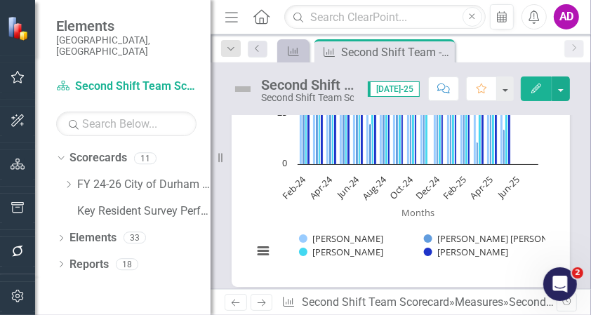
scroll to position [698, 0]
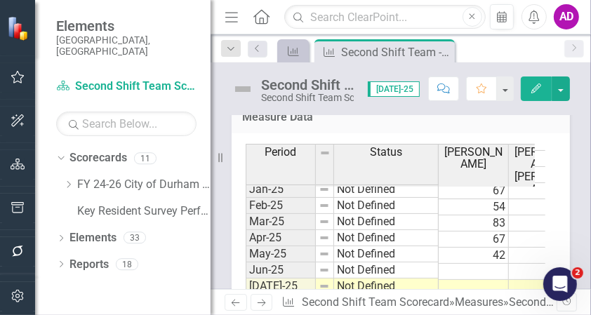
click at [476, 264] on td at bounding box center [474, 272] width 70 height 16
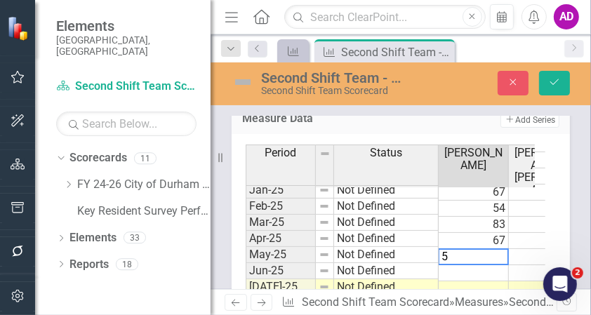
type textarea "52"
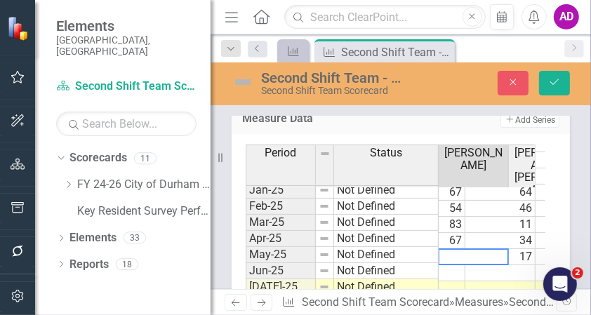
scroll to position [709, 0]
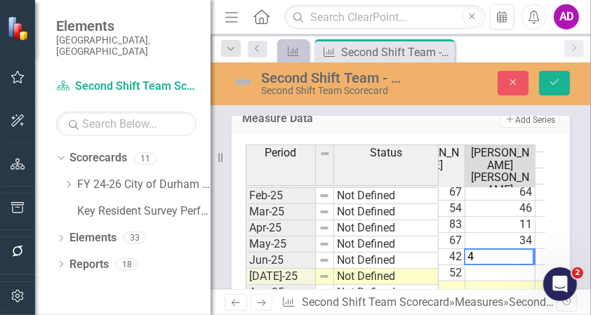
type textarea "42"
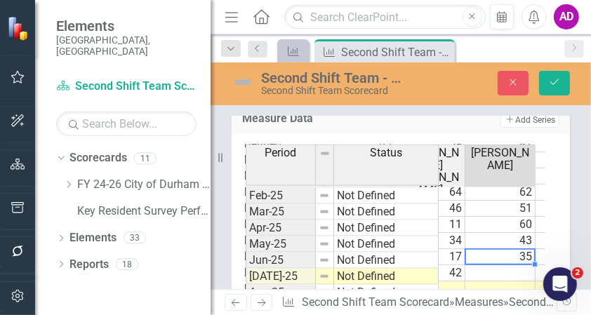
type textarea "22"
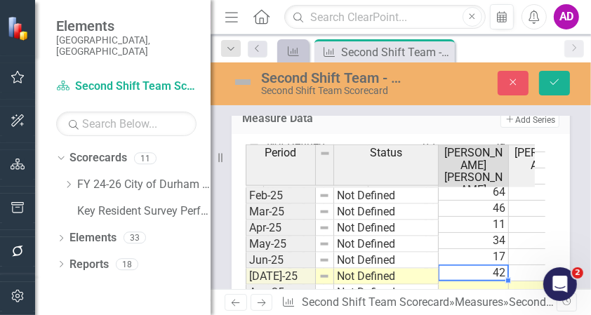
scroll to position [0, 0]
type textarea "0"
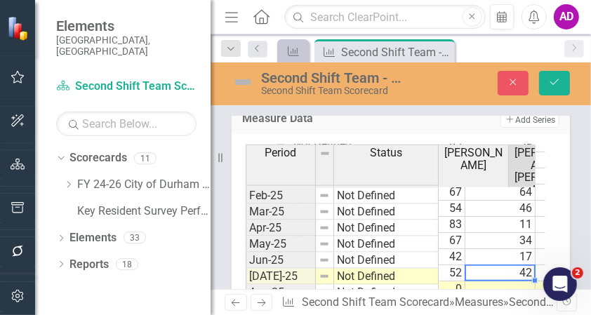
scroll to position [0, 44]
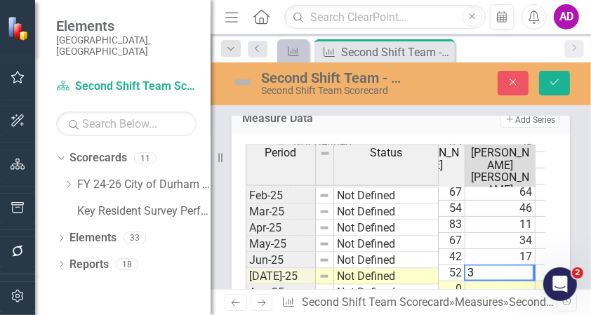
type textarea "34"
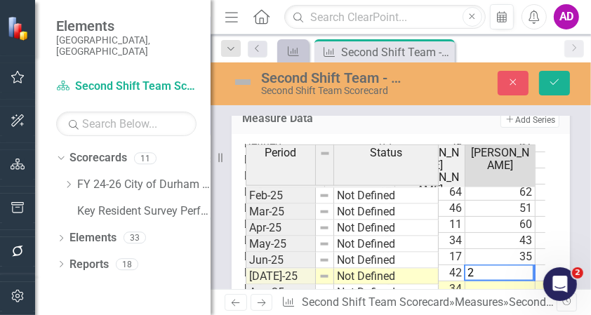
type textarea "26"
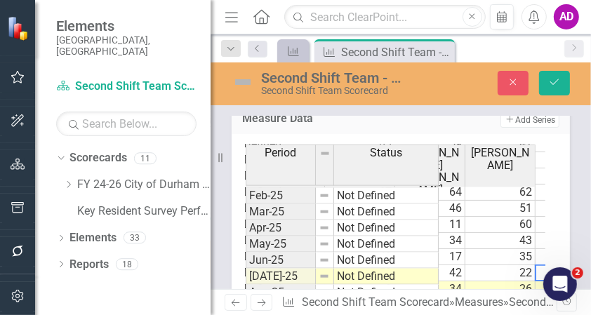
scroll to position [0, 184]
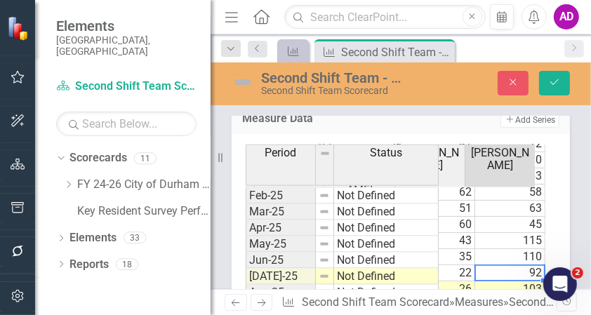
type textarea "103"
click at [552, 86] on icon "Save" at bounding box center [554, 82] width 13 height 10
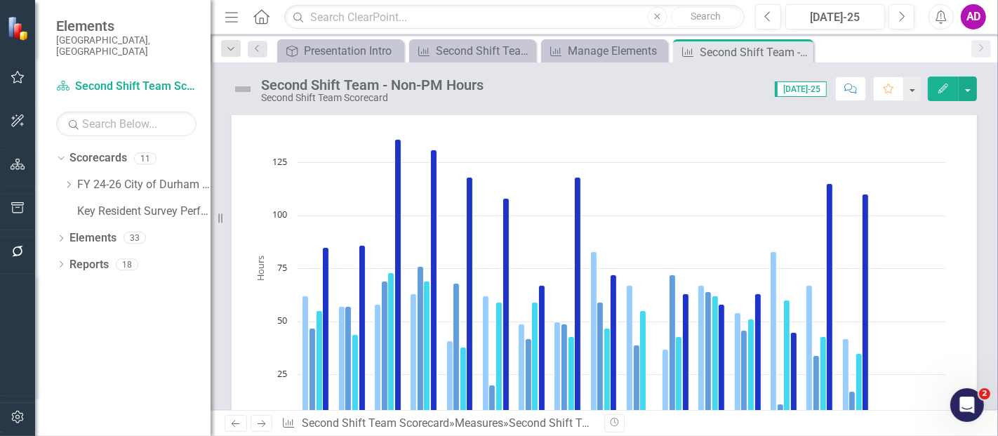
scroll to position [467, 0]
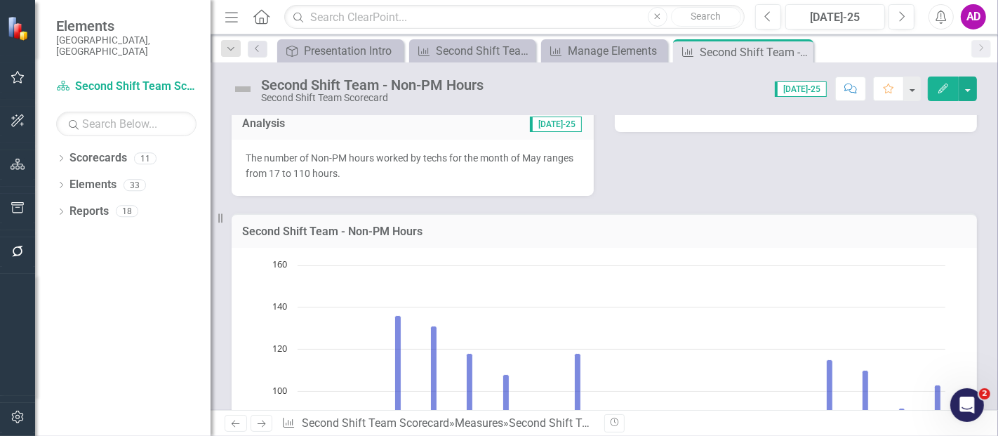
scroll to position [78, 0]
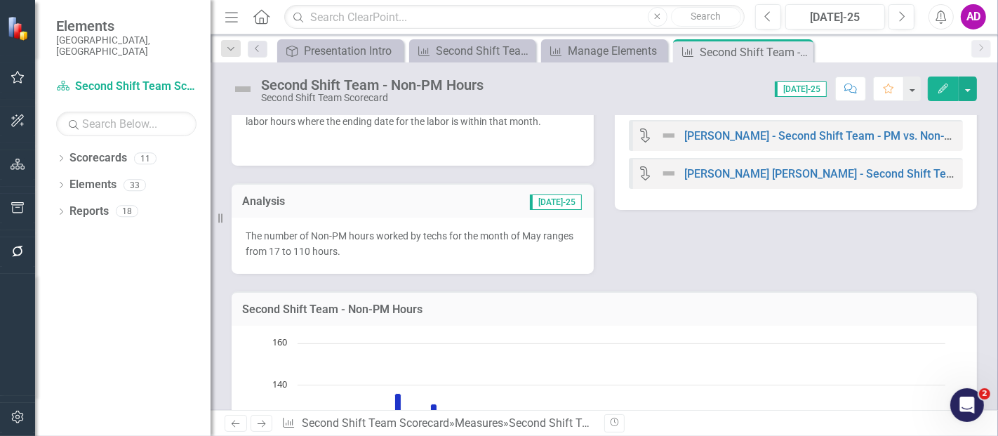
click at [409, 249] on p "The number of Non-PM hours worked by techs for the month of May ranges from 17 …" at bounding box center [413, 244] width 334 height 32
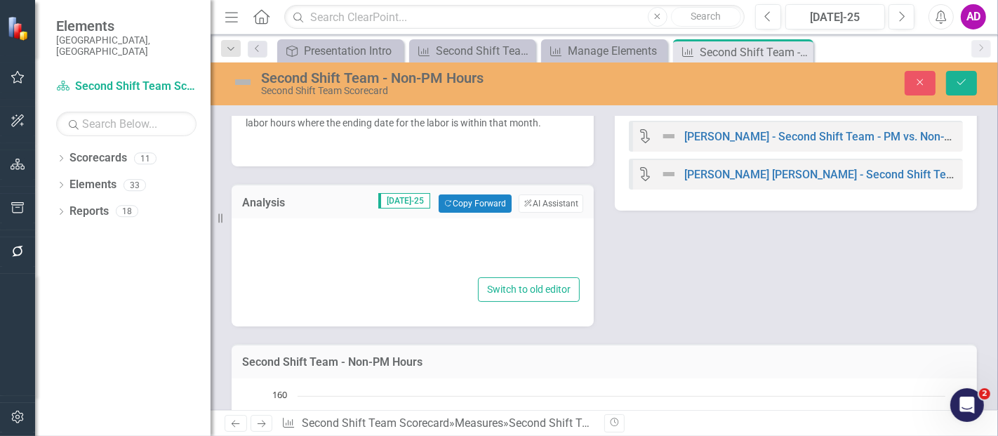
type textarea "<p><span style="font-size: 14px;">The number of Non-PM hours worked by techs fo…"
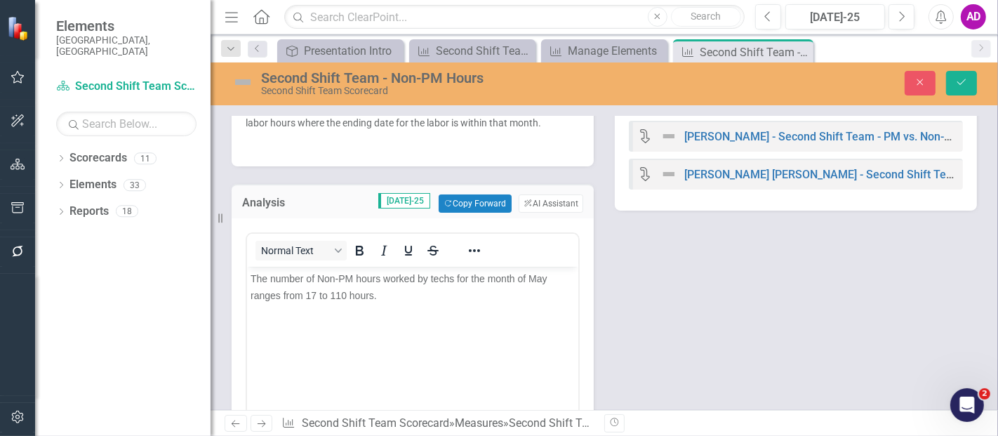
scroll to position [0, 0]
click at [314, 291] on span "The number of Non-PM hours worked by techs for the month of May ranges from 17 …" at bounding box center [398, 287] width 297 height 28
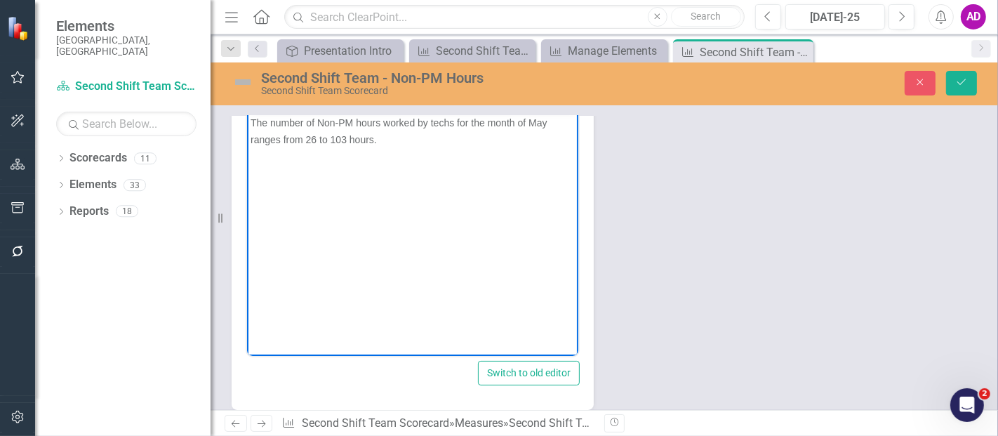
scroll to position [78, 0]
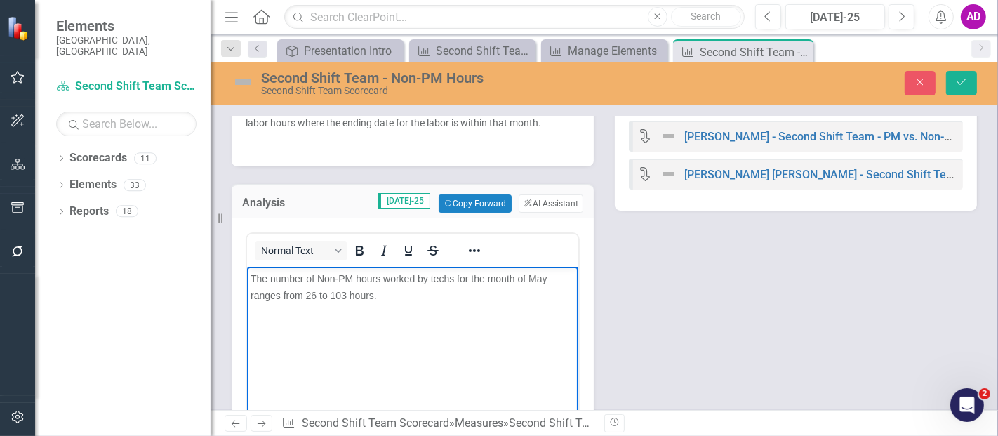
click at [549, 277] on p "The number of Non-PM hours worked by techs for the month of May ranges from 26 …" at bounding box center [412, 287] width 324 height 34
click at [966, 83] on icon "Save" at bounding box center [961, 82] width 13 height 10
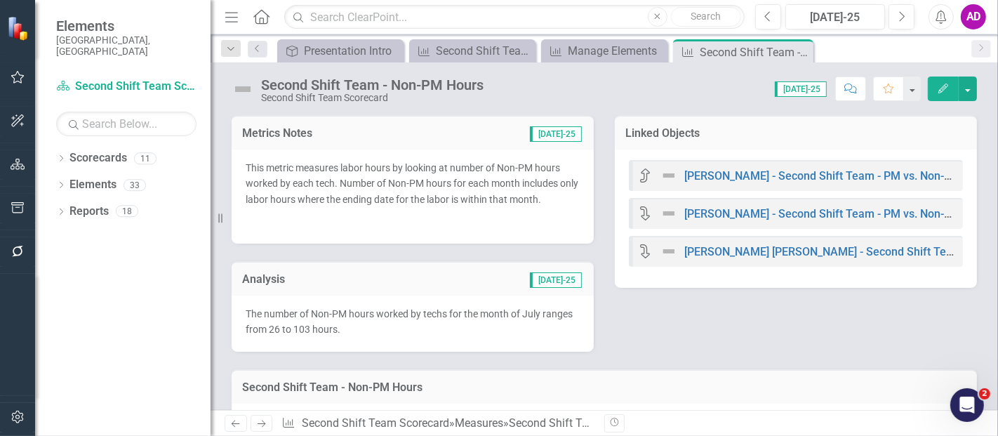
drag, startPoint x: 801, startPoint y: 49, endPoint x: 793, endPoint y: 52, distance: 8.2
click at [0, 0] on icon "Close" at bounding box center [0, 0] width 0 height 0
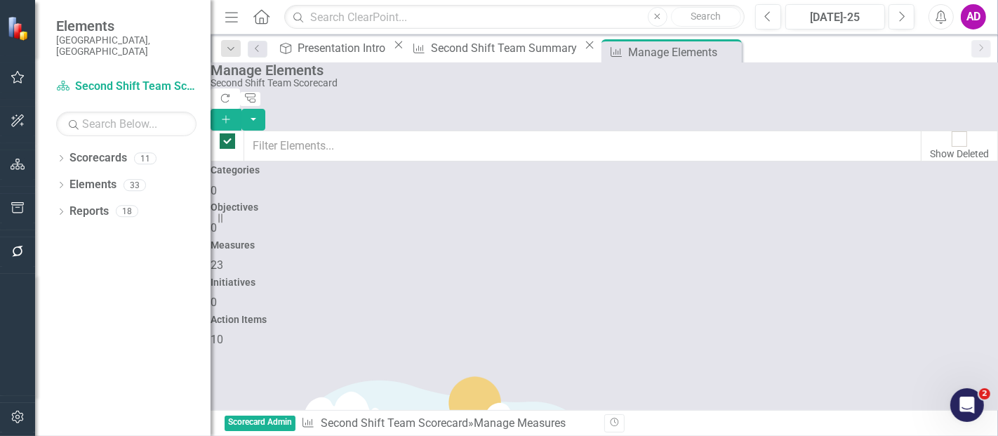
checkbox input "false"
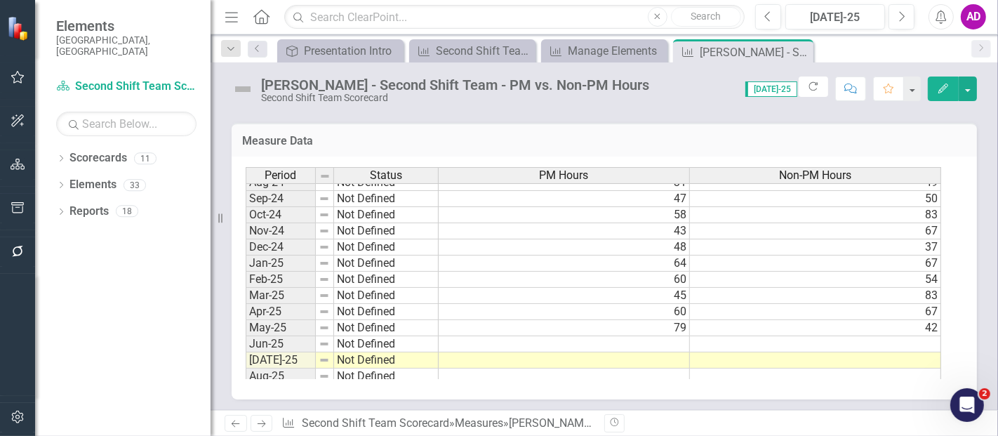
scroll to position [709, 0]
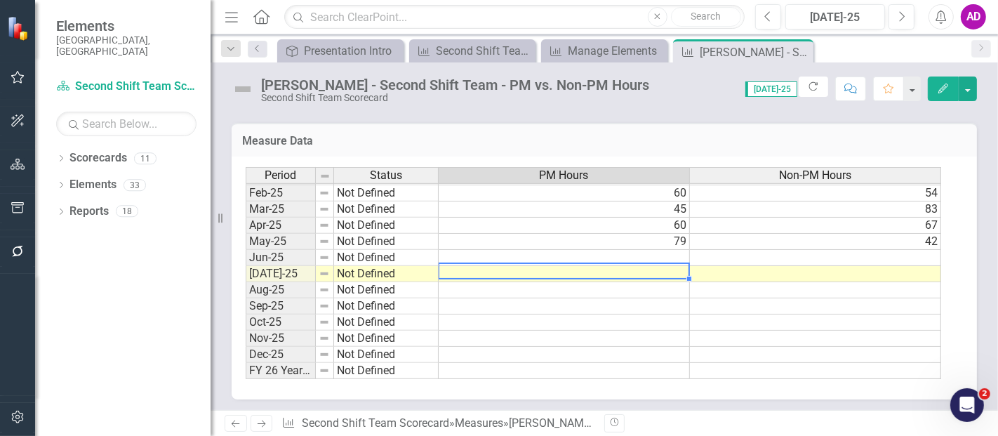
type textarea "0"
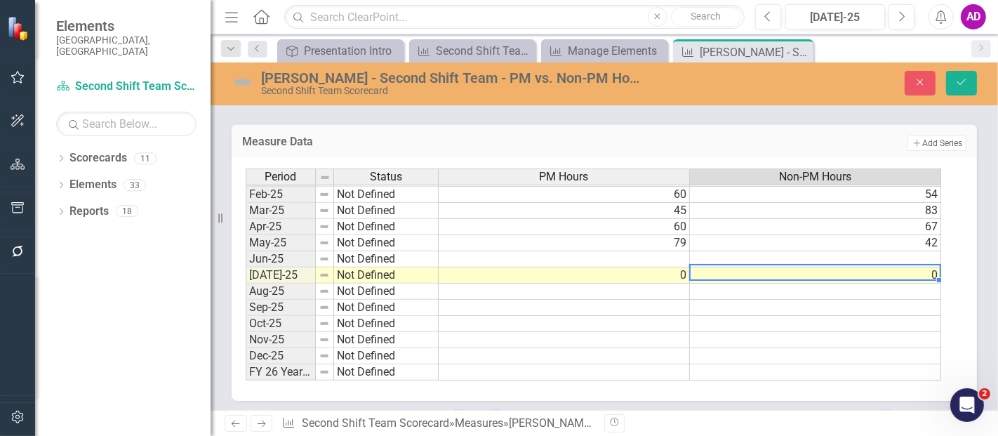
click at [679, 253] on td at bounding box center [564, 259] width 251 height 16
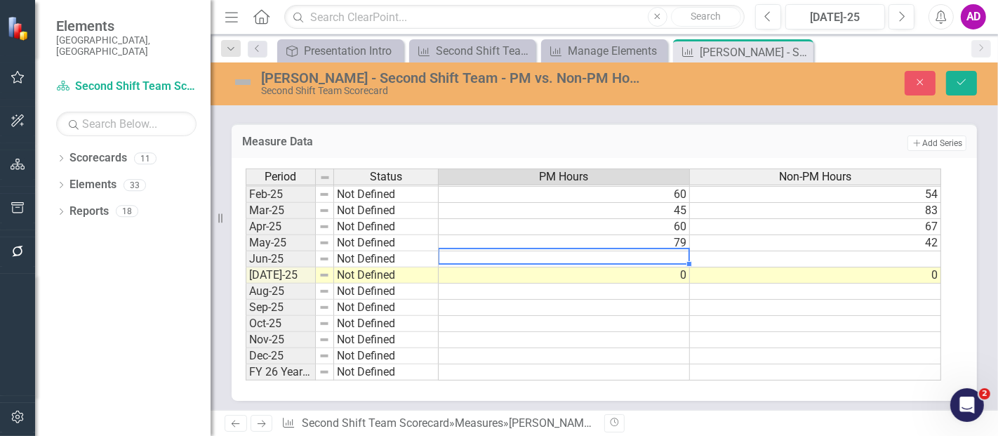
type textarea "66"
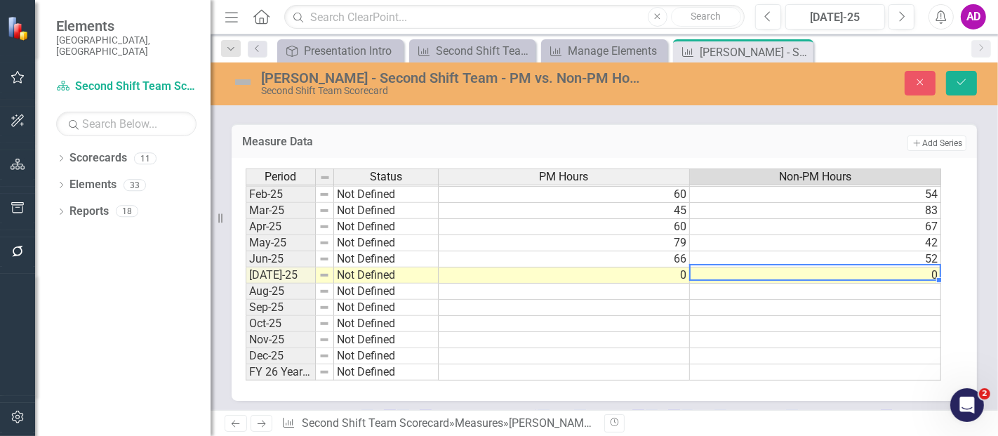
type textarea "0"
click at [957, 83] on icon "Save" at bounding box center [961, 82] width 13 height 10
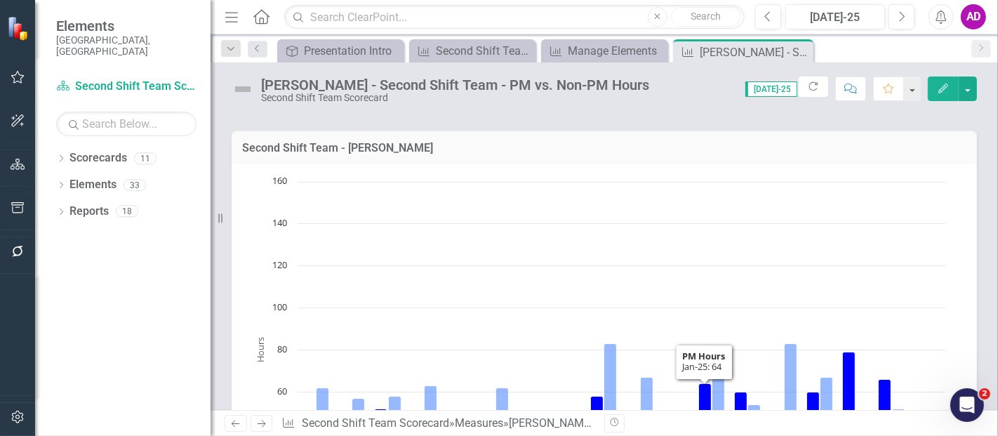
scroll to position [78, 0]
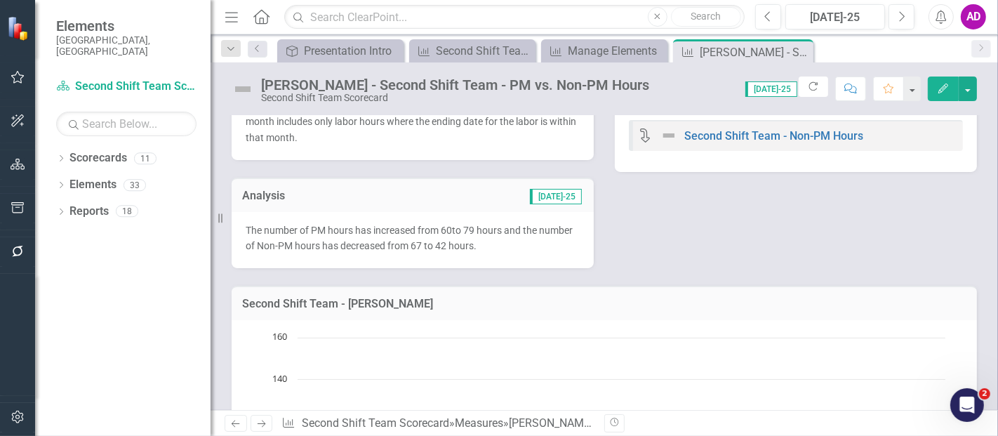
click at [460, 219] on div "The number of PM hours has increased from 60 to 79 hours and the number of Non-…" at bounding box center [413, 240] width 362 height 57
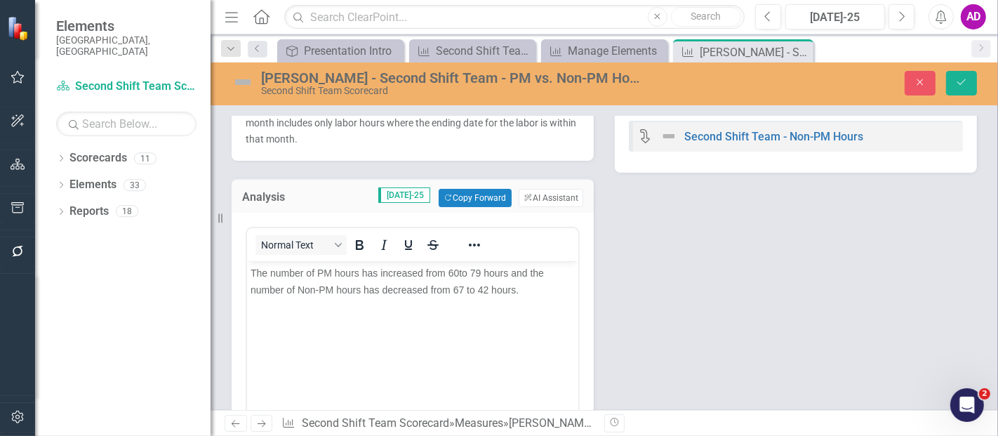
scroll to position [0, 0]
click at [457, 274] on span "The number of PM hours has increased from 60 to 79 hours and the number of Non-…" at bounding box center [396, 281] width 293 height 28
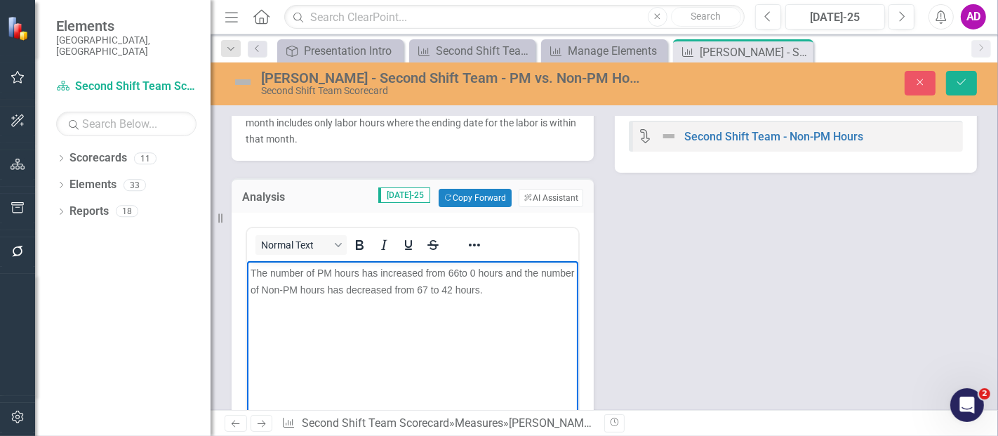
click at [387, 274] on span "The number of PM hours has increased from 66 to 0 hours and the number of Non-P…" at bounding box center [412, 281] width 324 height 28
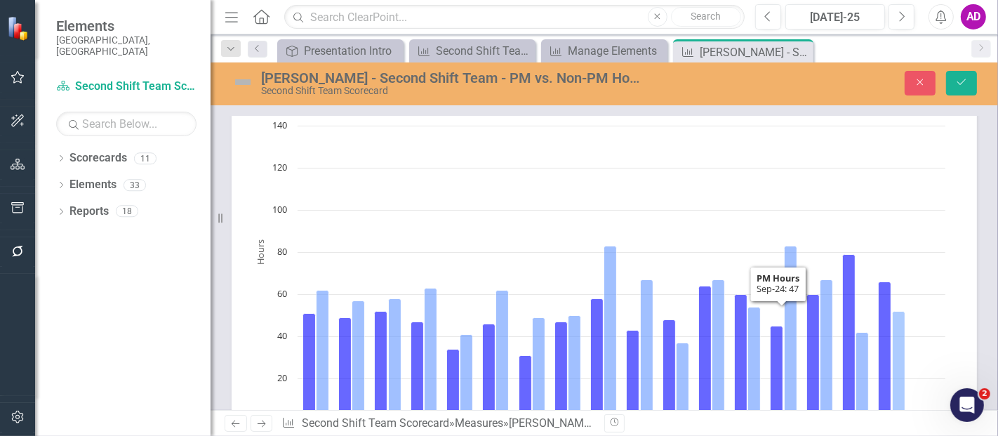
scroll to position [156, 0]
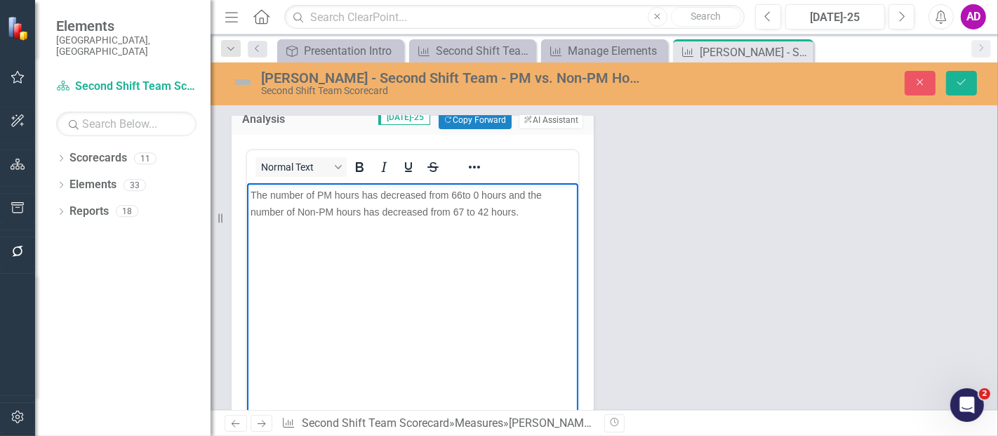
click at [462, 210] on span "to 0 hours and the number of Non-PM hours has decreased from 67 to 42 hours." at bounding box center [395, 203] width 291 height 28
click at [958, 80] on icon "Save" at bounding box center [961, 82] width 13 height 10
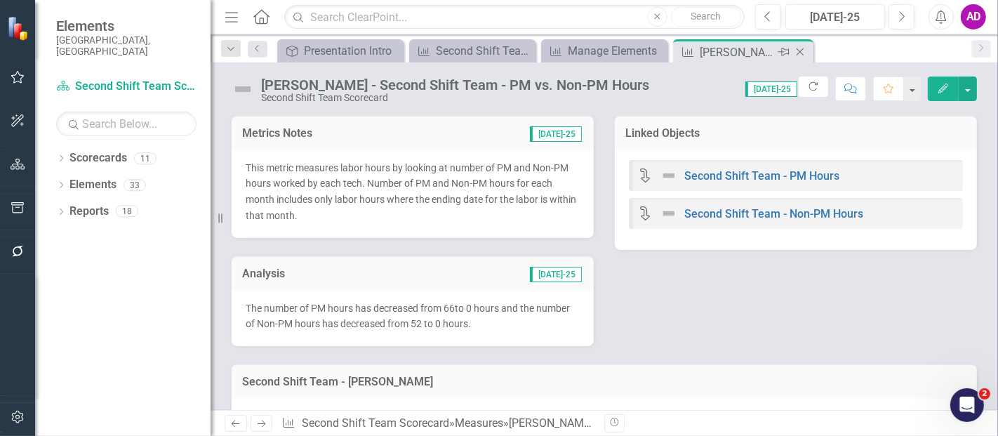
click at [803, 50] on icon "Close" at bounding box center [800, 51] width 14 height 11
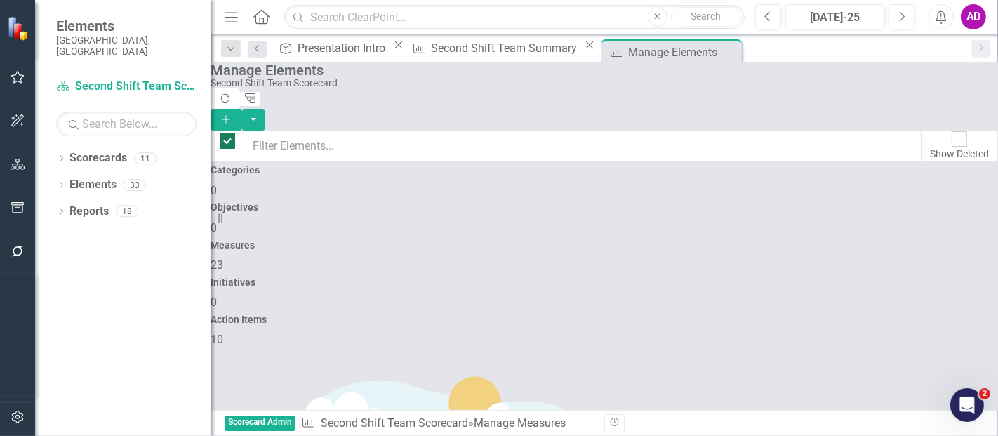
checkbox input "false"
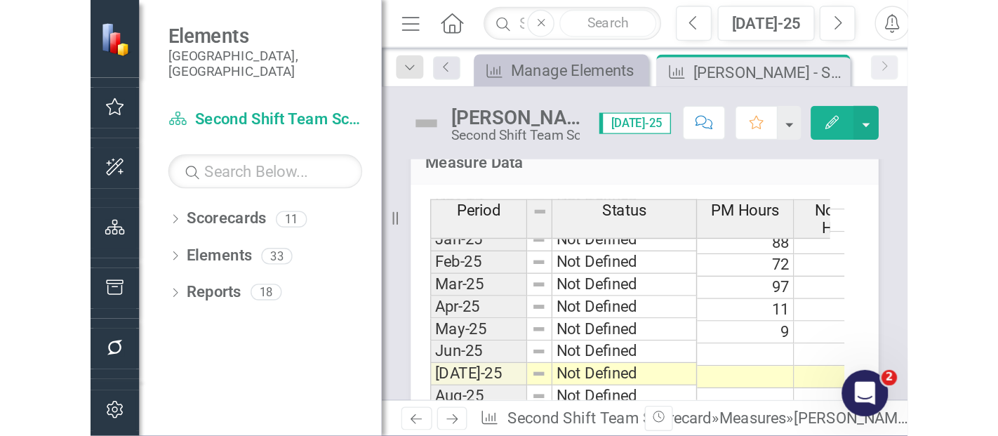
scroll to position [738, 0]
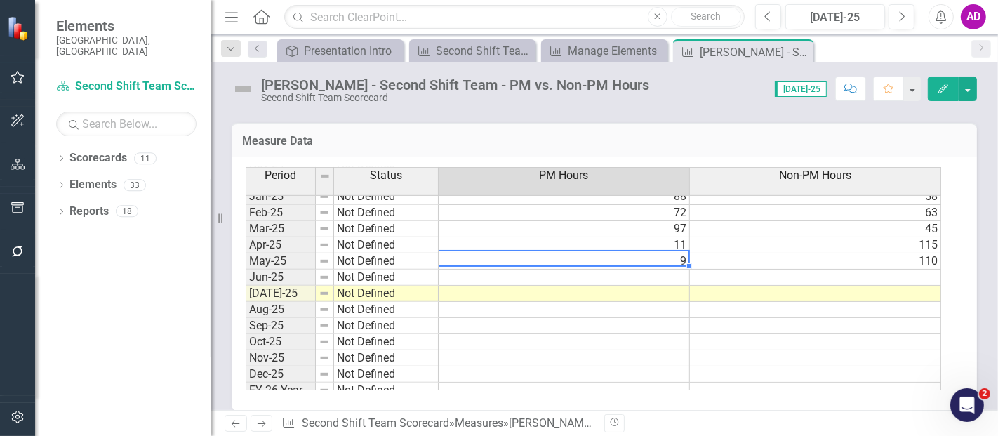
click at [246, 263] on div "Period Status PM Hours Non-PM Hours Jan-24 Not Defined 0 85 Feb-24 Not Defined …" at bounding box center [246, 182] width 0 height 433
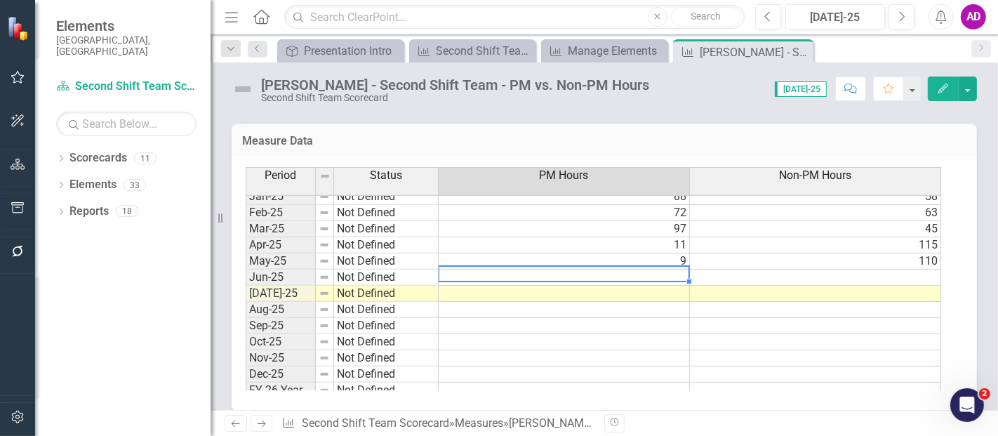
type textarea "3"
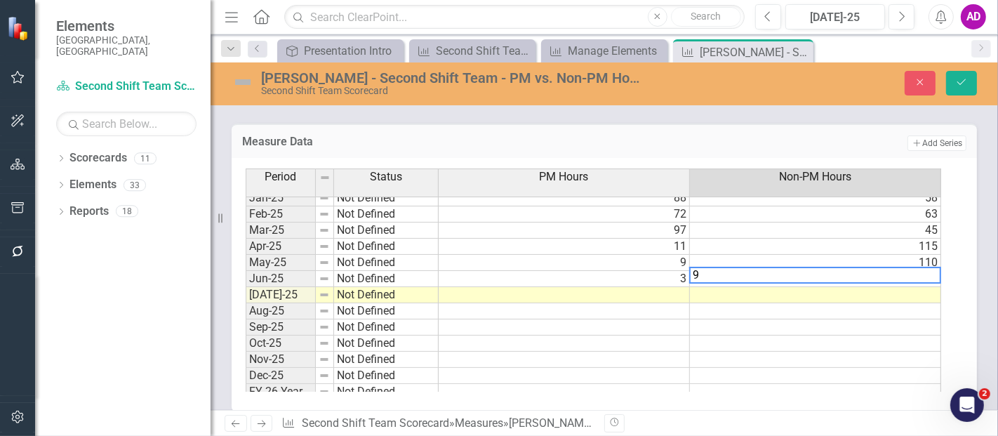
type textarea "92"
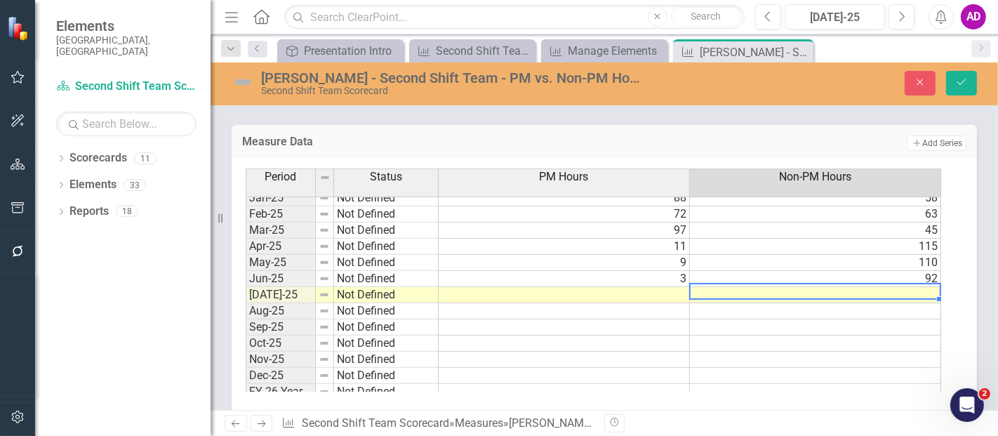
click at [573, 288] on td at bounding box center [564, 295] width 251 height 16
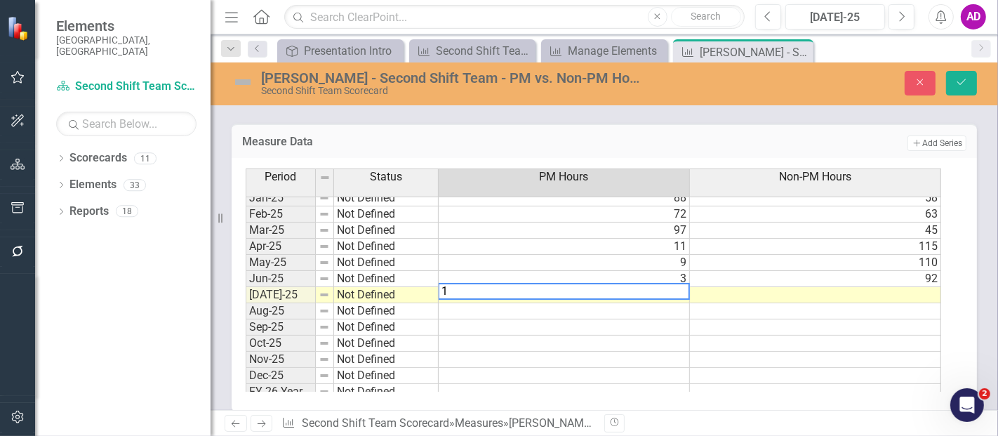
type textarea "10"
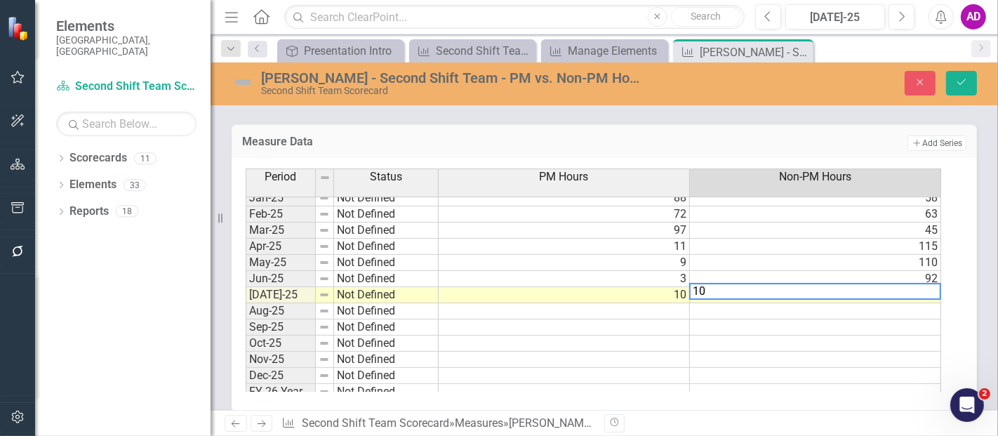
type textarea "103"
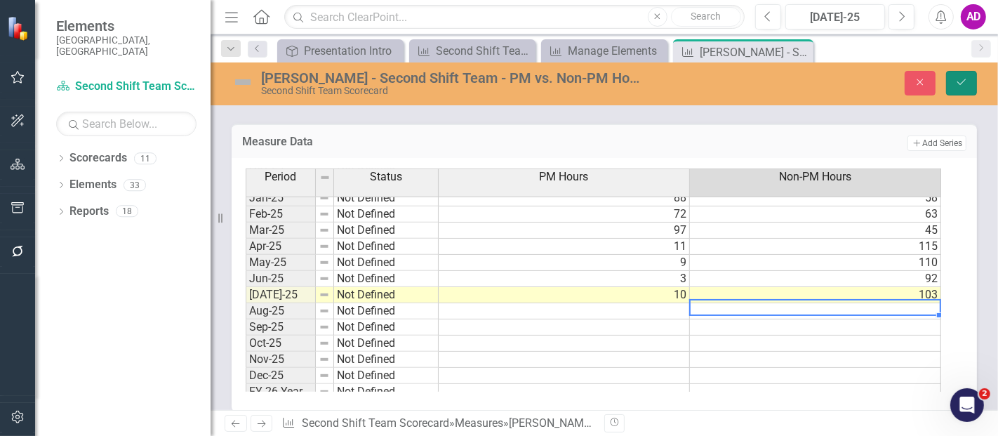
click at [964, 81] on icon "Save" at bounding box center [961, 82] width 13 height 10
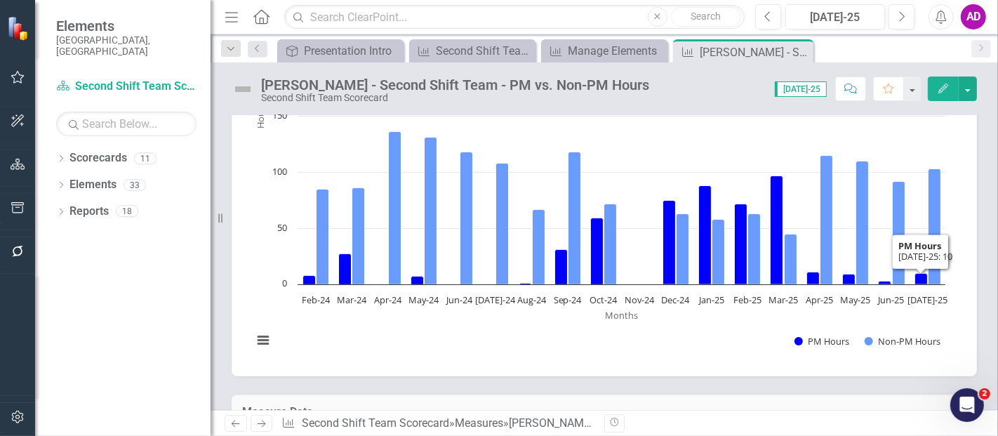
scroll to position [0, 0]
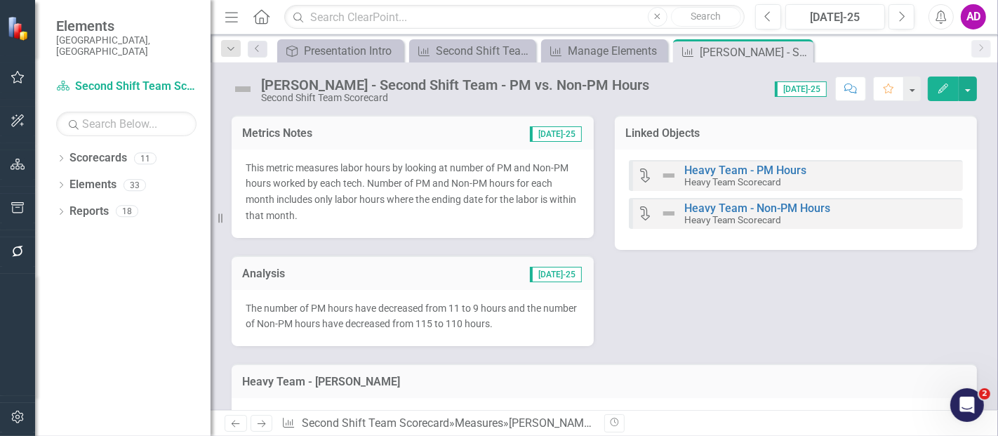
click at [465, 291] on div "The number of PM hours have decreased from 11 to 9 hours and the number of Non-…" at bounding box center [413, 318] width 362 height 57
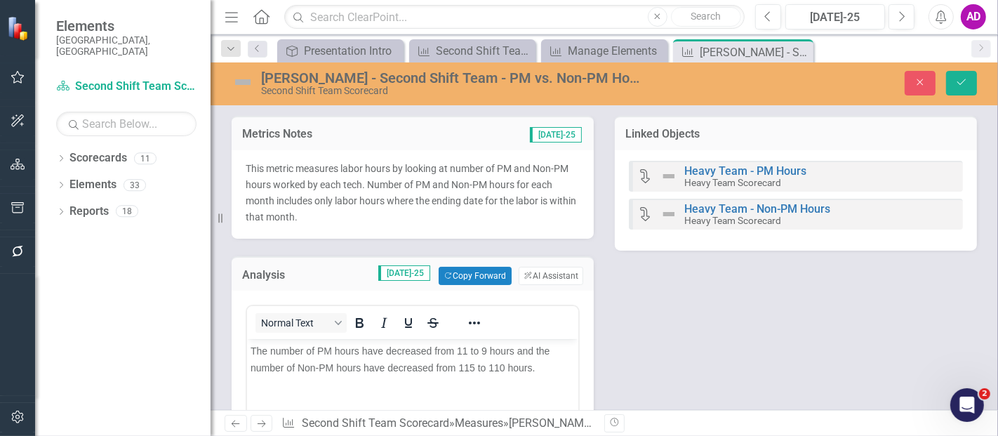
click at [467, 345] on span "The number of PM hours have decreased from 11 to 9 hours and the number of Non-…" at bounding box center [399, 359] width 299 height 28
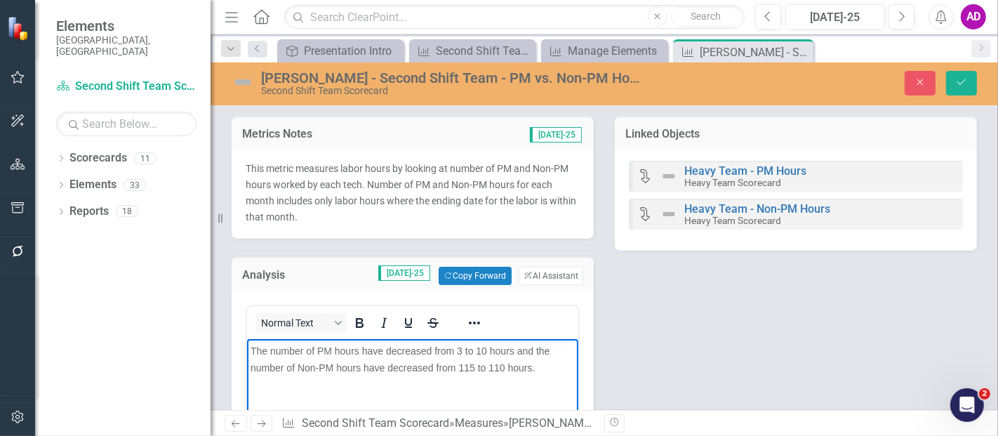
click at [394, 351] on span "The number of PM hours have decreased from 3 to 10 hours and the number of Non-…" at bounding box center [399, 359] width 299 height 28
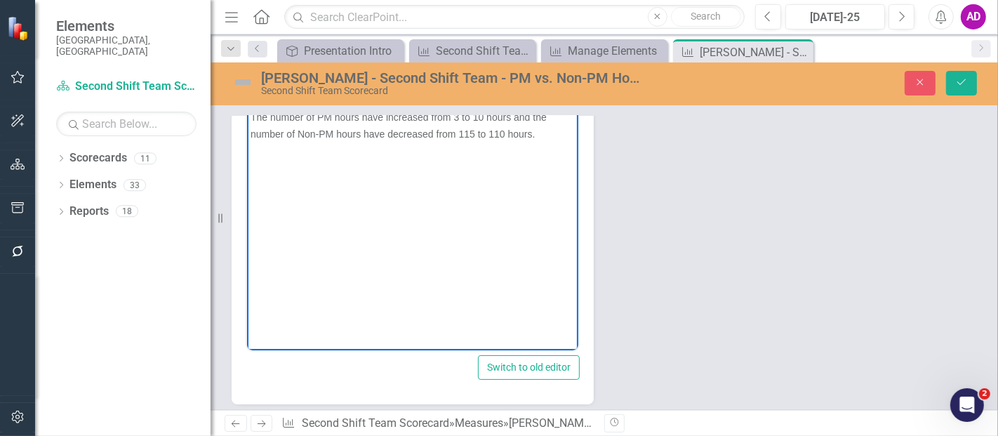
scroll to position [156, 0]
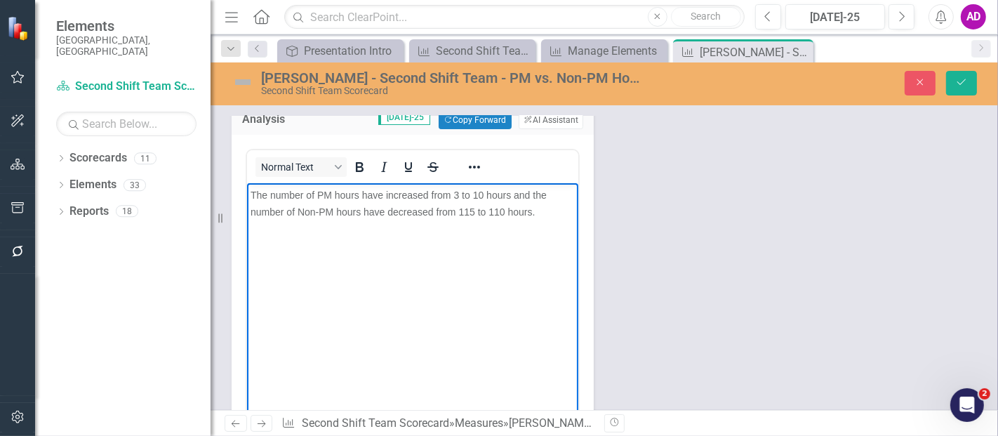
click at [472, 211] on span "The number of PM hours have increased from 3 to 10 hours and the number of Non-…" at bounding box center [398, 203] width 296 height 28
click at [497, 209] on span "The number of PM hours have increased from 3 to 10 hours and the number of Non-…" at bounding box center [398, 203] width 296 height 28
click at [396, 211] on span "The number of PM hours have increased from 3 to 10 hours and the number of Non-…" at bounding box center [398, 203] width 296 height 28
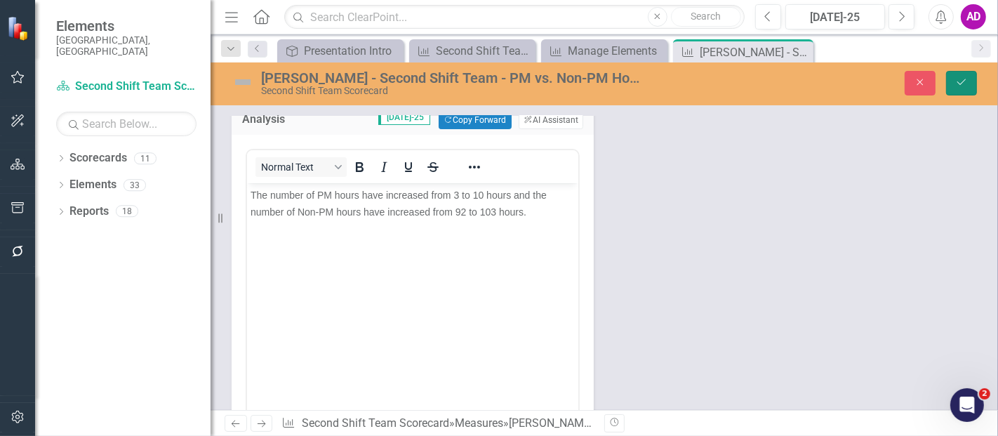
click at [958, 91] on button "Save" at bounding box center [961, 83] width 31 height 25
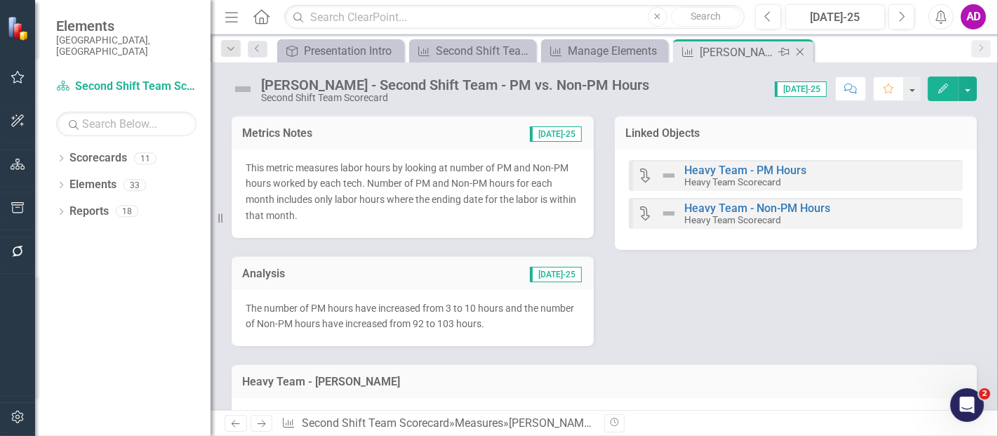
click at [798, 53] on icon at bounding box center [800, 52] width 8 height 8
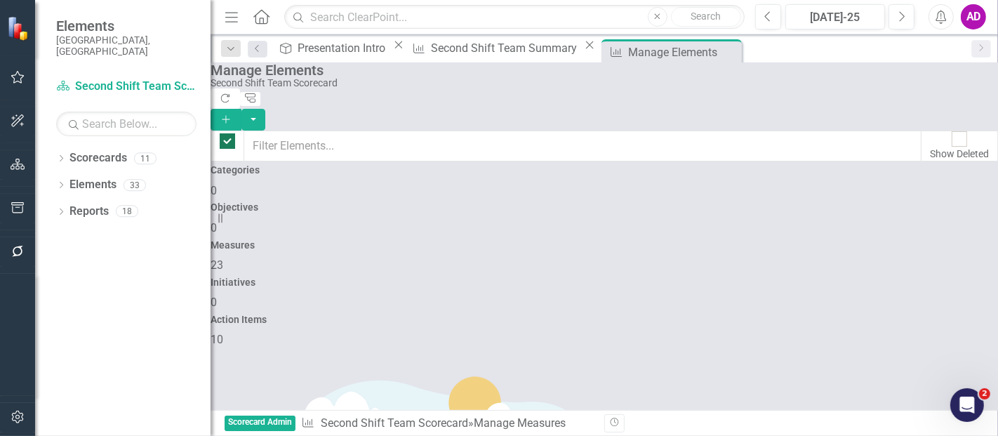
checkbox input "false"
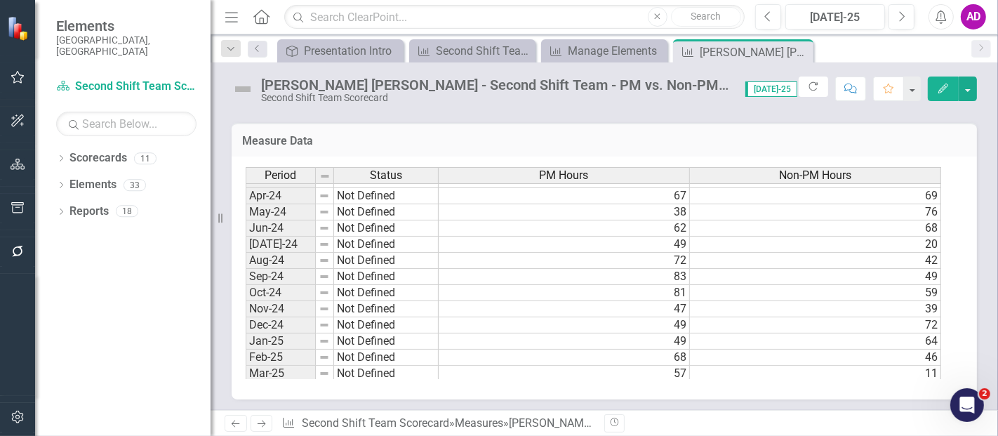
scroll to position [702, 0]
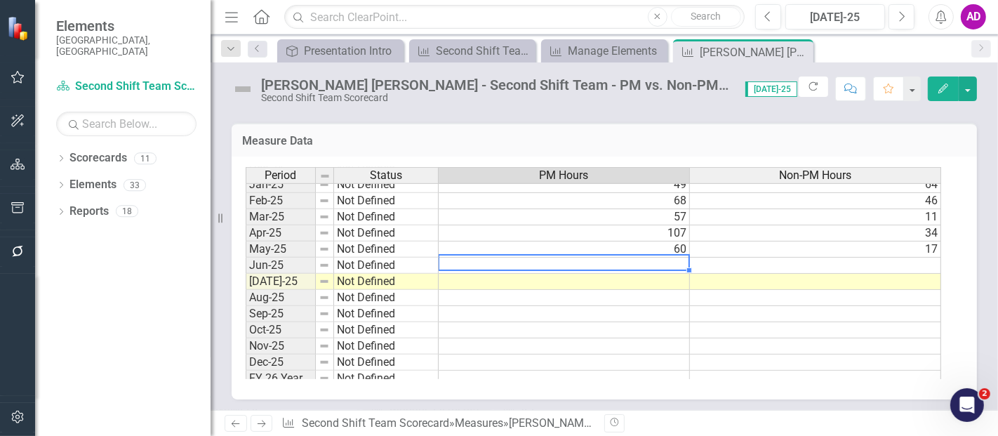
click at [599, 278] on td at bounding box center [564, 282] width 251 height 16
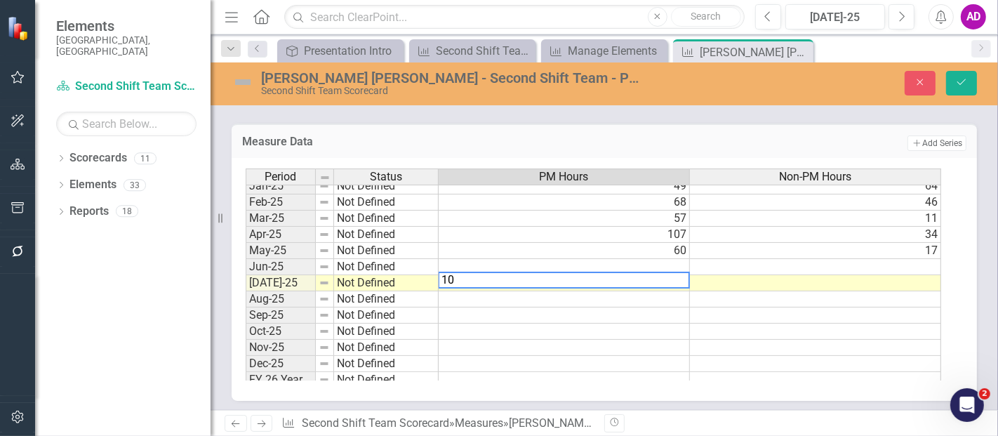
type textarea "104"
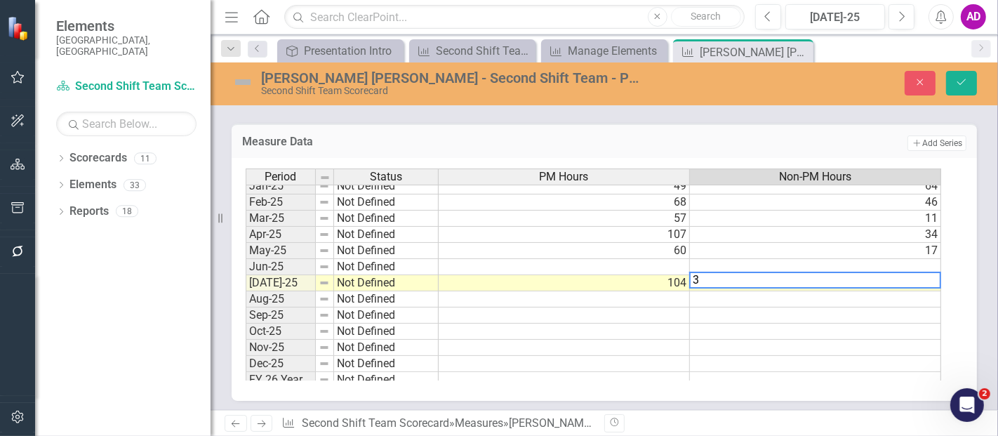
type textarea "34"
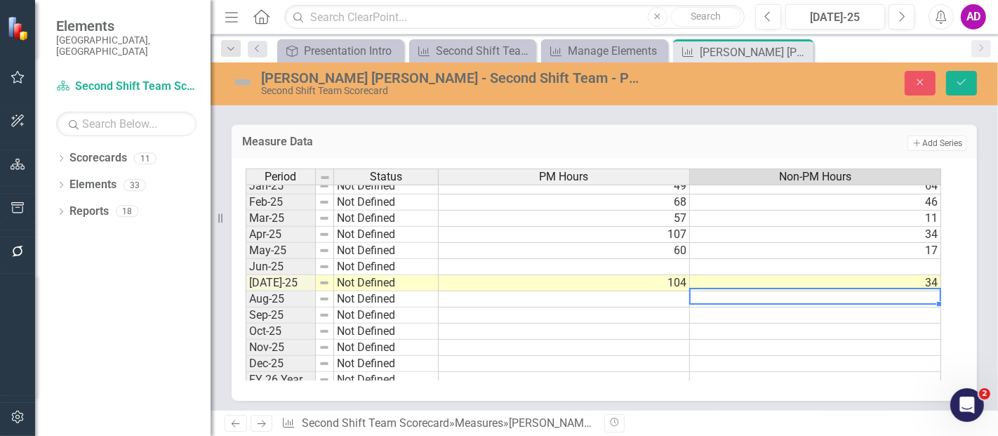
click at [619, 259] on td at bounding box center [564, 267] width 251 height 16
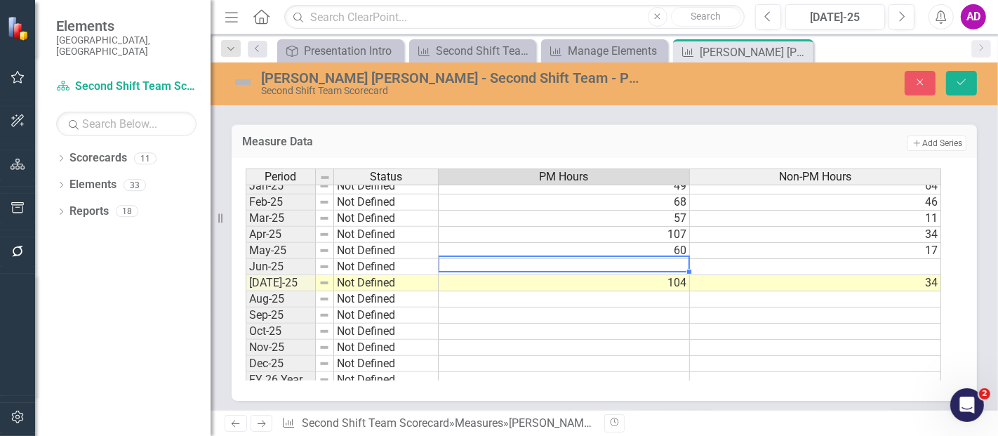
type textarea "70"
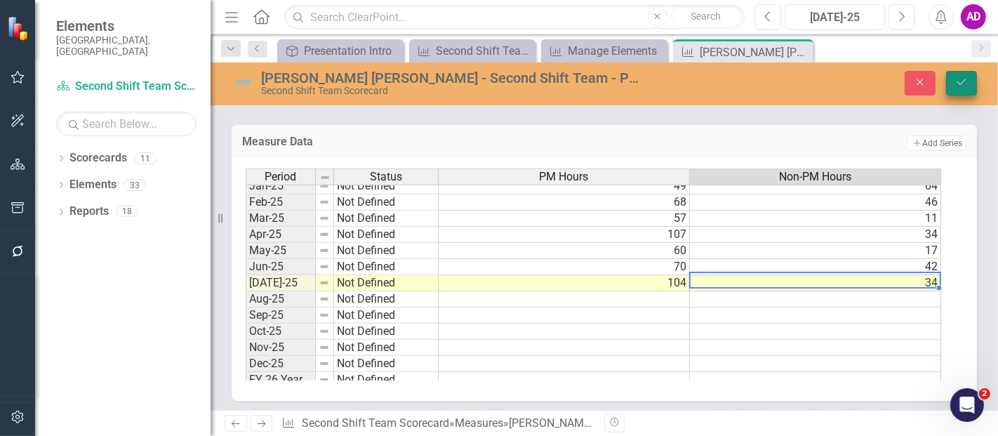
type textarea "34"
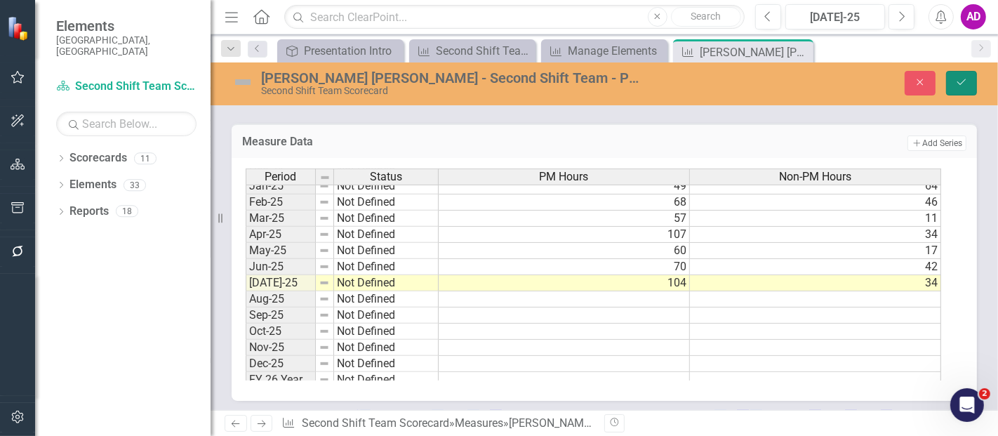
click at [968, 83] on icon "Save" at bounding box center [961, 82] width 13 height 10
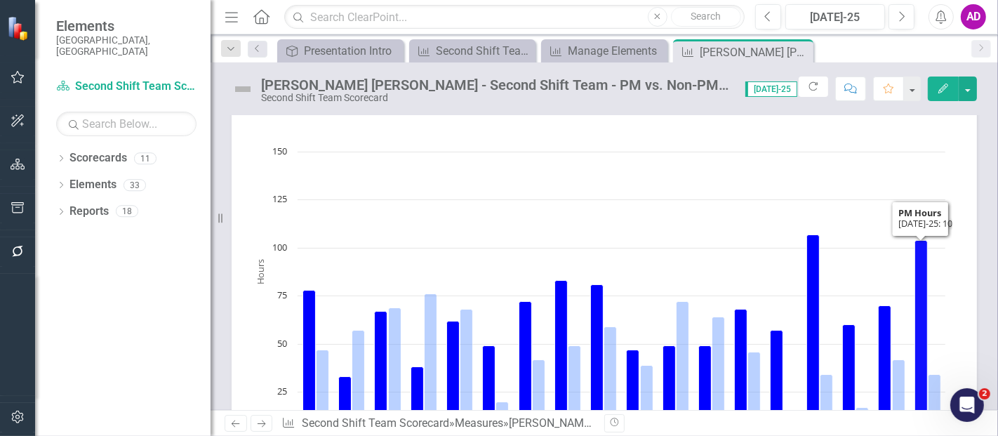
scroll to position [0, 0]
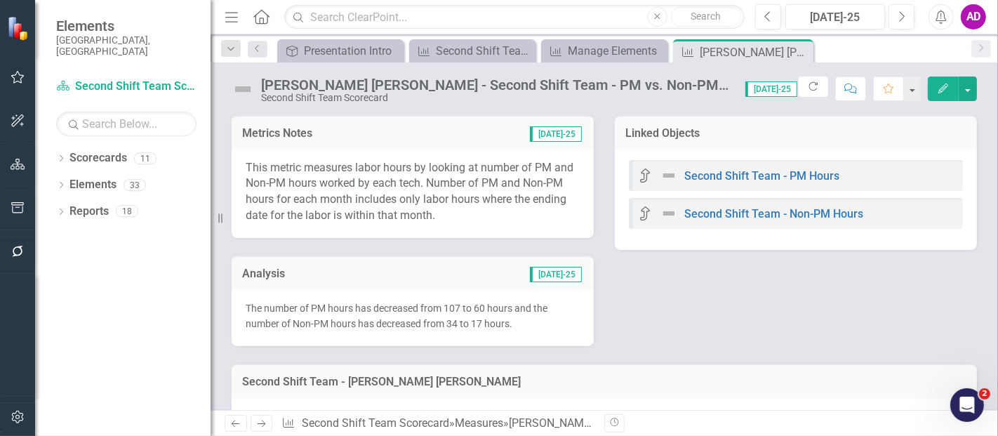
click at [425, 292] on div "The number of PM hours has decreased from 107 to 60 hours and the number of Non…" at bounding box center [413, 318] width 362 height 57
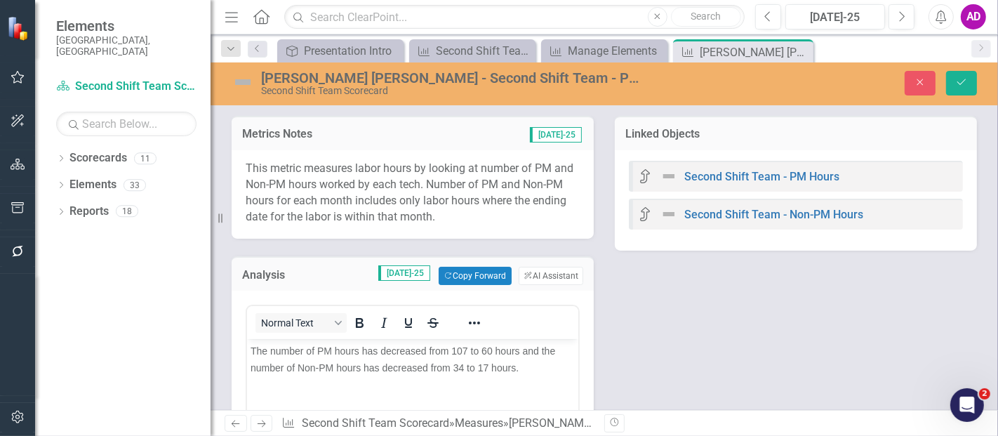
click at [465, 347] on span "The number of PM hours has decreased from 107 to 60 hours and the number of Non…" at bounding box center [402, 359] width 305 height 28
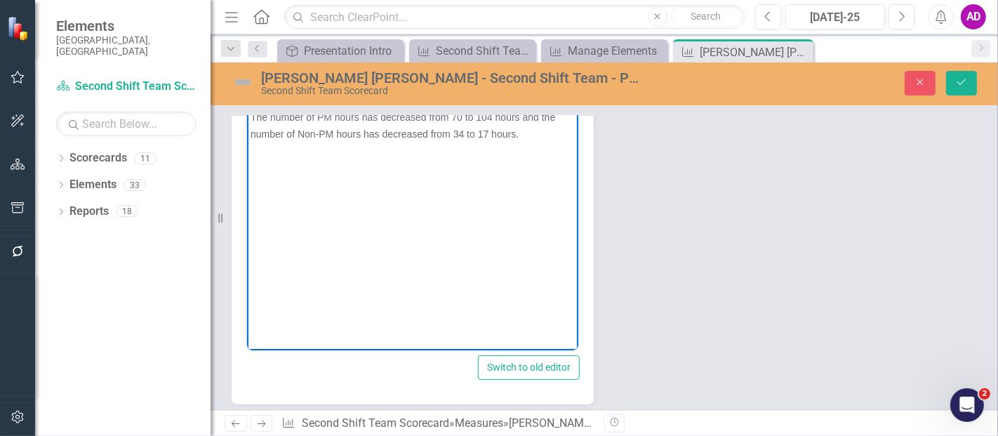
scroll to position [156, 0]
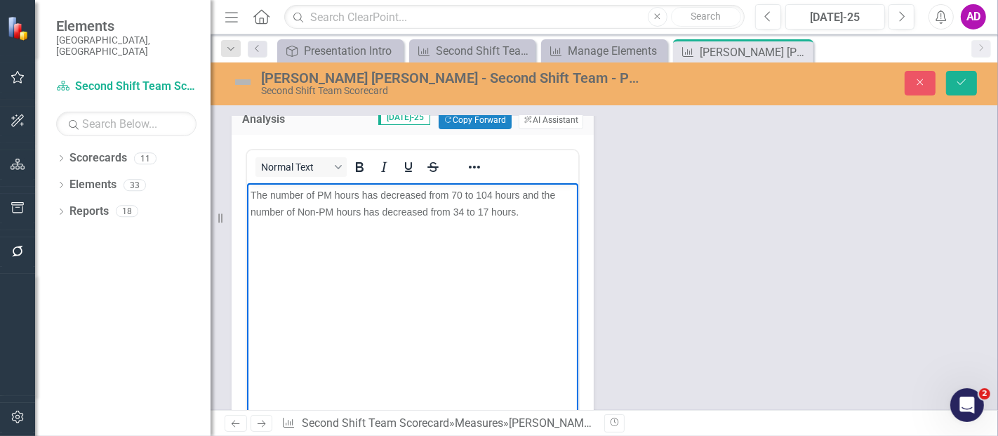
click at [389, 195] on span "The number of PM hours has decreased from 70 to 104 hours and the number of Non…" at bounding box center [402, 203] width 305 height 28
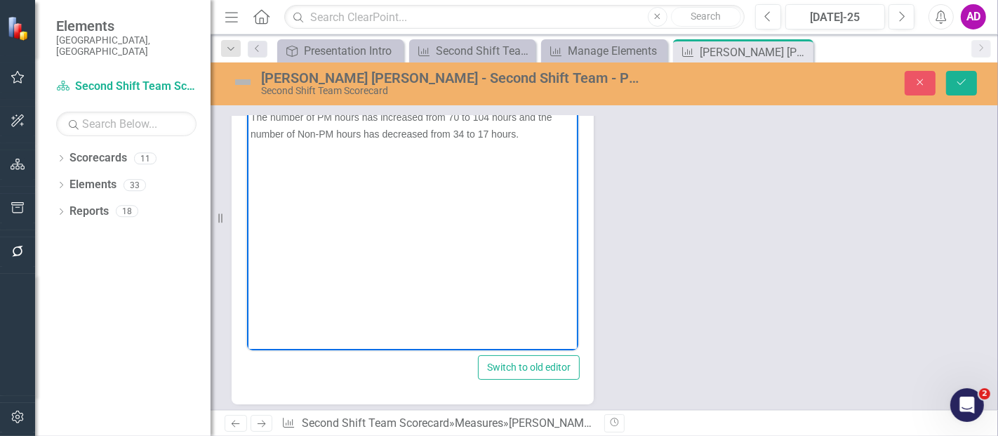
scroll to position [78, 0]
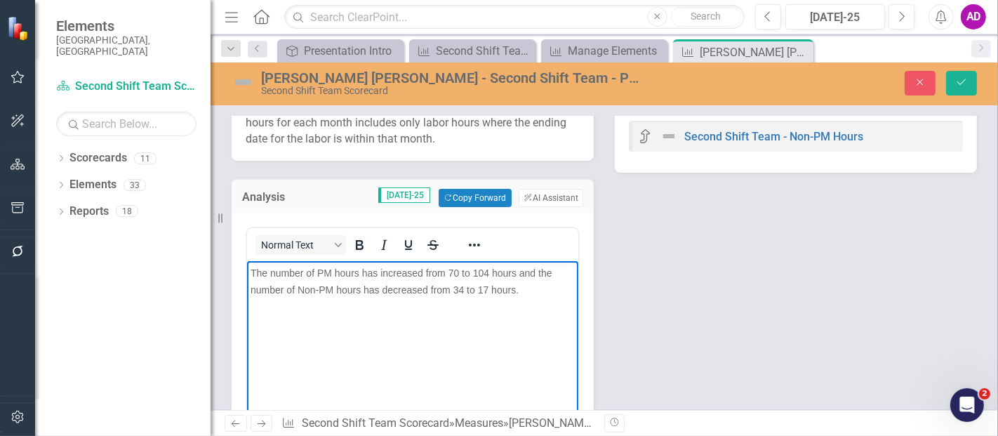
click at [461, 292] on span "The number of PM hours has increased from 70 to 104 hours and the number of Non…" at bounding box center [401, 281] width 302 height 28
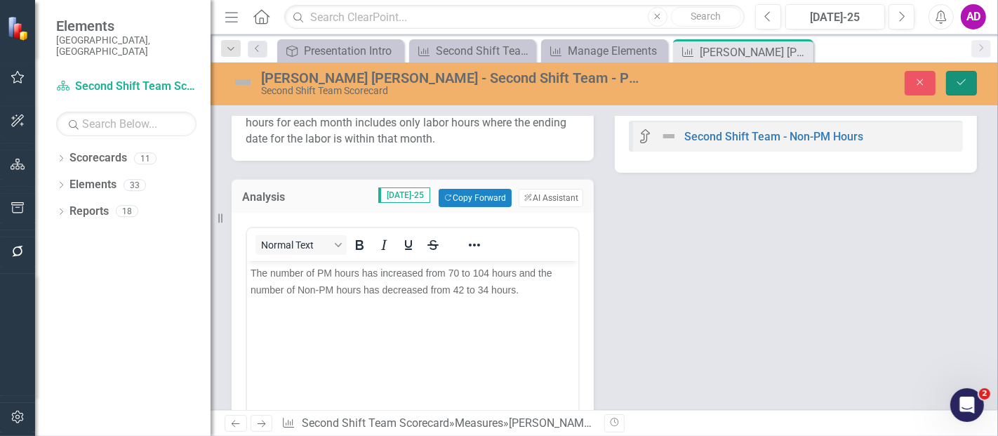
click at [962, 82] on icon "submit" at bounding box center [961, 82] width 8 height 6
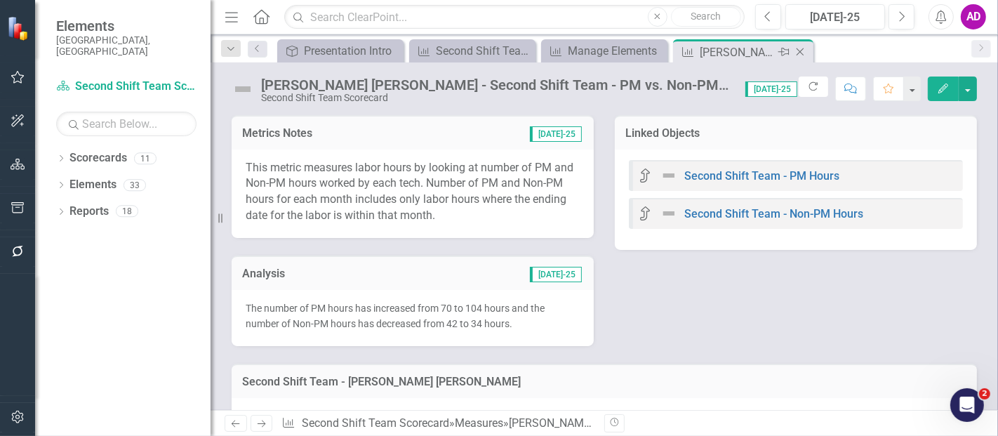
click at [797, 51] on icon "Close" at bounding box center [800, 51] width 14 height 11
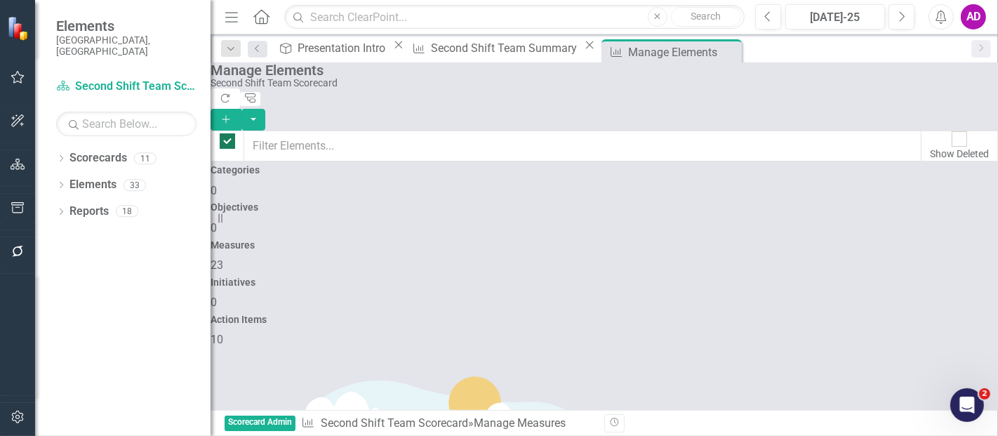
checkbox input "false"
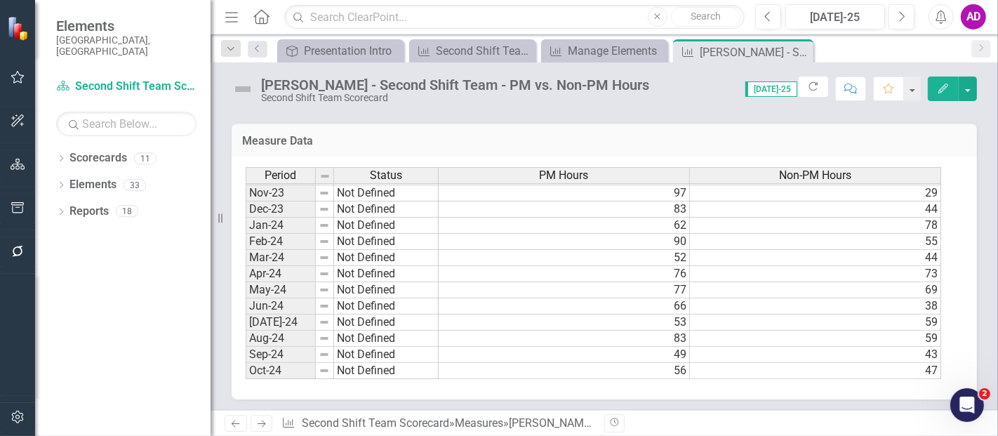
scroll to position [623, 0]
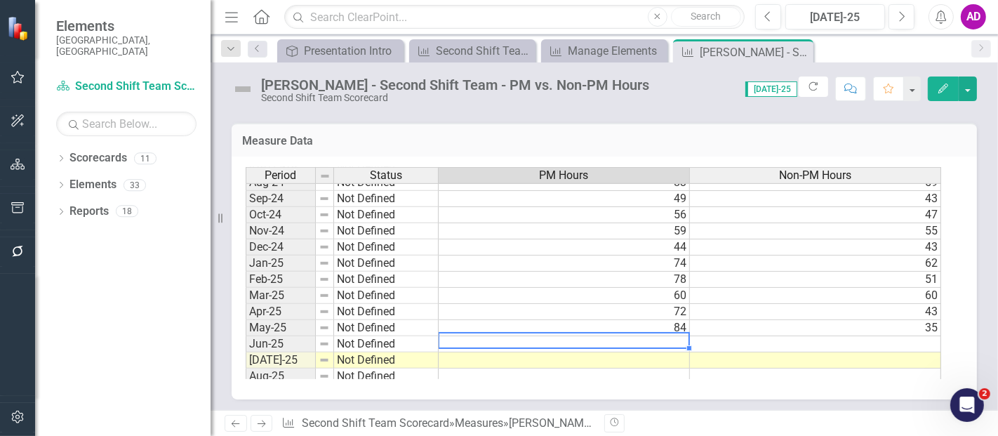
type textarea "30"
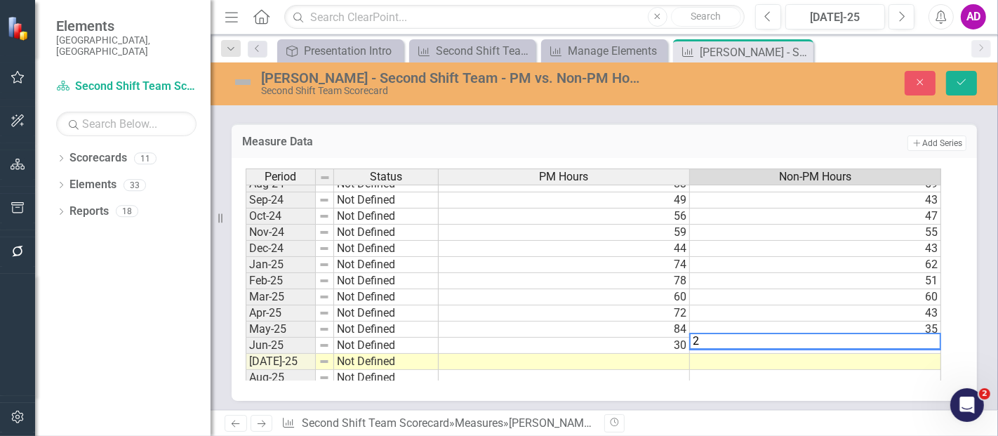
type textarea "22"
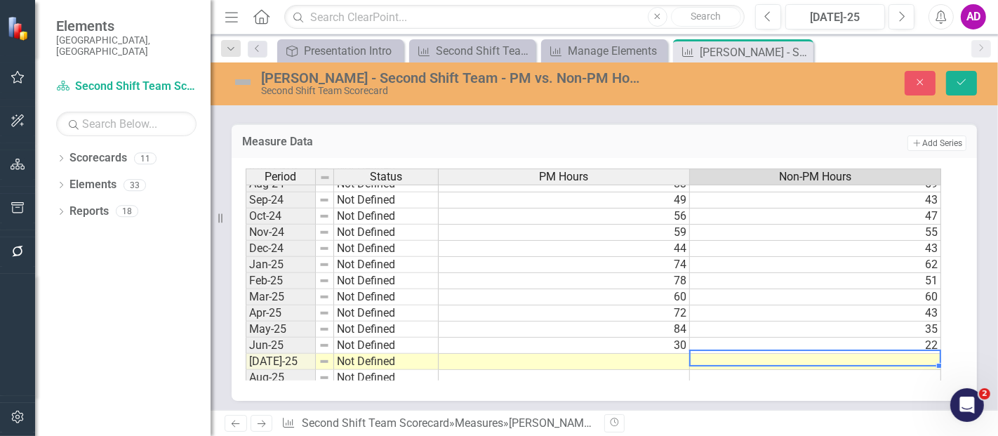
click at [640, 354] on td at bounding box center [564, 362] width 251 height 16
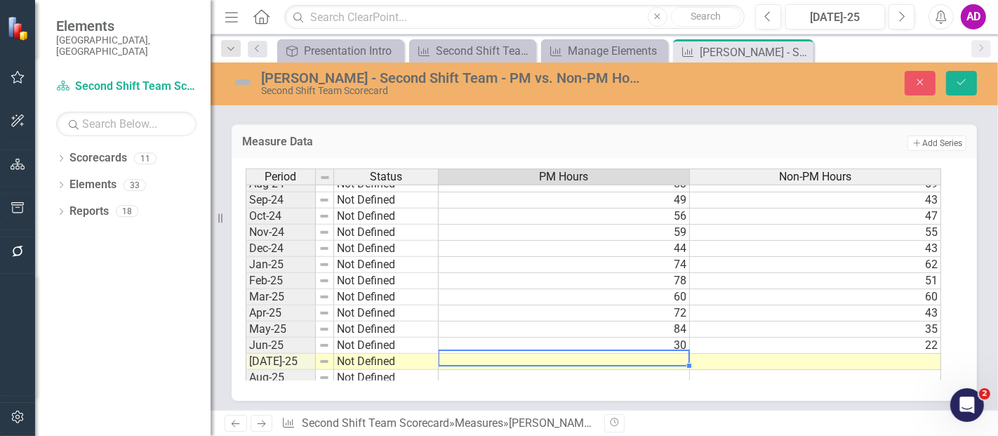
type textarea "70"
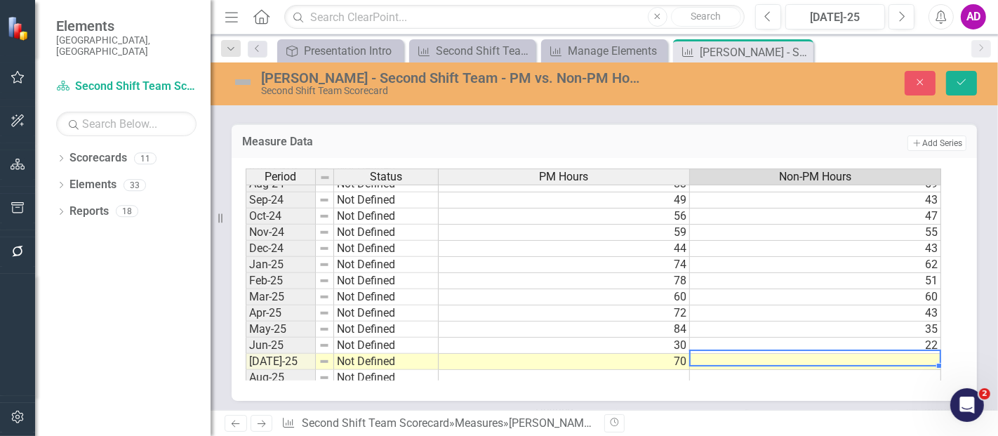
type textarea "26"
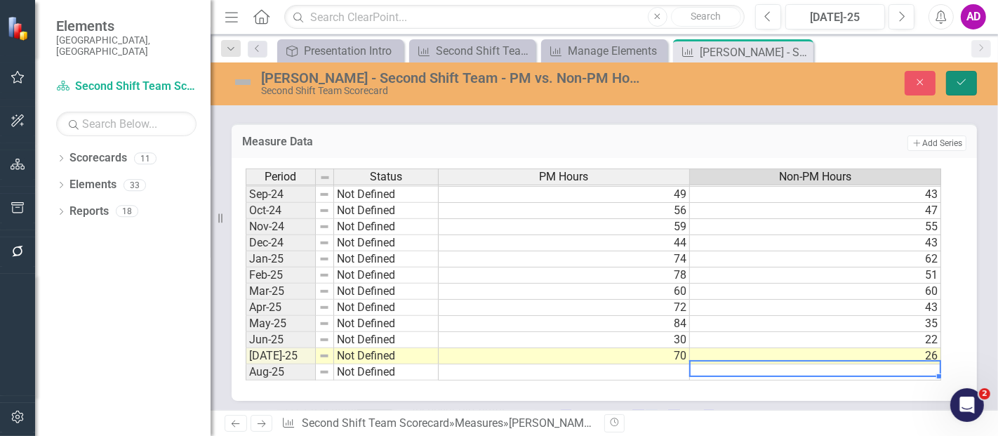
click at [952, 83] on button "Save" at bounding box center [961, 83] width 31 height 25
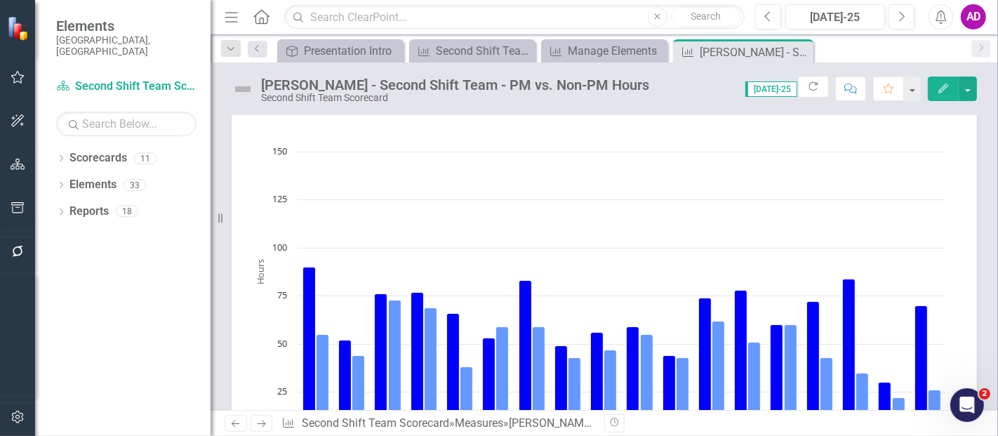
scroll to position [389, 0]
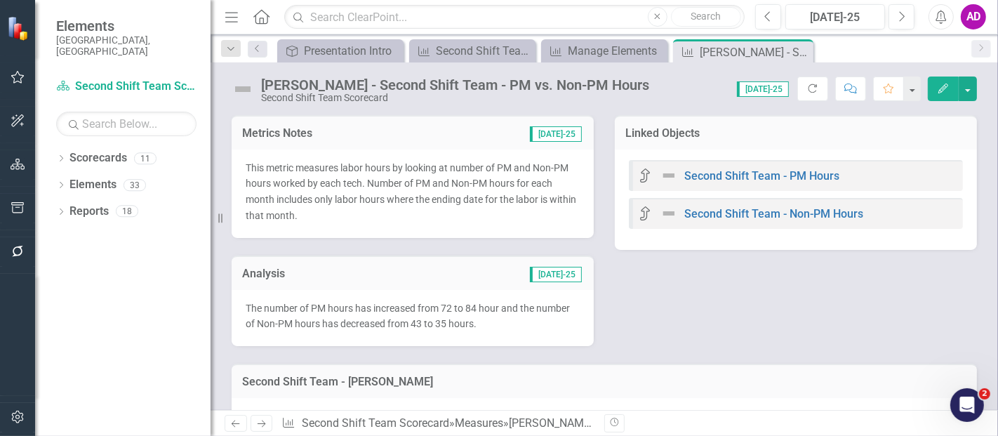
click at [408, 288] on div "Analysis Jul-25" at bounding box center [413, 272] width 362 height 34
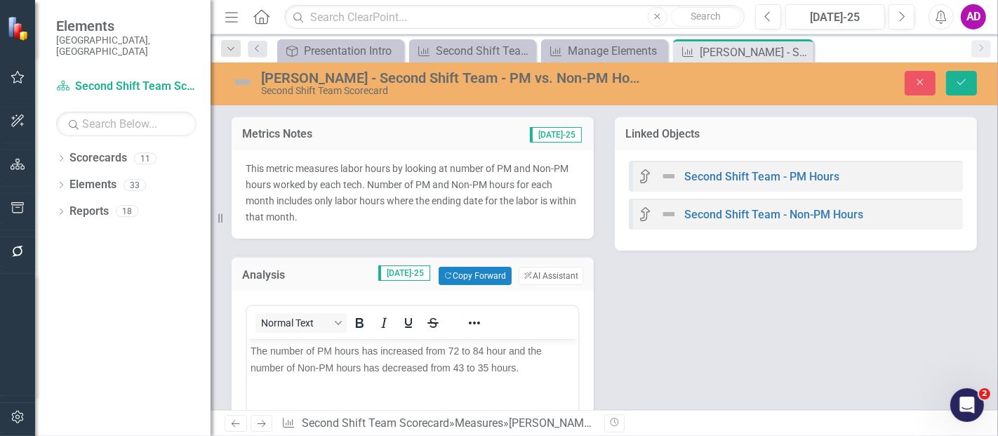
click at [455, 350] on span "The number of PM hours has increased from 72 to 84 hour and the number of Non-P…" at bounding box center [395, 359] width 291 height 28
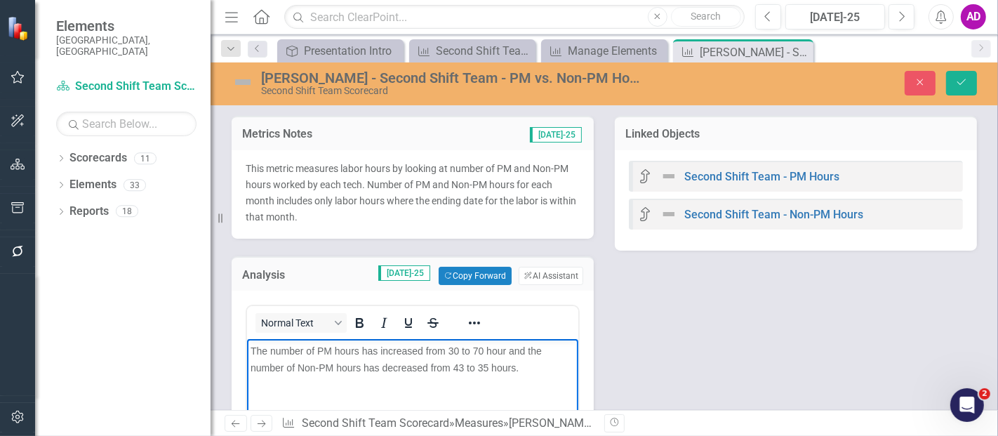
click at [463, 365] on span "The number of PM hours has increased from 30 to 70 hour and the number of Non-P…" at bounding box center [395, 359] width 291 height 28
click at [394, 367] on span "The number of PM hours has increased from 30 to 70 hour and the number of Non-P…" at bounding box center [395, 359] width 291 height 28
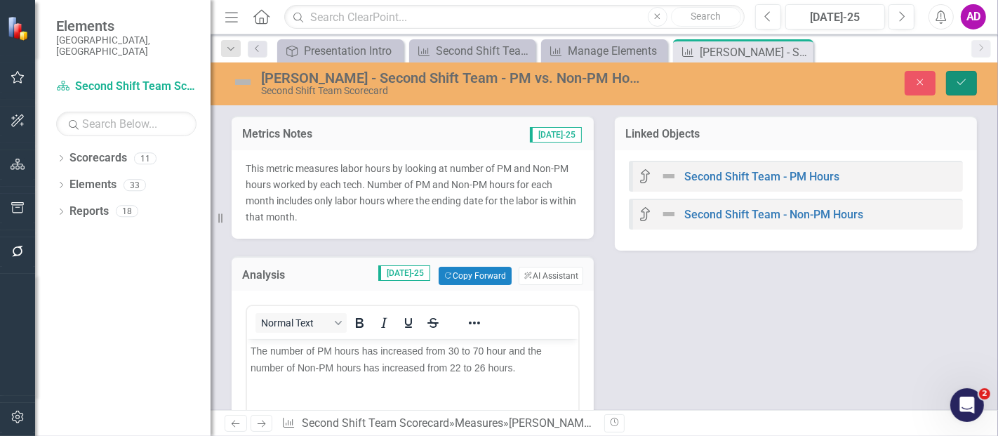
click at [968, 83] on icon "Save" at bounding box center [961, 82] width 13 height 10
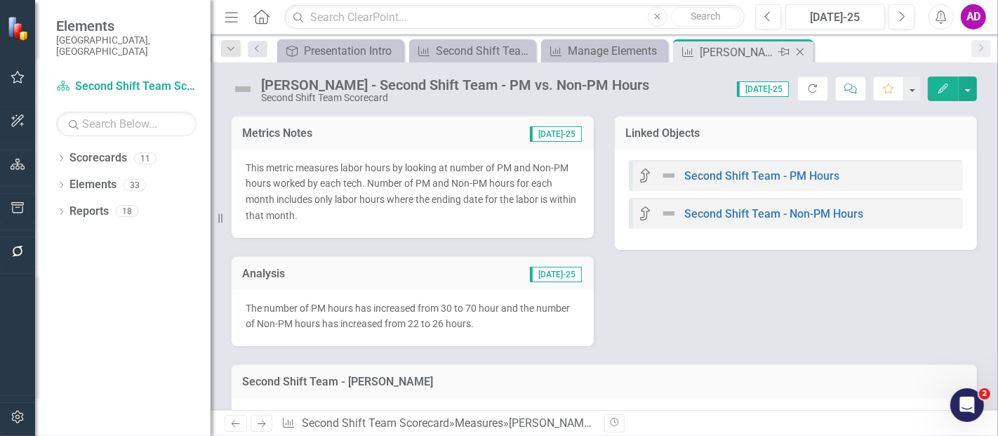
click at [802, 52] on icon "Close" at bounding box center [800, 51] width 14 height 11
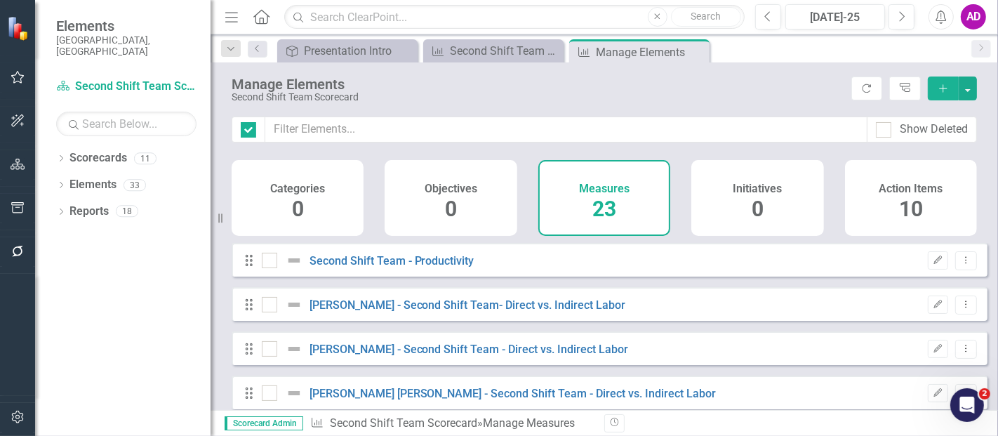
checkbox input "false"
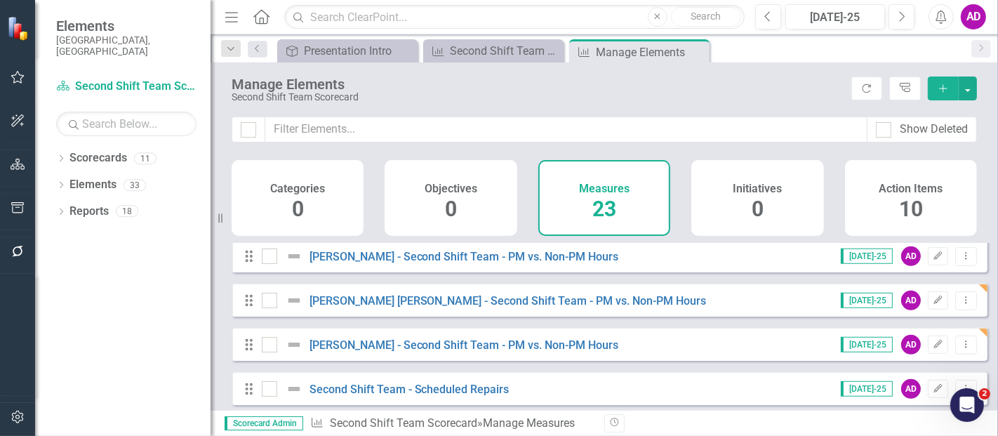
scroll to position [702, 0]
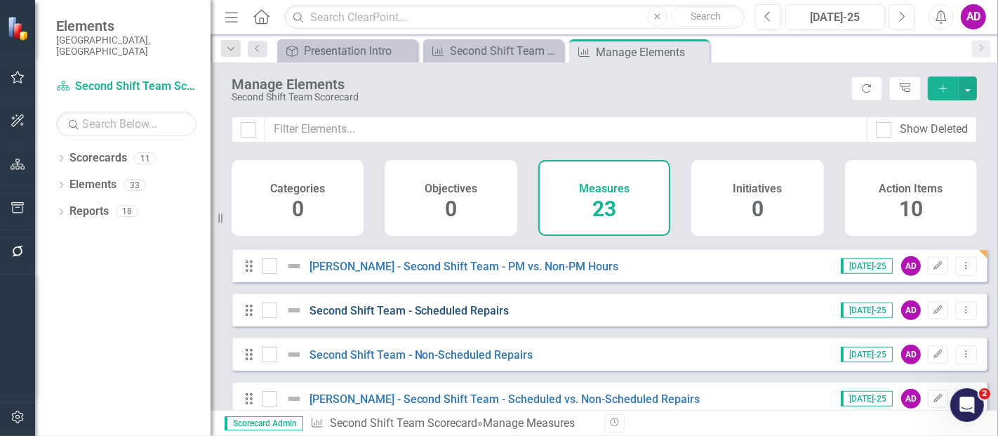
click at [460, 317] on link "Second Shift Team - Scheduled Repairs" at bounding box center [409, 310] width 200 height 13
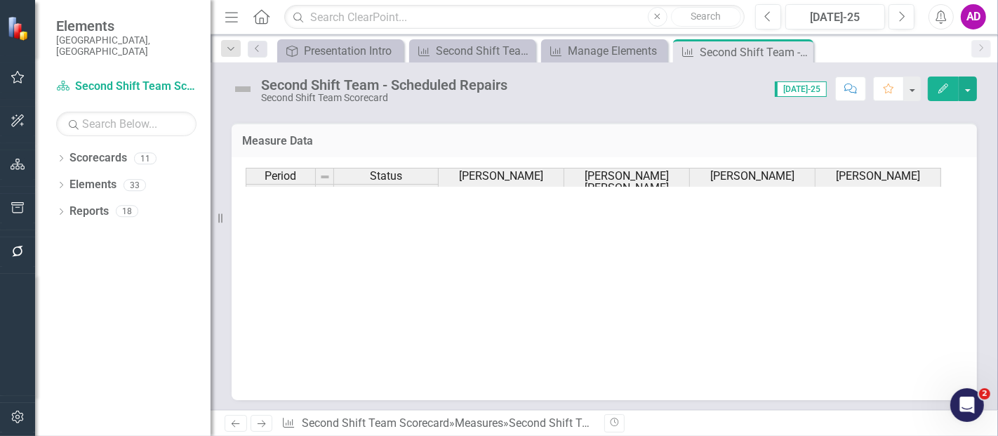
scroll to position [709, 0]
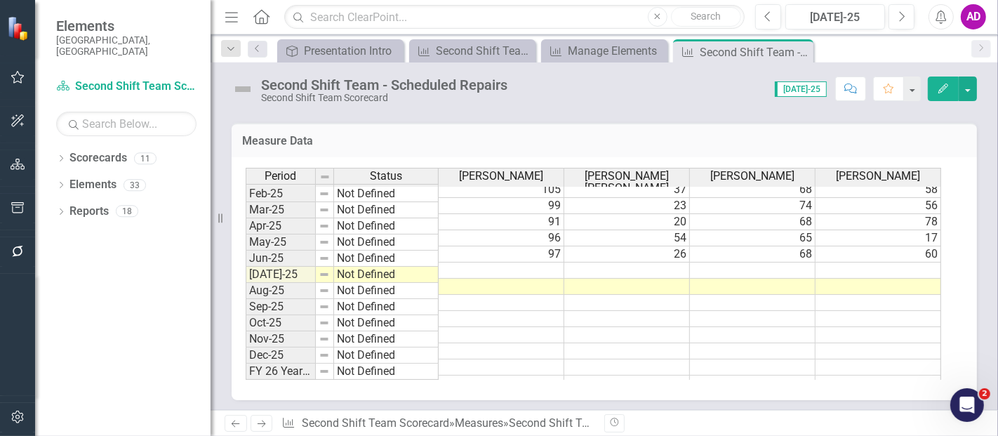
click at [537, 262] on td at bounding box center [502, 270] width 126 height 16
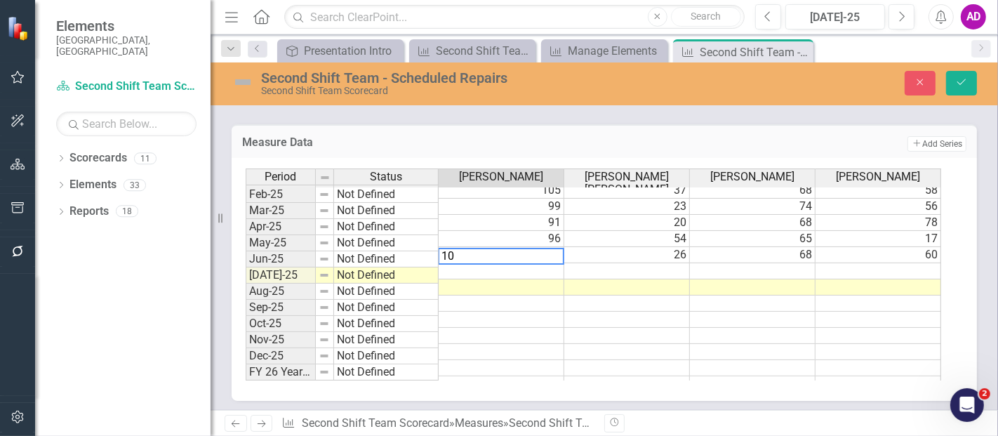
type textarea "103"
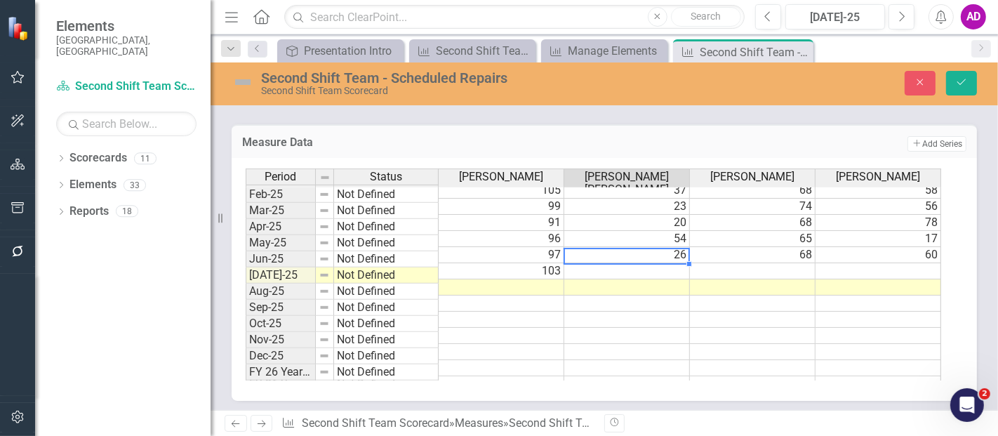
type textarea "44"
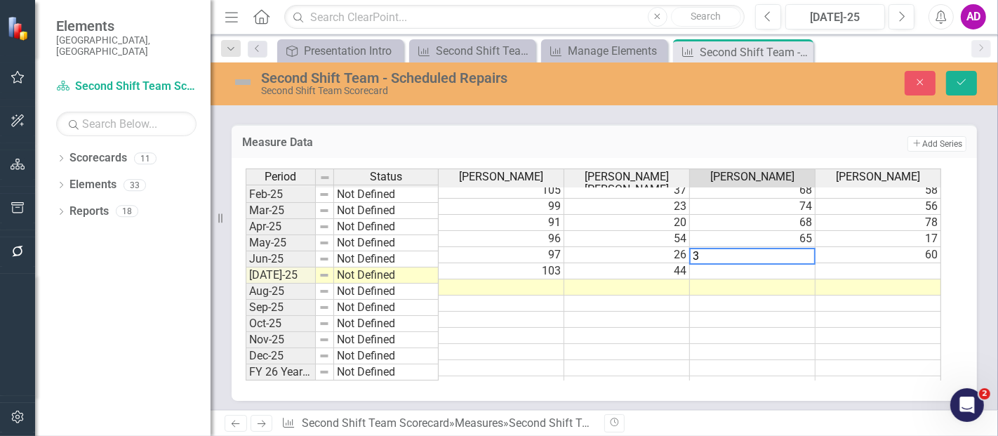
type textarea "37"
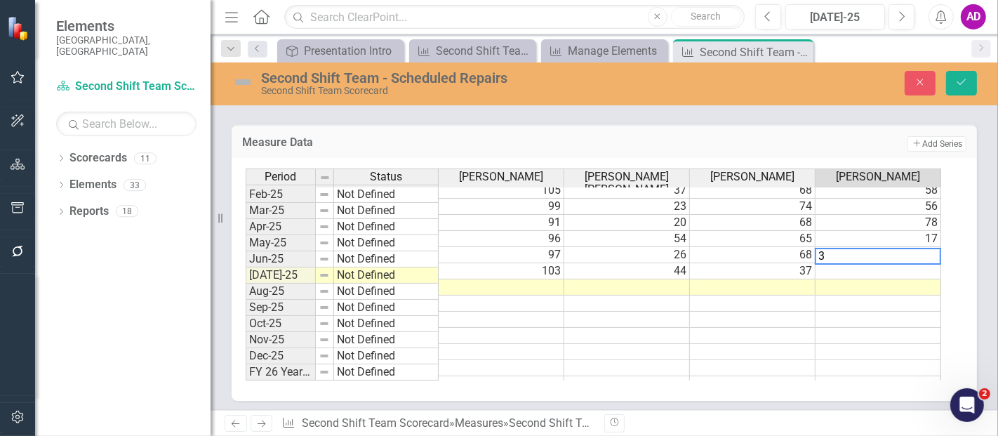
type textarea "34"
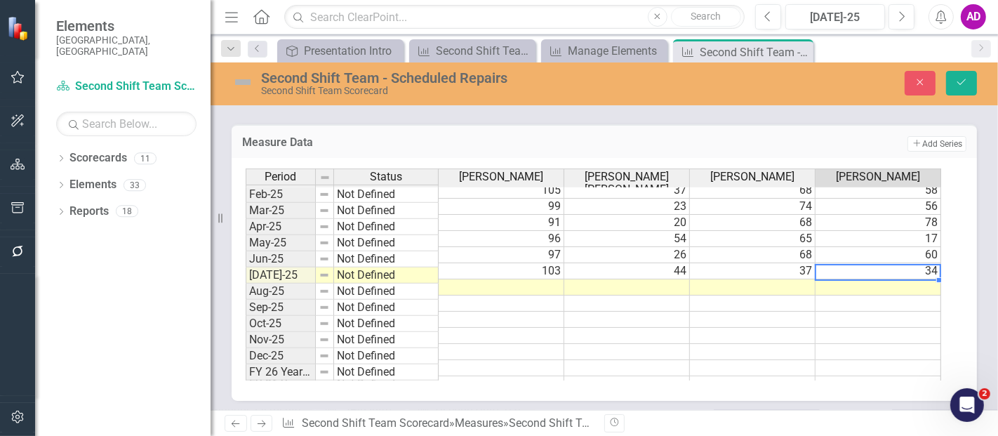
click at [515, 279] on td at bounding box center [502, 287] width 126 height 16
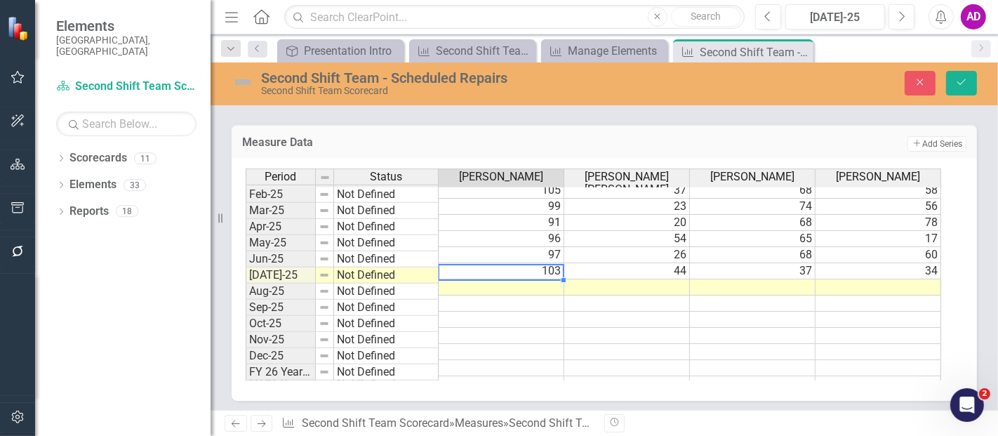
type textarea "87"
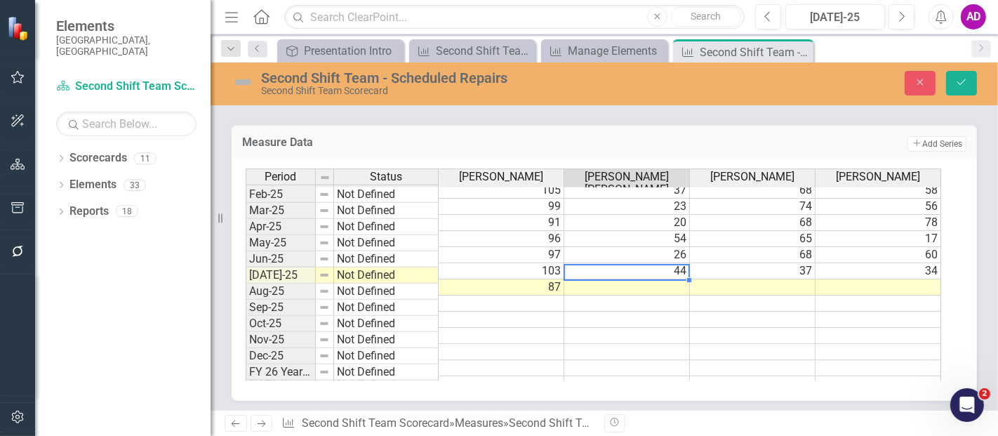
type textarea "50"
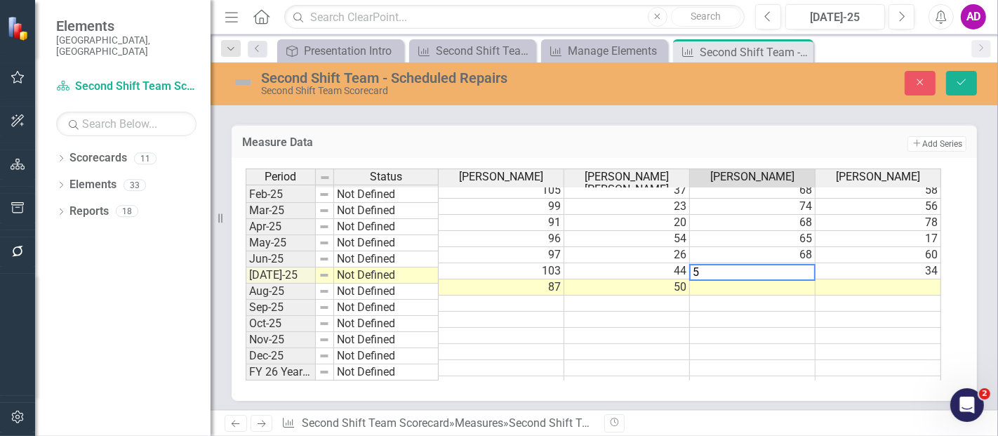
type textarea "56"
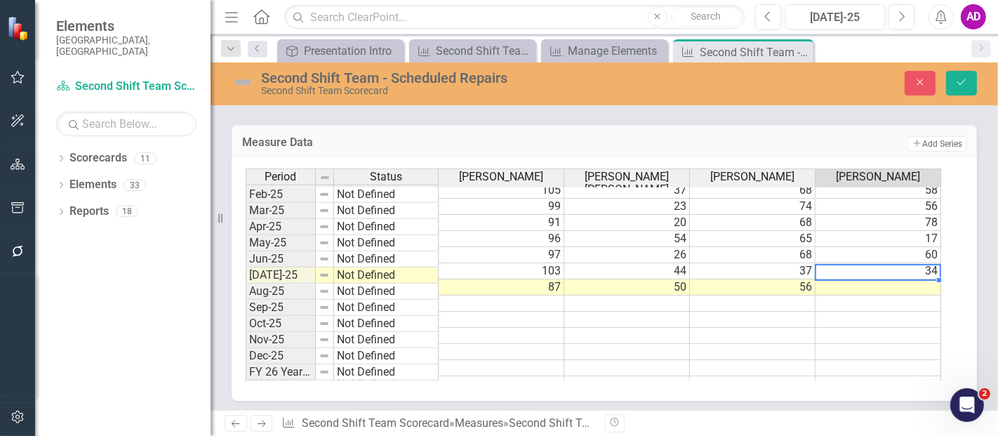
type textarea "44"
click at [966, 83] on icon "Save" at bounding box center [961, 82] width 13 height 10
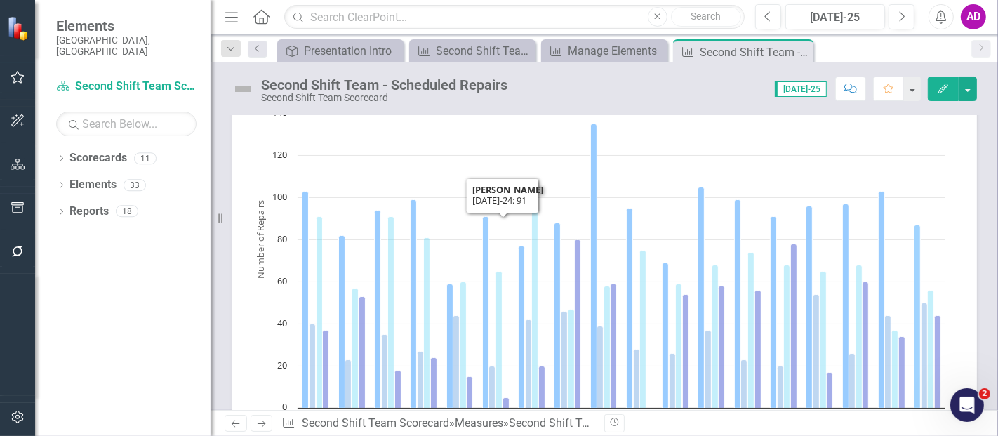
scroll to position [0, 0]
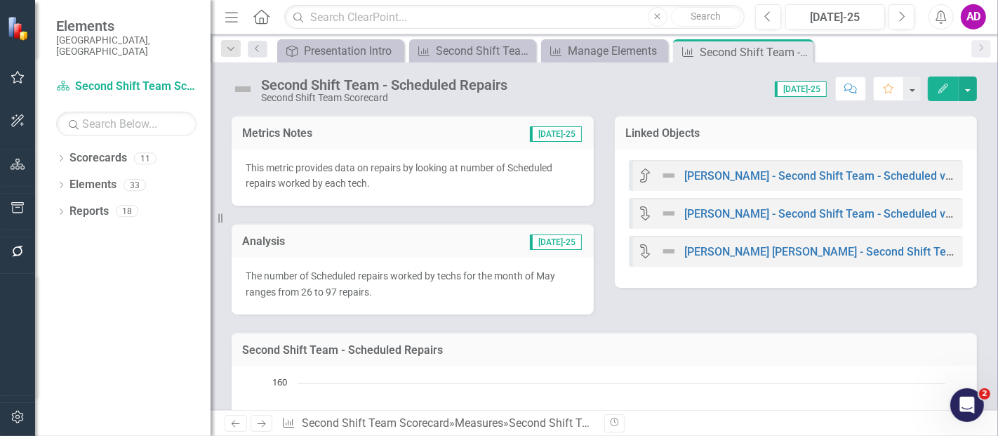
click at [434, 291] on p "The number of Scheduled repairs worked by techs for the month of May ranges fro…" at bounding box center [413, 284] width 334 height 32
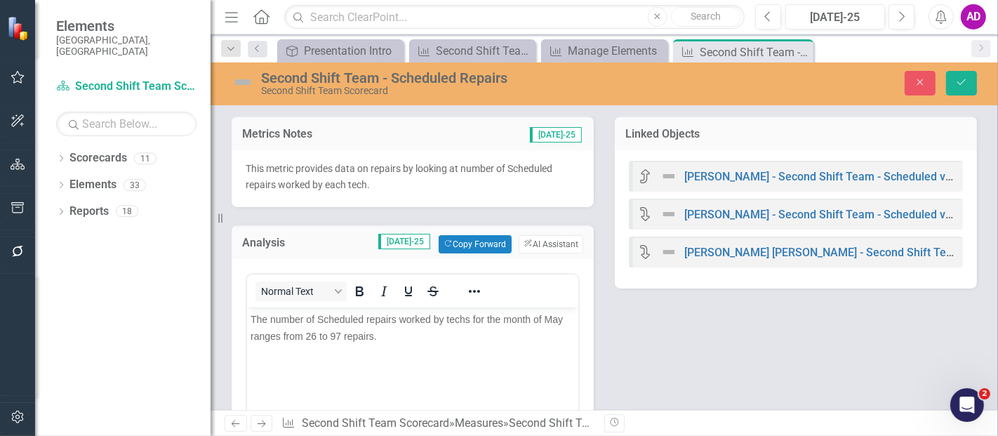
click at [312, 337] on span "The number of Scheduled repairs worked by techs for the month of May ranges fro…" at bounding box center [406, 327] width 312 height 28
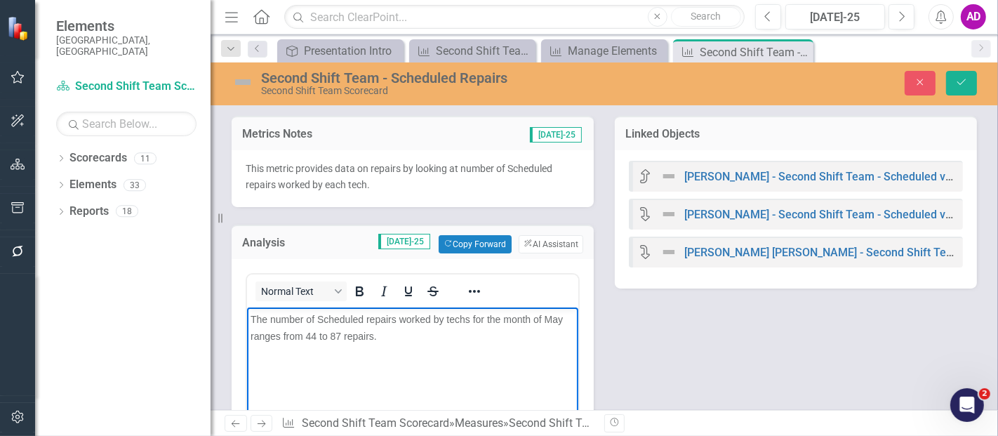
click at [563, 319] on p "The number of Scheduled repairs worked by techs for the month of May ranges fro…" at bounding box center [412, 327] width 324 height 34
click at [952, 85] on button "Save" at bounding box center [961, 83] width 31 height 25
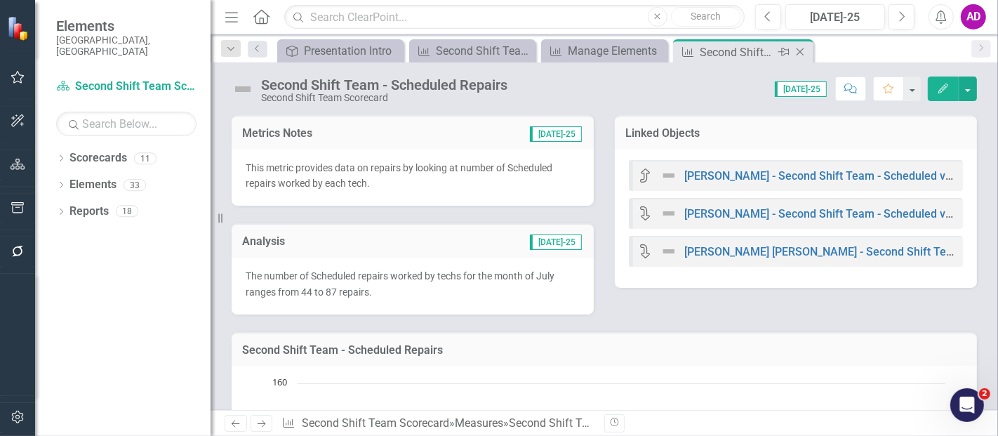
click at [800, 51] on icon at bounding box center [800, 52] width 8 height 8
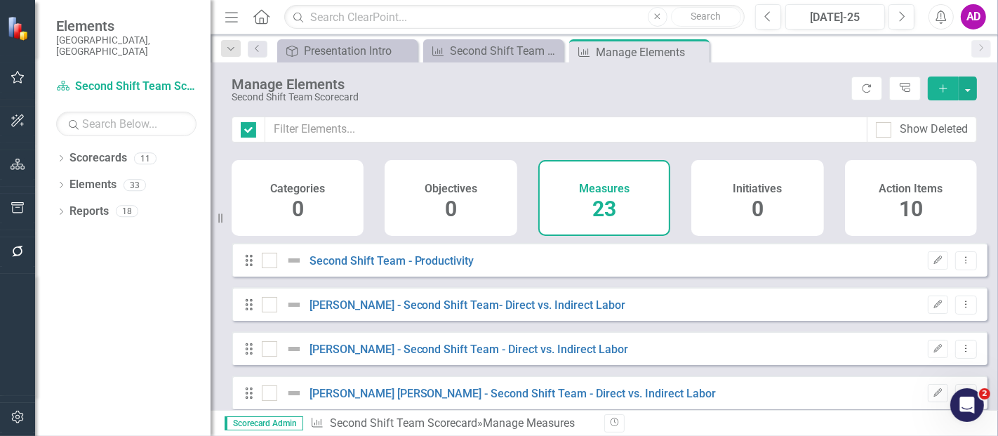
checkbox input "false"
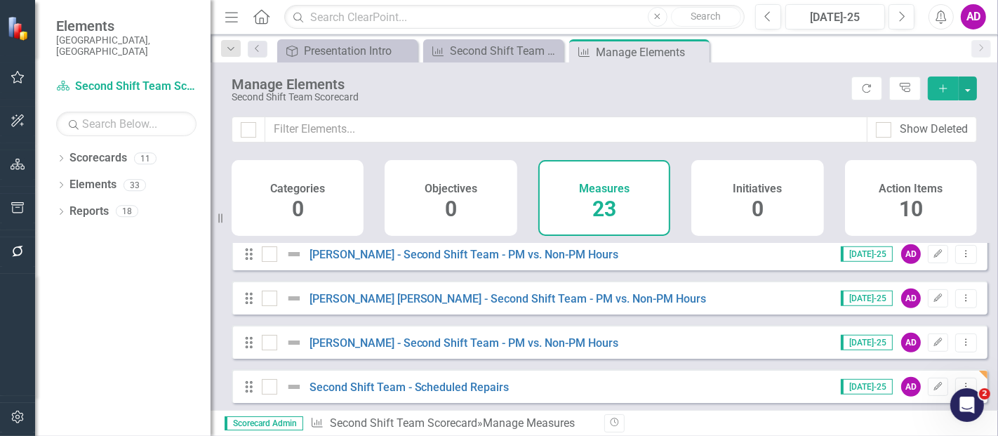
scroll to position [703, 0]
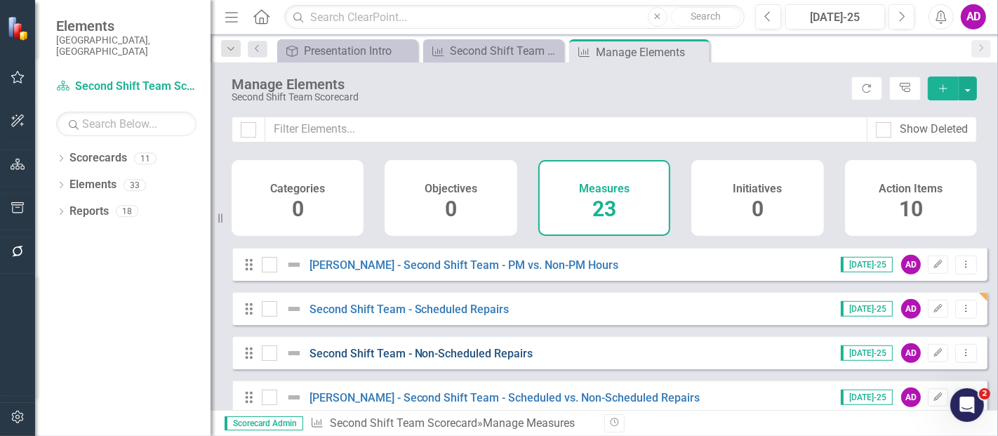
click at [469, 360] on link "Second Shift Team - Non-Scheduled Repairs" at bounding box center [421, 353] width 224 height 13
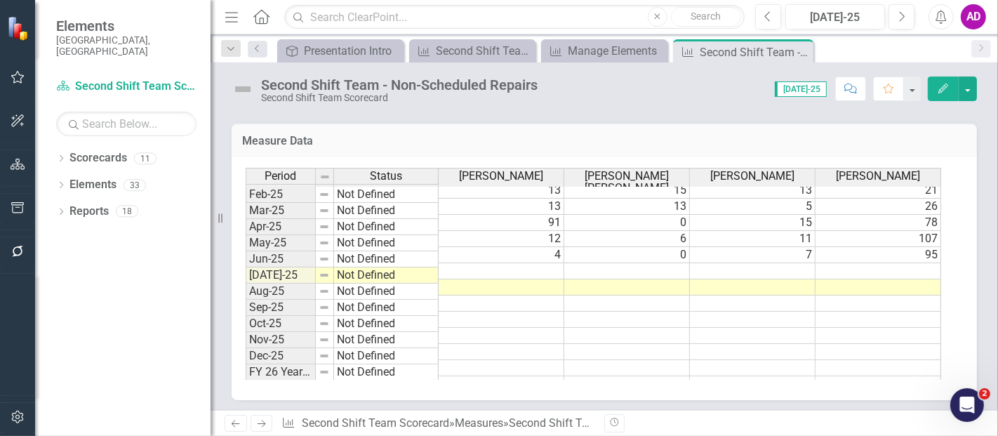
scroll to position [709, 0]
click at [848, 248] on tbody "Sep-23 Not Defined 20 19 6 Oct-23 Not Defined 23 14 7 Nov-23 Not Defined 21 15 …" at bounding box center [593, 157] width 695 height 469
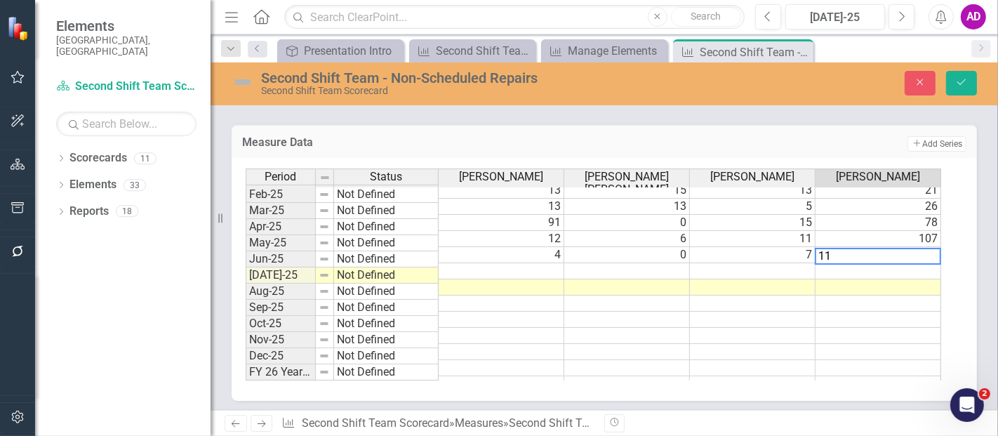
type textarea "118"
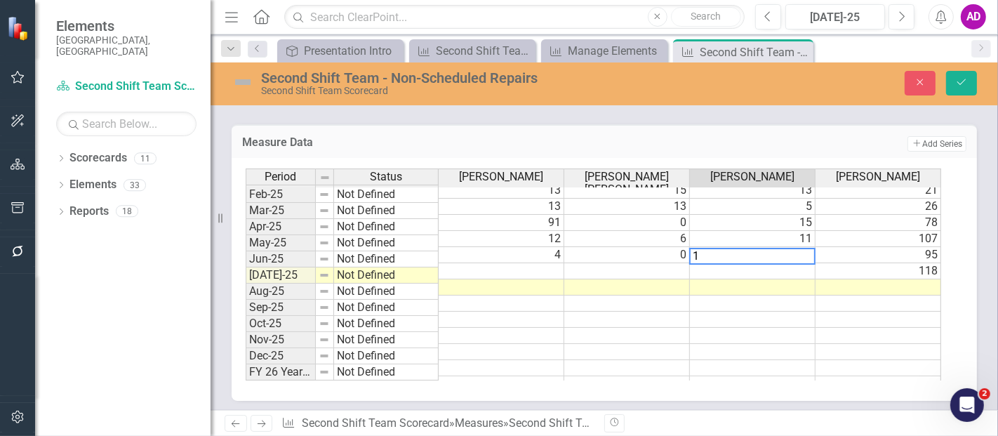
type textarea "10"
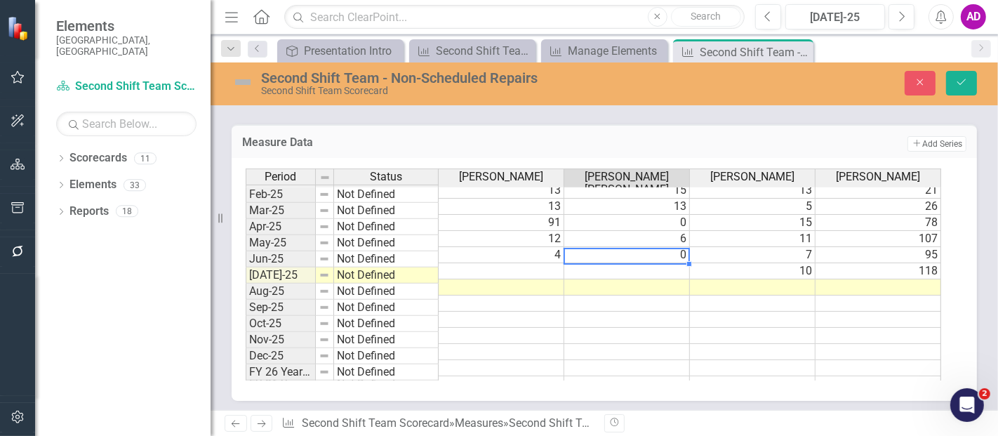
type textarea "1"
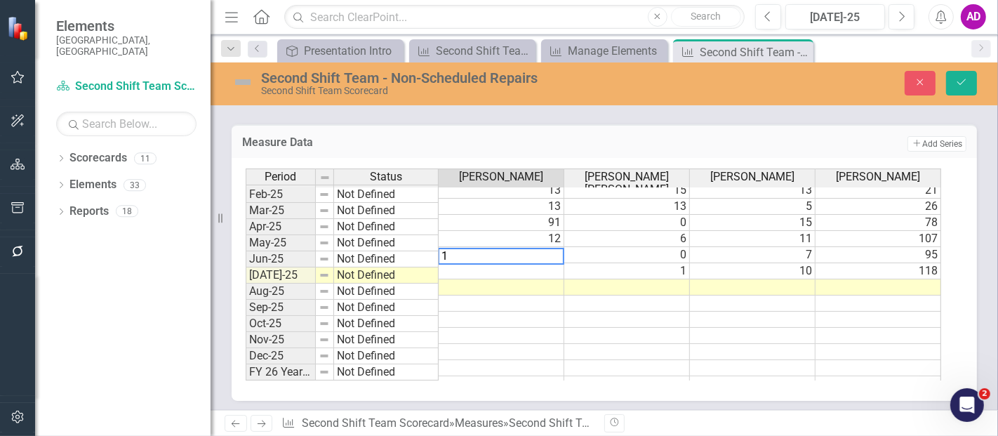
type textarea "10"
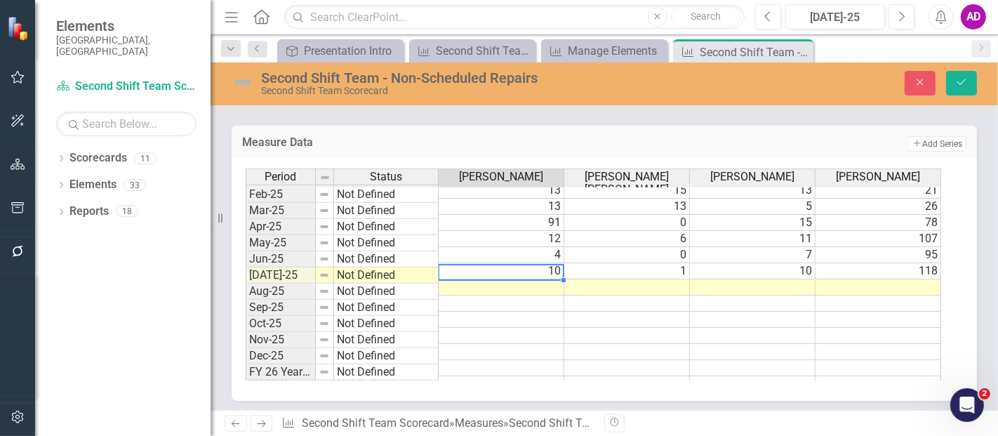
click at [735, 279] on td at bounding box center [753, 287] width 126 height 16
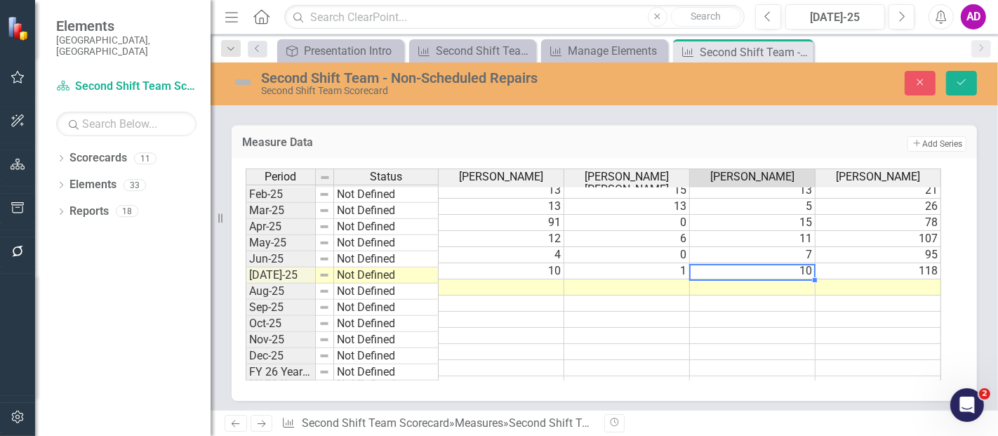
type textarea "2"
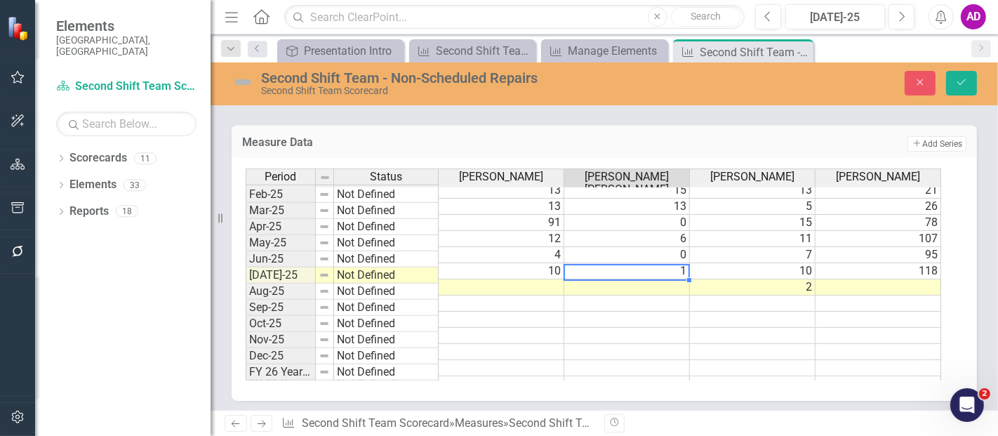
click at [845, 279] on td at bounding box center [878, 287] width 126 height 16
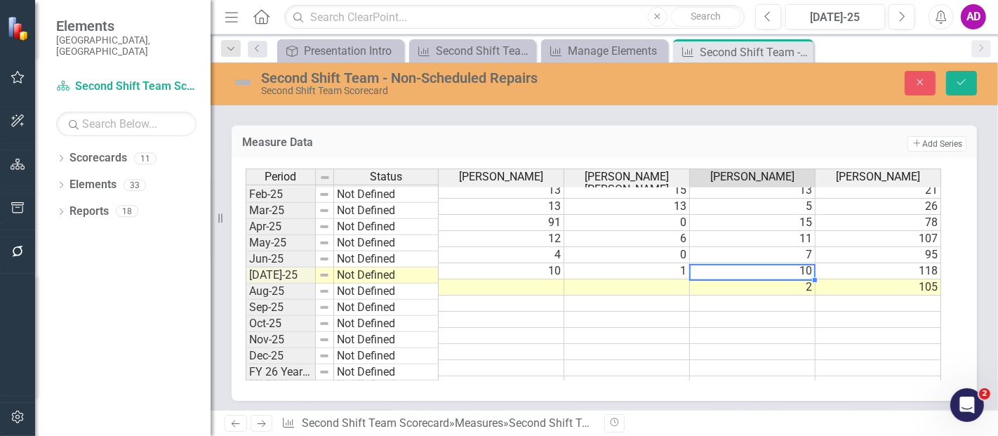
type textarea "2"
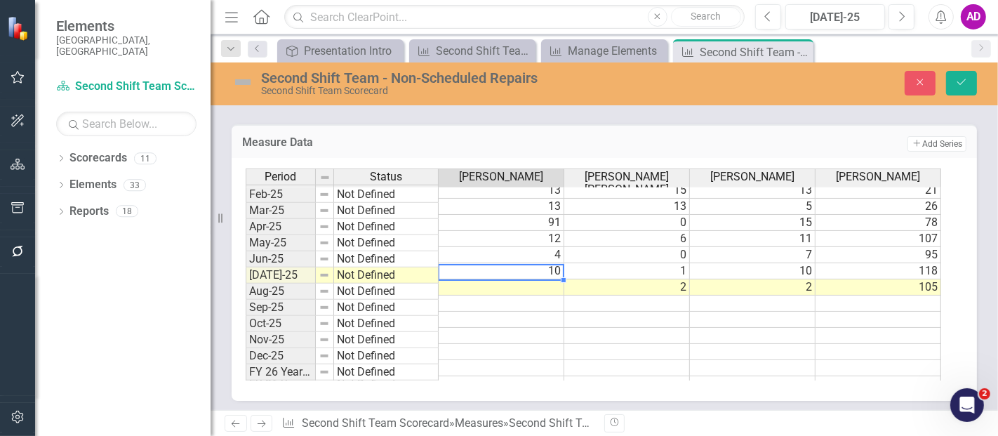
type textarea "4"
click at [970, 83] on button "Save" at bounding box center [961, 83] width 31 height 25
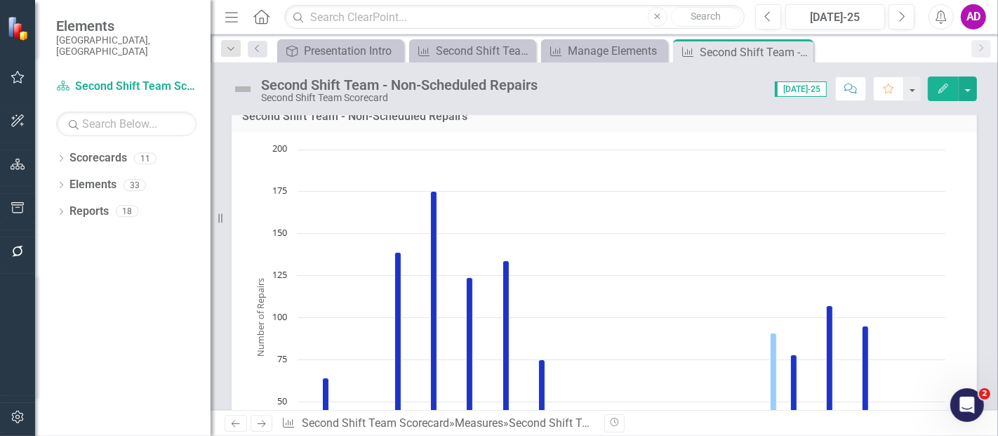
scroll to position [545, 0]
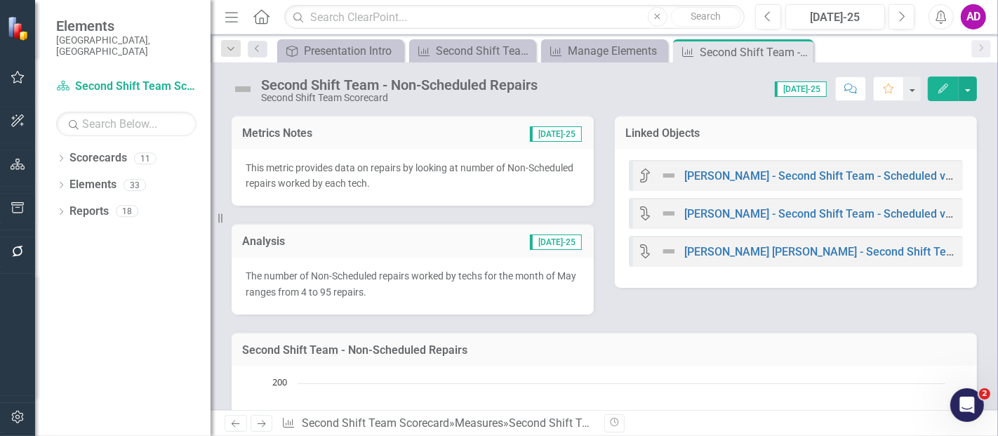
click at [425, 258] on div "The number of Non-Scheduled repairs worked by techs for the month of May ranges…" at bounding box center [413, 286] width 362 height 57
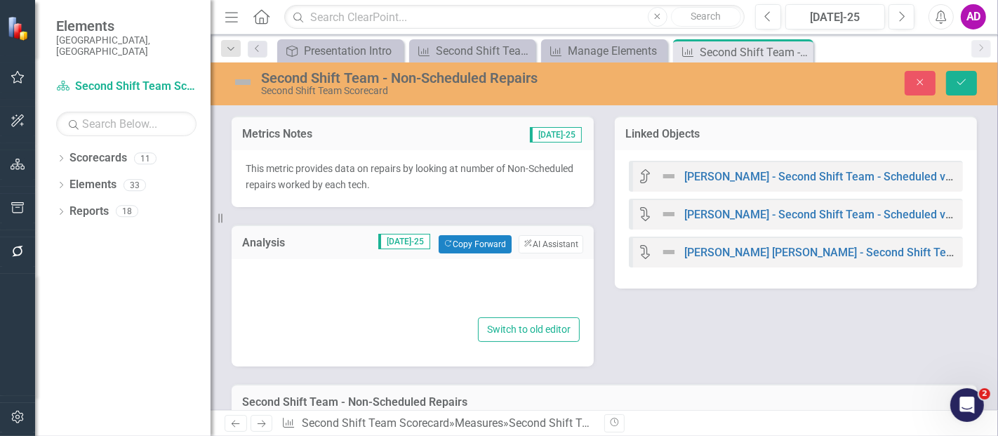
type textarea "<p><span style="font-size: 14px;">The number of Non-Scheduled repairs worked by…"
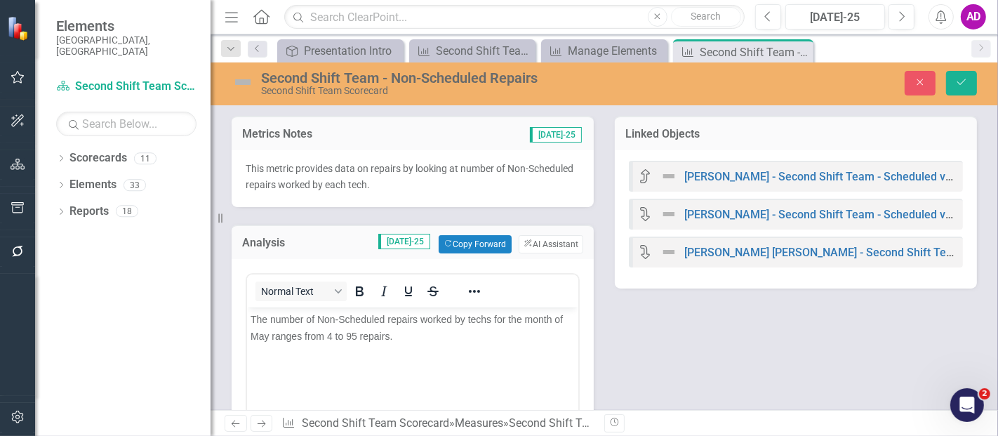
click at [331, 335] on span "The number of Non-Scheduled repairs worked by techs for the month of May ranges…" at bounding box center [406, 327] width 312 height 28
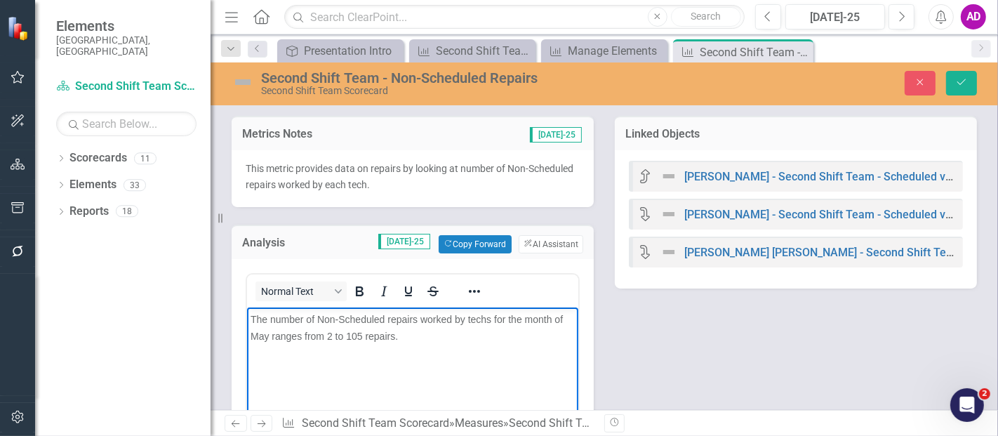
click at [267, 332] on span "The number of Non-Scheduled repairs worked by techs for the month of May ranges…" at bounding box center [406, 327] width 312 height 28
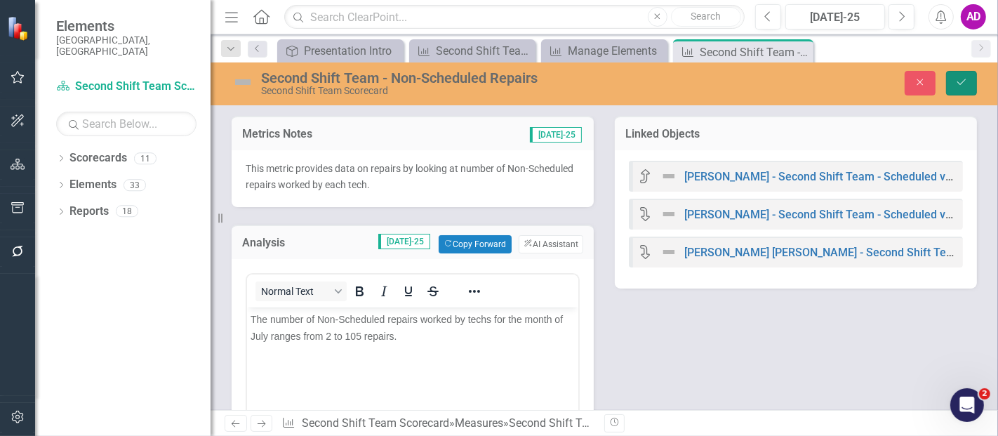
click at [963, 81] on icon "submit" at bounding box center [961, 82] width 8 height 6
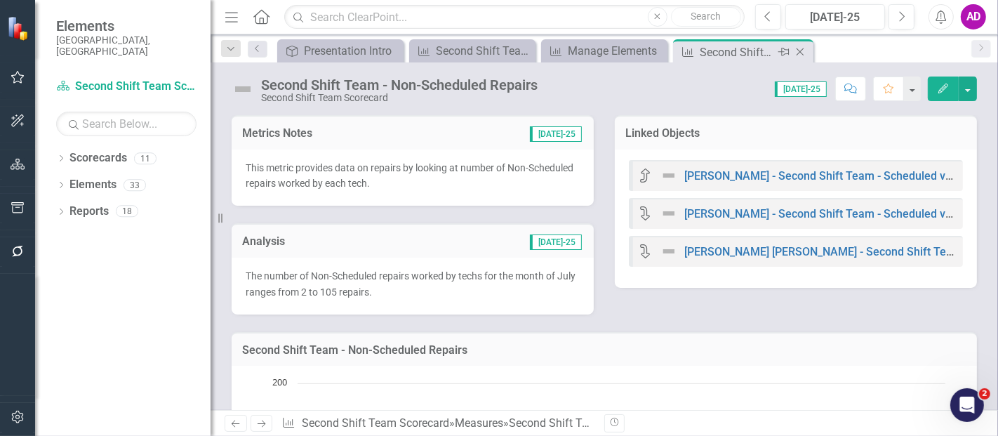
click at [801, 50] on icon "Close" at bounding box center [800, 51] width 14 height 11
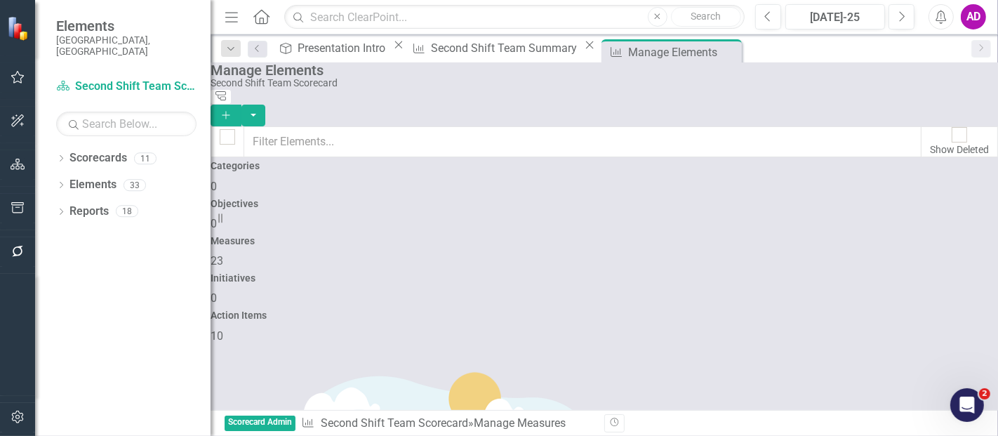
checkbox input "false"
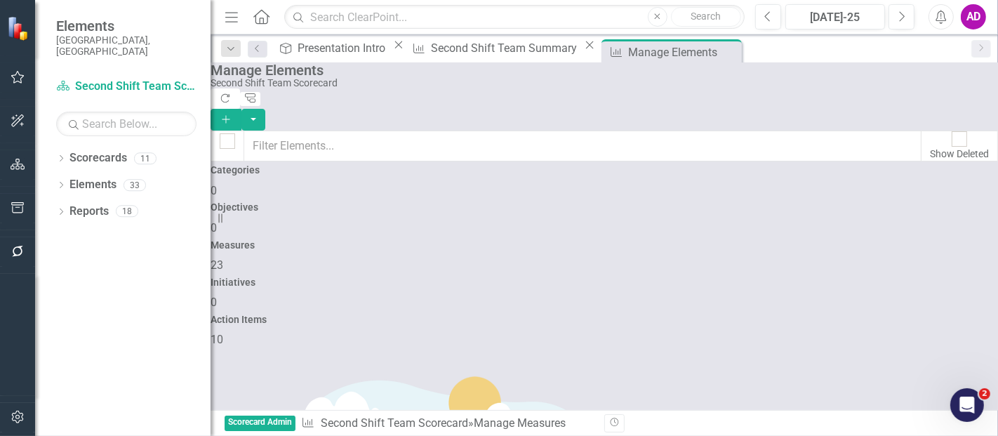
scroll to position [781, 0]
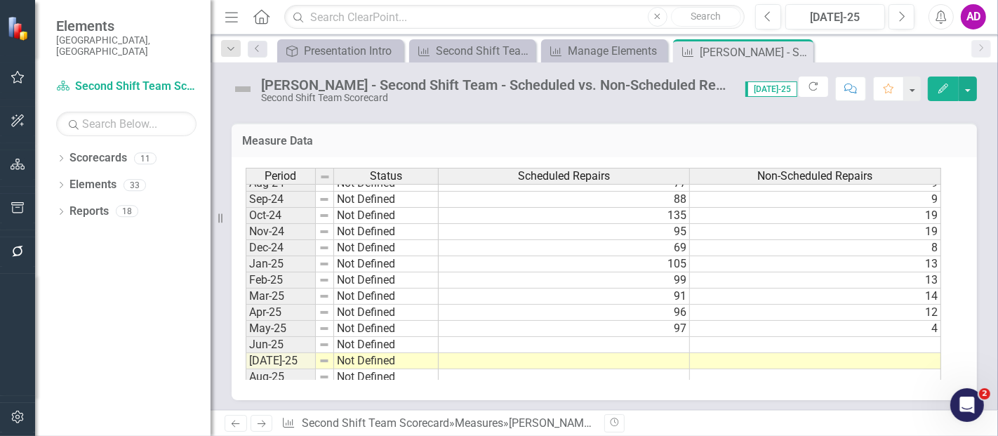
scroll to position [709, 0]
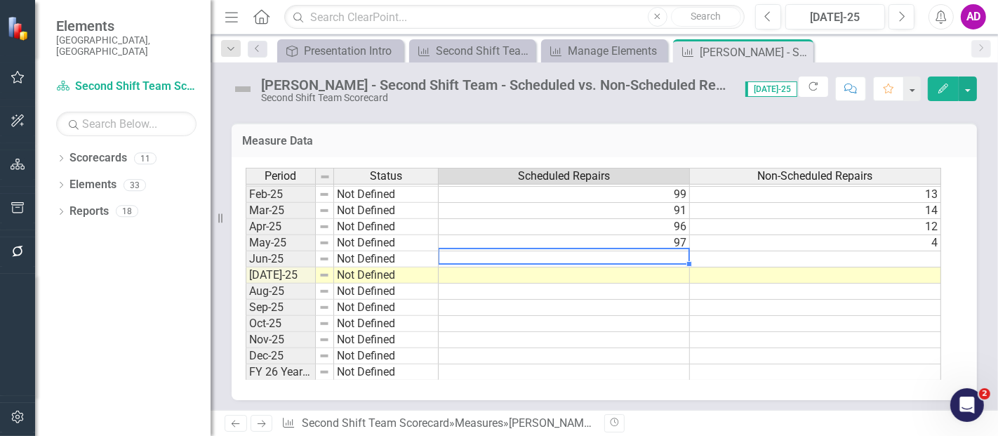
click at [543, 251] on td at bounding box center [564, 259] width 251 height 16
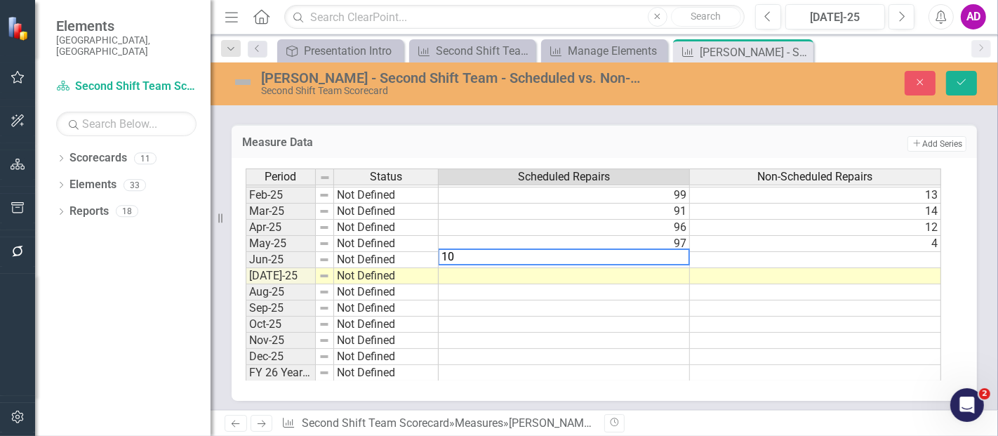
type textarea "103"
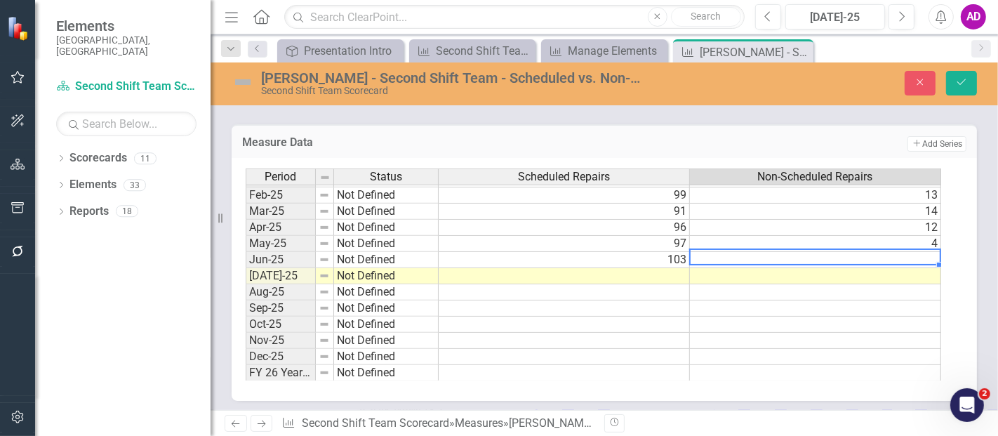
type textarea "1"
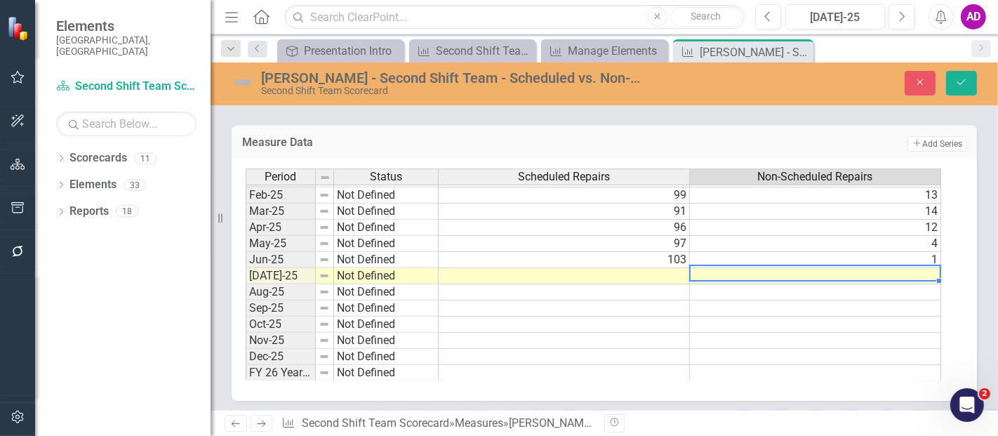
click at [663, 274] on td at bounding box center [564, 276] width 251 height 16
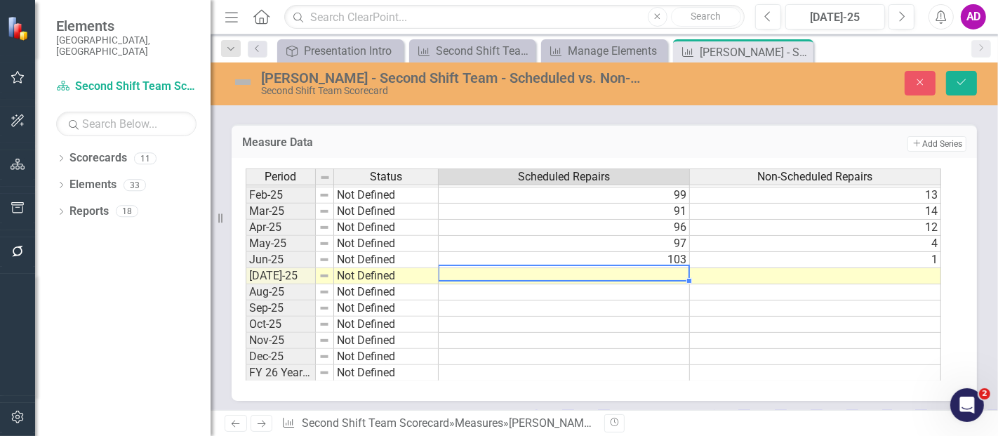
type textarea "87"
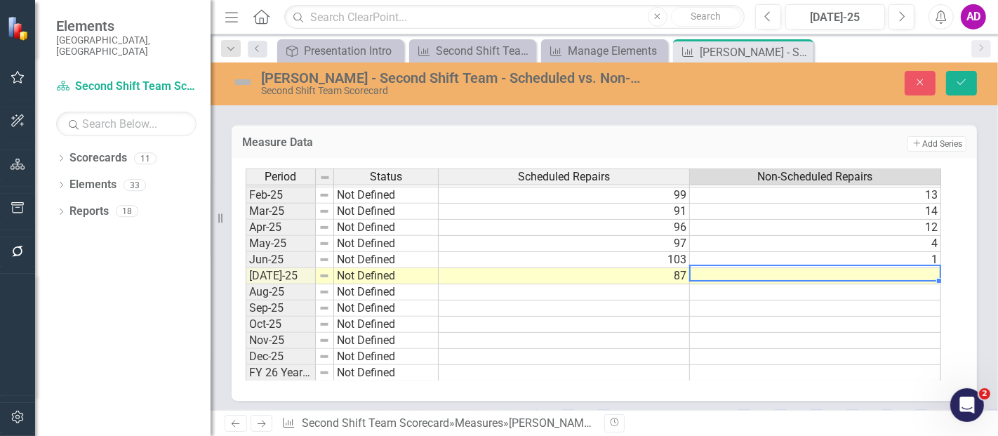
type textarea "4"
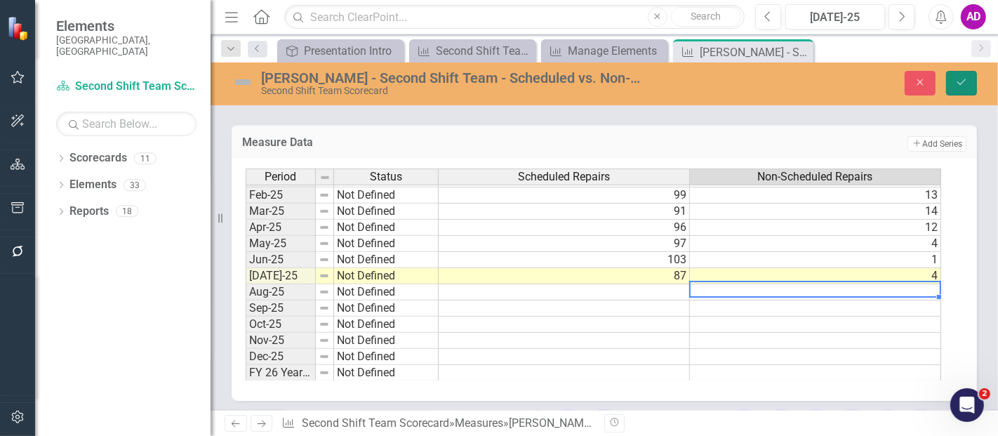
click at [963, 83] on icon "Save" at bounding box center [961, 82] width 13 height 10
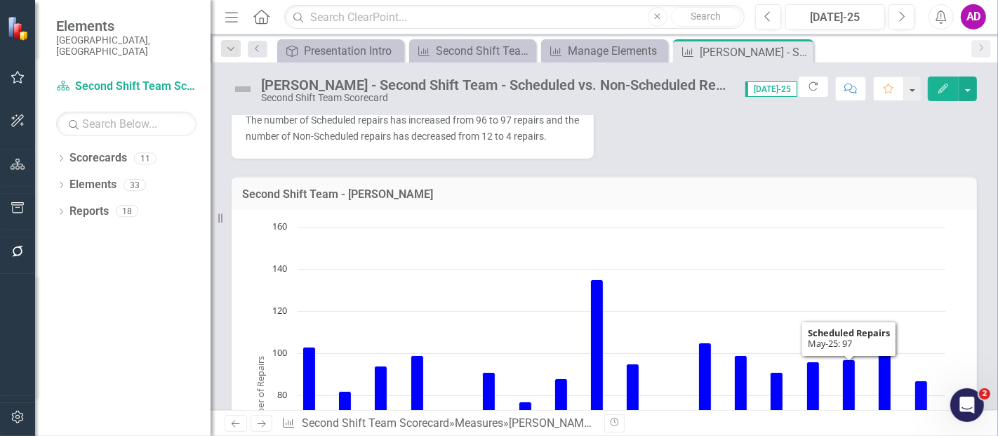
scroll to position [0, 0]
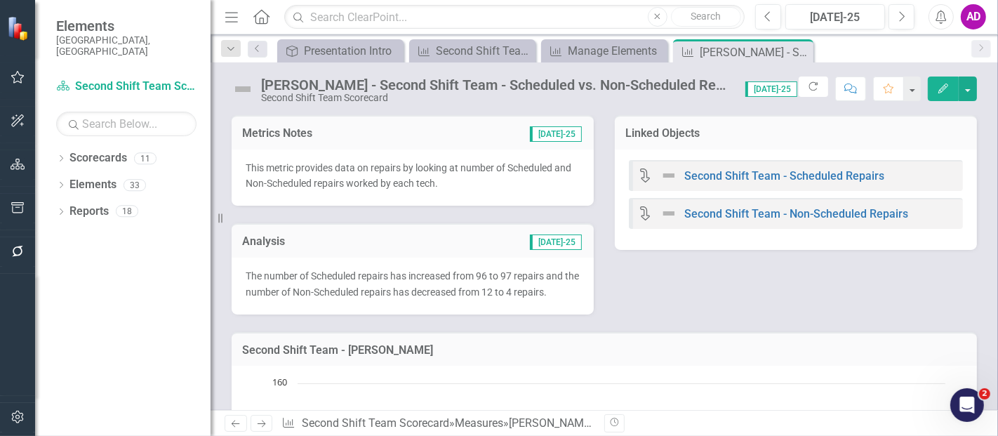
click at [415, 280] on span "The number of Scheduled repairs has increased from 96 to 97 repairs and the num…" at bounding box center [412, 283] width 333 height 27
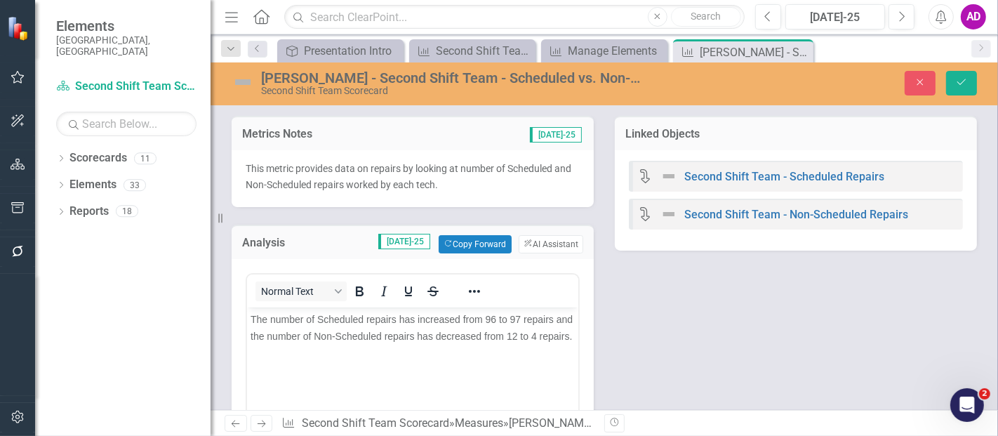
drag, startPoint x: 495, startPoint y: 320, endPoint x: 516, endPoint y: 318, distance: 20.5
click at [495, 319] on span "The number of Scheduled repairs has increased from 96 to 97 repairs and the num…" at bounding box center [411, 327] width 322 height 28
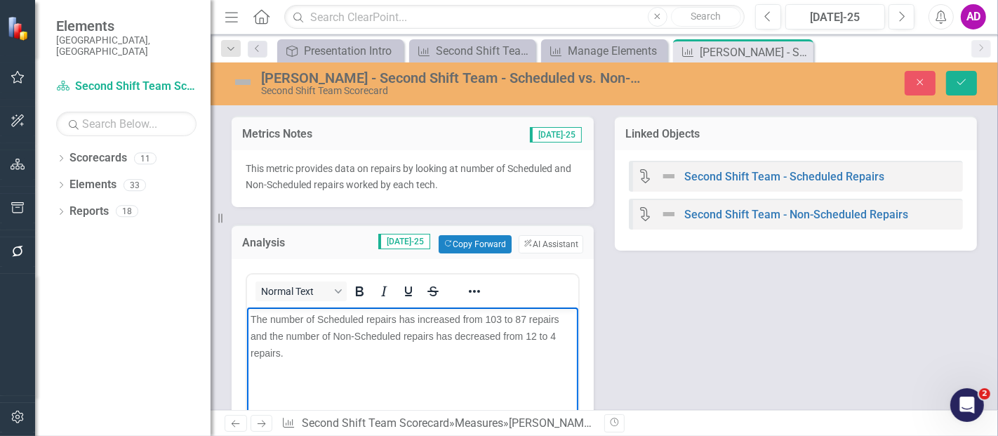
click at [424, 318] on span "The number of Scheduled repairs has increased from 103 to 87 repairs and the nu…" at bounding box center [404, 335] width 309 height 45
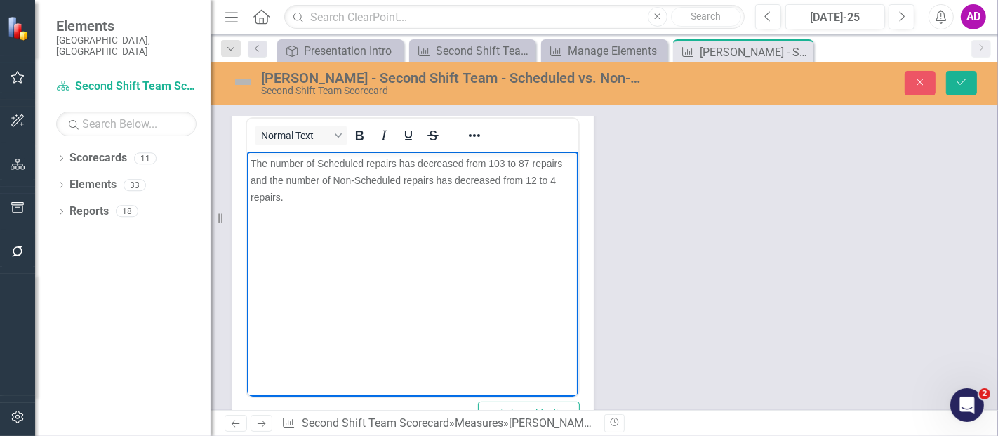
scroll to position [78, 0]
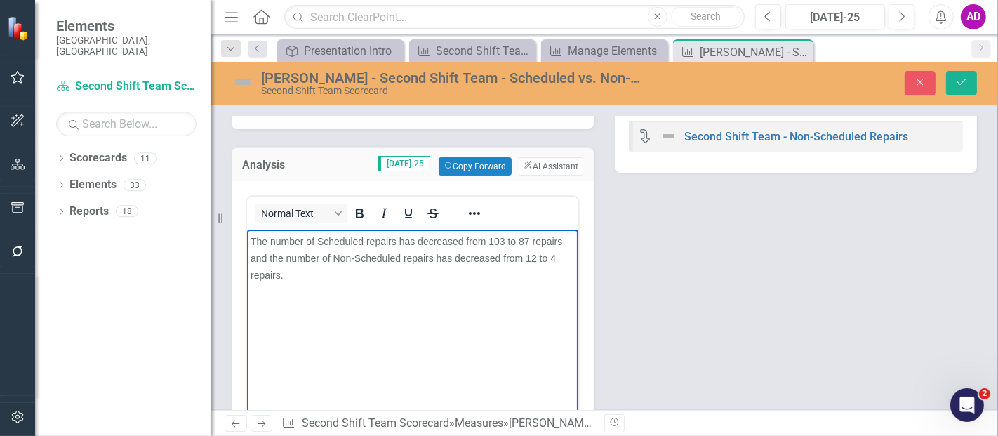
drag, startPoint x: 535, startPoint y: 257, endPoint x: 838, endPoint y: 493, distance: 384.0
click at [535, 257] on span "The number of Scheduled repairs has decreased from 103 to 87 repairs and the nu…" at bounding box center [406, 257] width 312 height 45
click at [464, 261] on span "The number of Scheduled repairs has decreased from 103 to 87 repairs and the nu…" at bounding box center [406, 257] width 312 height 45
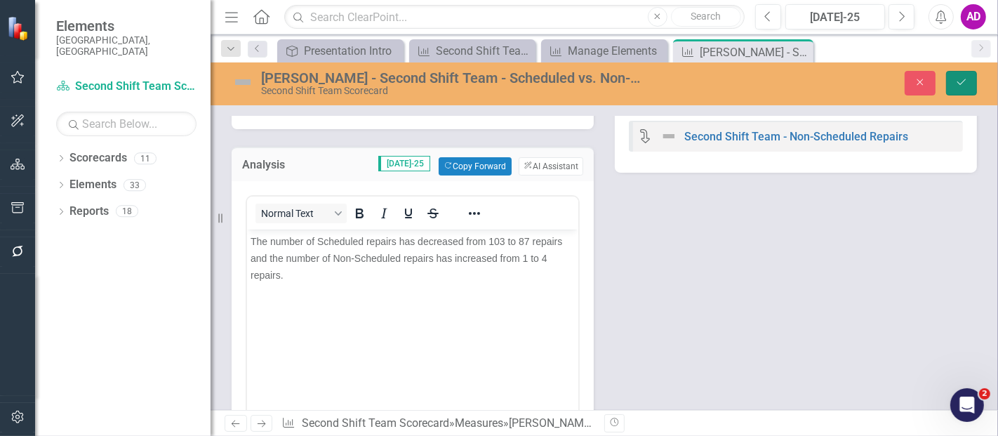
click at [963, 83] on icon "Save" at bounding box center [961, 82] width 13 height 10
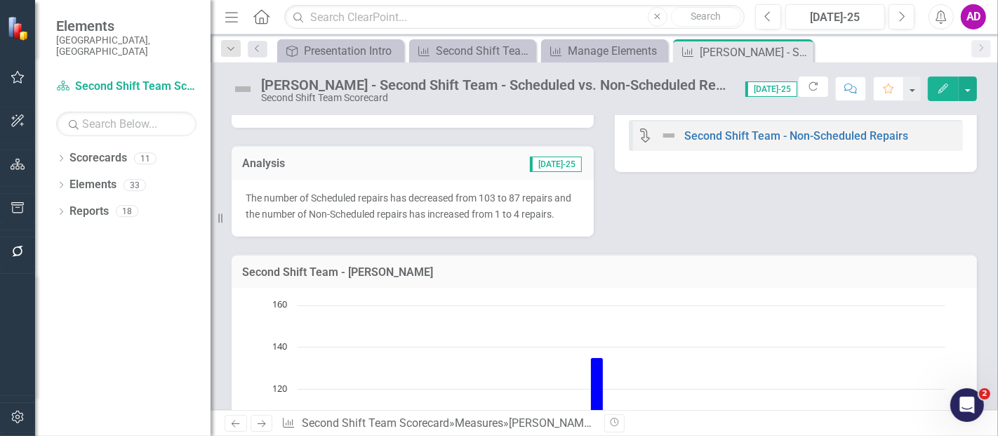
scroll to position [0, 0]
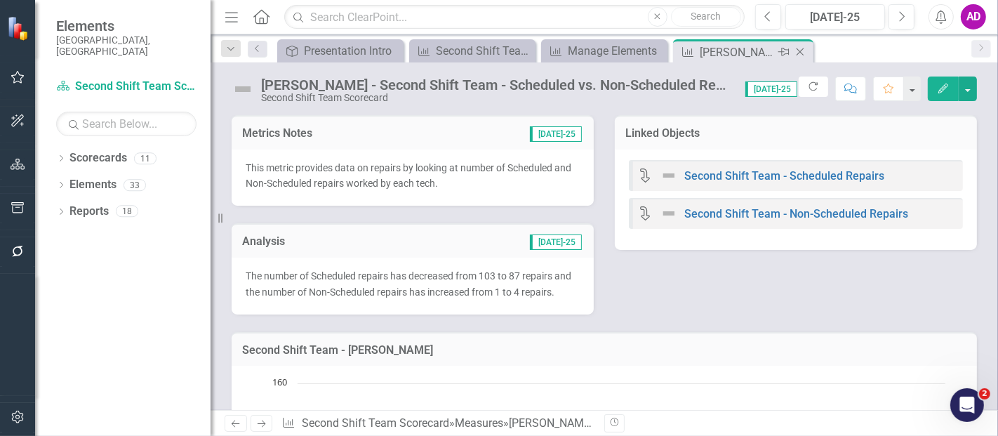
click at [798, 51] on icon "Close" at bounding box center [800, 51] width 14 height 11
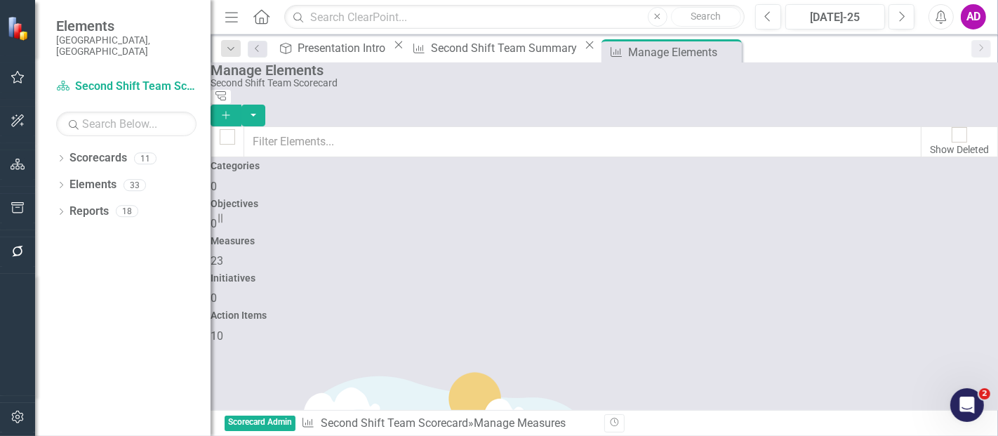
checkbox input "false"
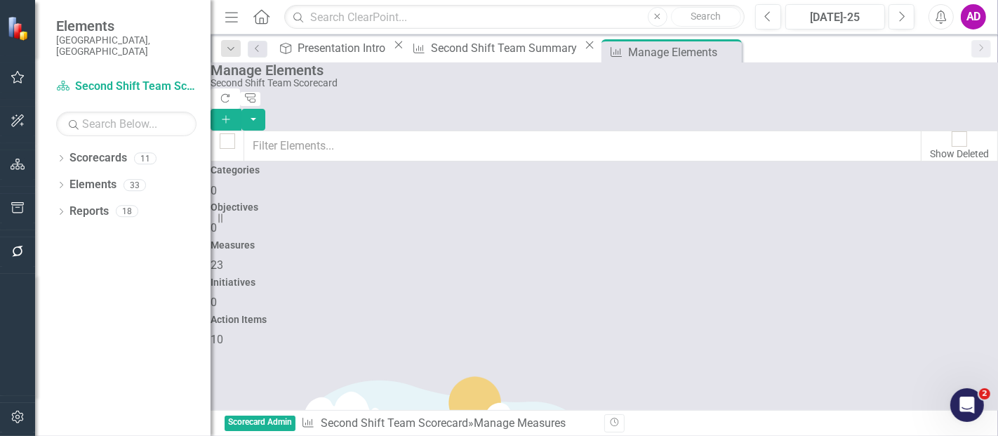
scroll to position [780, 0]
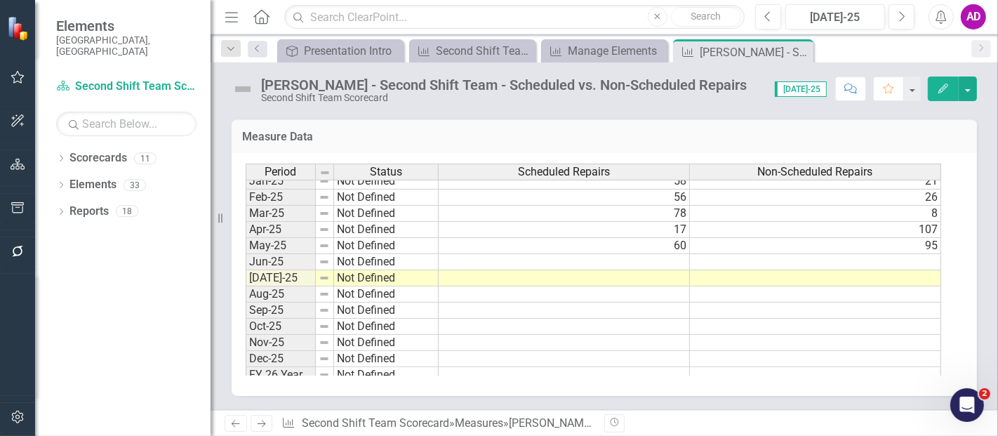
scroll to position [709, 0]
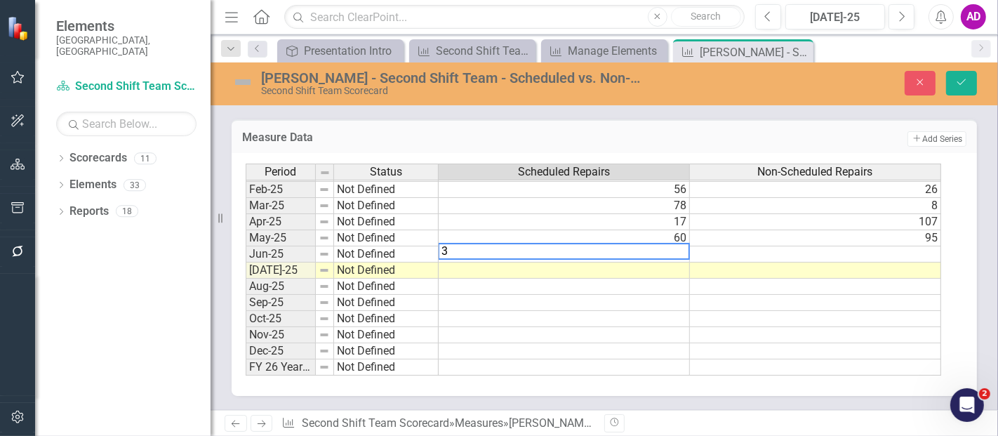
type textarea "34"
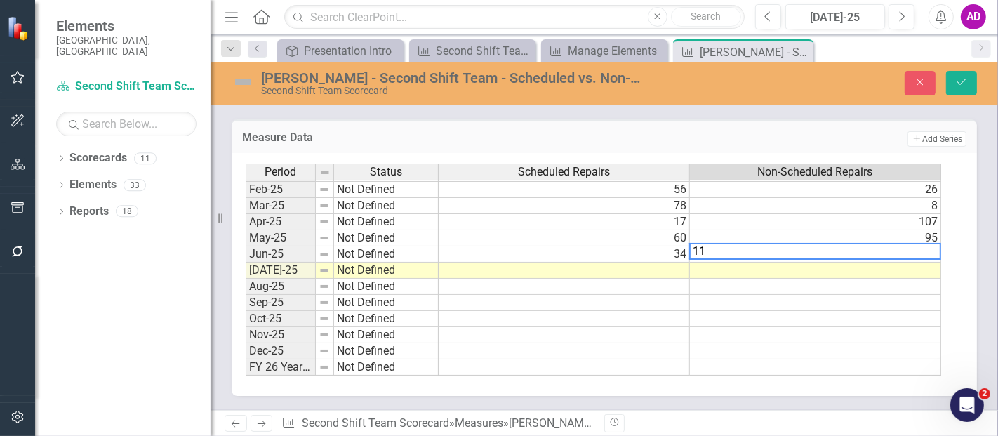
type textarea "118"
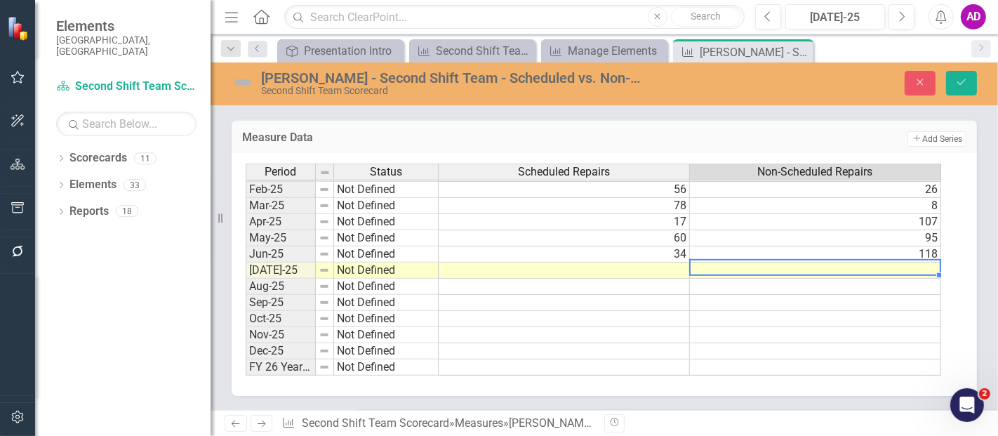
click at [646, 267] on td at bounding box center [564, 270] width 251 height 16
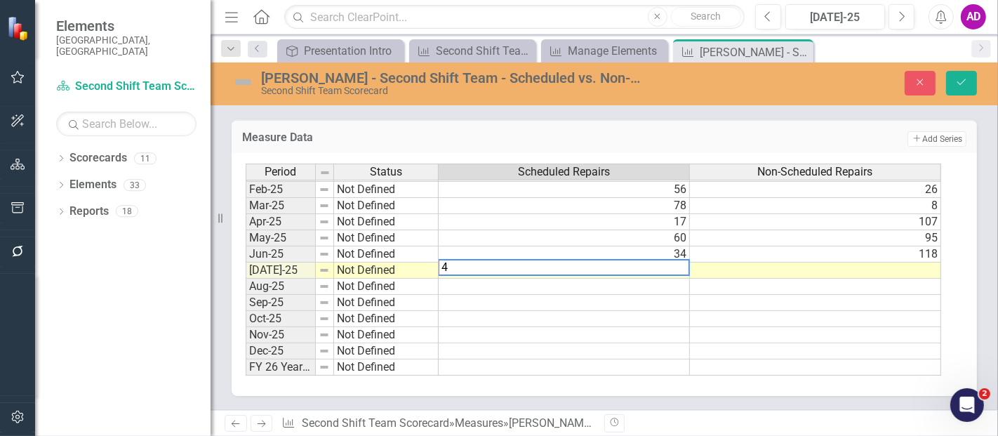
type textarea "44"
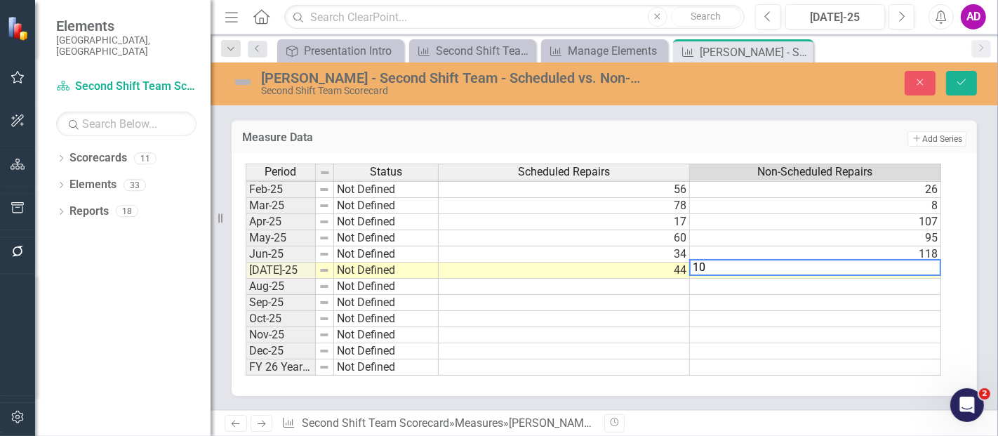
type textarea "105"
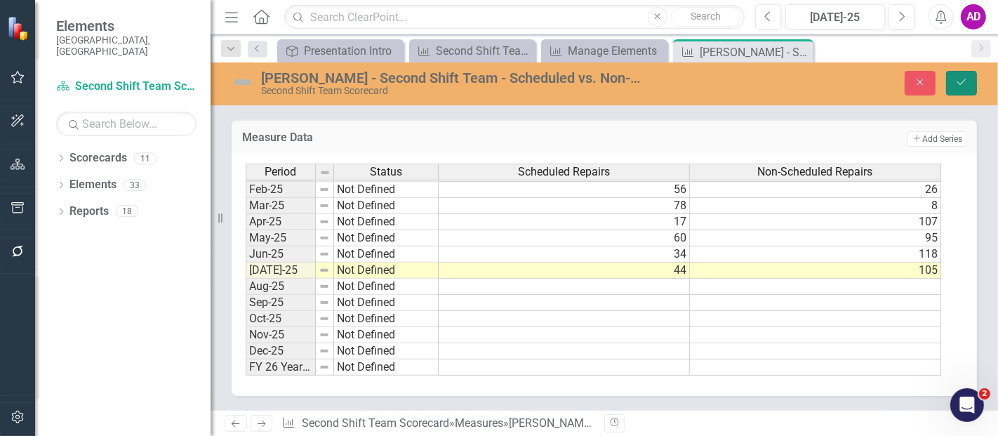
click at [954, 87] on button "Save" at bounding box center [961, 83] width 31 height 25
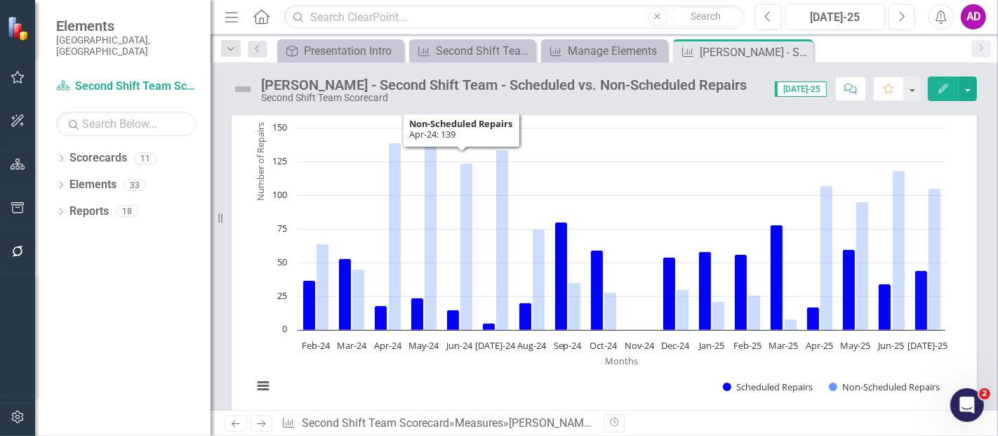
scroll to position [0, 0]
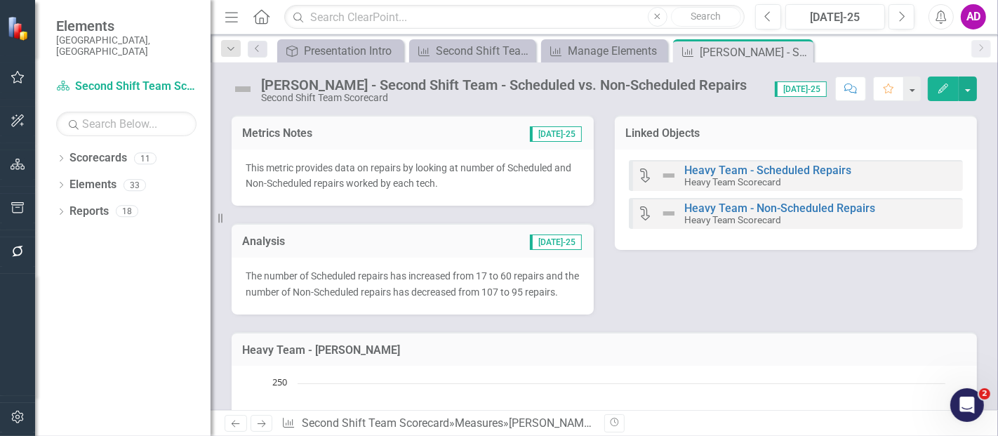
click at [377, 269] on p "The number of Scheduled repairs has increased from 17 to 60 repairs and the num…" at bounding box center [413, 284] width 334 height 32
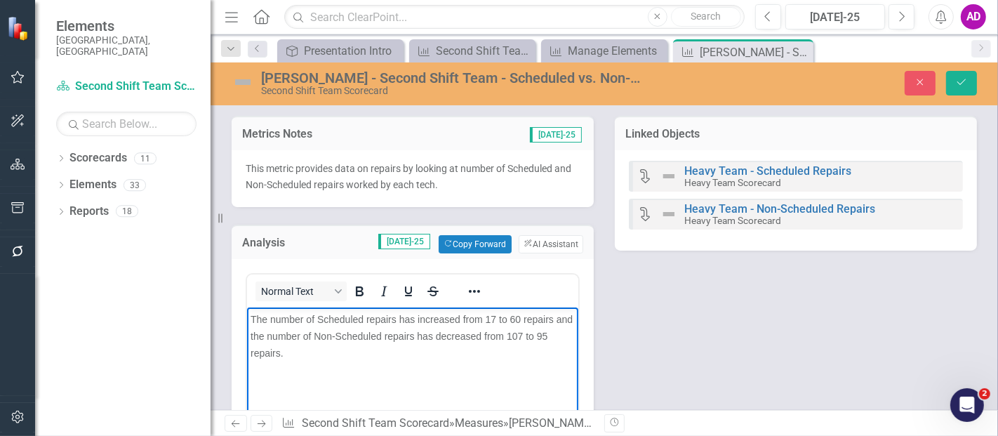
click at [494, 316] on span "The number of Scheduled repairs has increased from 17 to 60 repairs and the num…" at bounding box center [411, 335] width 322 height 45
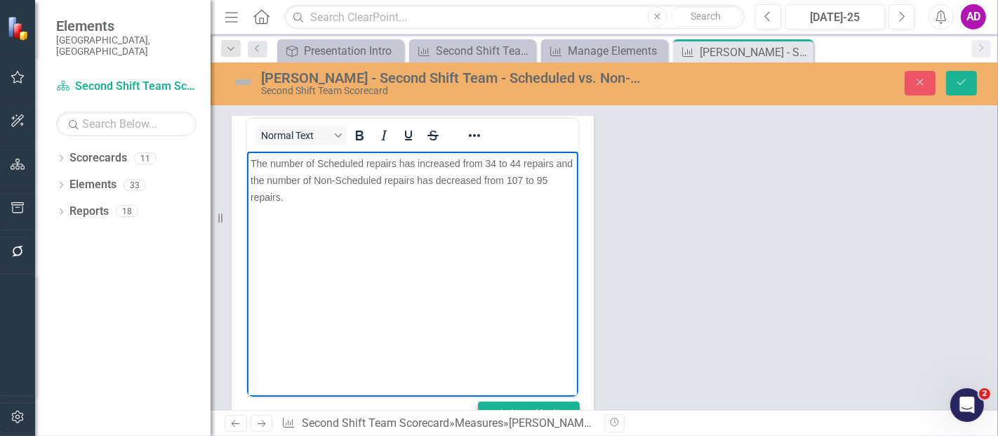
scroll to position [78, 0]
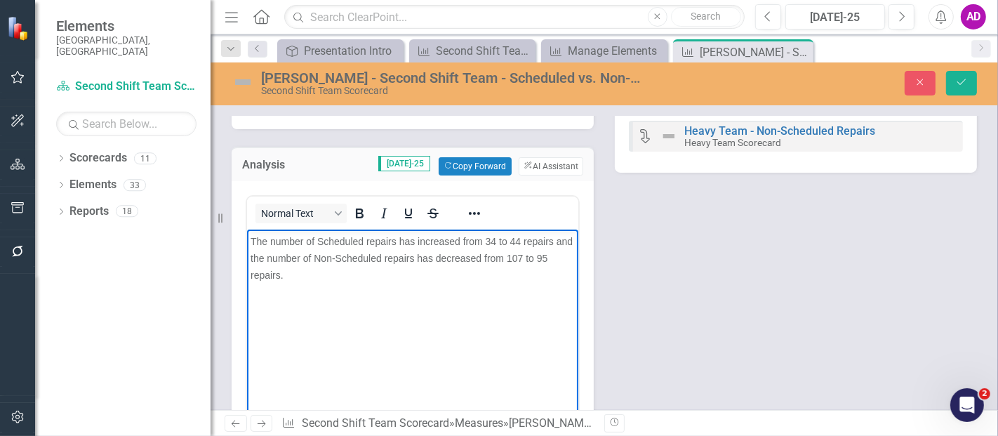
click at [540, 256] on span "The number of Scheduled repairs has increased from 34 to 44 repairs and the num…" at bounding box center [411, 257] width 322 height 45
click at [954, 84] on button "Save" at bounding box center [961, 83] width 31 height 25
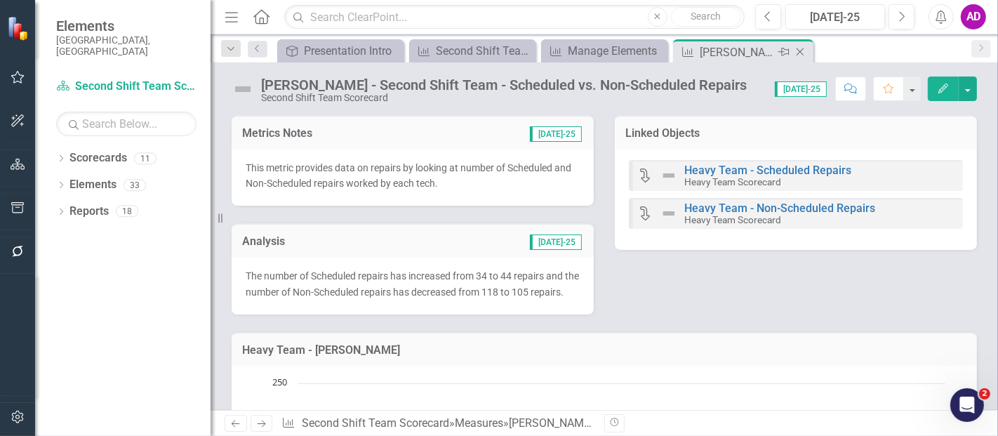
click at [805, 51] on icon "Close" at bounding box center [800, 51] width 14 height 11
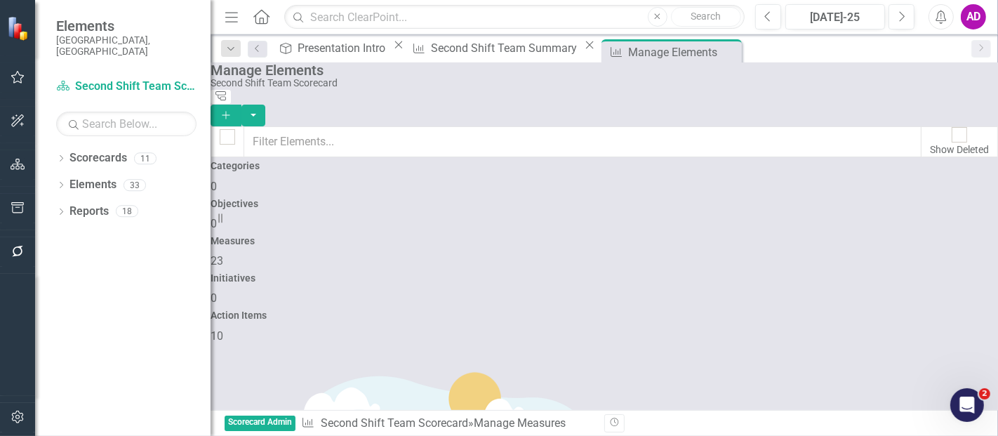
checkbox input "false"
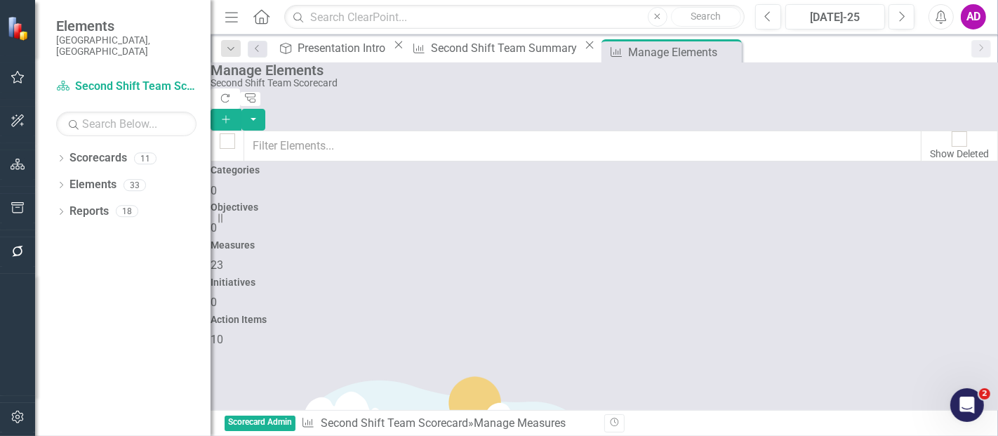
scroll to position [857, 0]
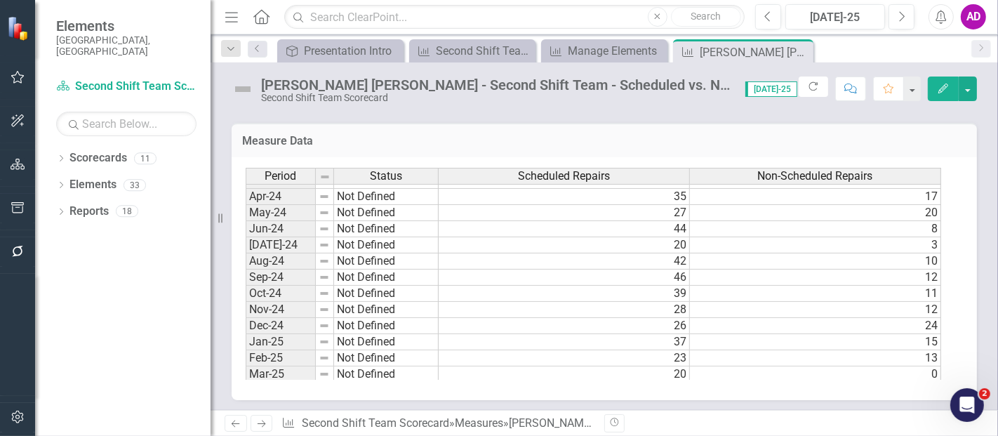
scroll to position [709, 0]
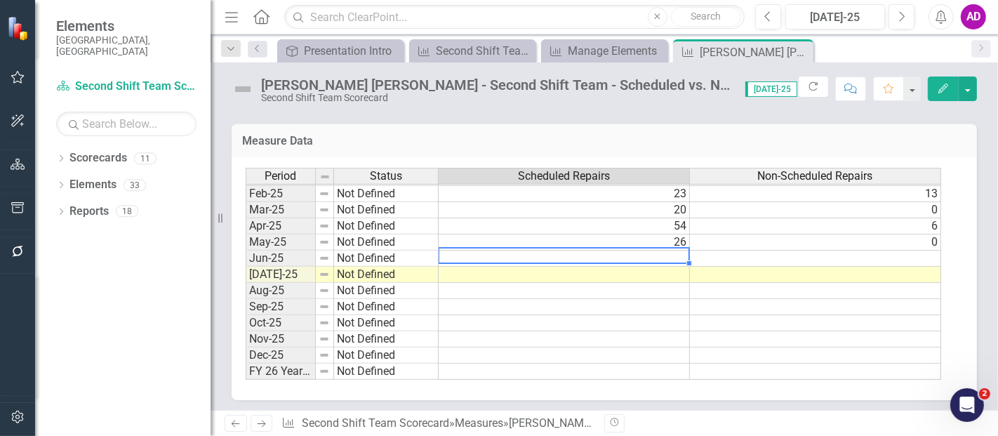
click at [562, 250] on td at bounding box center [564, 258] width 251 height 16
type textarea "44"
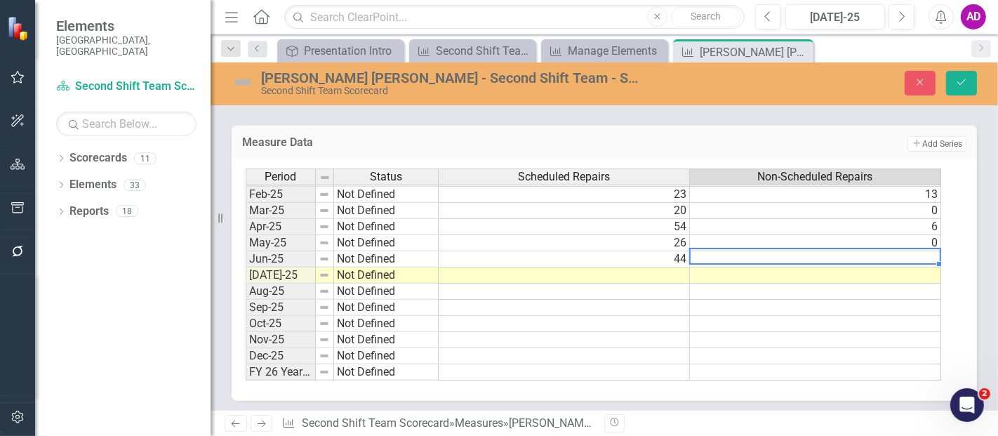
type textarea "1"
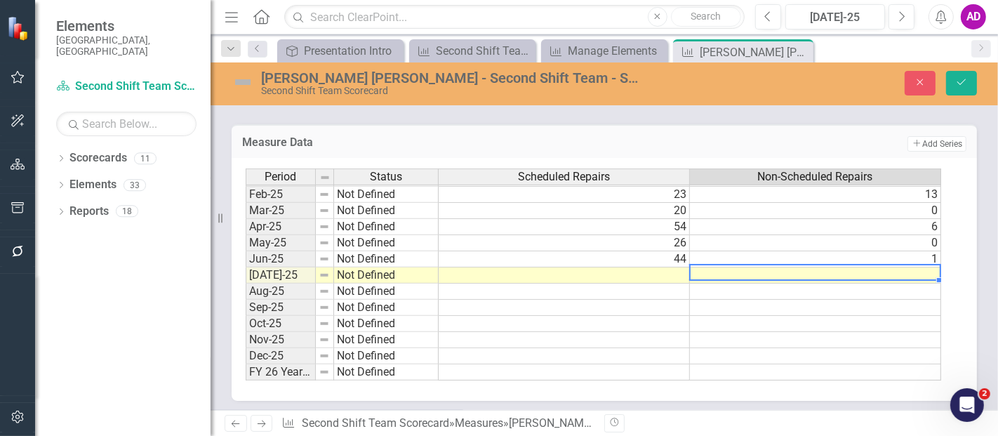
click at [642, 269] on td at bounding box center [564, 275] width 251 height 16
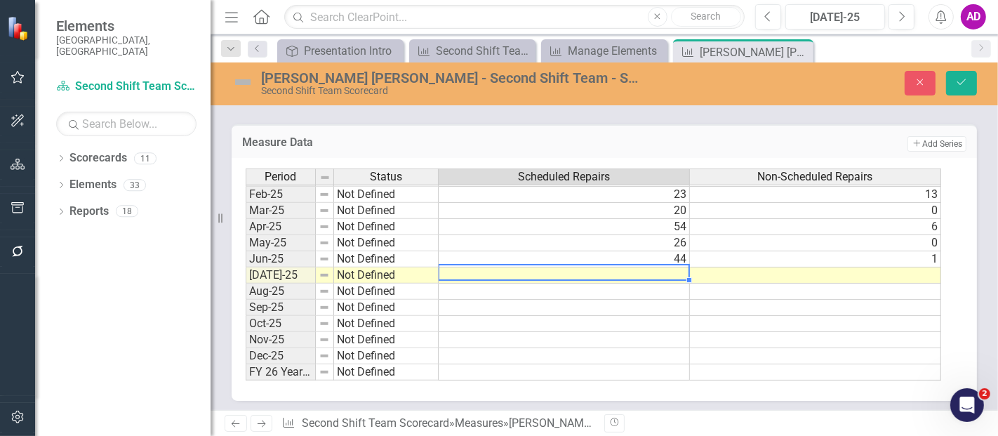
type textarea "50"
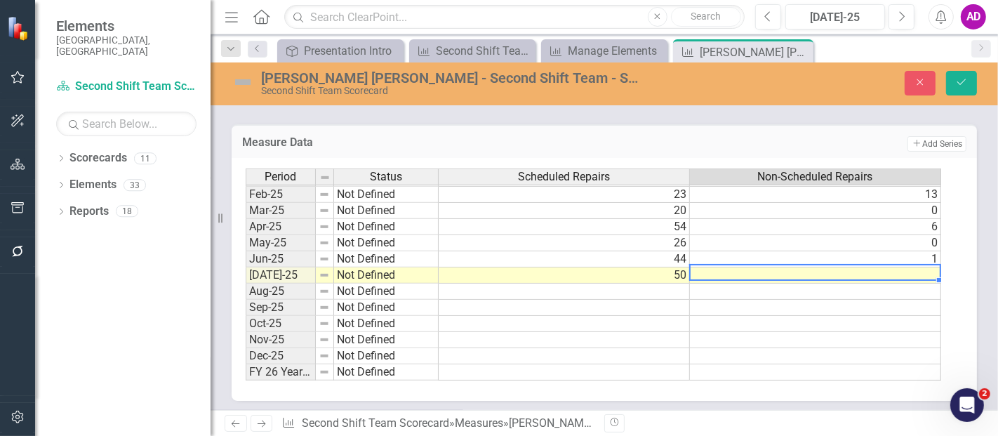
type textarea "2"
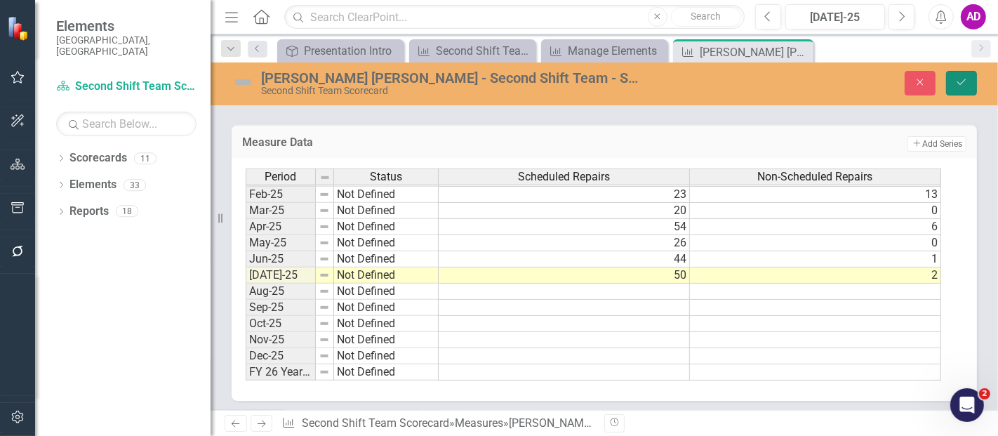
click at [963, 85] on icon "Save" at bounding box center [961, 82] width 13 height 10
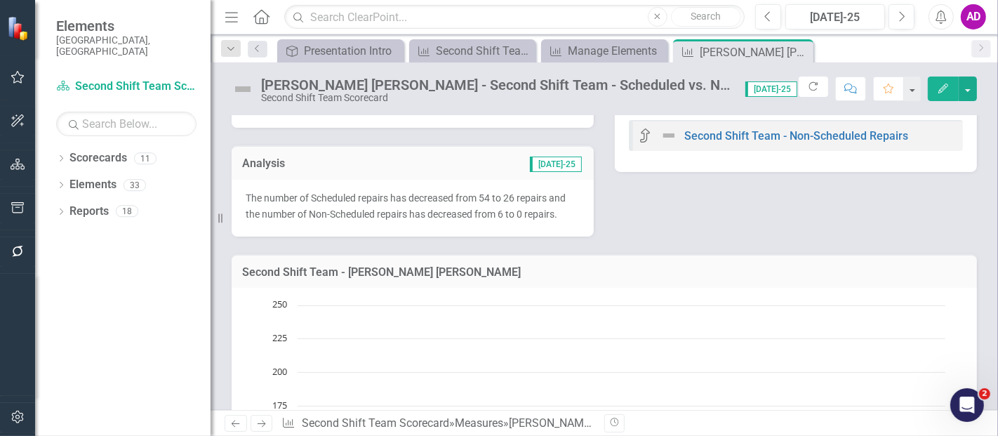
scroll to position [0, 0]
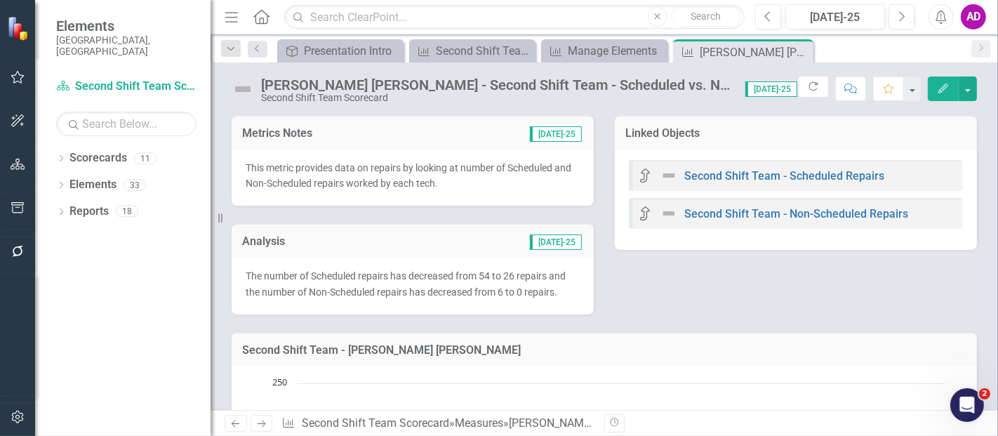
click at [491, 276] on span "The number of Scheduled repairs has decreased from 54 to 26 repairs and the num…" at bounding box center [406, 283] width 320 height 27
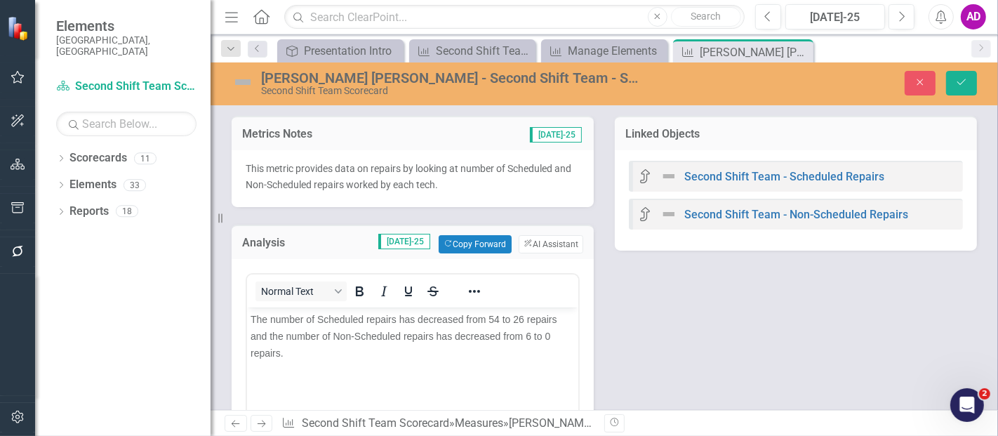
click at [494, 318] on span "The number of Scheduled repairs has decreased from 54 to 26 repairs and the num…" at bounding box center [403, 335] width 307 height 45
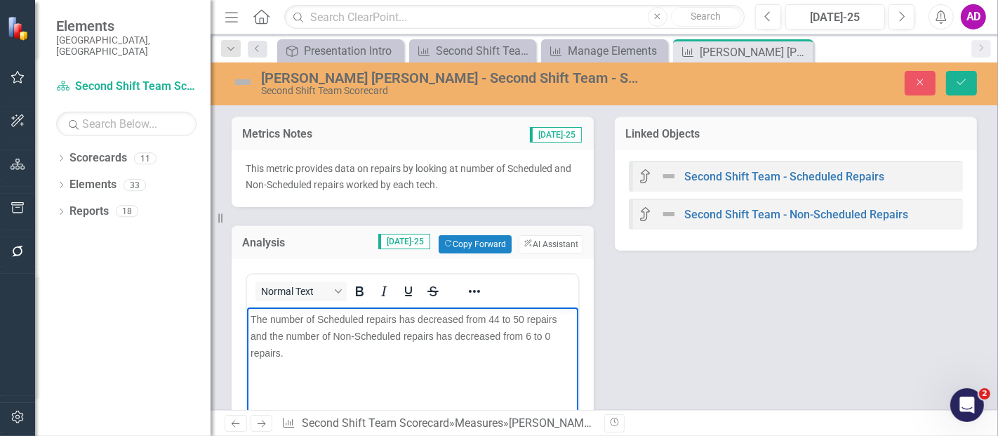
click at [427, 319] on span "The number of Scheduled repairs has decreased from 44 to 50 repairs and the num…" at bounding box center [403, 335] width 307 height 45
click at [528, 333] on span "The number of Scheduled repairs has increased from 44 to 50 repairs and the num…" at bounding box center [411, 327] width 322 height 28
click at [465, 332] on span "The number of Scheduled repairs has increased from 44 to 50 repairs and the num…" at bounding box center [411, 327] width 322 height 28
click at [957, 88] on button "Save" at bounding box center [961, 83] width 31 height 25
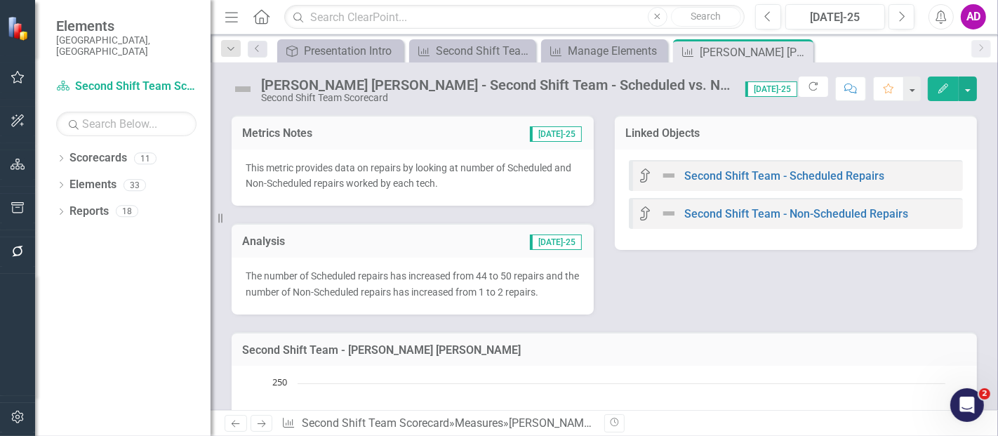
drag, startPoint x: 801, startPoint y: 51, endPoint x: 780, endPoint y: 60, distance: 22.9
click at [0, 0] on icon "Close" at bounding box center [0, 0] width 0 height 0
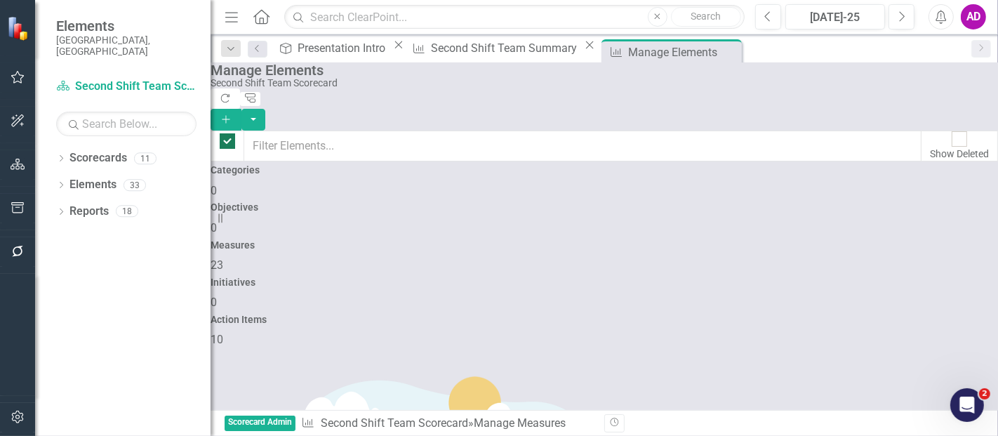
checkbox input "false"
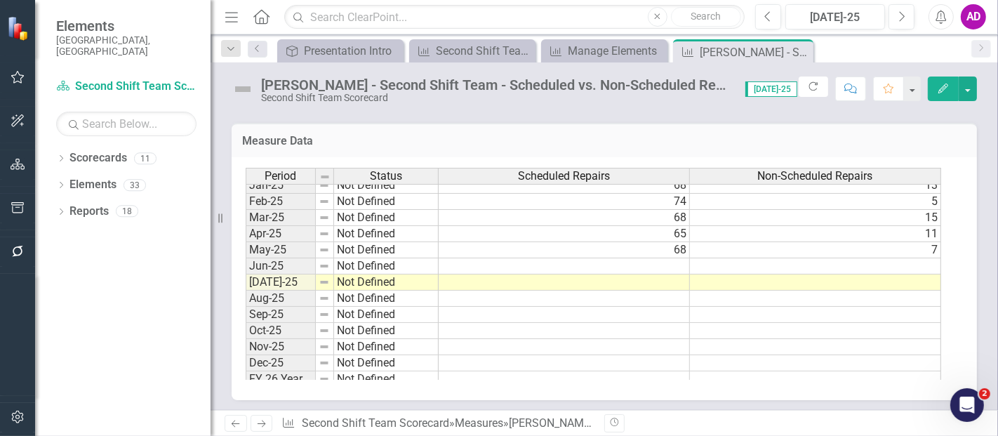
scroll to position [709, 0]
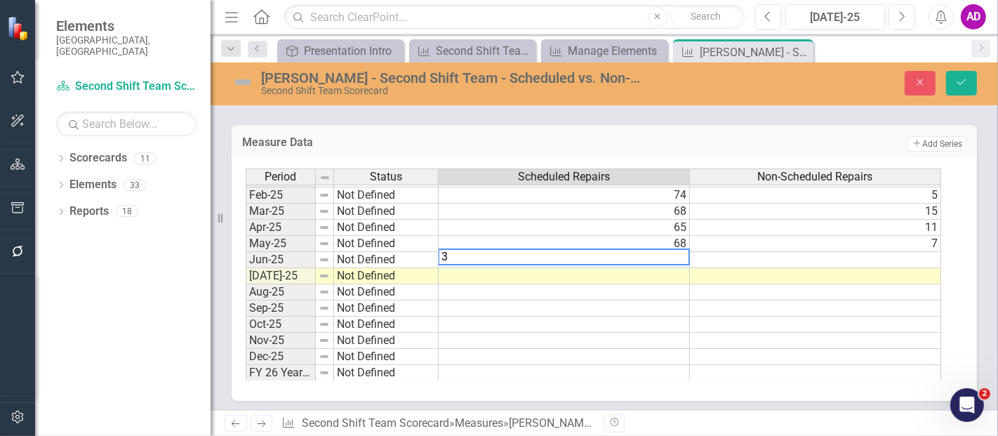
type textarea "37"
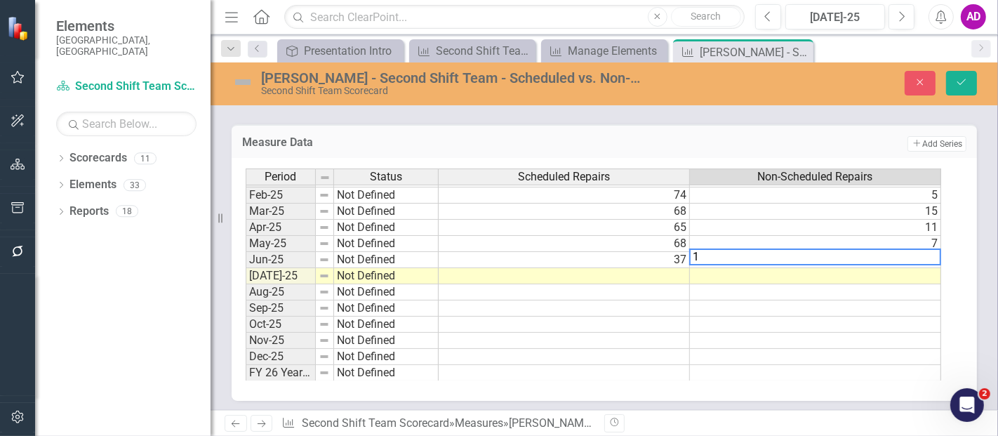
type textarea "10"
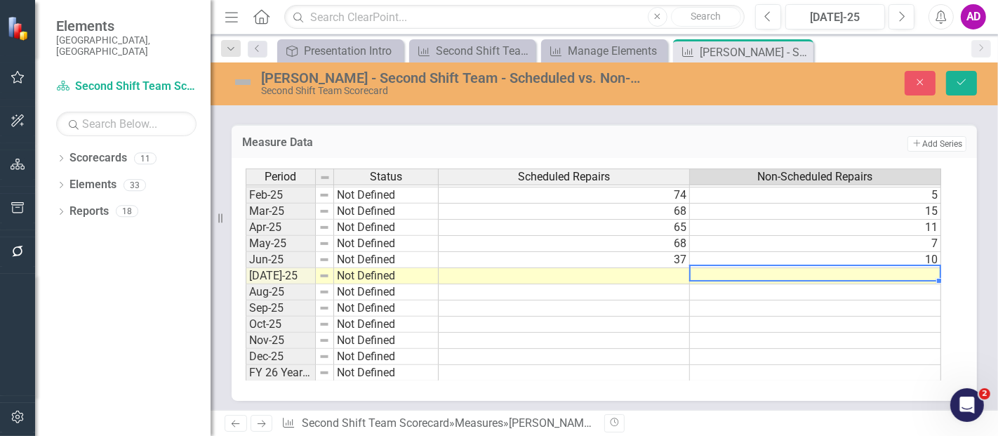
click at [467, 272] on td at bounding box center [564, 276] width 251 height 16
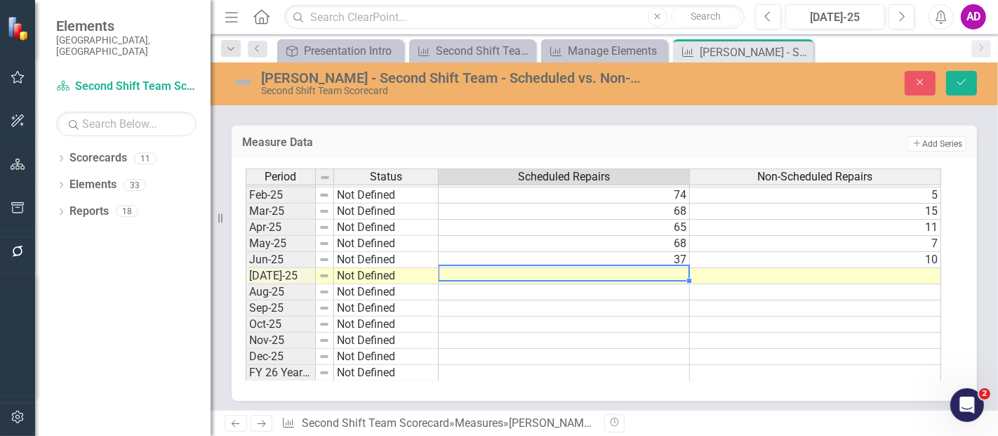
type textarea "56"
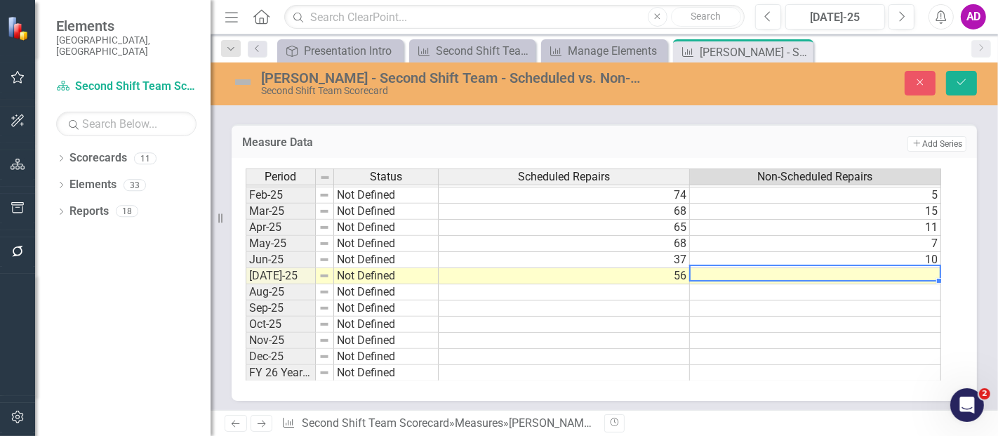
type textarea "2"
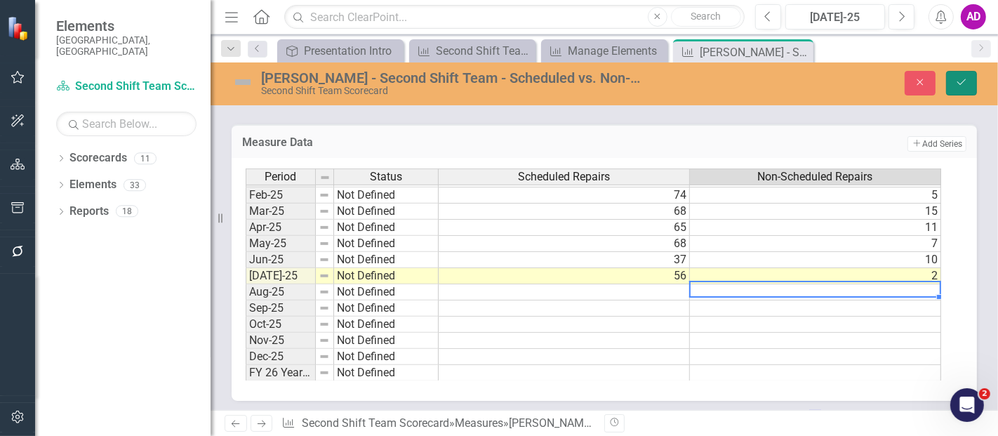
click at [961, 85] on icon "Save" at bounding box center [961, 82] width 13 height 10
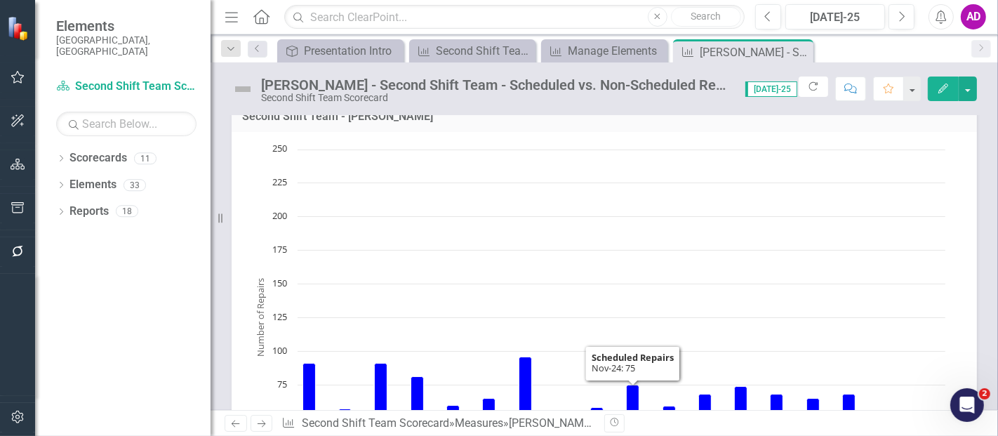
scroll to position [78, 0]
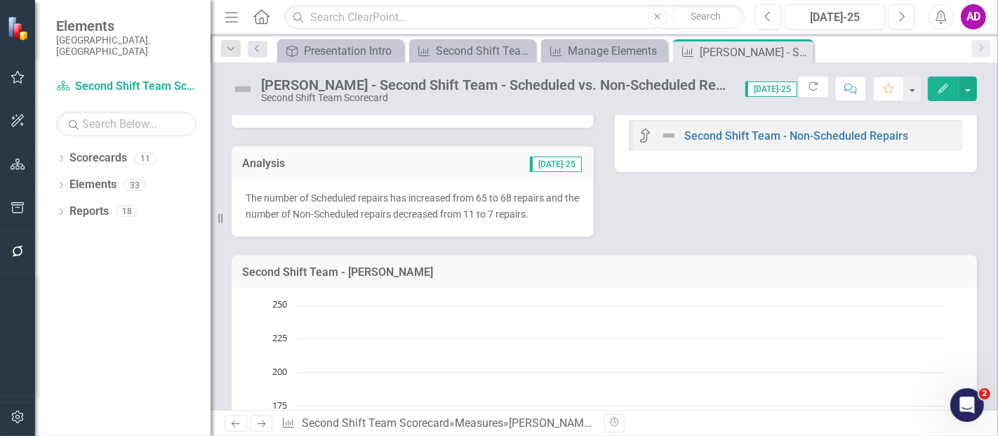
click at [468, 209] on span "The number of Scheduled repairs has increased from 65 to 68 repairs and the num…" at bounding box center [412, 205] width 333 height 27
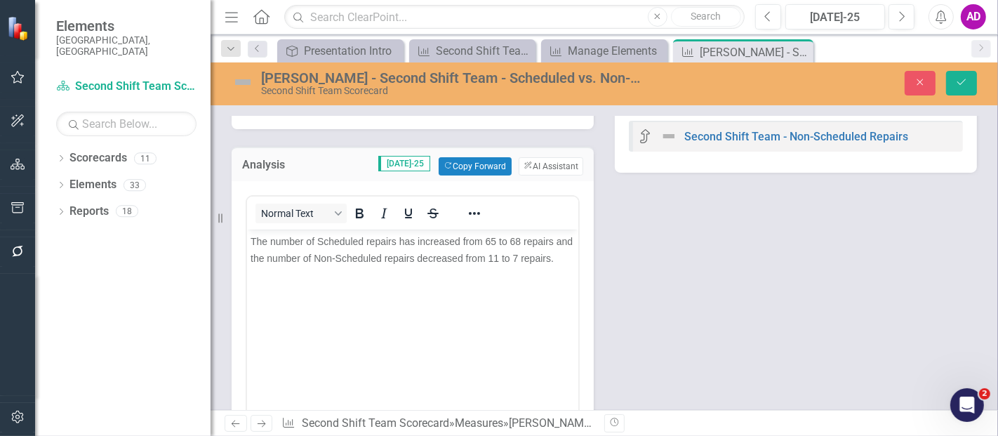
scroll to position [0, 0]
click at [495, 236] on span "The number of Scheduled repairs has increased from 65 to 68 repairs and the num…" at bounding box center [411, 249] width 322 height 28
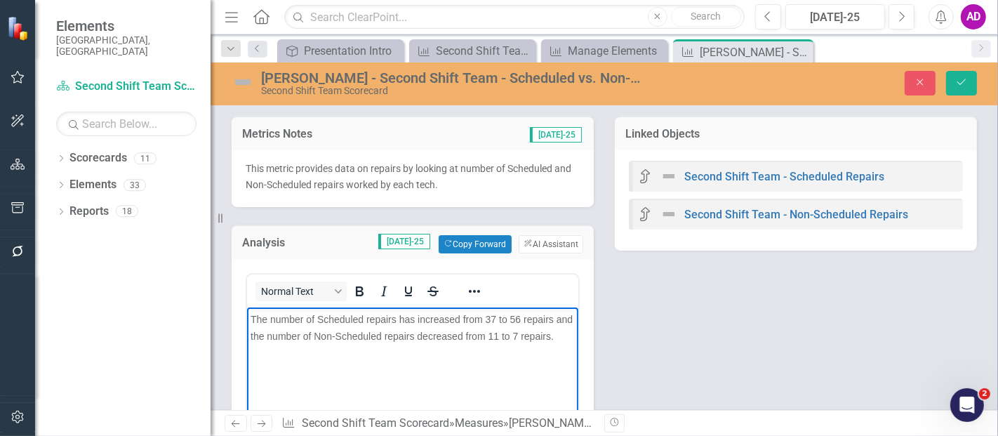
click at [516, 330] on span "The number of Scheduled repairs has increased from 37 to 56 repairs and the num…" at bounding box center [411, 327] width 322 height 28
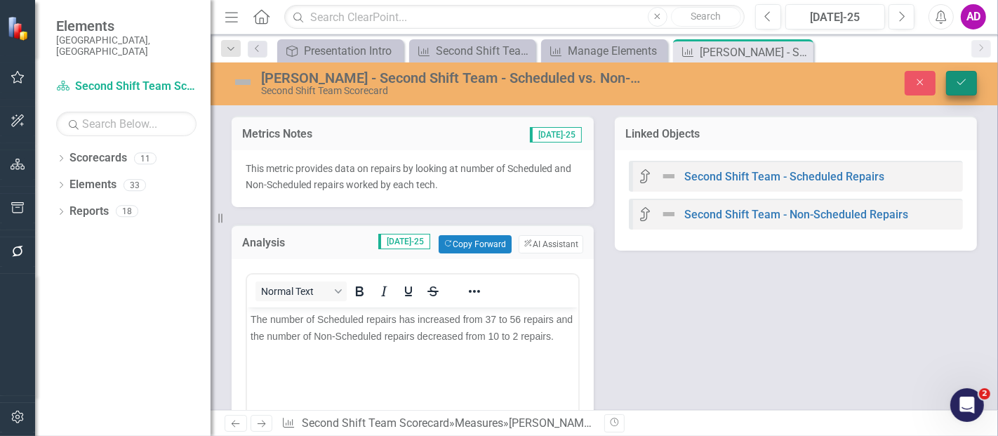
click at [962, 79] on icon "Save" at bounding box center [961, 82] width 13 height 10
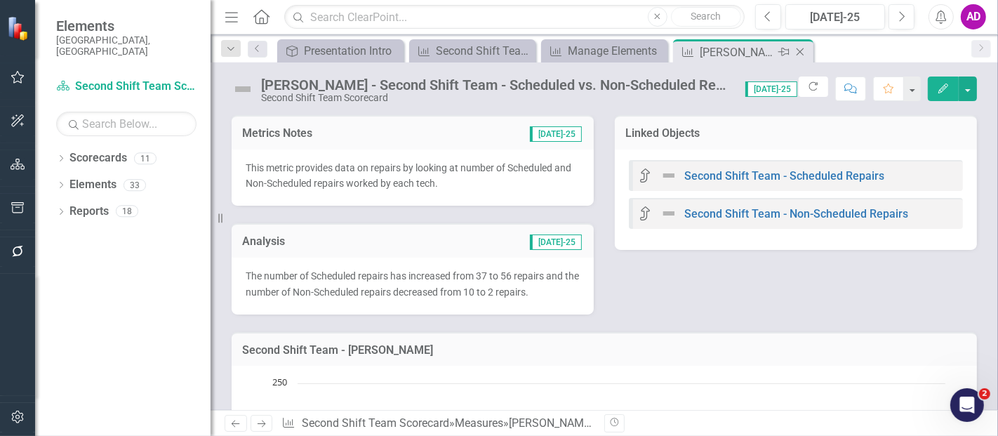
click at [800, 53] on icon "Close" at bounding box center [800, 51] width 14 height 11
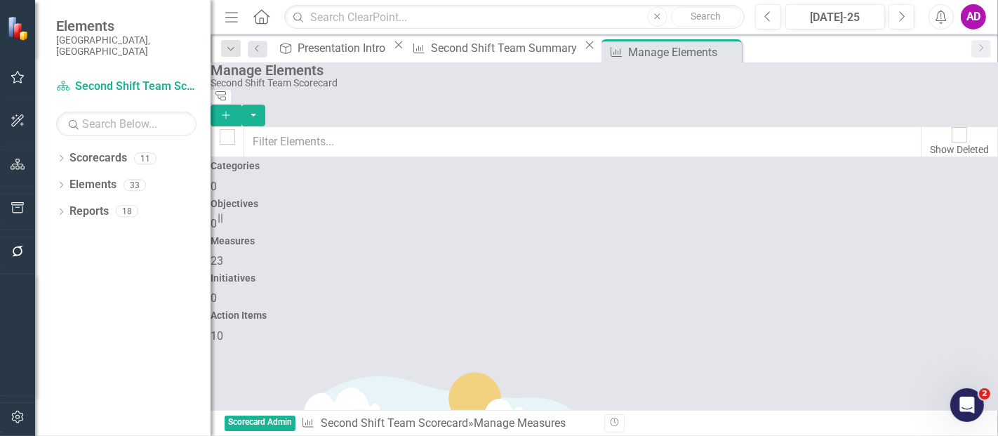
checkbox input "false"
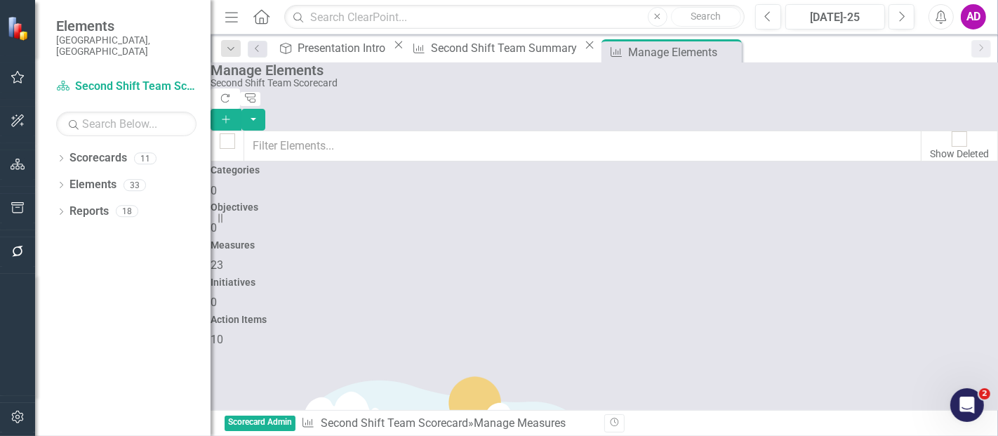
scroll to position [467, 0]
click at [725, 51] on icon at bounding box center [729, 52] width 8 height 8
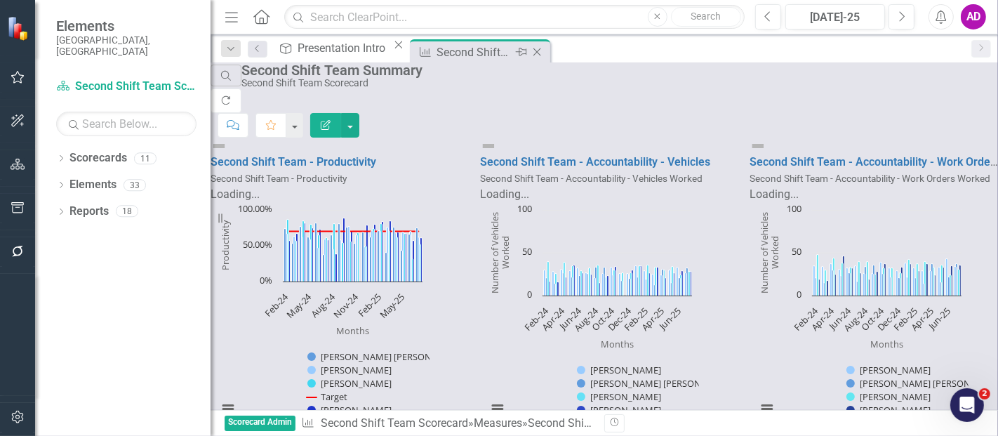
click at [544, 47] on icon "Close" at bounding box center [537, 51] width 14 height 11
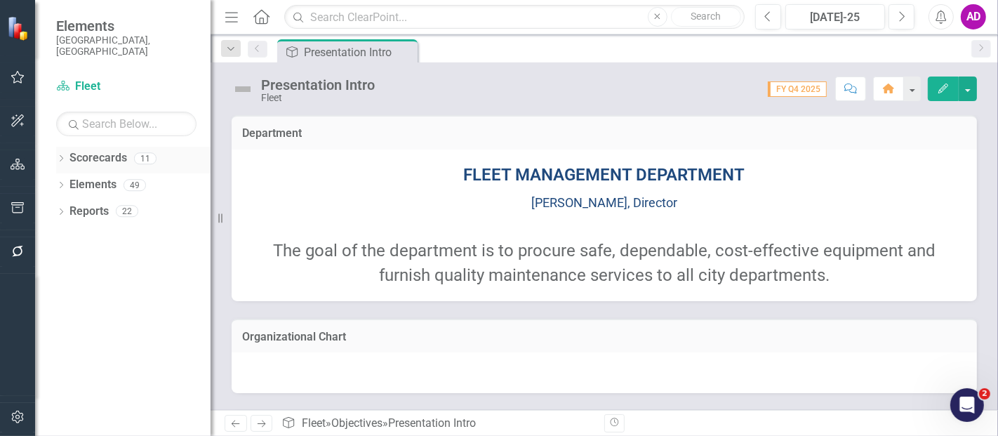
click at [61, 156] on icon "Dropdown" at bounding box center [61, 160] width 10 height 8
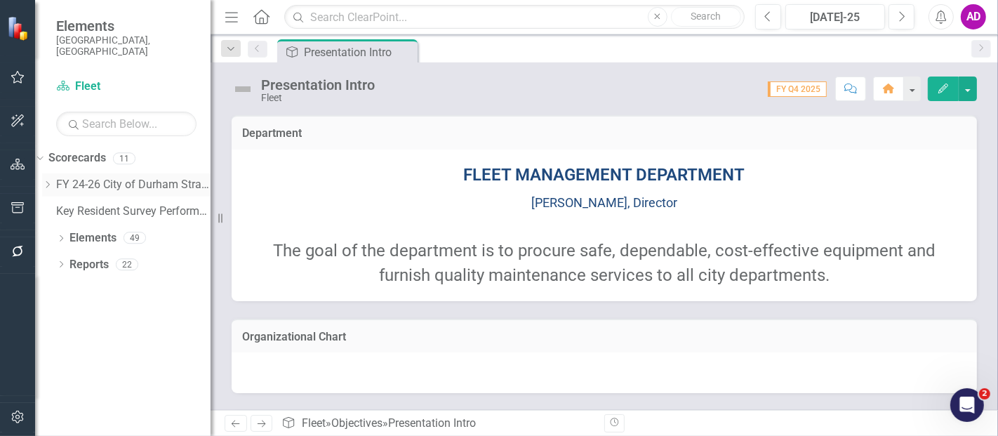
click at [53, 180] on icon "Dropdown" at bounding box center [47, 184] width 11 height 8
click at [50, 202] on icon at bounding box center [48, 205] width 4 height 7
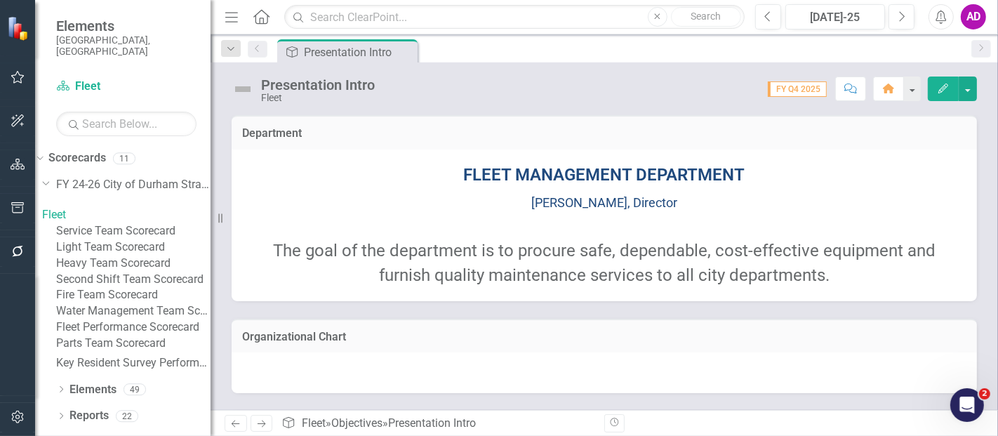
click at [114, 303] on link "Fire Team Scorecard" at bounding box center [133, 295] width 154 height 16
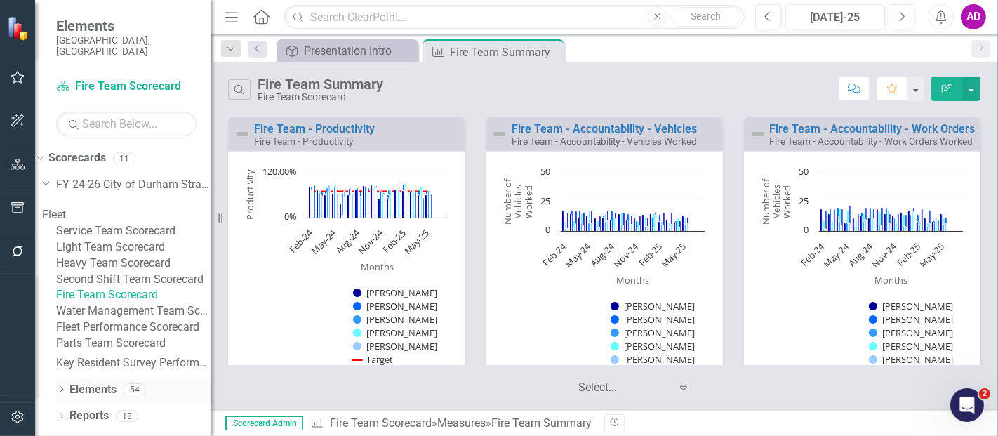
click at [98, 389] on link "Elements" at bounding box center [92, 390] width 47 height 16
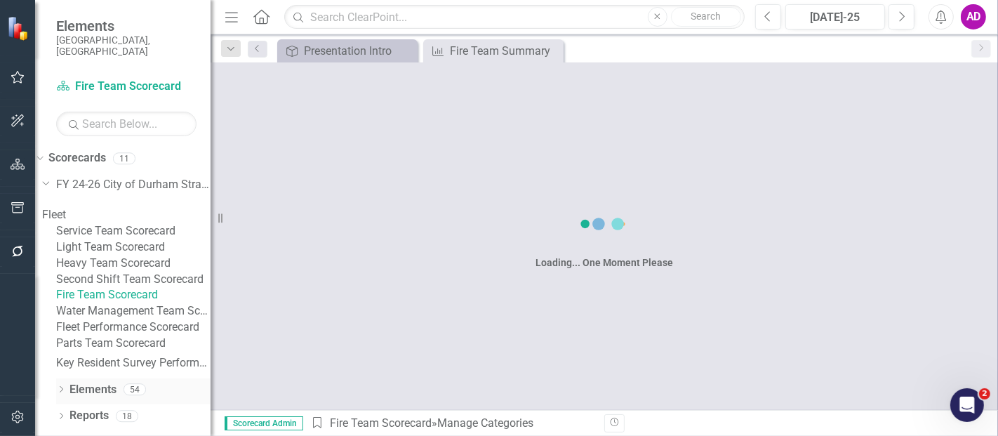
scroll to position [70, 0]
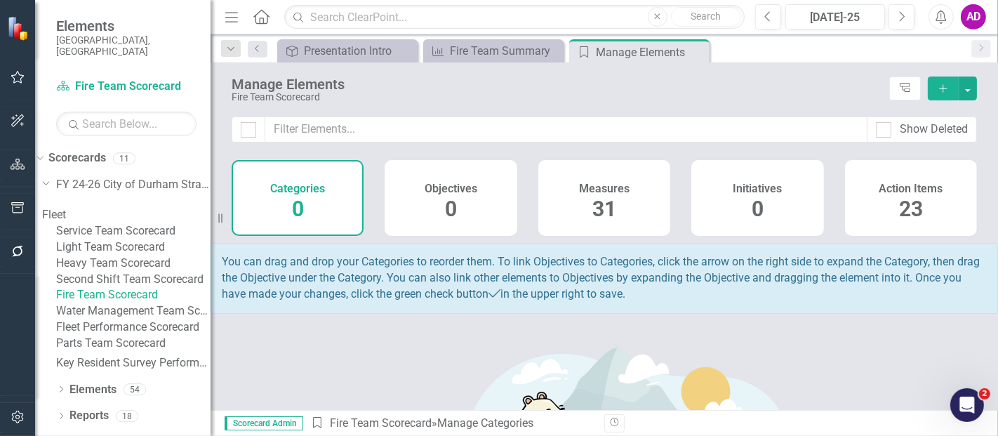
click at [585, 203] on div "Measures 31" at bounding box center [604, 198] width 132 height 76
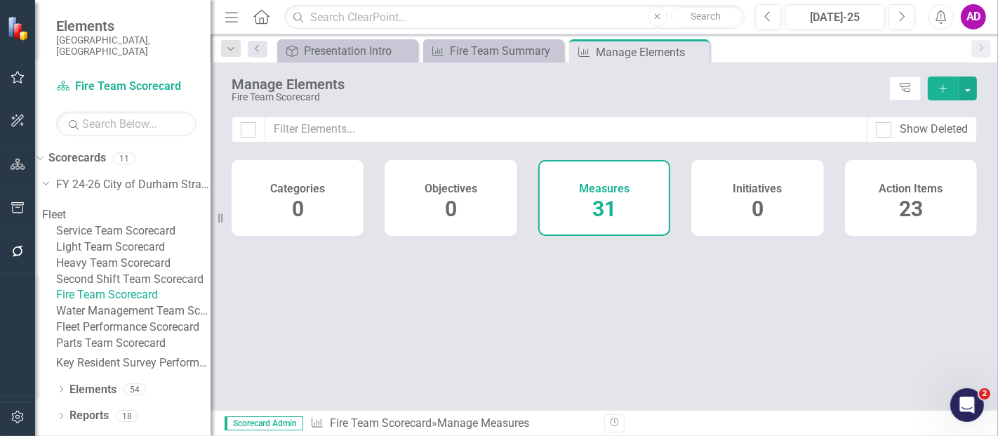
checkbox input "false"
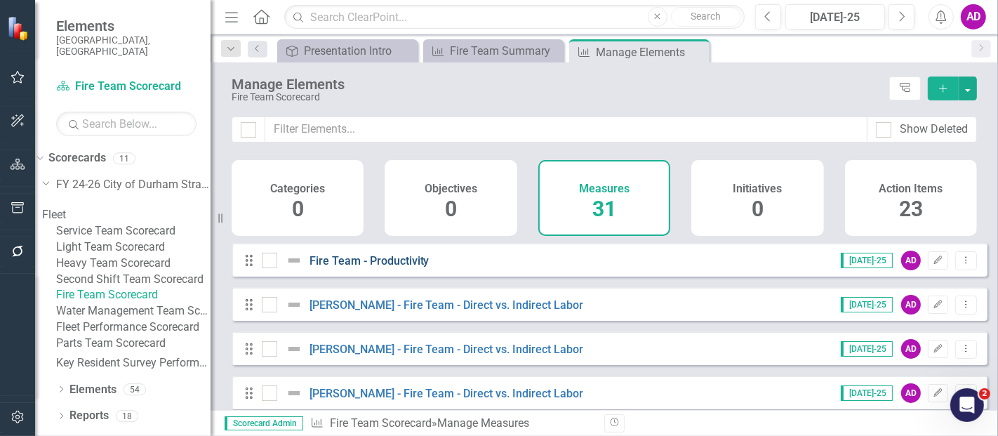
click at [399, 267] on link "Fire Team - Productivity" at bounding box center [369, 260] width 120 height 13
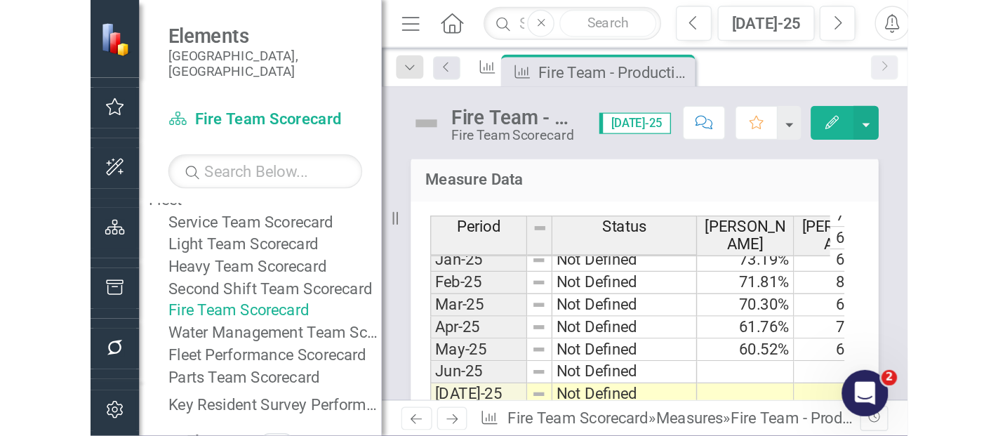
scroll to position [806, 0]
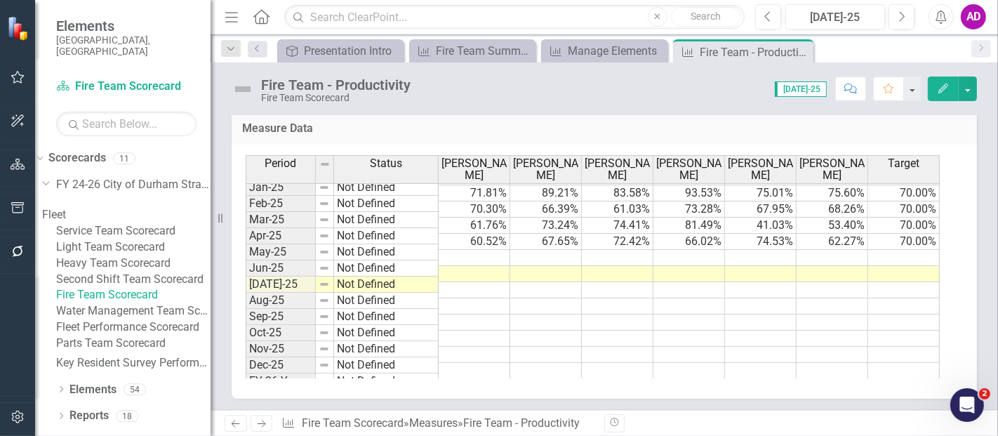
drag, startPoint x: 819, startPoint y: 283, endPoint x: 798, endPoint y: 267, distance: 26.5
click at [819, 283] on td at bounding box center [832, 290] width 72 height 16
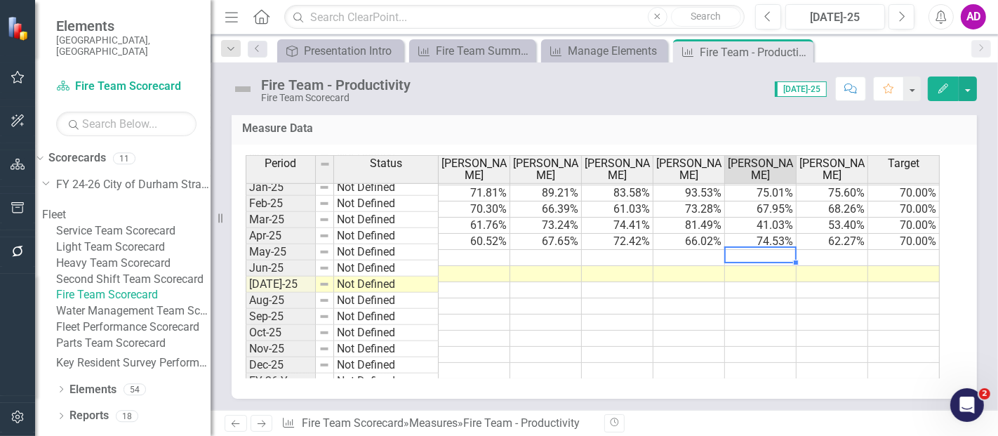
click at [773, 251] on td at bounding box center [761, 258] width 72 height 16
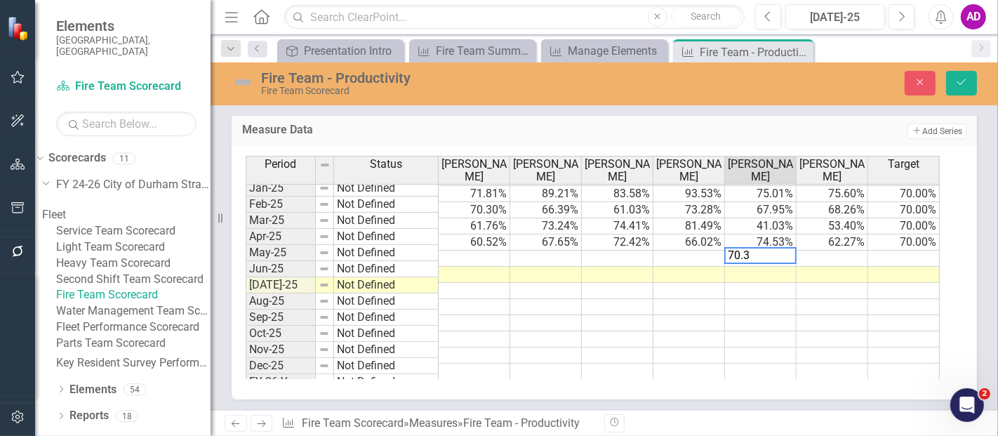
type textarea "70.33"
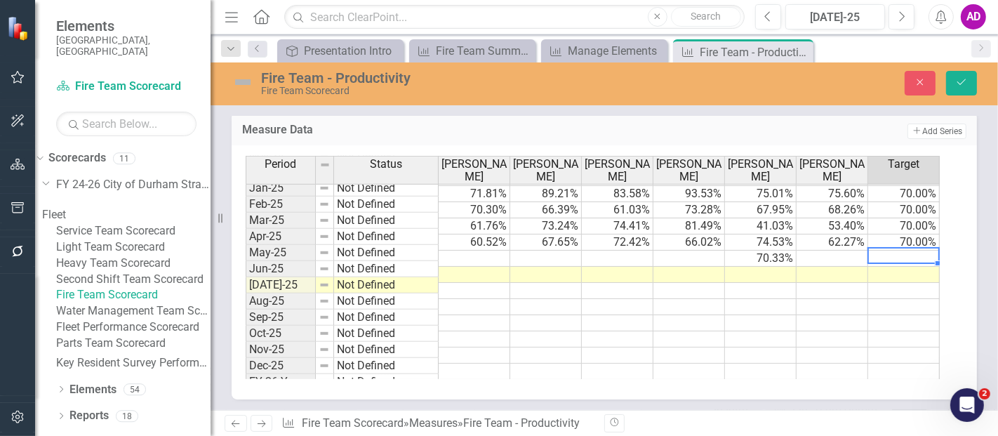
type textarea "70"
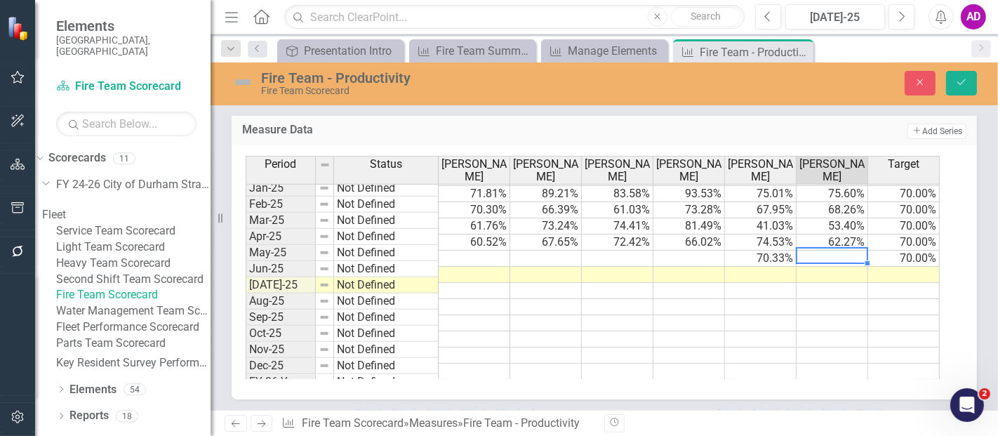
click at [838, 251] on td at bounding box center [832, 258] width 72 height 16
type textarea "13.501"
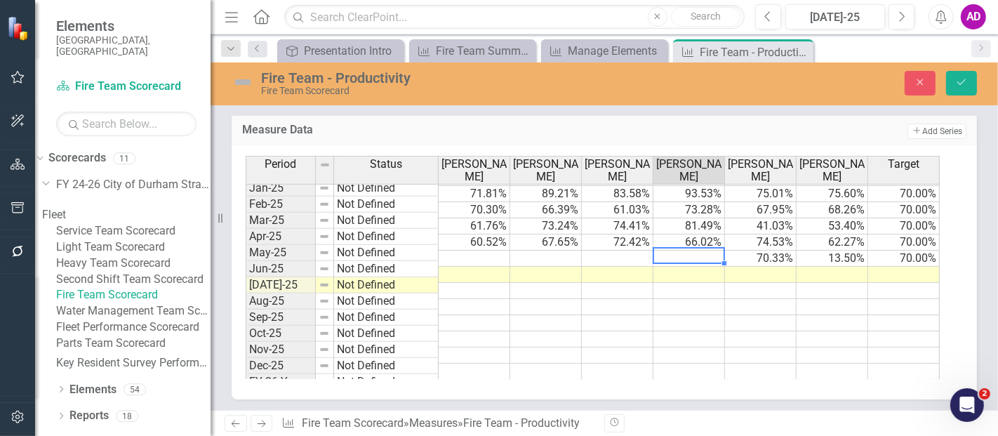
click at [710, 250] on td at bounding box center [689, 258] width 72 height 16
type textarea "85.563"
click at [246, 277] on div "Period Status [PERSON_NAME] [PERSON_NAME] [PERSON_NAME] [PERSON_NAME] [PERSON_N…" at bounding box center [246, 163] width 0 height 433
click at [246, 246] on div "Period Status [PERSON_NAME] [PERSON_NAME] [PERSON_NAME] [PERSON_NAME] [PERSON_N…" at bounding box center [246, 163] width 0 height 433
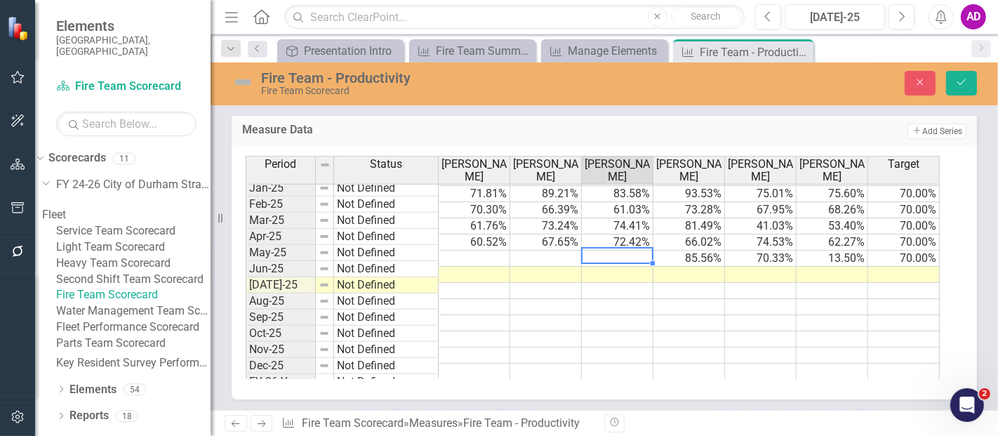
click at [697, 269] on td at bounding box center [689, 275] width 72 height 16
click at [607, 250] on td at bounding box center [618, 258] width 72 height 16
type textarea "71.361"
click at [711, 315] on td at bounding box center [689, 323] width 72 height 16
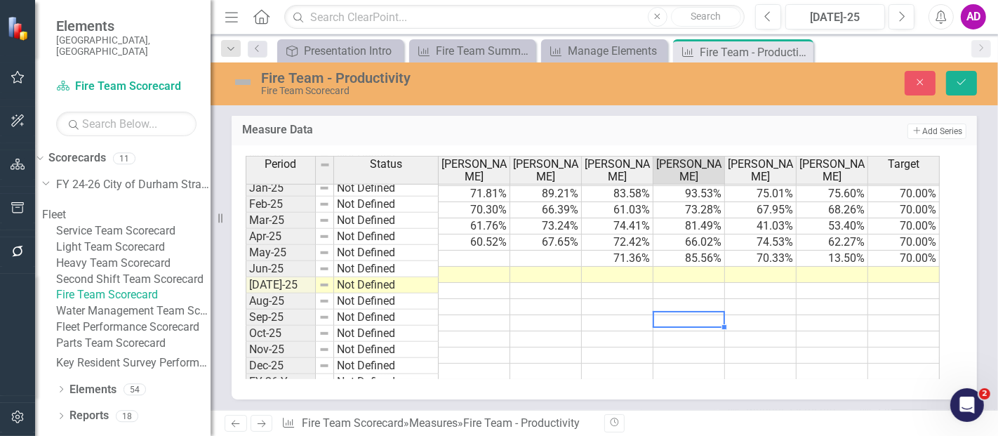
click at [246, 246] on div "Period Status [PERSON_NAME] [PERSON_NAME] [PERSON_NAME] [PERSON_NAME] [PERSON_N…" at bounding box center [246, 163] width 0 height 433
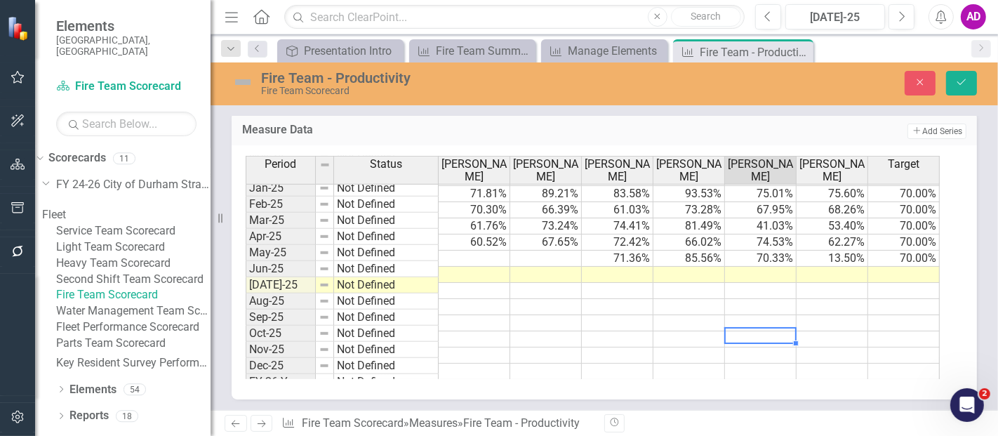
click at [734, 335] on td at bounding box center [761, 339] width 72 height 16
click at [568, 254] on td at bounding box center [546, 258] width 72 height 16
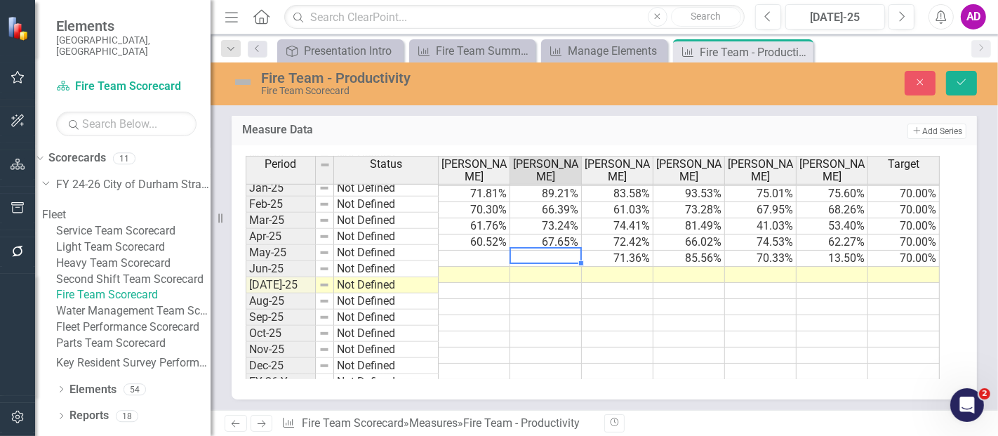
click at [756, 323] on td at bounding box center [761, 323] width 72 height 16
click at [536, 250] on td at bounding box center [546, 258] width 72 height 16
type textarea "67.682"
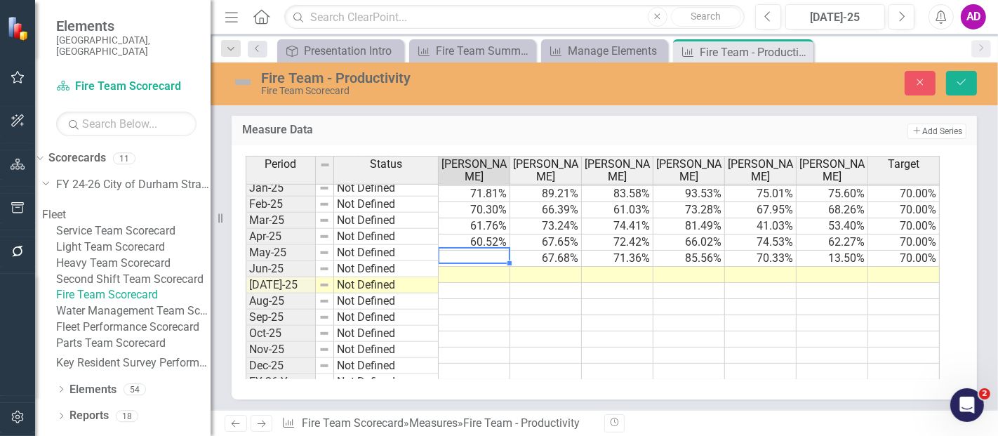
click at [733, 299] on td at bounding box center [761, 307] width 72 height 16
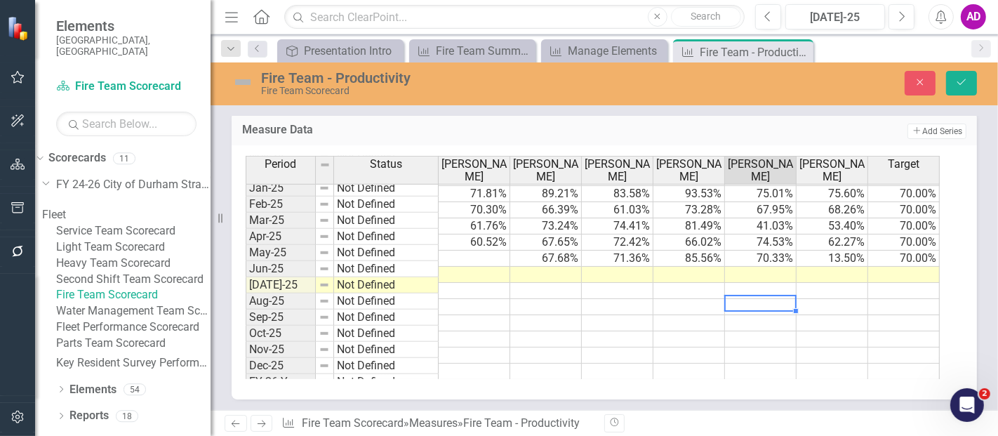
click at [467, 254] on td at bounding box center [475, 258] width 72 height 16
click at [730, 317] on td at bounding box center [761, 323] width 72 height 16
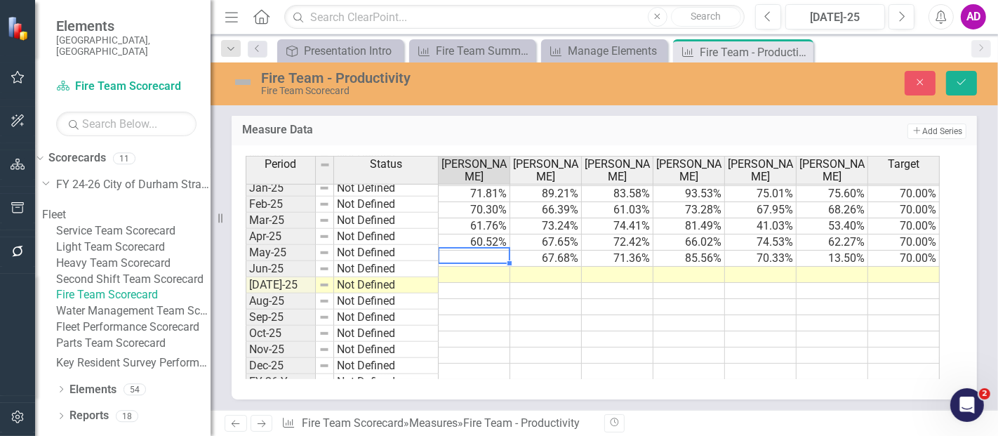
click at [493, 250] on td at bounding box center [475, 258] width 72 height 16
type textarea "45.81"
click at [966, 81] on icon "Save" at bounding box center [961, 82] width 13 height 10
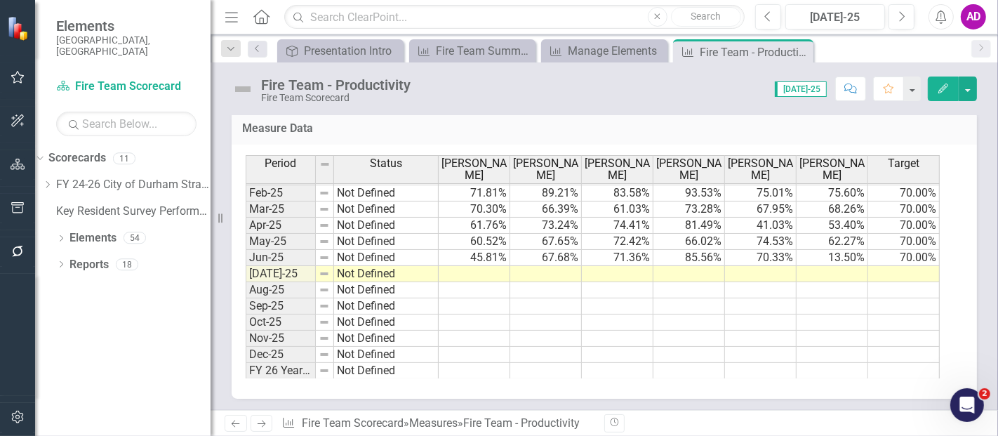
click at [883, 266] on td at bounding box center [904, 274] width 72 height 16
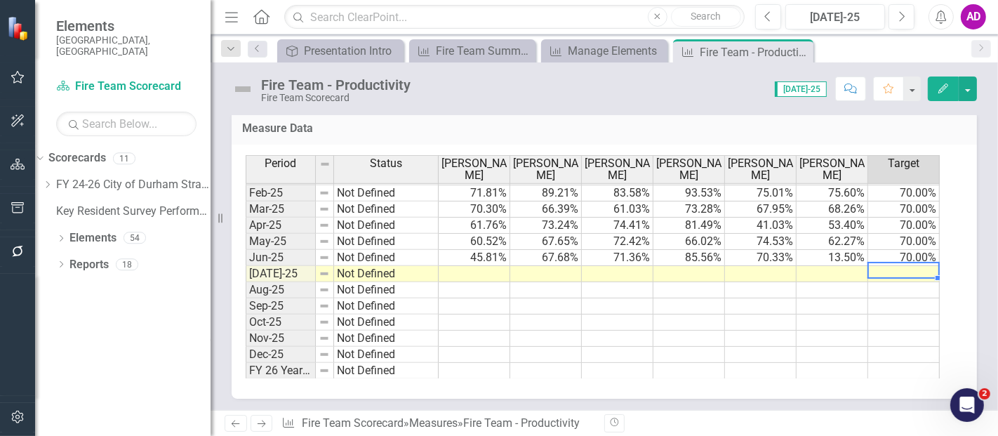
type textarea "70"
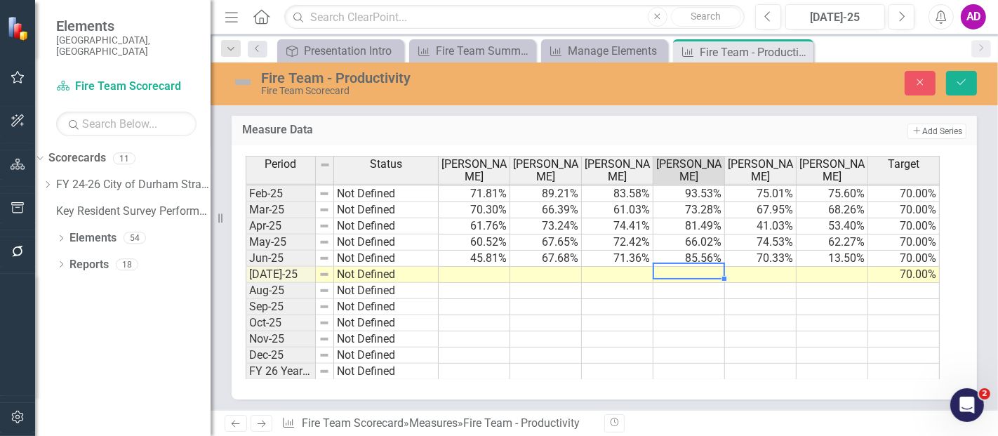
click at [709, 267] on td at bounding box center [689, 275] width 72 height 16
type textarea "54.689"
click at [754, 267] on td at bounding box center [761, 275] width 72 height 16
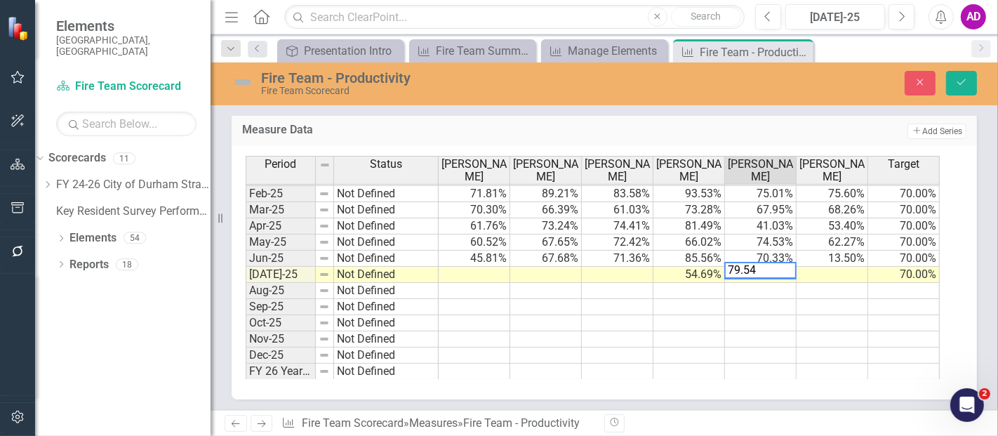
type textarea "79.546"
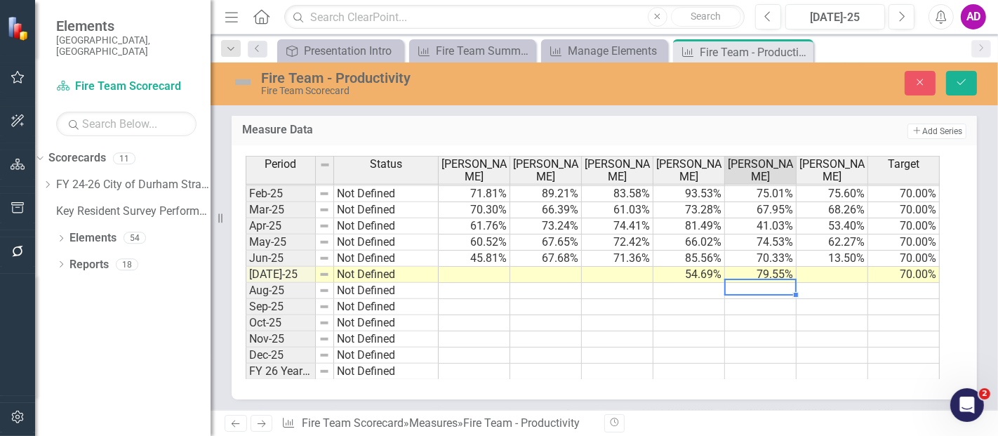
click at [823, 267] on td at bounding box center [832, 275] width 72 height 16
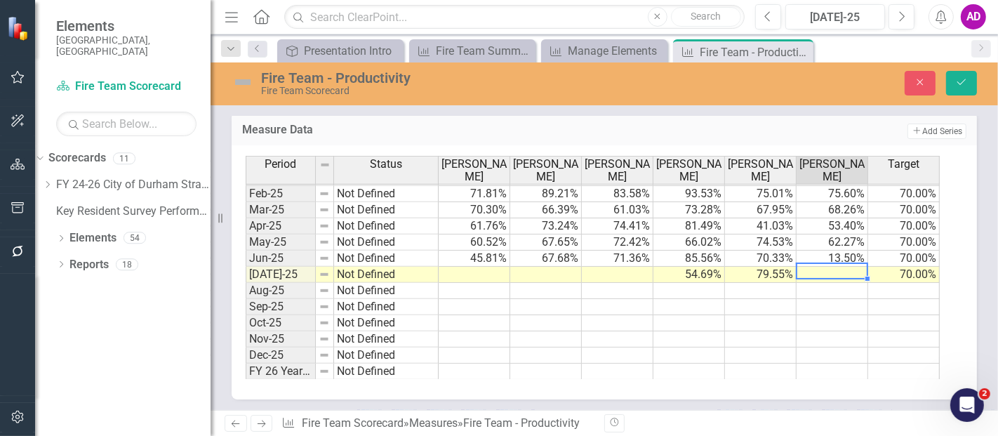
type textarea "0"
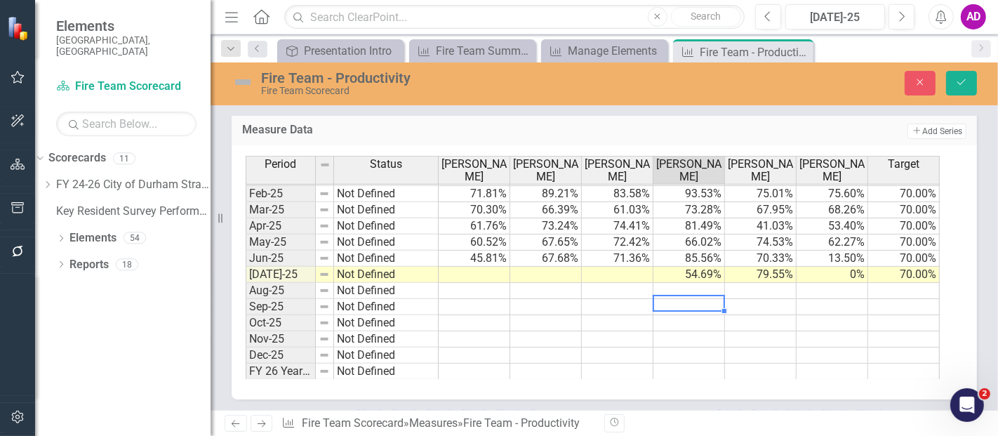
click at [705, 302] on td at bounding box center [689, 307] width 72 height 16
click at [643, 267] on td at bounding box center [618, 275] width 72 height 16
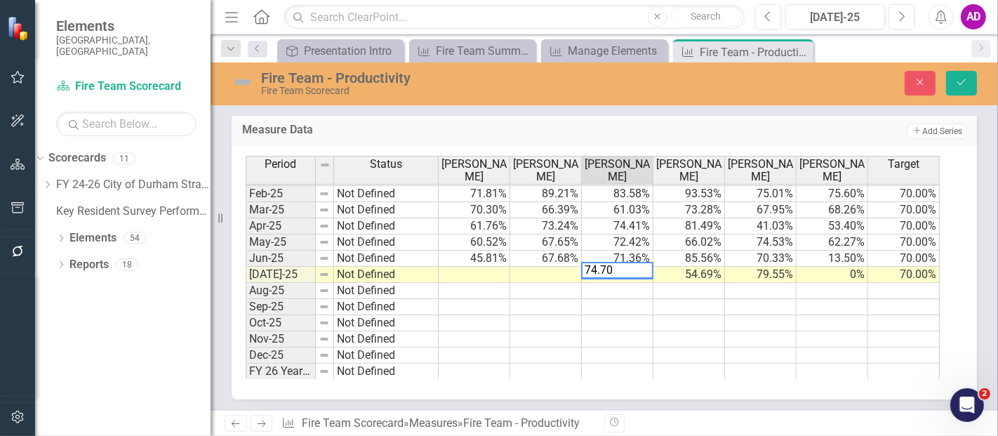
type textarea "74.708"
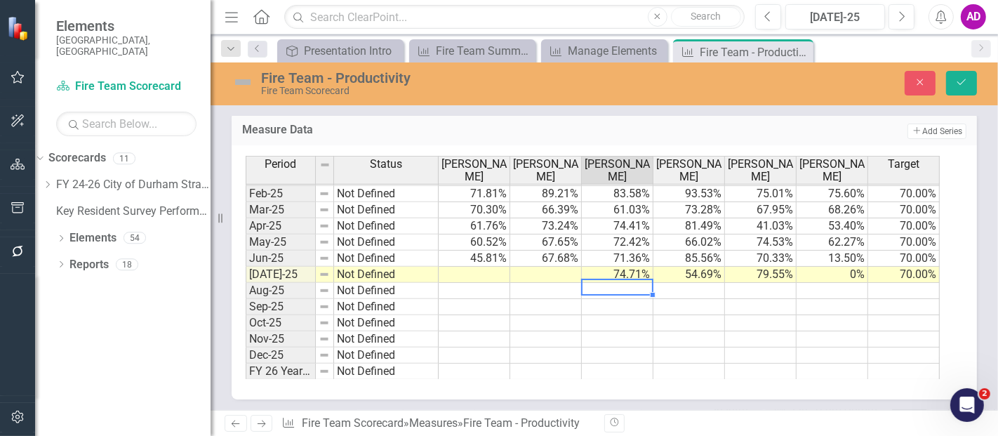
click at [246, 326] on div "Period Status [PERSON_NAME] [PERSON_NAME] [PERSON_NAME] [PERSON_NAME] [PERSON_N…" at bounding box center [246, 163] width 0 height 433
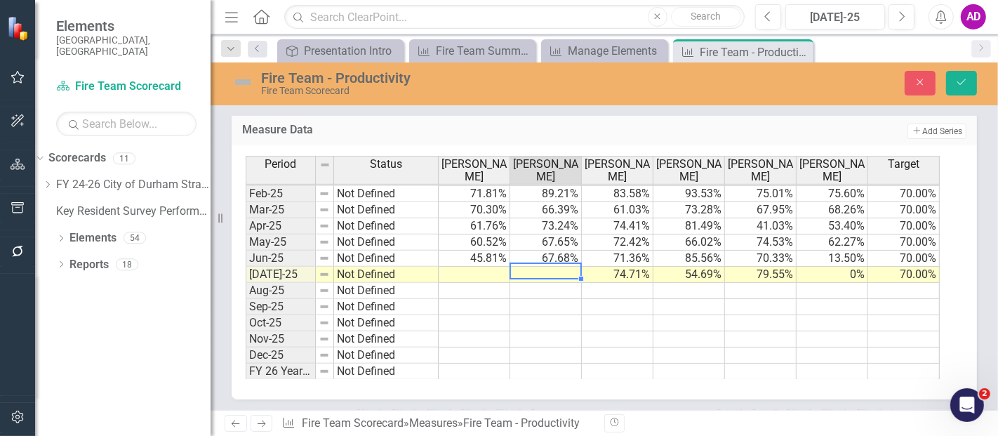
click at [545, 267] on td at bounding box center [546, 275] width 72 height 16
click at [763, 322] on td at bounding box center [761, 323] width 72 height 16
click at [559, 267] on td at bounding box center [546, 275] width 72 height 16
click at [737, 305] on td at bounding box center [761, 307] width 72 height 16
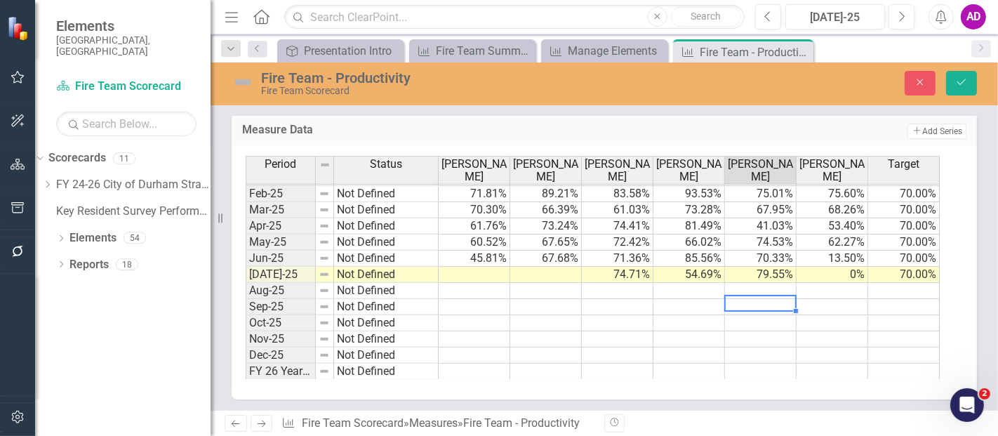
click at [525, 269] on td at bounding box center [546, 275] width 72 height 16
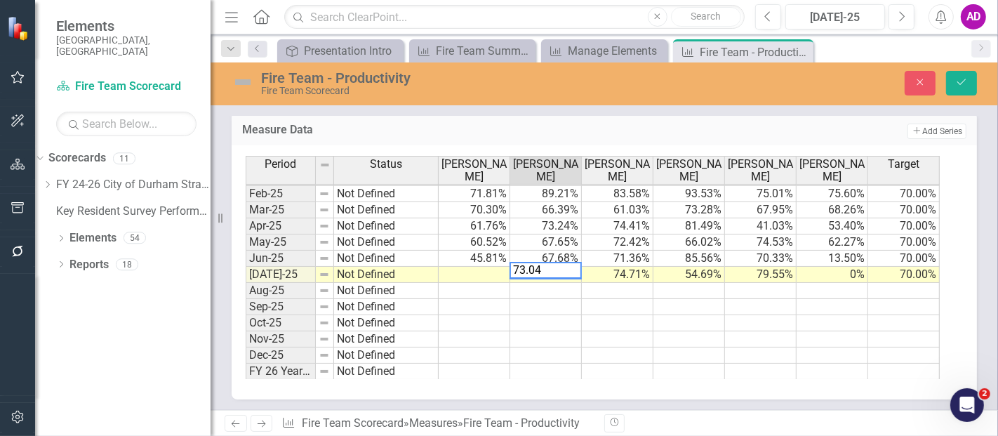
type textarea "73.045"
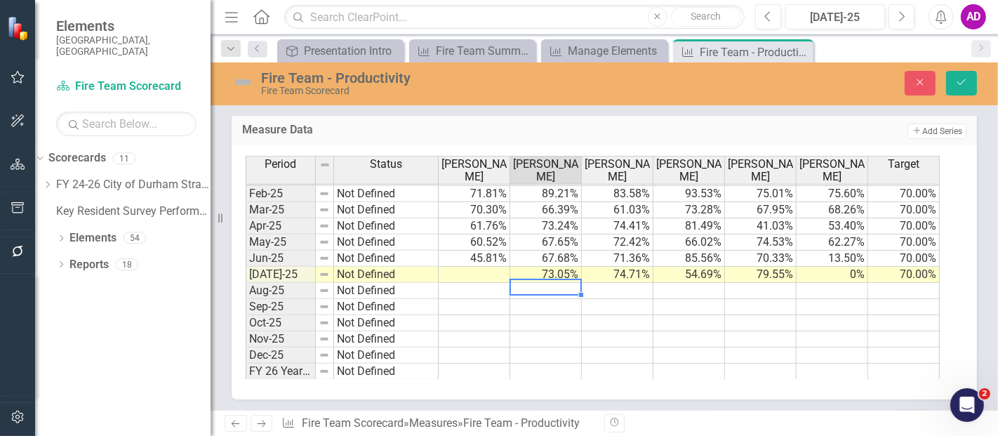
click at [761, 315] on td at bounding box center [761, 323] width 72 height 16
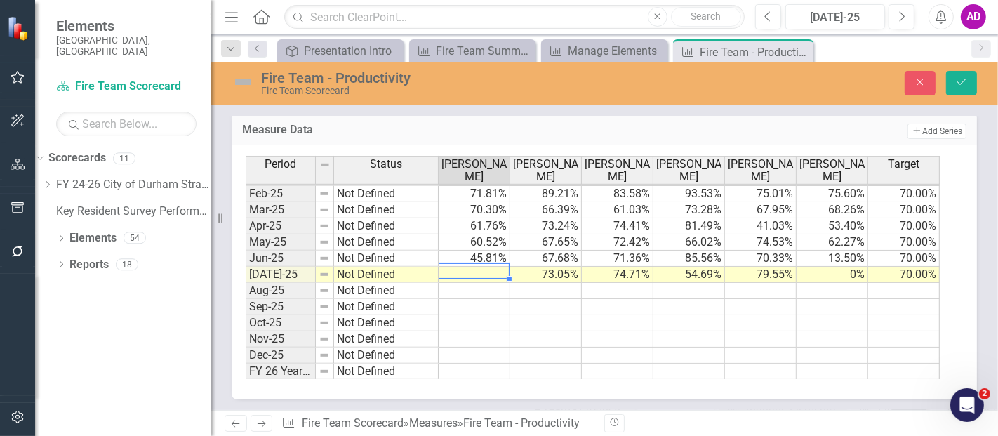
click at [461, 268] on td at bounding box center [475, 275] width 72 height 16
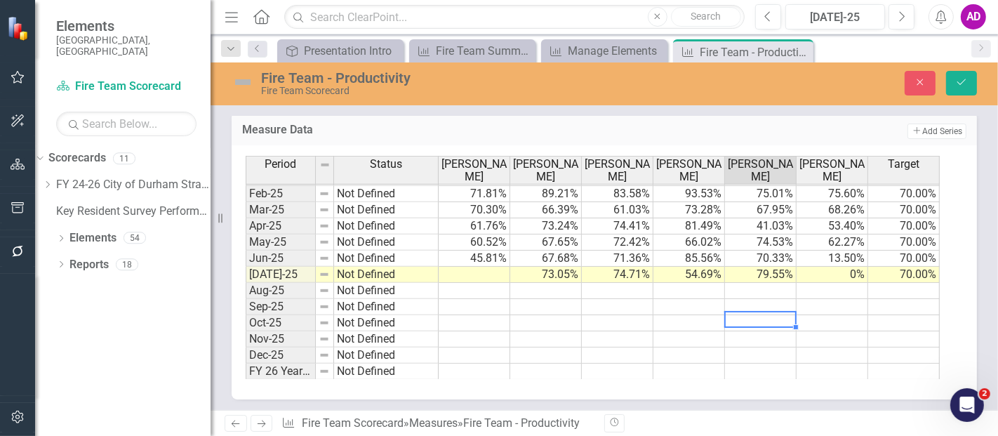
click at [728, 315] on td at bounding box center [761, 323] width 72 height 16
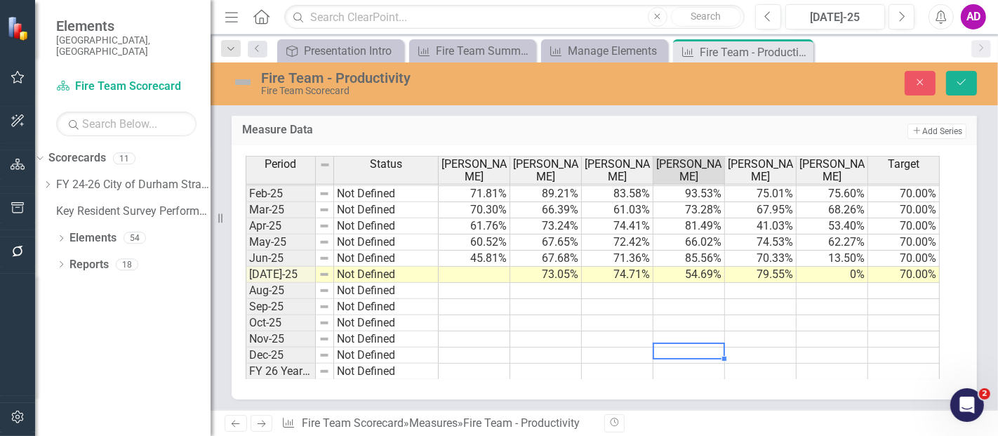
click at [693, 347] on td at bounding box center [689, 355] width 72 height 16
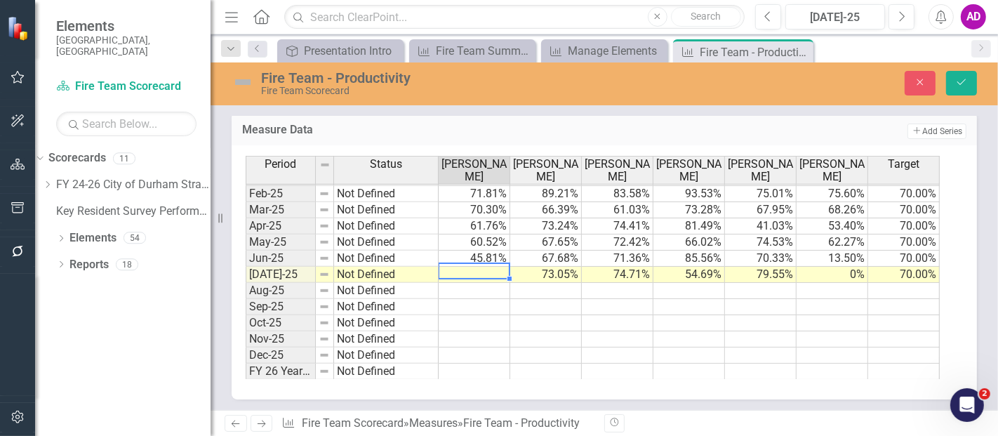
click at [477, 271] on td at bounding box center [475, 275] width 72 height 16
type textarea "77.313"
click at [960, 82] on icon "Save" at bounding box center [961, 82] width 13 height 10
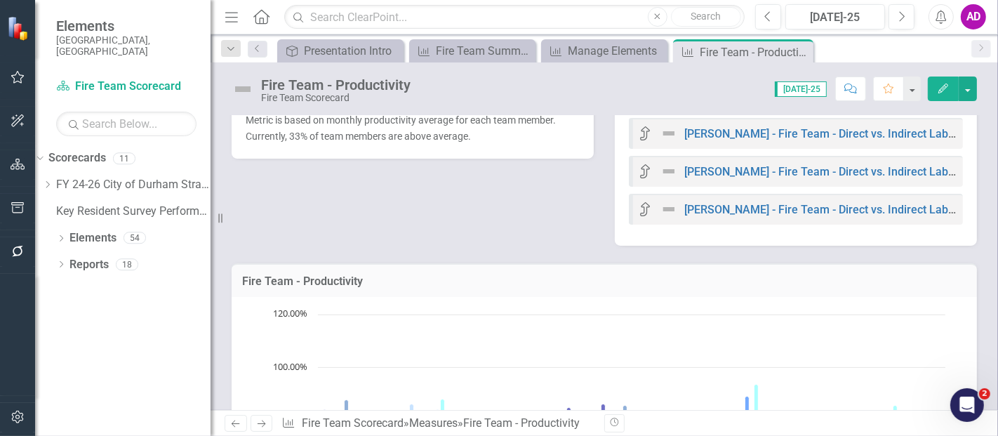
scroll to position [78, 0]
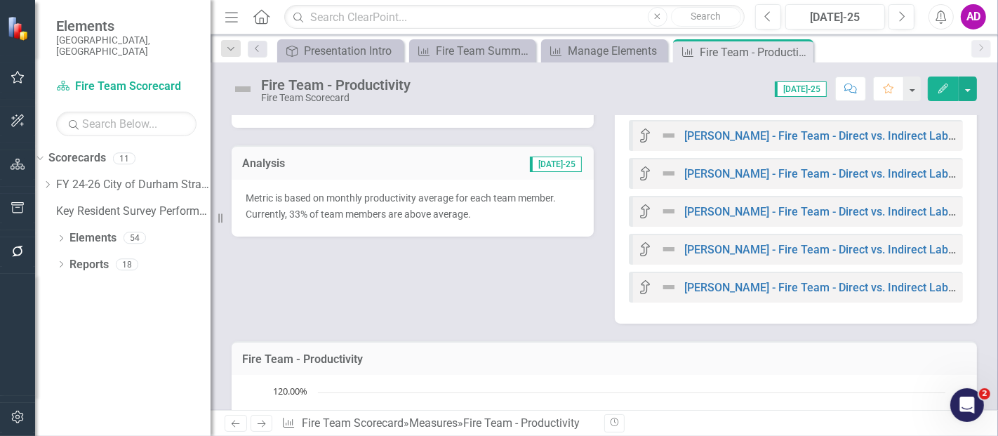
click at [300, 215] on span "Metric is based on monthly productivity average for each team member. Currently…" at bounding box center [401, 205] width 310 height 27
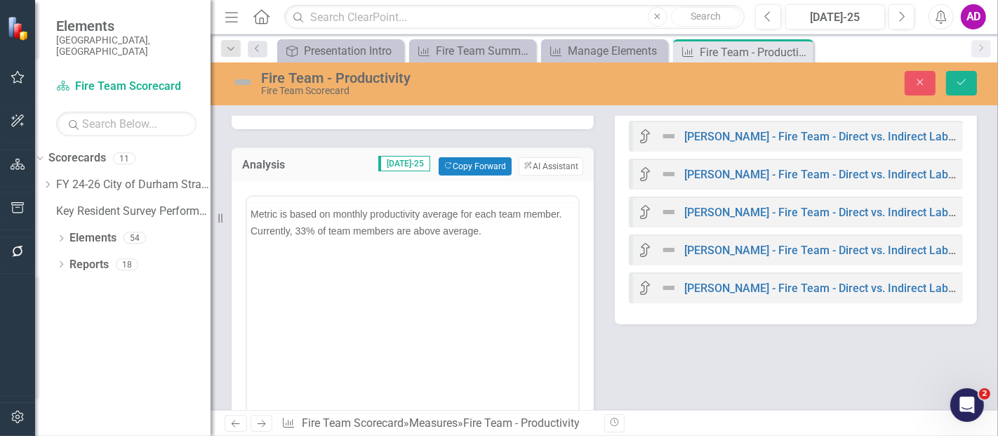
scroll to position [0, 0]
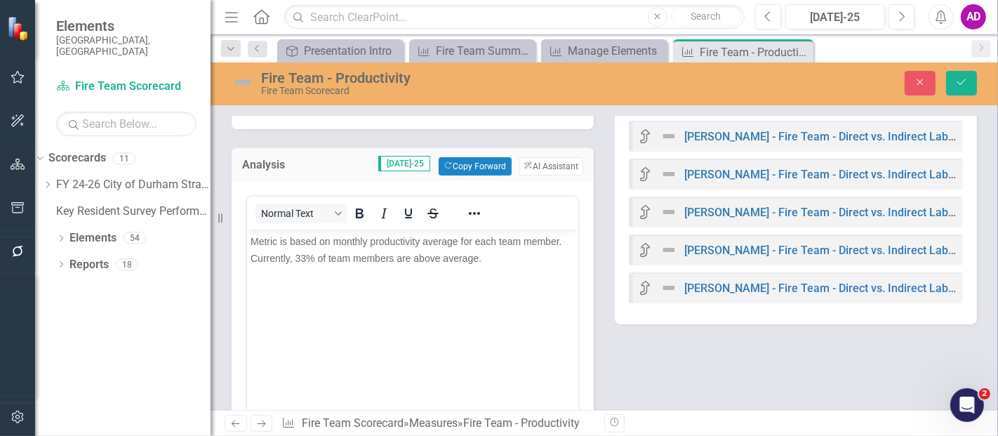
click at [305, 256] on span "Metric is based on monthly productivity average for each team member. Currently…" at bounding box center [406, 249] width 312 height 28
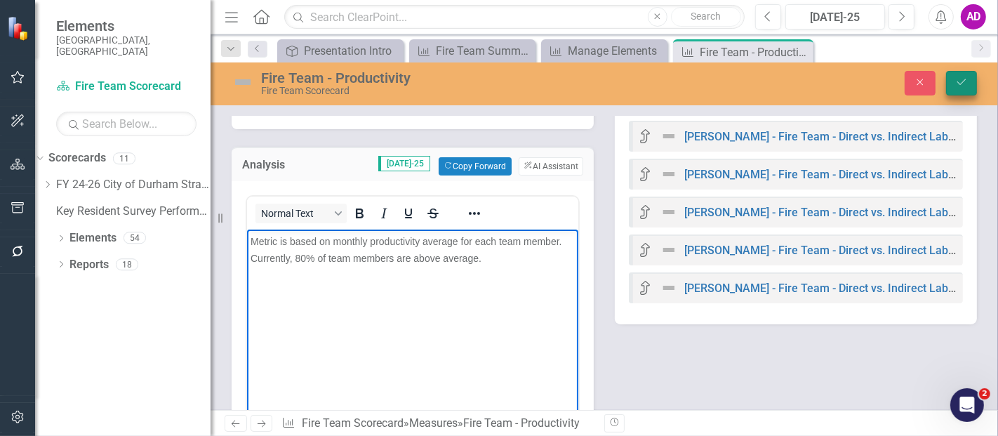
click at [970, 80] on button "Save" at bounding box center [961, 83] width 31 height 25
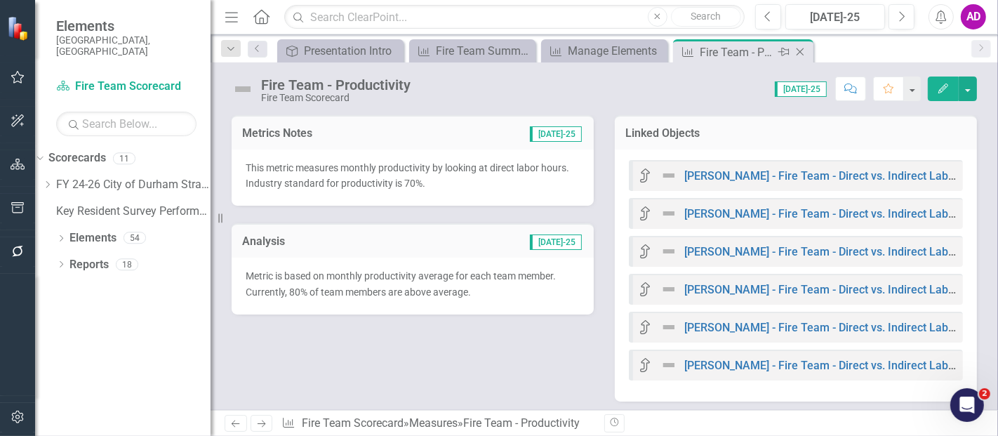
click at [802, 49] on icon at bounding box center [800, 52] width 8 height 8
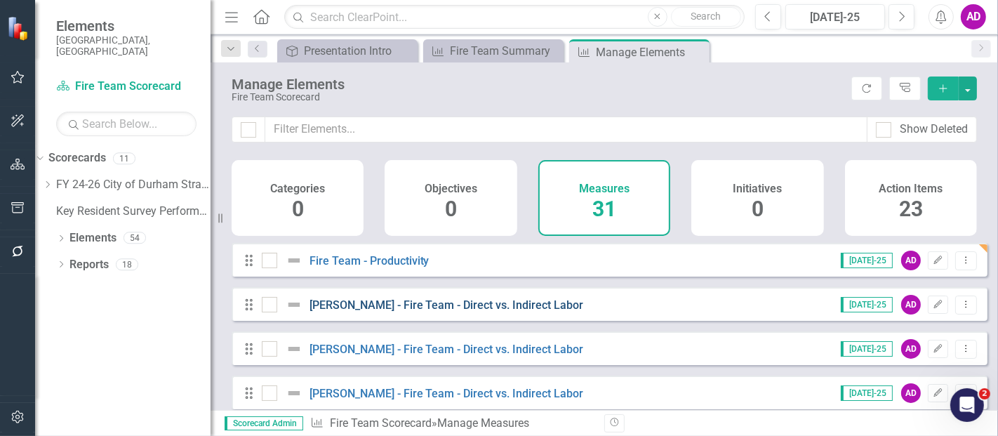
click at [450, 312] on link "[PERSON_NAME] - Fire Team - Direct vs. Indirect Labor" at bounding box center [446, 304] width 274 height 13
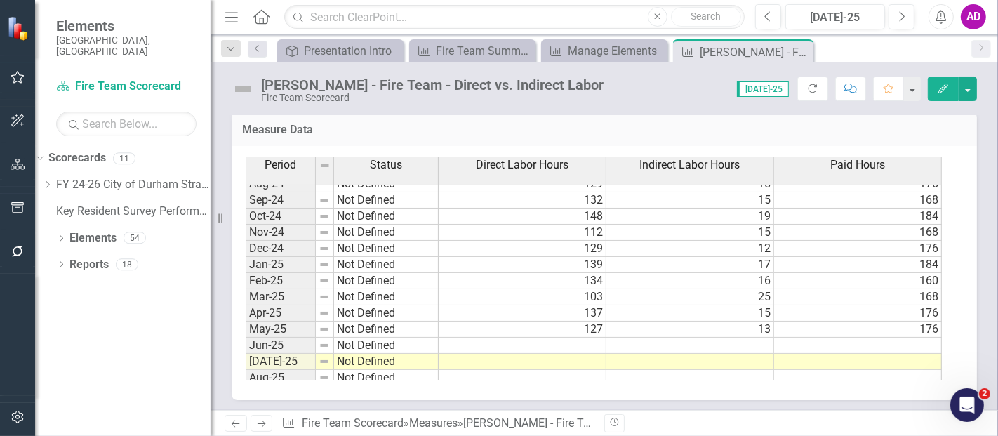
scroll to position [709, 0]
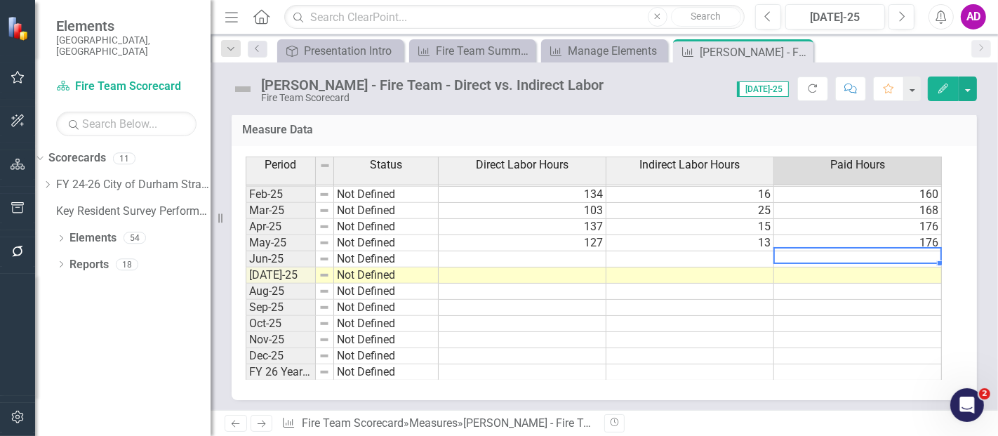
type textarea "4"
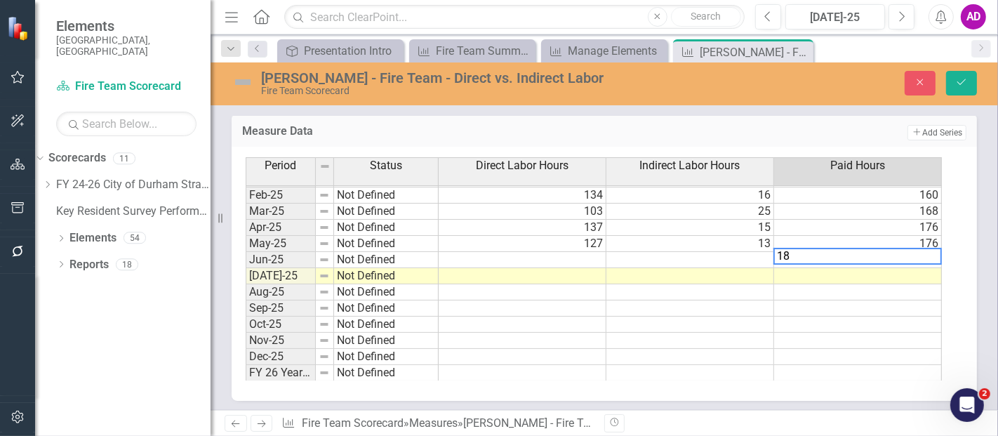
type textarea "184"
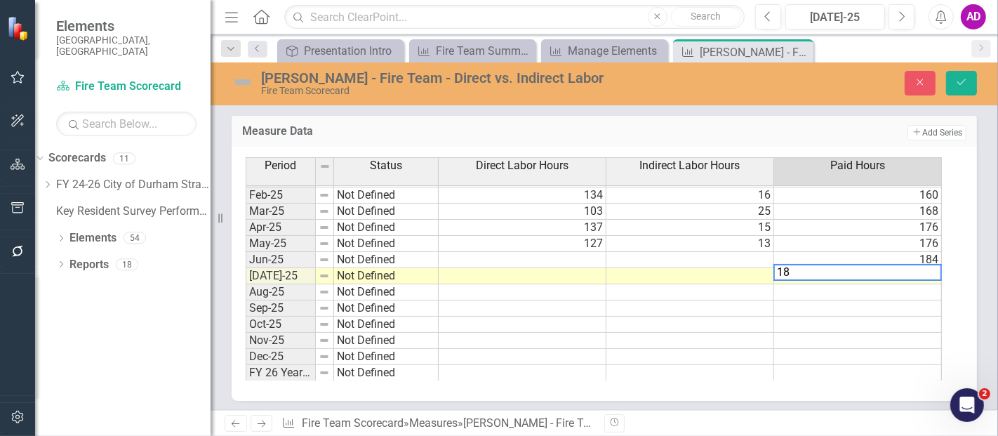
type textarea "184"
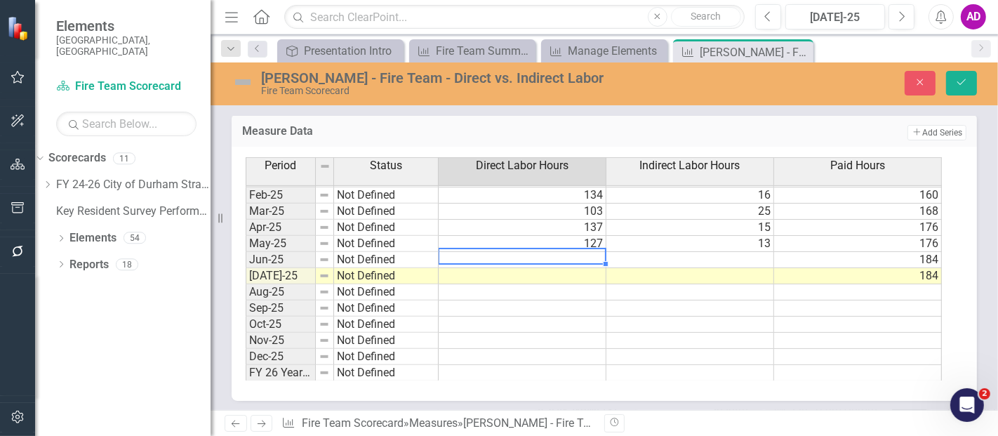
click at [577, 252] on td at bounding box center [523, 260] width 168 height 16
click at [782, 303] on td at bounding box center [858, 308] width 168 height 16
click at [551, 253] on td at bounding box center [523, 260] width 168 height 16
type textarea "120"
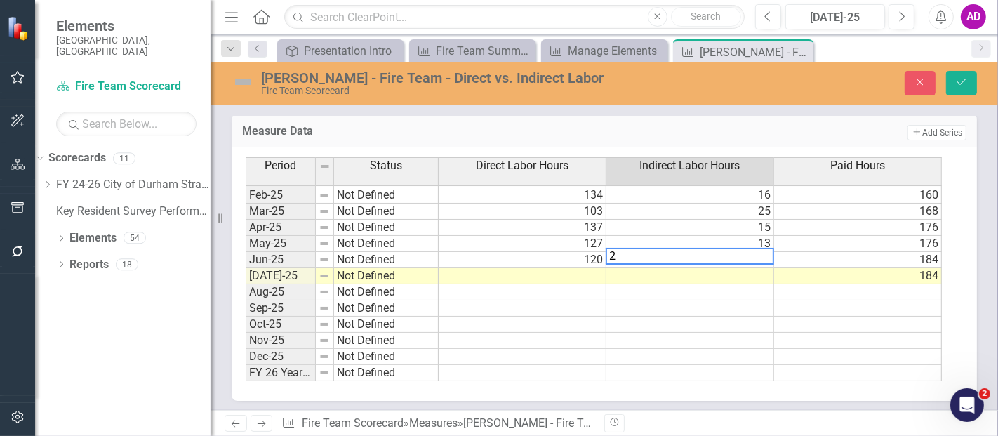
type textarea "20"
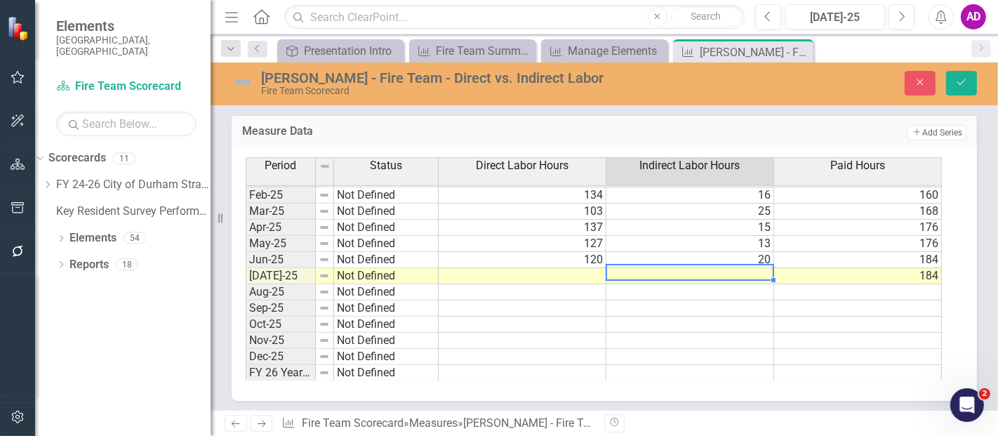
click at [802, 333] on td at bounding box center [858, 341] width 168 height 16
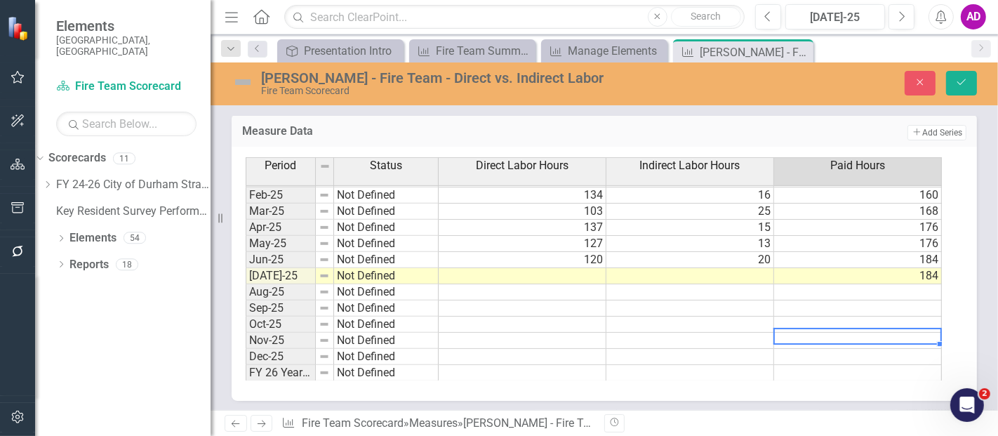
click at [581, 268] on td at bounding box center [523, 276] width 168 height 16
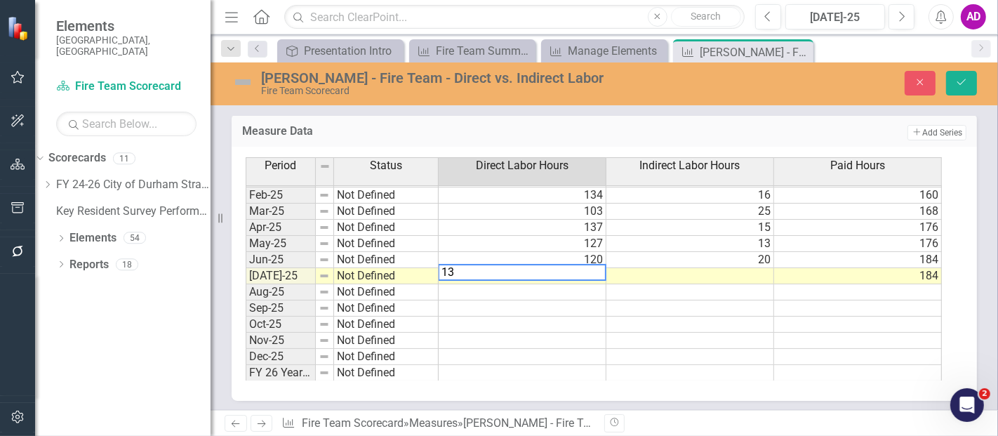
type textarea "137"
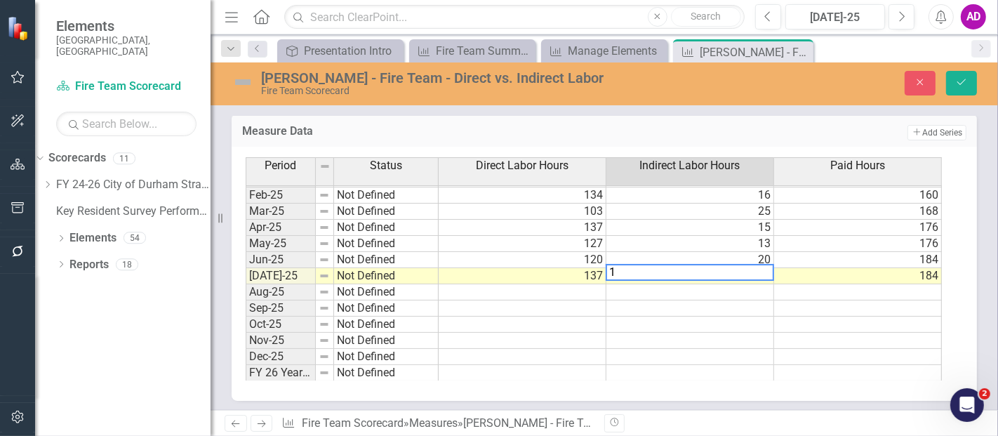
type textarea "15"
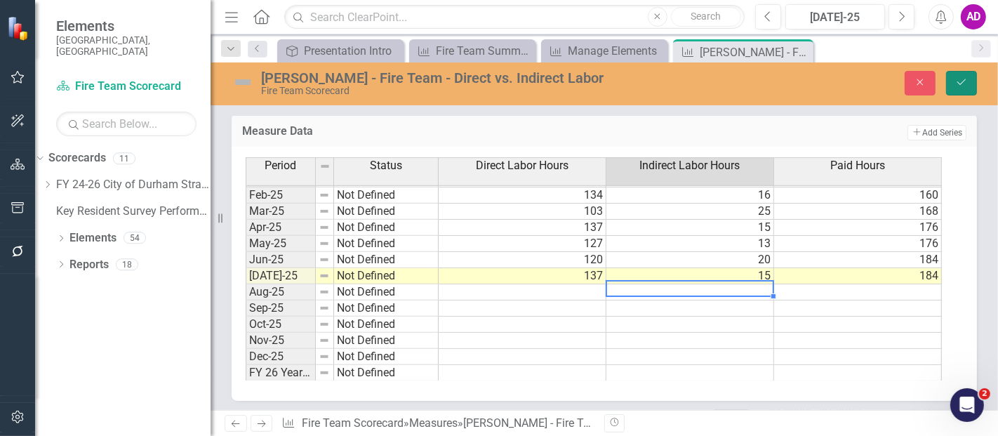
click at [956, 86] on icon "Save" at bounding box center [961, 82] width 13 height 10
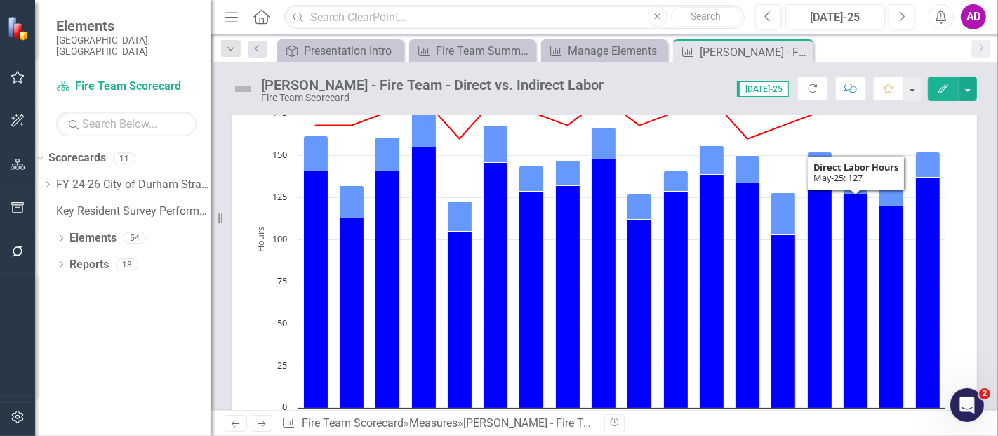
scroll to position [78, 0]
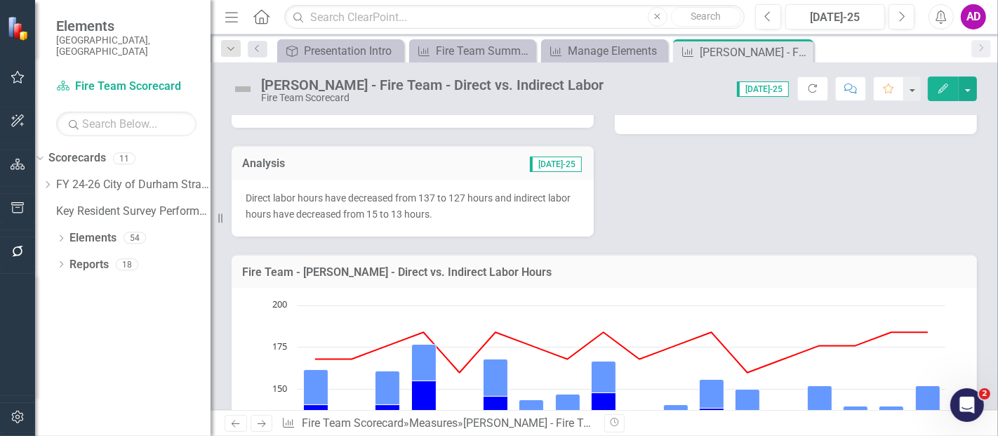
click at [464, 219] on p "Direct labor hours have decreased from 137 to 127 hours and indirect labor hour…" at bounding box center [413, 206] width 334 height 32
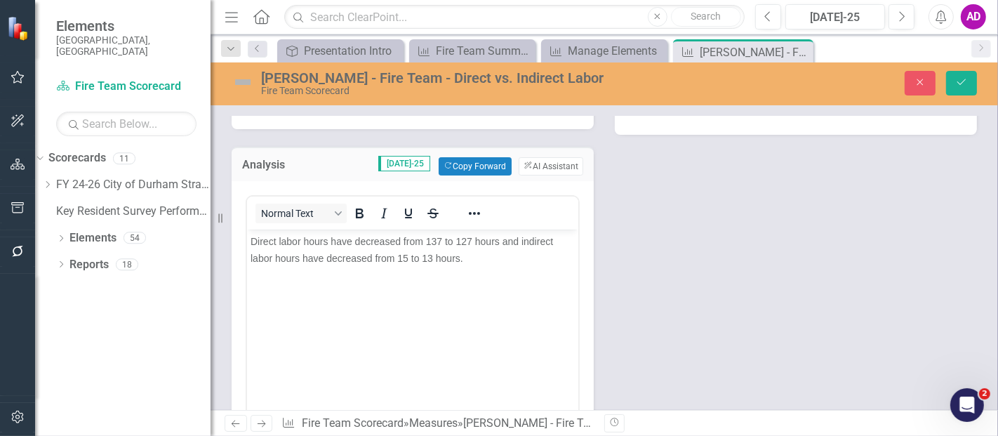
scroll to position [0, 0]
click at [439, 237] on span "Direct labor hours have decreased from 137 to 127 hours and indirect labor hour…" at bounding box center [401, 249] width 302 height 28
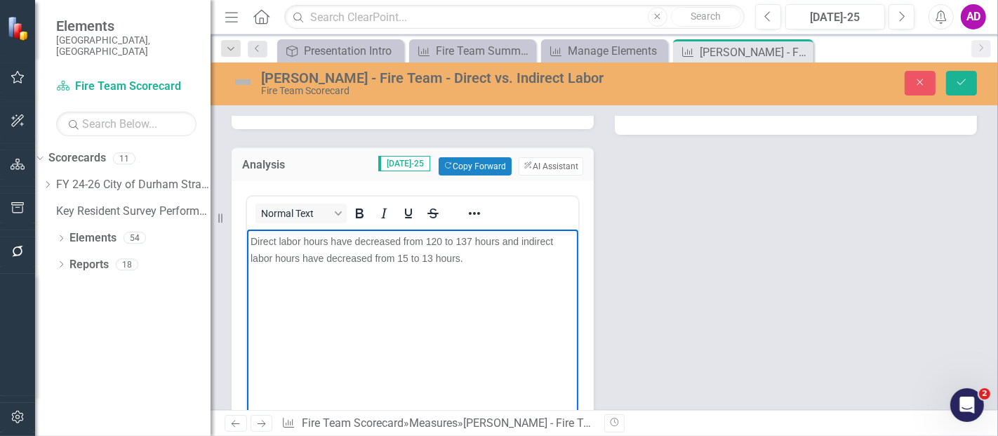
click at [363, 242] on span "Direct labor hours have decreased from 120 to 137 hours and indirect labor hour…" at bounding box center [401, 249] width 302 height 28
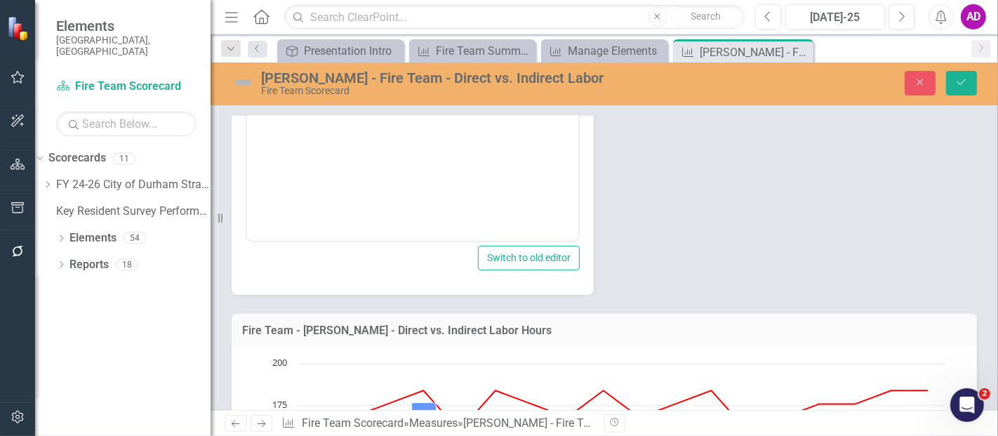
click at [808, 227] on div "Metrics Notes Jul-25 This metric looks at total monthly direct and indirect lab…" at bounding box center [604, 40] width 766 height 507
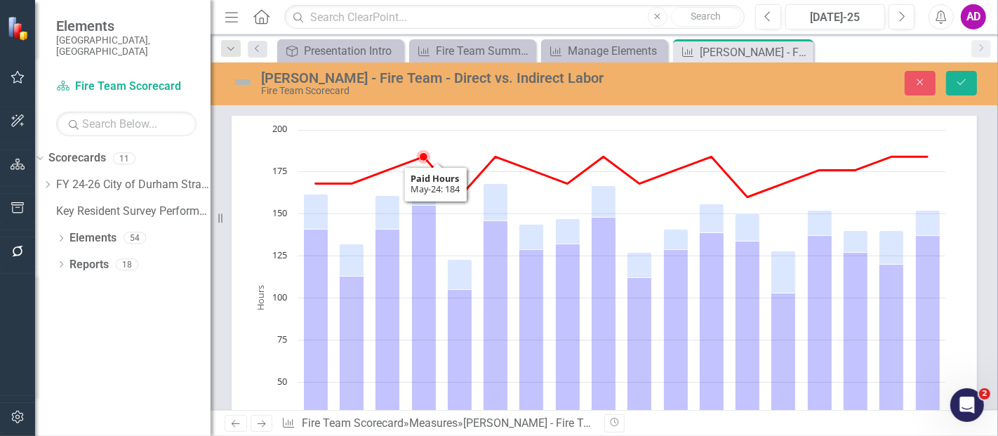
scroll to position [78, 0]
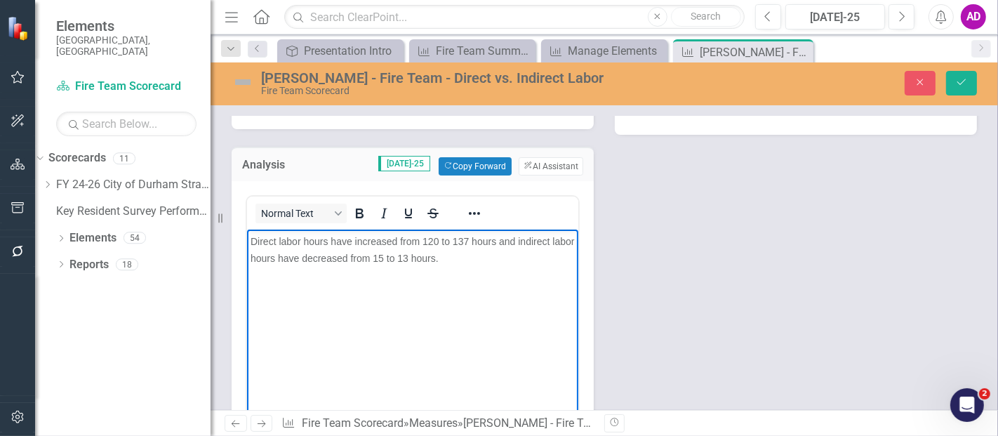
click at [407, 258] on span "Direct labor hours have increased from 120 to 137 hours and indirect labor hour…" at bounding box center [411, 249] width 323 height 28
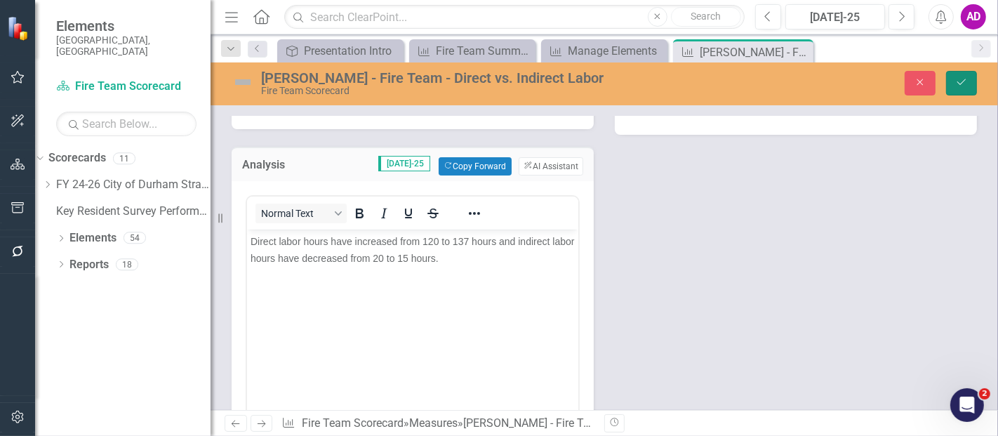
click at [958, 79] on icon "Save" at bounding box center [961, 82] width 13 height 10
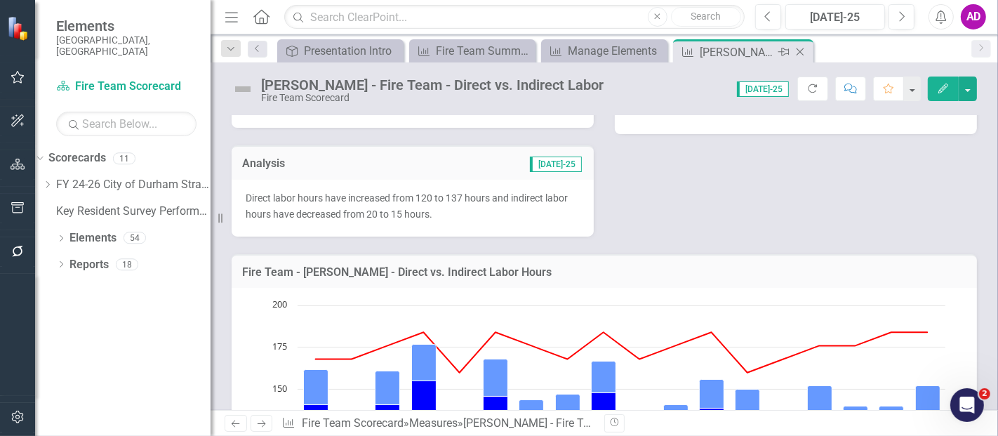
click at [800, 48] on icon "Close" at bounding box center [800, 51] width 14 height 11
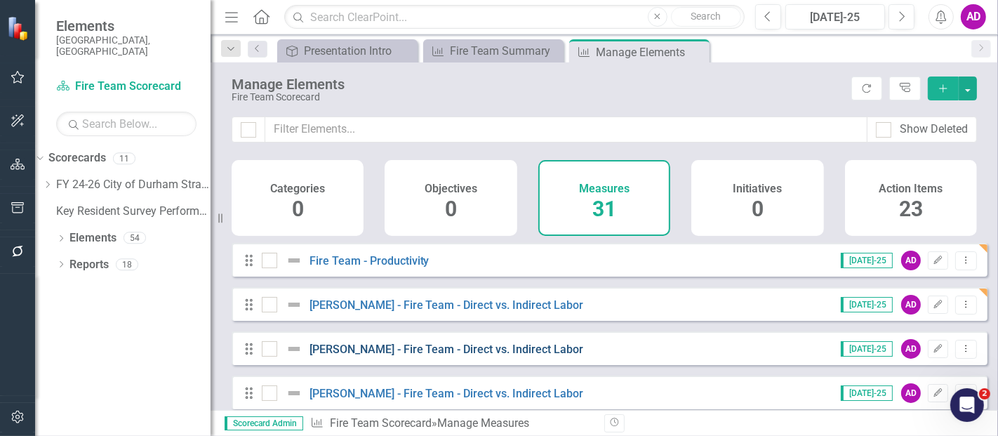
click at [417, 356] on link "[PERSON_NAME] - Fire Team - Direct vs. Indirect Labor" at bounding box center [446, 348] width 274 height 13
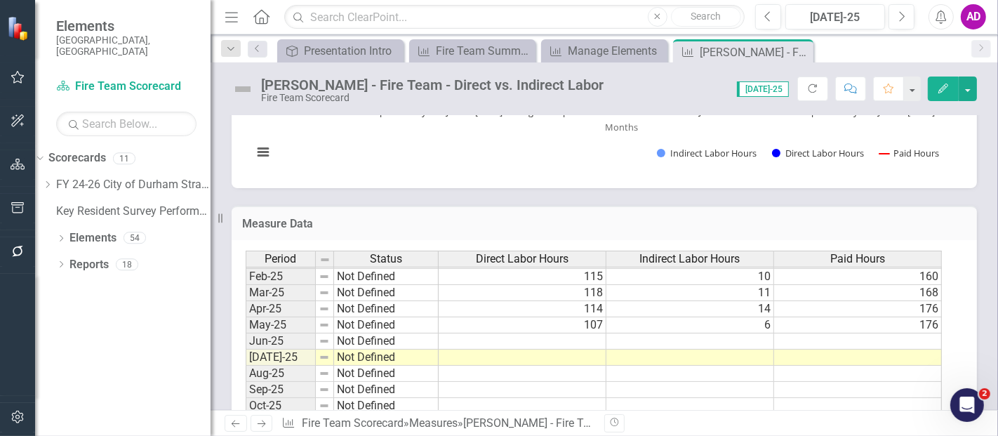
scroll to position [709, 0]
click at [246, 312] on div "Period Status Direct Labor Hours Indirect Labor Hours Paid Hours May-23 Not Def…" at bounding box center [246, 188] width 0 height 550
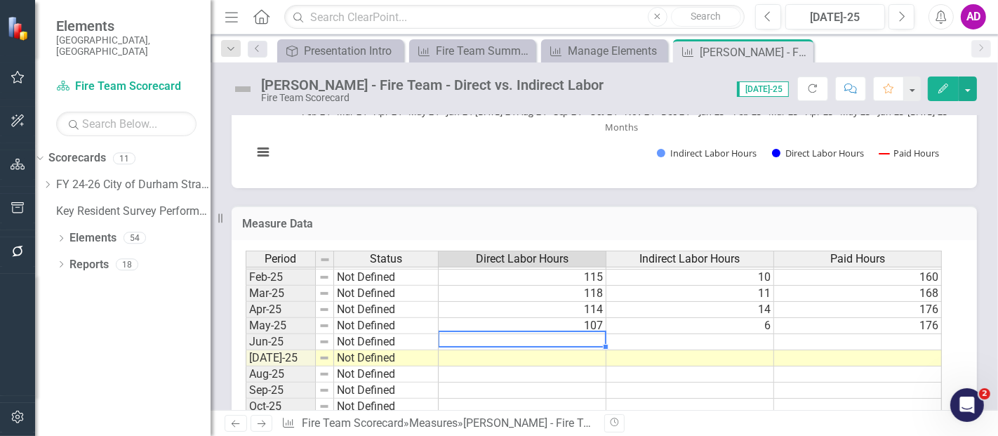
click at [557, 335] on td at bounding box center [523, 342] width 168 height 16
type textarea "77"
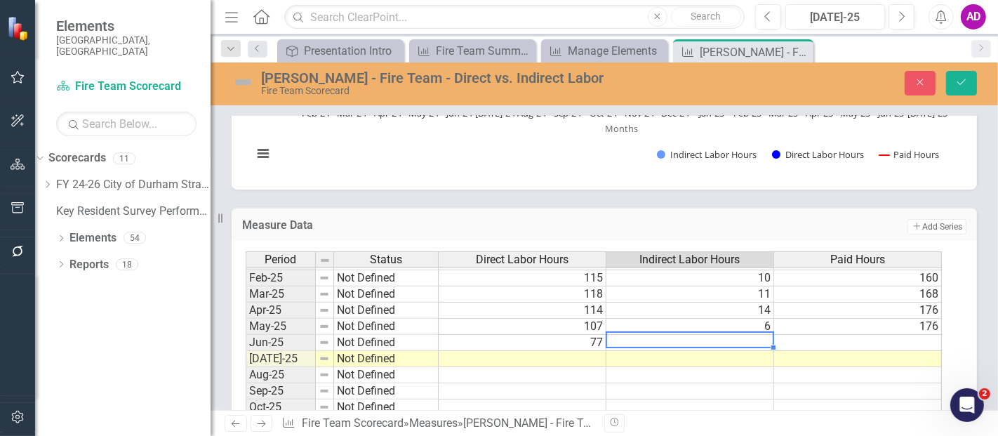
type textarea "5"
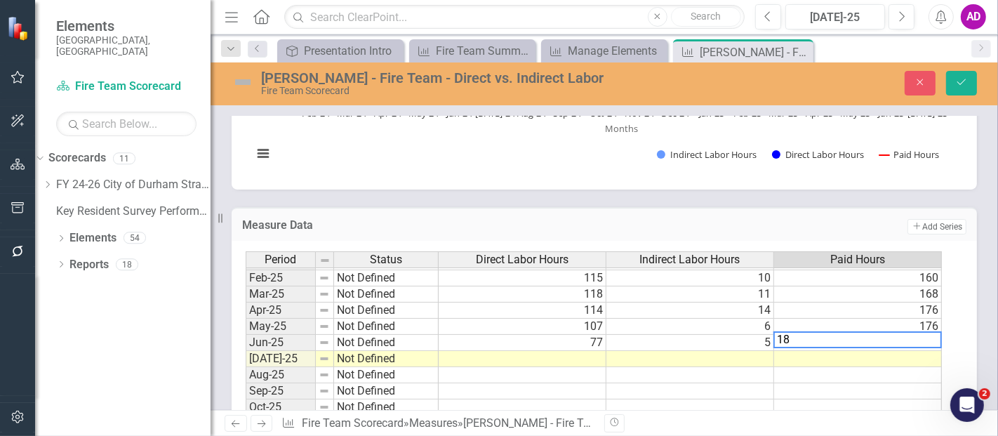
type textarea "184"
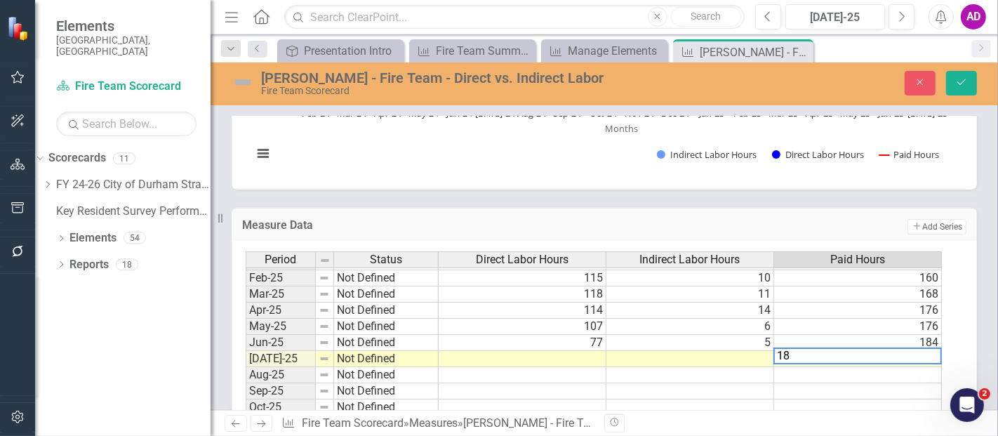
type textarea "184"
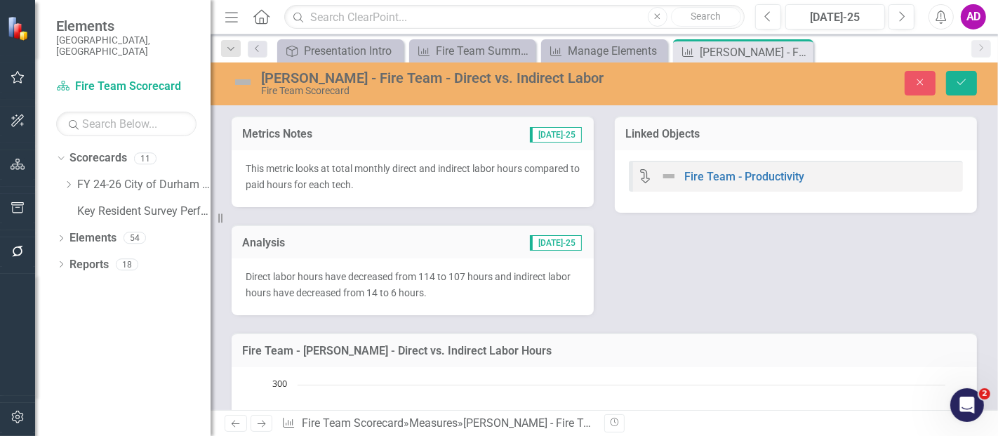
scroll to position [709, 0]
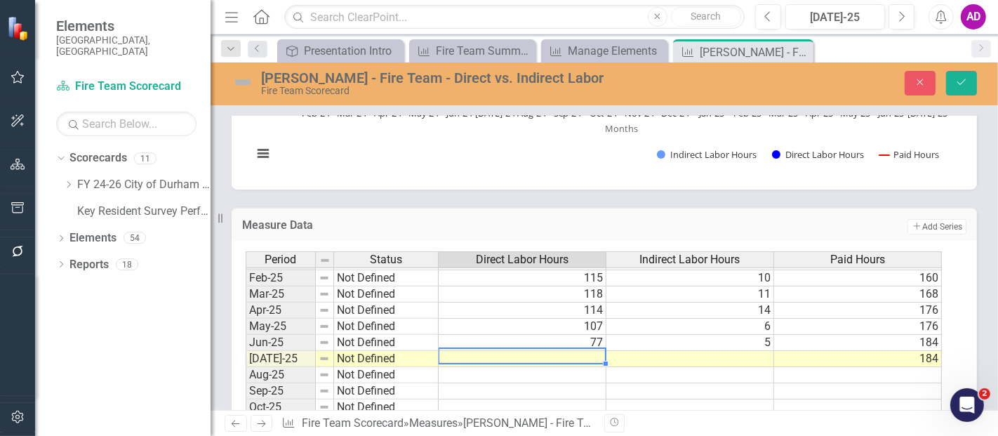
click at [246, 359] on div "Period Status Direct Labor Hours Indirect Labor Hours Paid Hours Jan-24 Not Def…" at bounding box center [246, 253] width 0 height 421
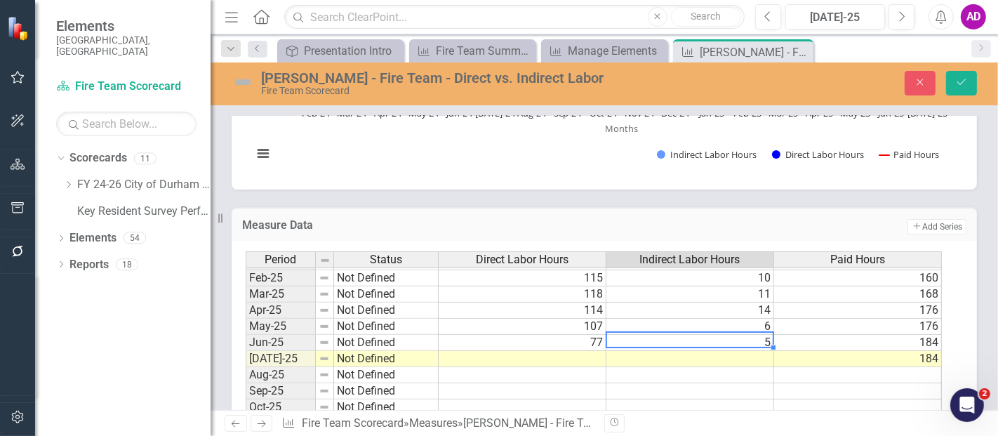
click at [768, 341] on td "5" at bounding box center [690, 343] width 168 height 16
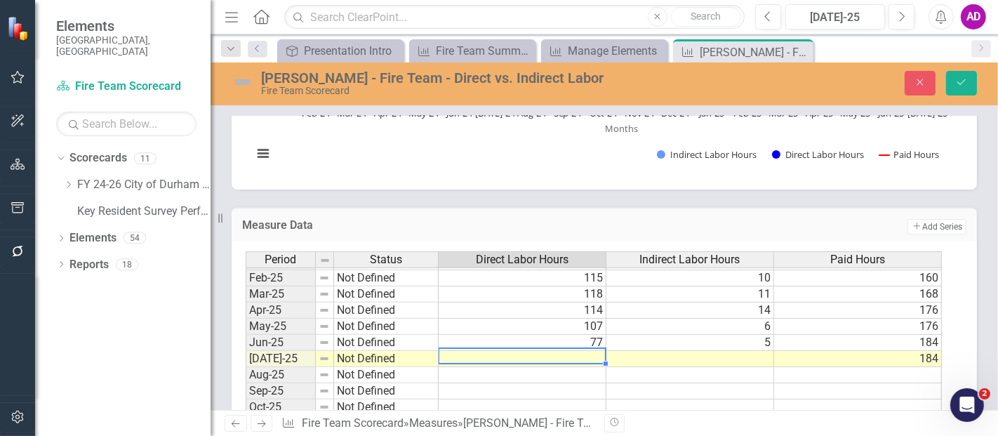
click at [562, 354] on td at bounding box center [523, 359] width 168 height 16
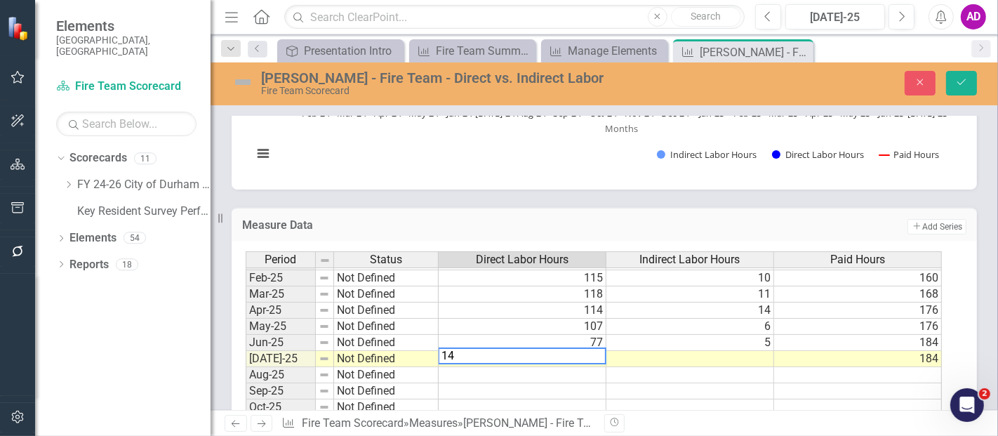
type textarea "142"
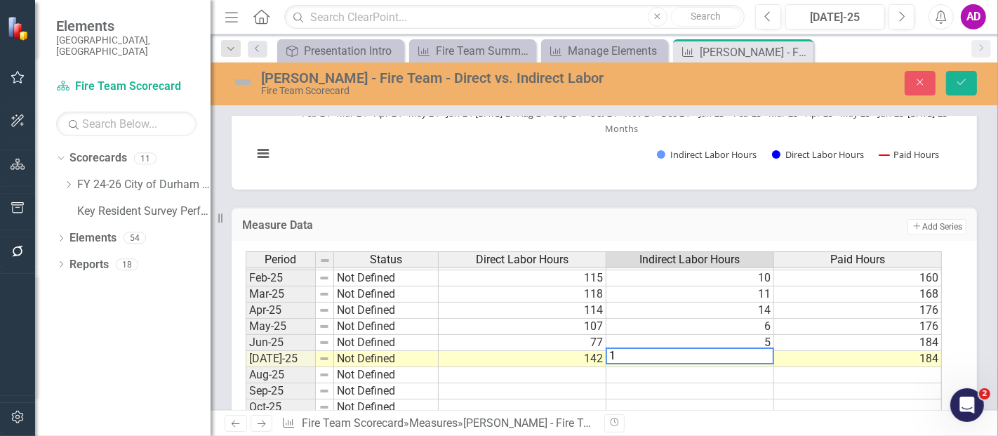
type textarea "10"
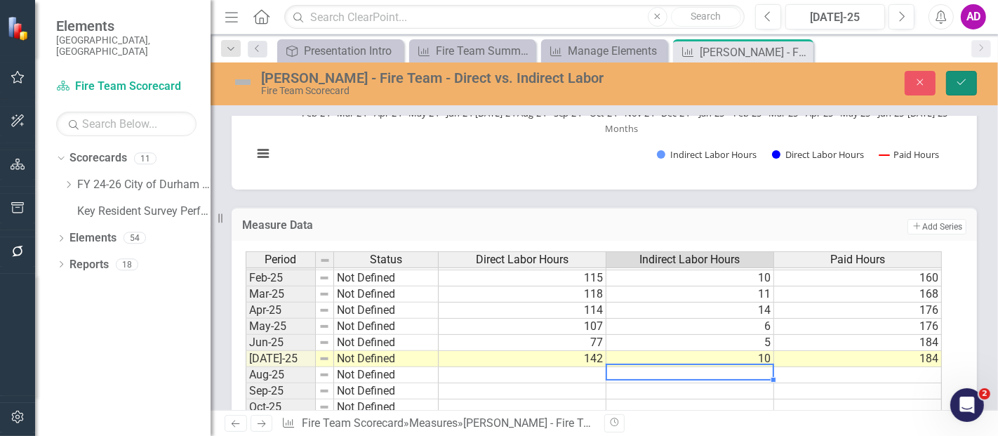
click at [968, 79] on icon "Save" at bounding box center [961, 82] width 13 height 10
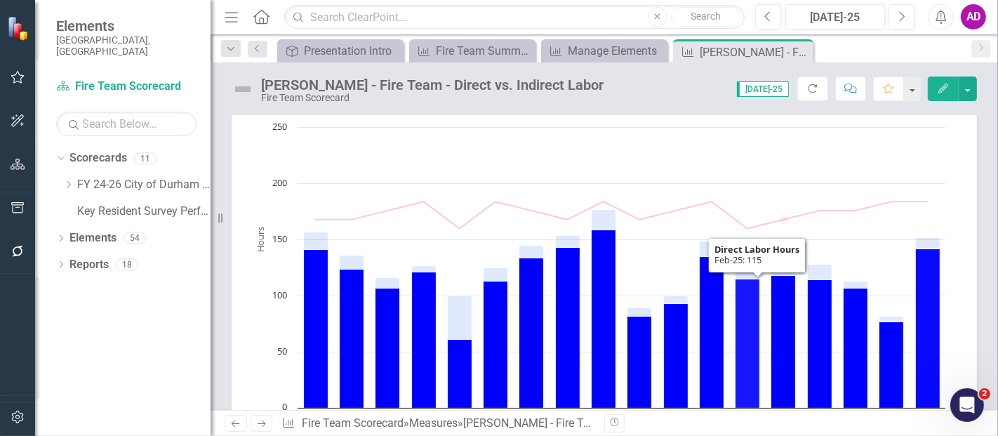
scroll to position [78, 0]
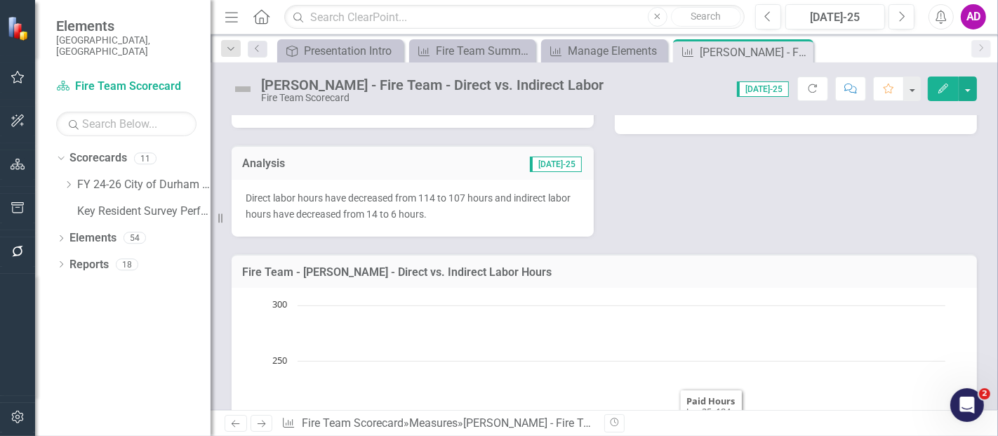
click at [462, 220] on p "Direct labor hours have decreased from 114 to 107 hours and indirect labor hour…" at bounding box center [413, 206] width 334 height 32
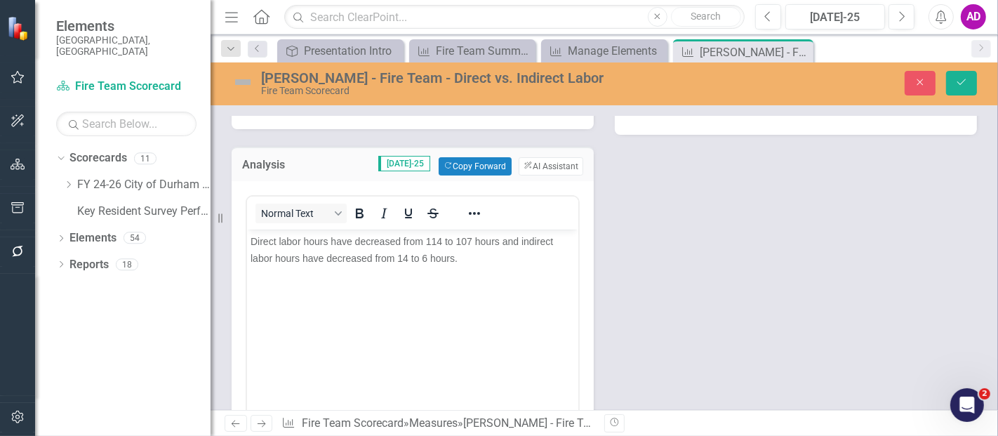
scroll to position [0, 0]
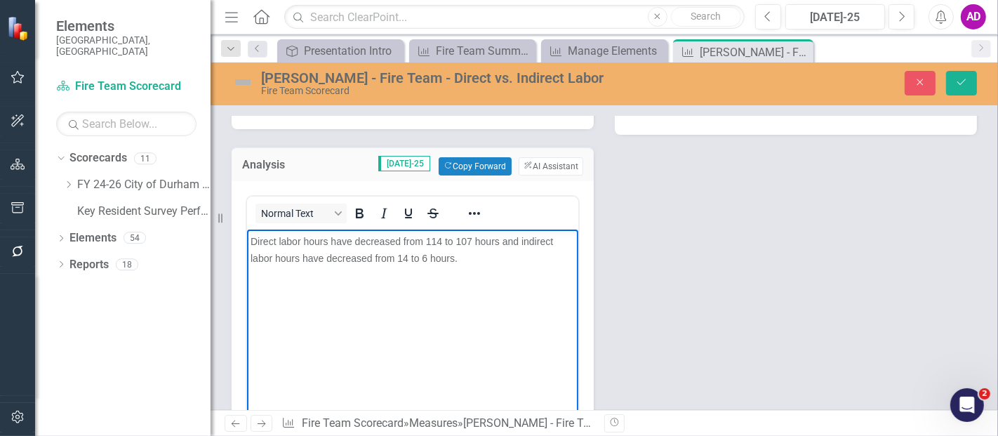
click at [439, 239] on span "Direct labor hours have decreased from 114 to 107 hours and indirect labor hour…" at bounding box center [401, 249] width 302 height 28
click at [366, 240] on span "Direct labor hours have decreased from 77 to 142 hours and indirect labor hours…" at bounding box center [410, 249] width 321 height 28
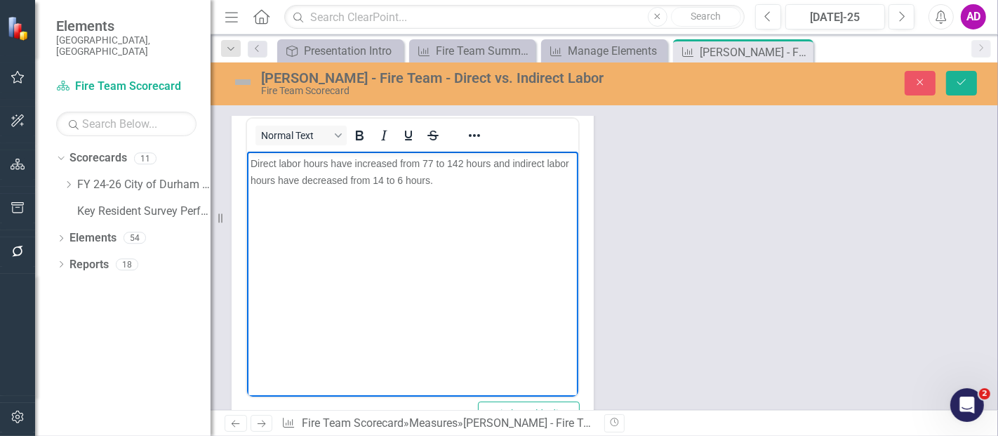
scroll to position [78, 0]
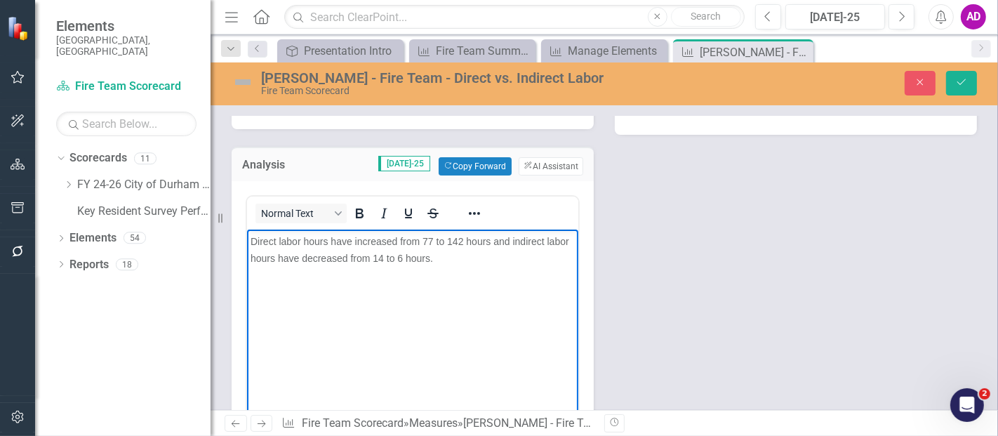
click at [381, 256] on span "Direct labor hours have increased from 77 to 142 hours and indirect labor hours…" at bounding box center [409, 249] width 319 height 28
click at [311, 255] on span "Direct labor hours have increased from 77 to 142 hours and indirect labor hours…" at bounding box center [409, 249] width 319 height 28
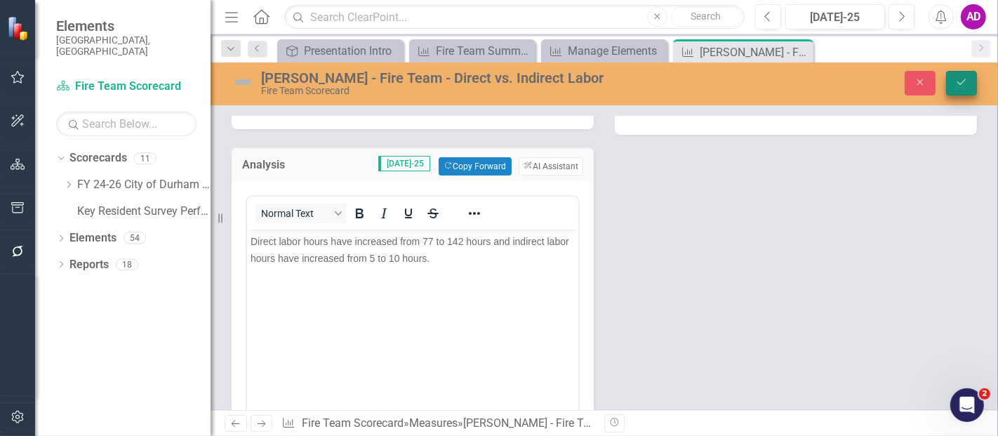
click at [952, 82] on button "Save" at bounding box center [961, 83] width 31 height 25
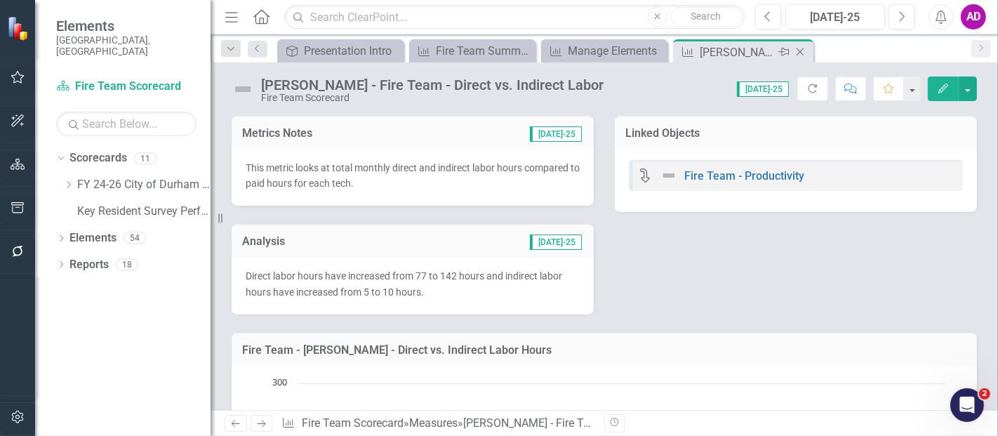
click at [802, 46] on icon "Close" at bounding box center [800, 51] width 14 height 11
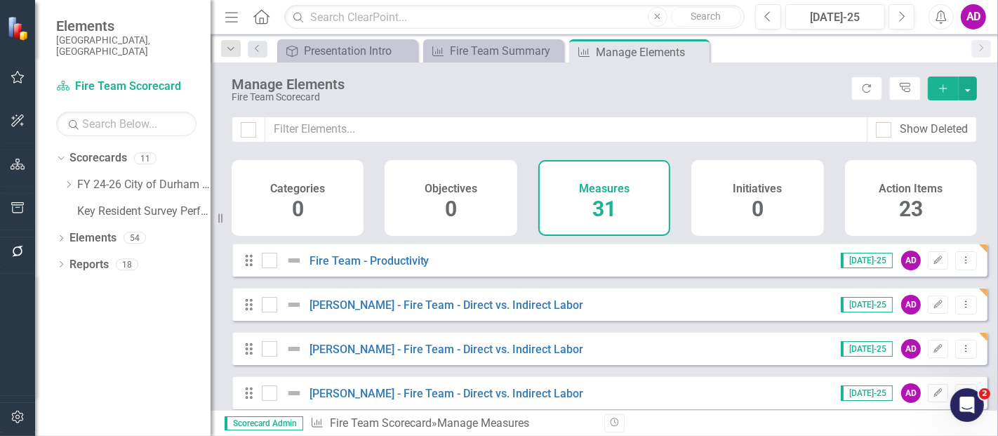
scroll to position [78, 0]
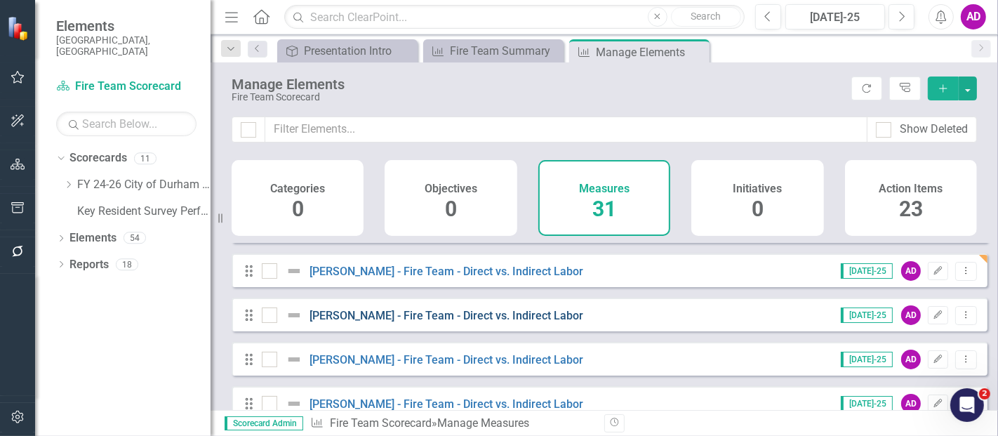
click at [463, 322] on link "[PERSON_NAME] - Fire Team - Direct vs. Indirect Labor" at bounding box center [446, 315] width 274 height 13
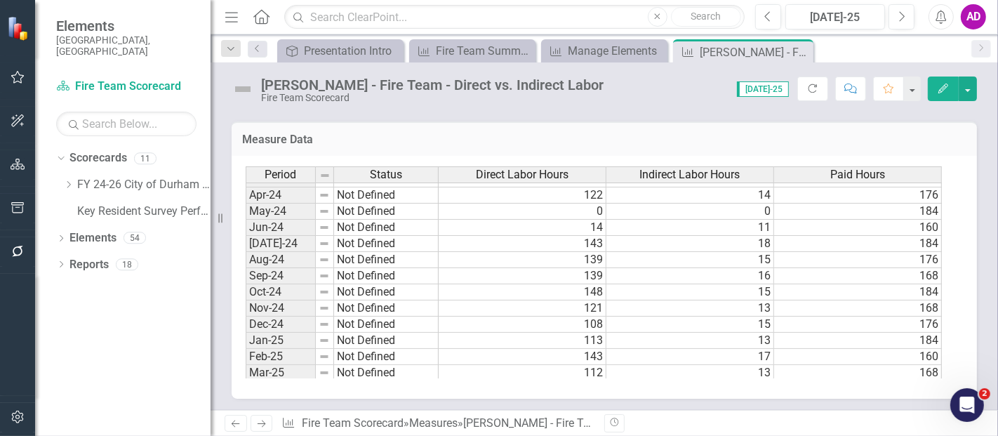
scroll to position [702, 0]
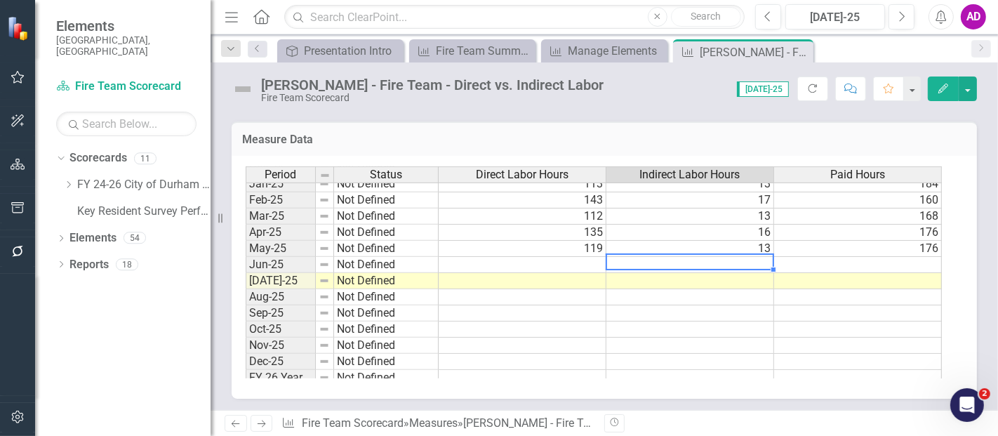
click at [749, 260] on td at bounding box center [690, 265] width 168 height 16
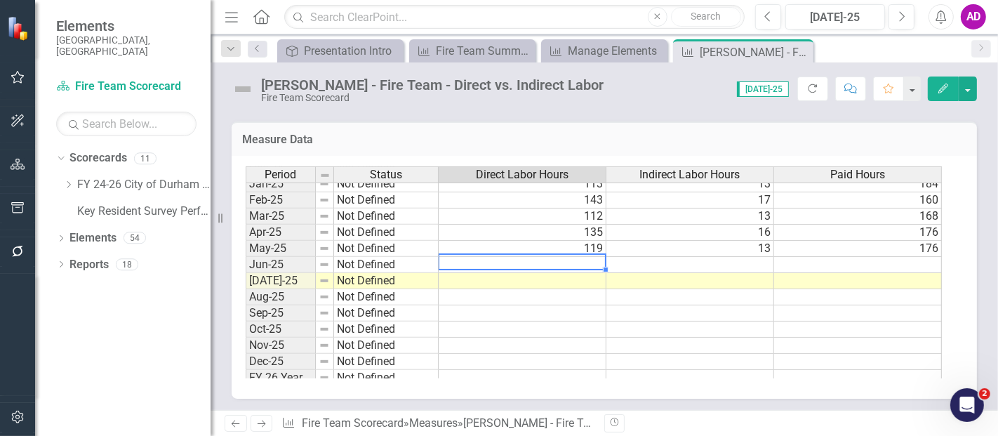
click at [549, 260] on td at bounding box center [523, 265] width 168 height 16
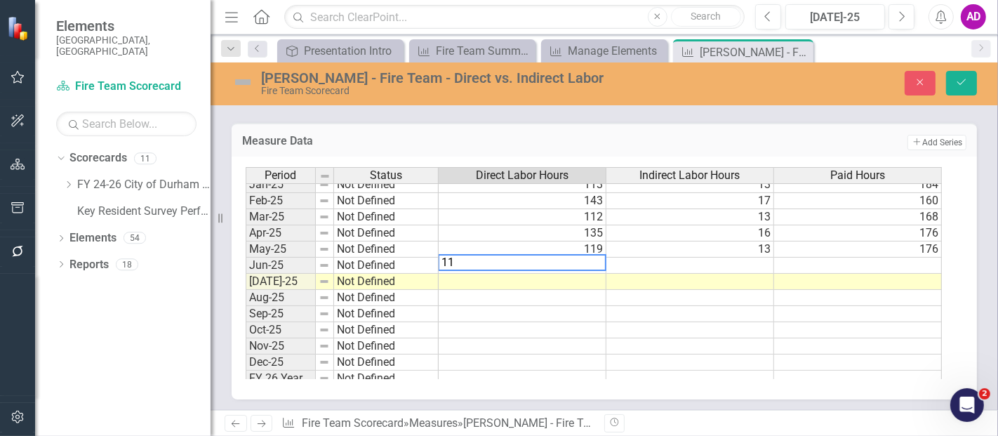
type textarea "114"
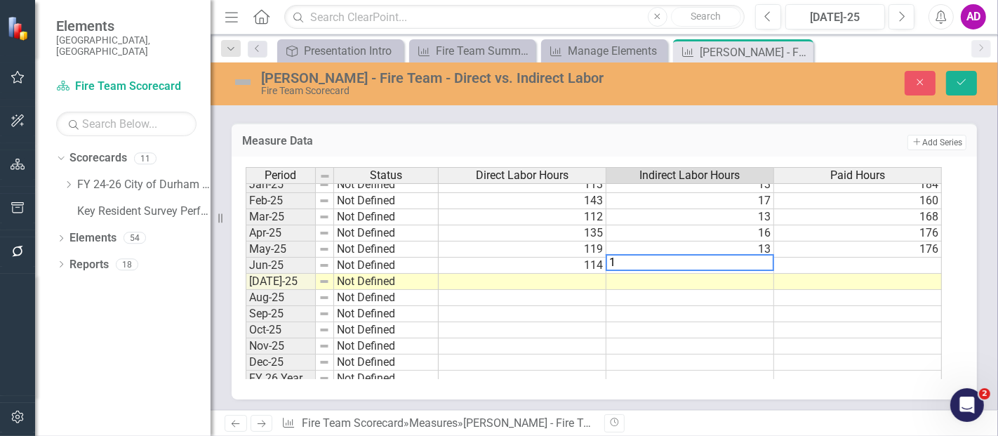
type textarea "12"
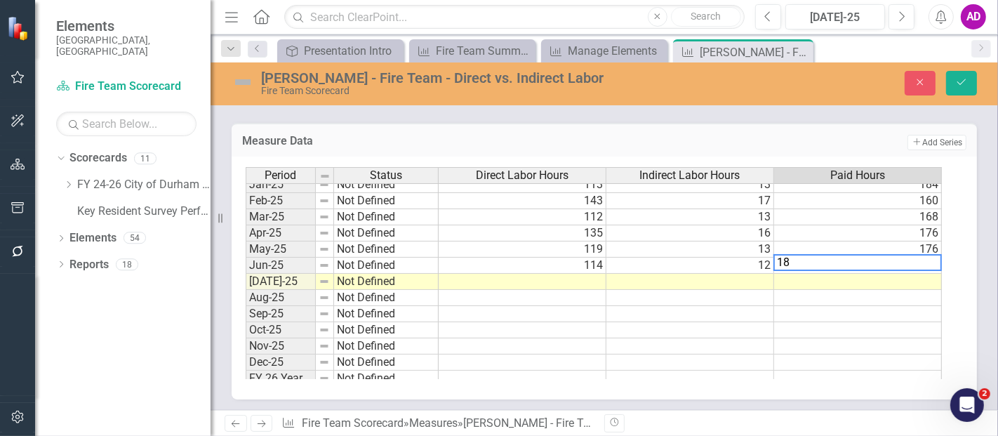
type textarea "184"
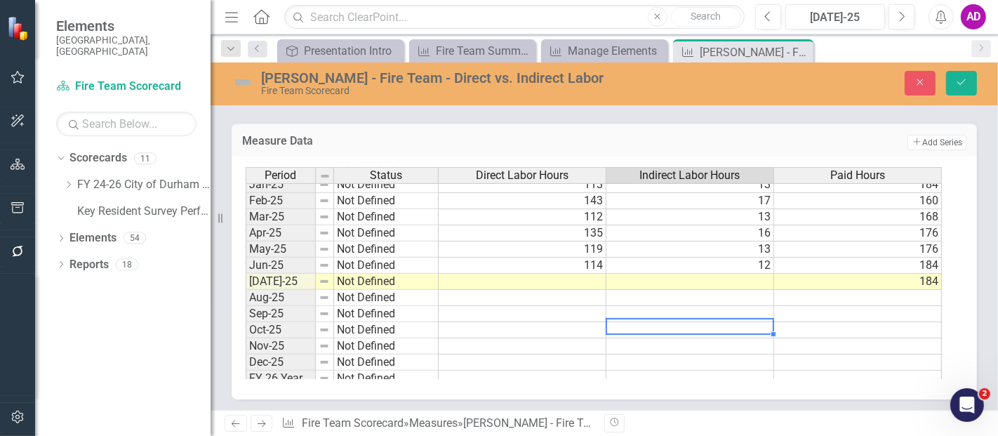
click at [246, 317] on div "Period Status Direct Labor Hours Indirect Labor Hours Paid Hours Jan-24 Not Def…" at bounding box center [246, 176] width 0 height 421
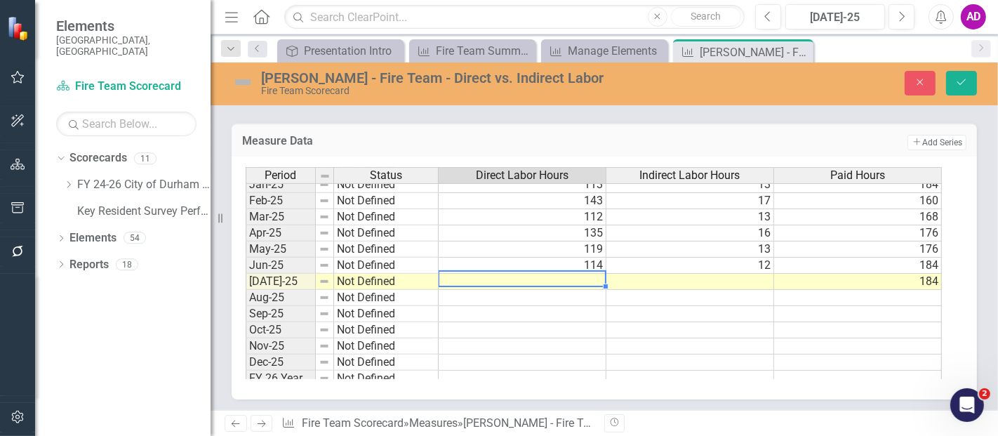
click at [580, 274] on td at bounding box center [523, 282] width 168 height 16
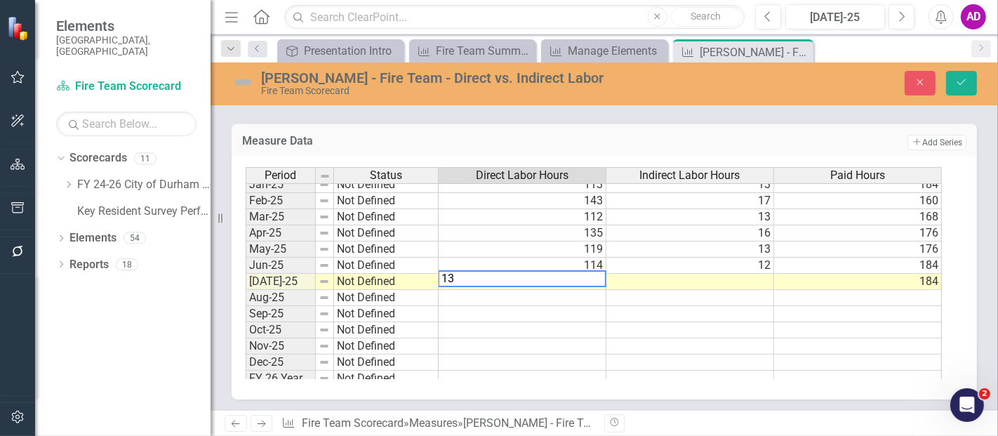
type textarea "134"
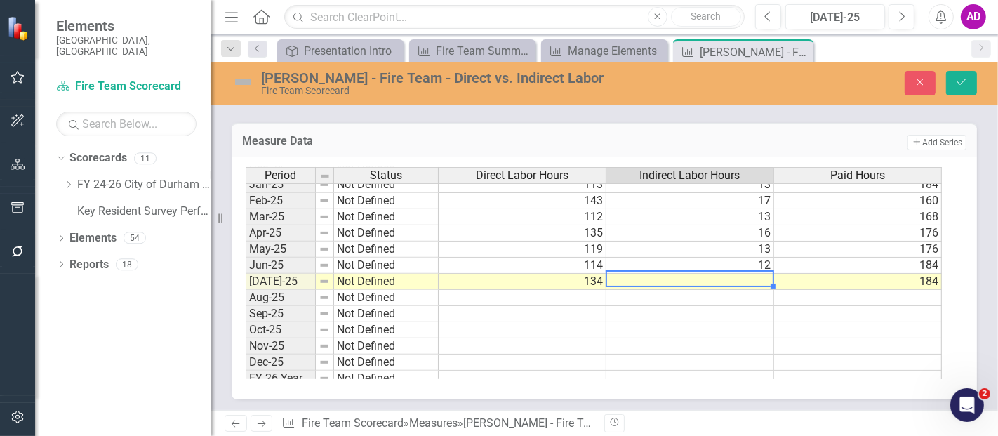
type textarea "11"
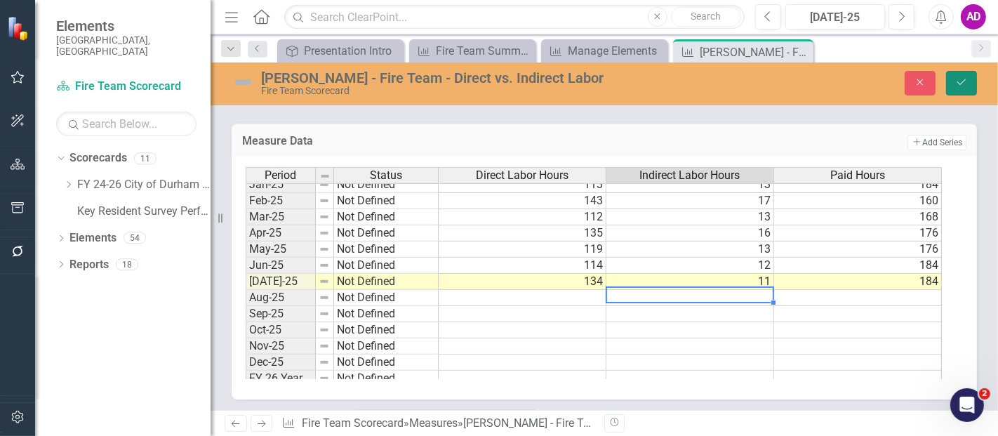
click at [966, 78] on icon "Save" at bounding box center [961, 82] width 13 height 10
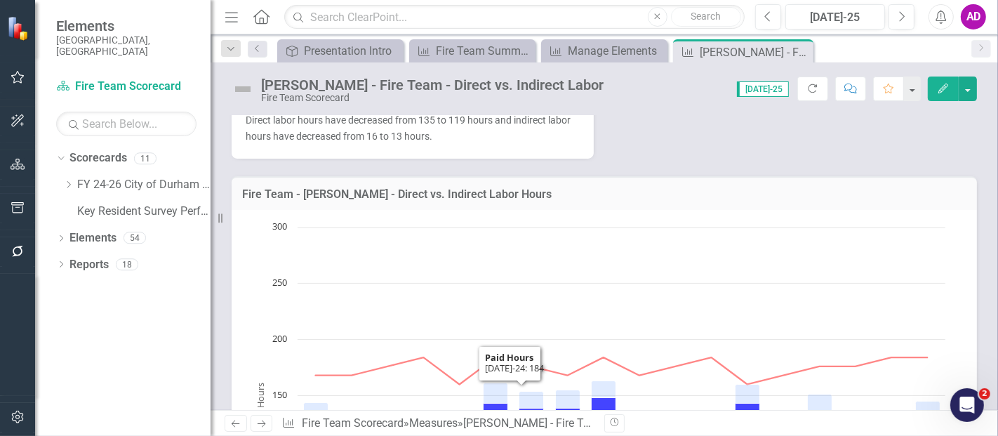
scroll to position [78, 0]
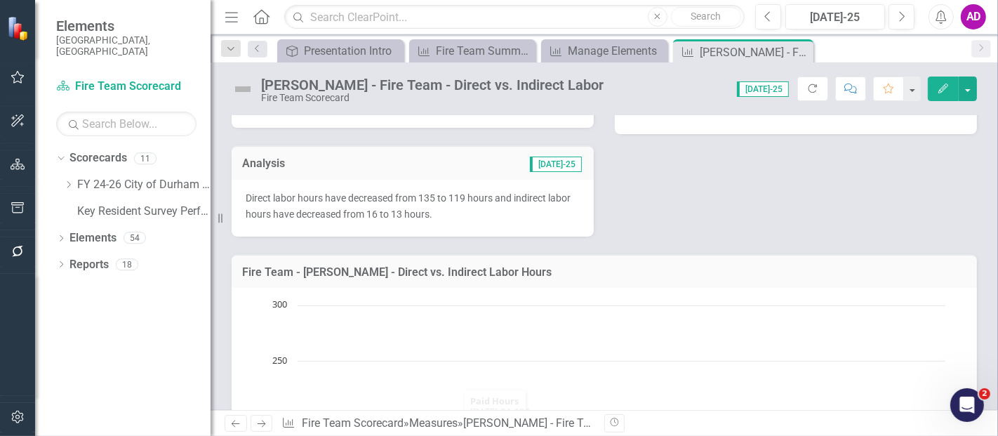
click at [459, 211] on p "Direct labor hours have decreased from 135 to 119 hours and indirect labor hour…" at bounding box center [413, 206] width 334 height 32
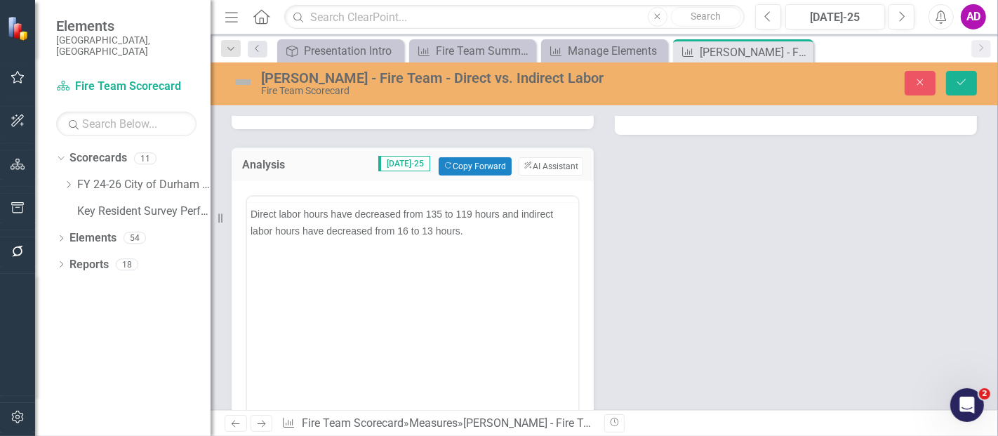
scroll to position [0, 0]
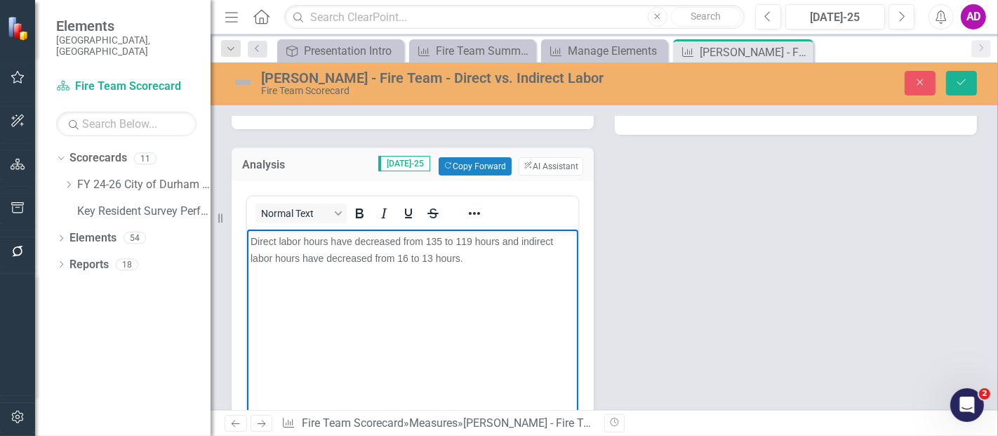
click at [441, 241] on span "Direct labor hours have decreased from 135 to 119 hours and indirect labor hour…" at bounding box center [401, 249] width 302 height 28
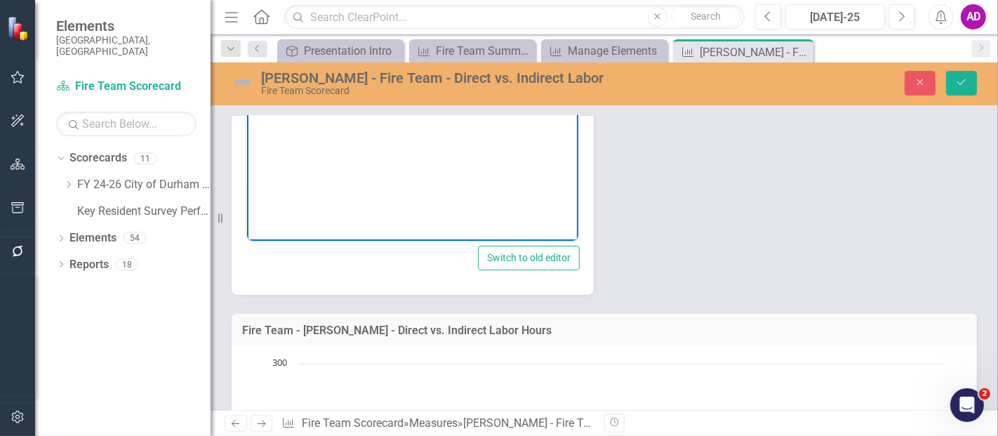
scroll to position [156, 0]
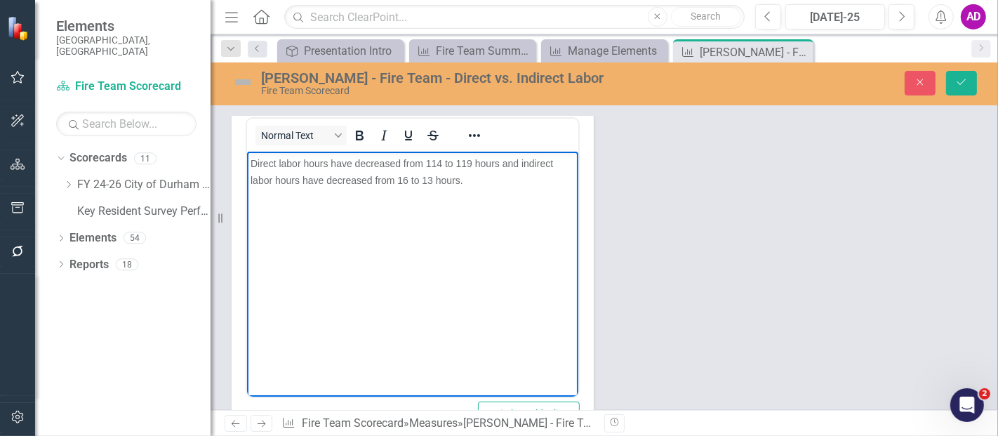
click at [468, 164] on span "Direct labor hours have decreased from 114 to 119 hours and indirect labor hour…" at bounding box center [401, 171] width 302 height 28
click at [366, 161] on span "Direct labor hours have decreased from 114 to 134 hours and indirect labor hour…" at bounding box center [401, 171] width 302 height 28
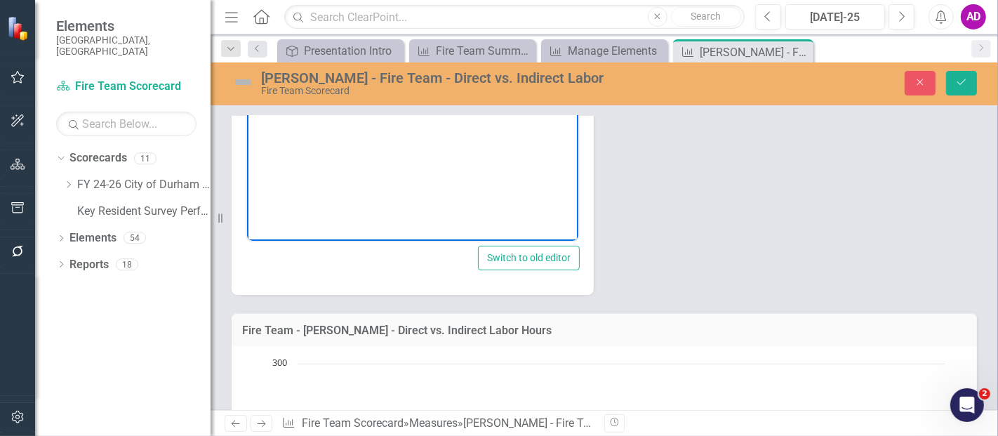
scroll to position [78, 0]
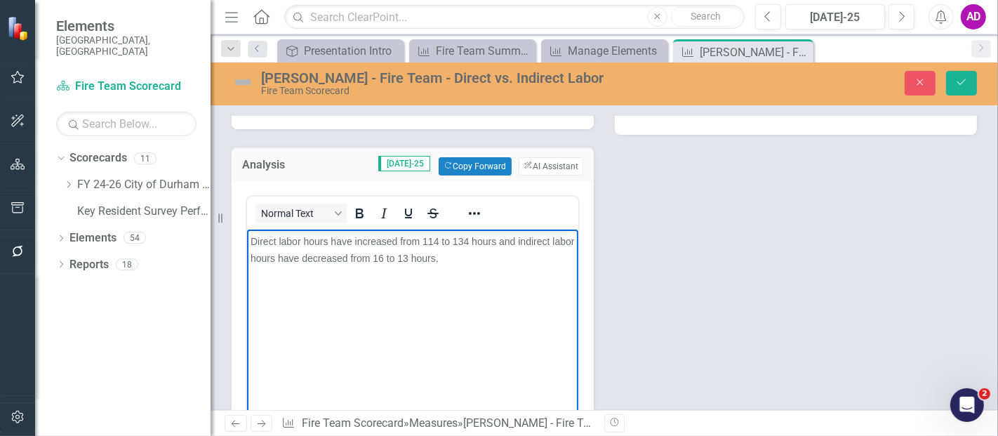
click at [403, 258] on span "Direct labor hours have increased from 114 to 134 hours and indirect labor hour…" at bounding box center [411, 249] width 323 height 28
click at [408, 262] on span "Direct labor hours have increased from 114 to 134 hours and indirect labor hour…" at bounding box center [411, 249] width 323 height 28
click at [963, 83] on icon "Save" at bounding box center [961, 82] width 13 height 10
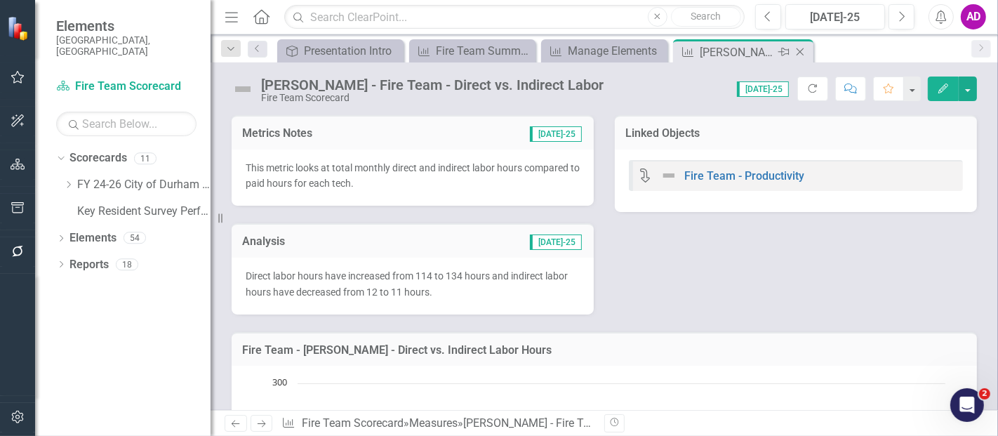
click at [801, 48] on icon "Close" at bounding box center [800, 51] width 14 height 11
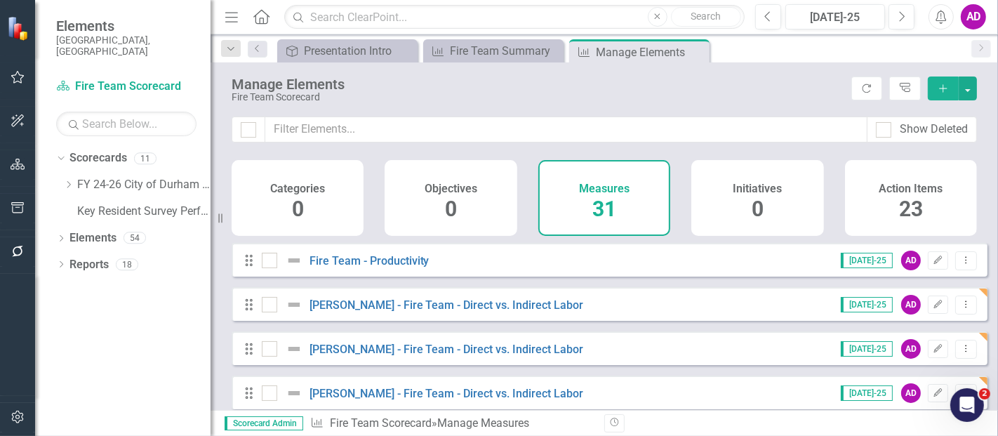
scroll to position [78, 0]
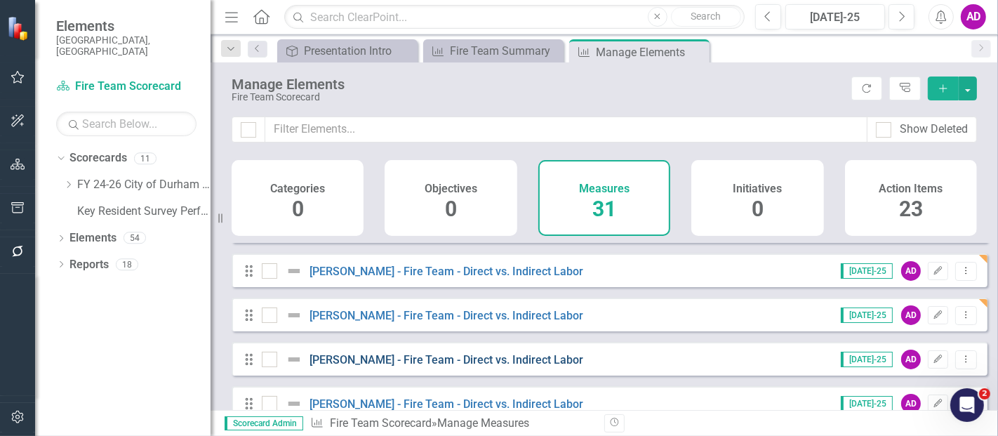
click at [499, 366] on link "[PERSON_NAME] - Fire Team - Direct vs. Indirect Labor" at bounding box center [446, 359] width 274 height 13
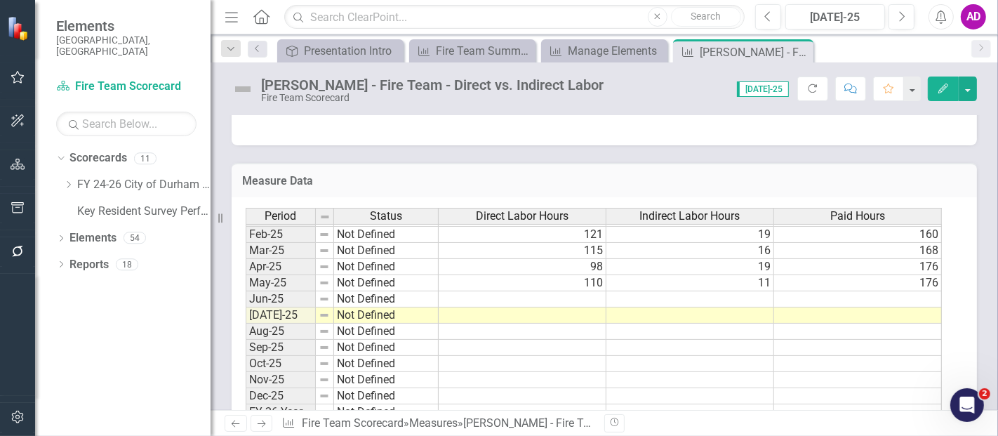
scroll to position [707, 0]
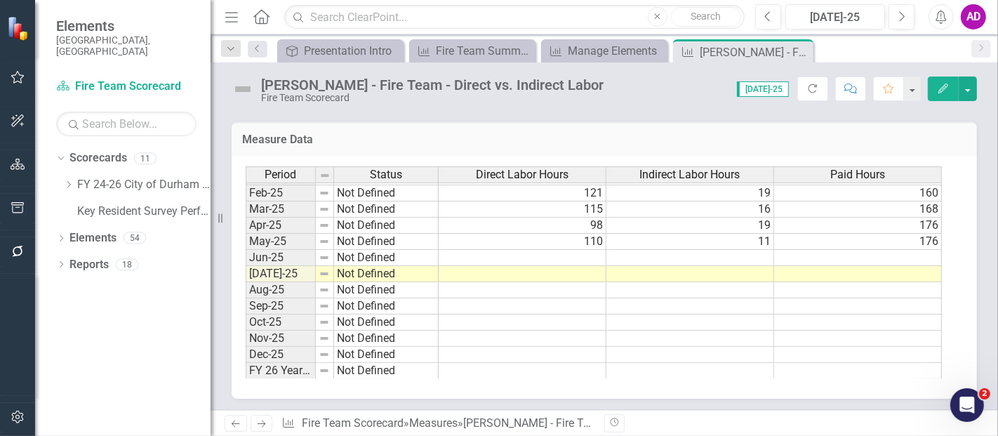
click at [709, 140] on h3 "Measure Data" at bounding box center [604, 139] width 724 height 13
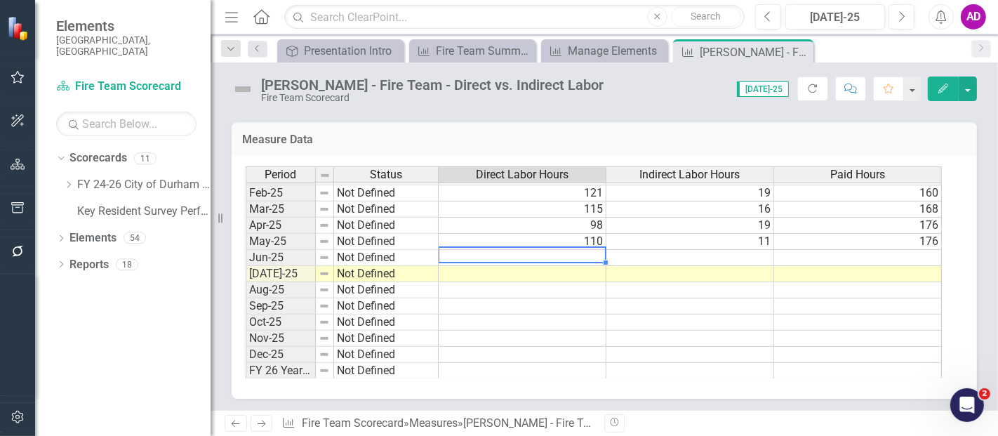
click at [576, 257] on td at bounding box center [523, 258] width 168 height 16
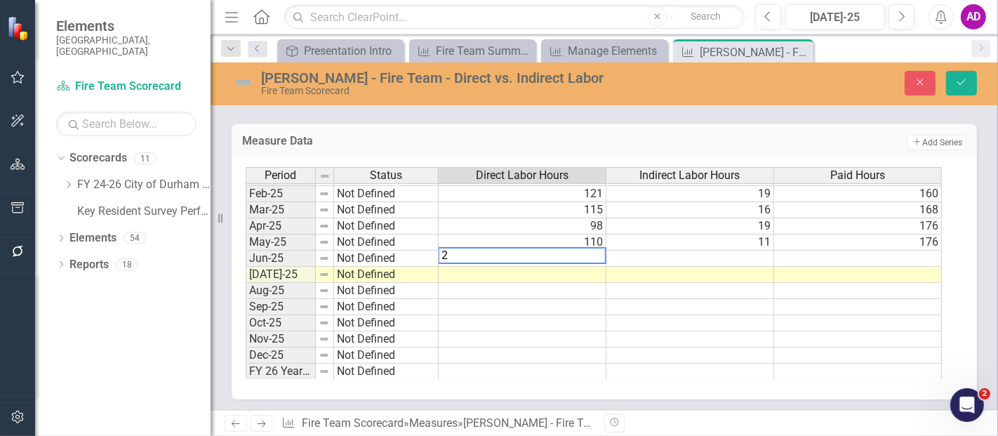
type textarea "23"
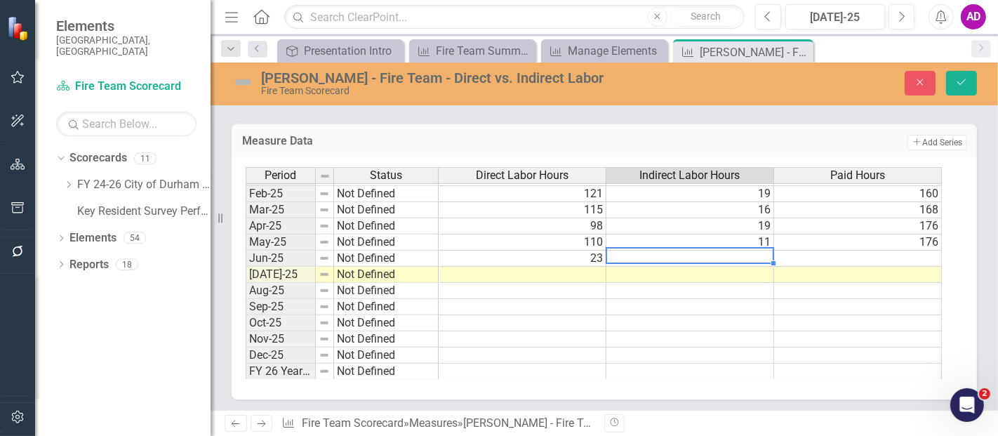
type textarea "3"
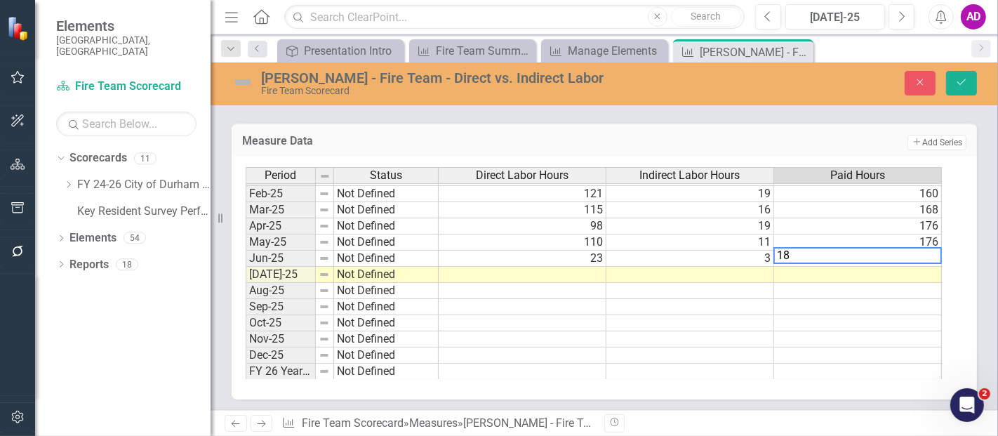
type textarea "184"
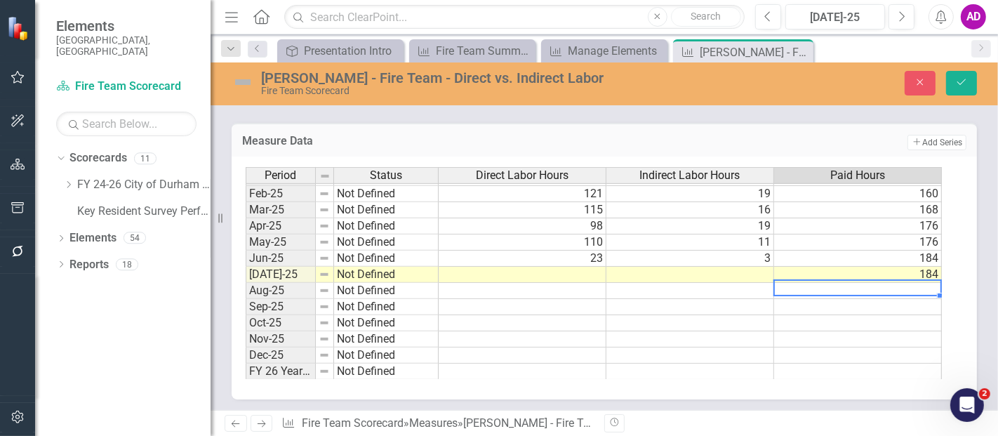
click at [697, 270] on td at bounding box center [690, 275] width 168 height 16
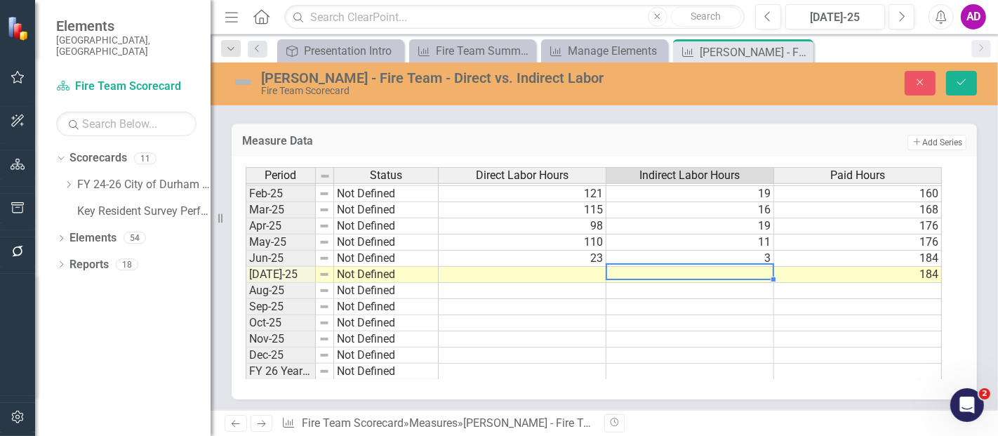
click at [566, 272] on td at bounding box center [523, 275] width 168 height 16
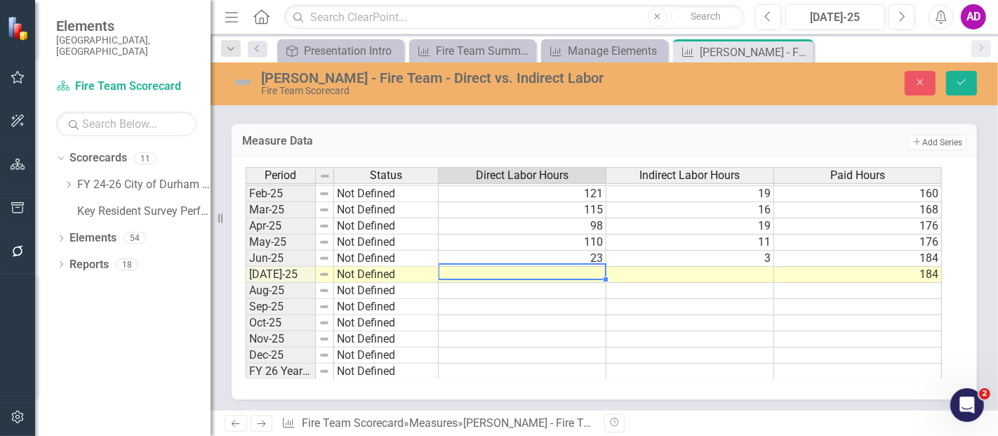
type textarea "0"
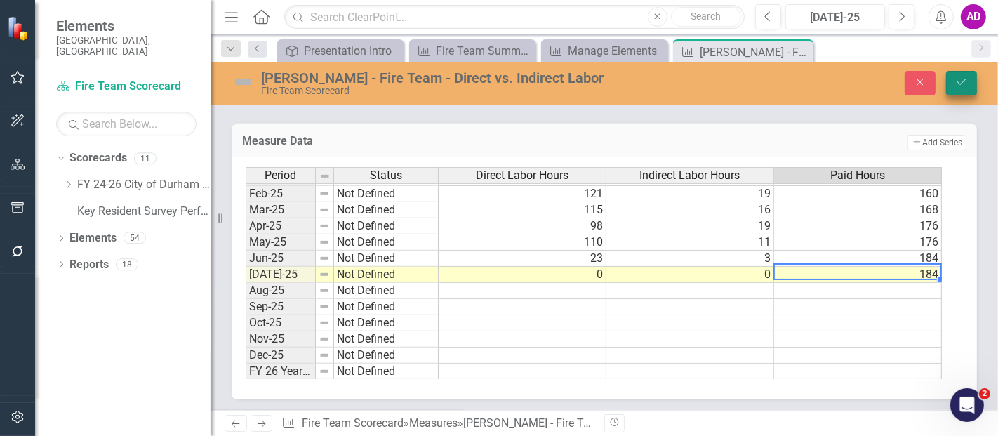
type textarea "184"
click at [957, 81] on icon "Save" at bounding box center [961, 82] width 13 height 10
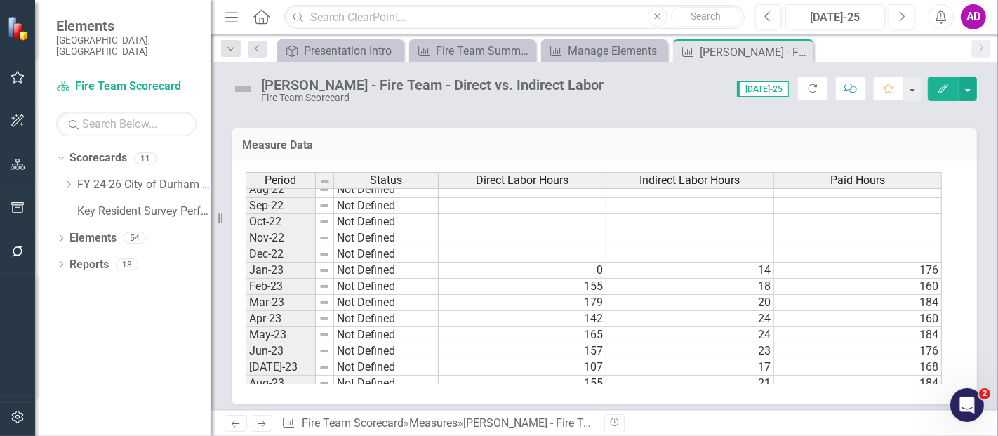
scroll to position [0, 0]
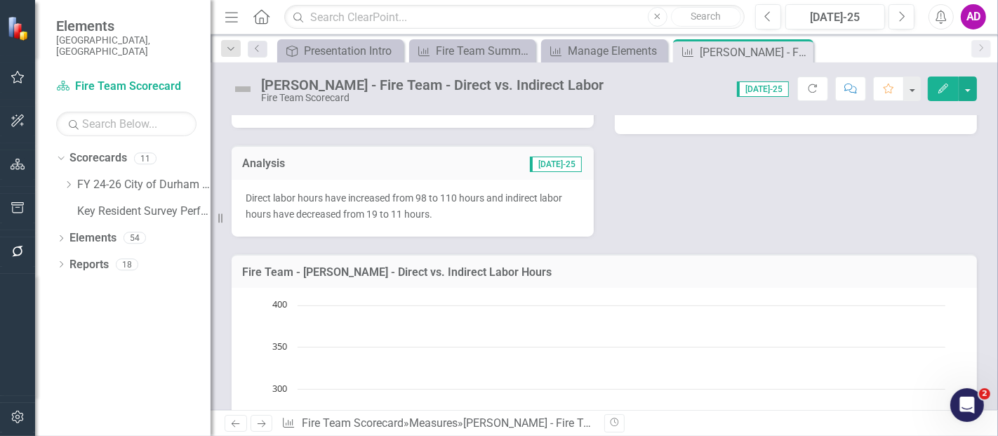
click at [455, 215] on p "Direct labor hours have increased from 98 to 110 hours and indirect labor hours…" at bounding box center [413, 206] width 334 height 32
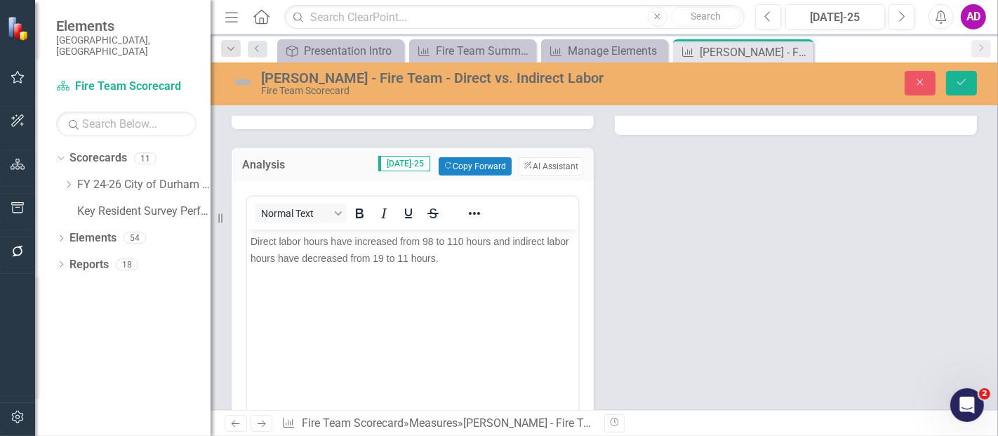
click at [432, 238] on span "Direct labor hours have increased from 98 to 110 hours and indirect labor hours…" at bounding box center [409, 249] width 319 height 28
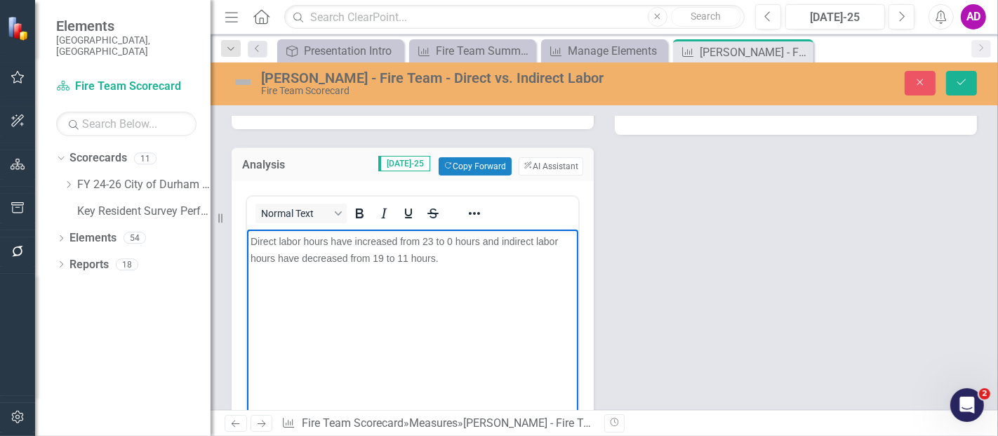
click at [363, 242] on span "Direct labor hours have increased from 23 to 0 hours and indirect labor hours h…" at bounding box center [403, 249] width 307 height 28
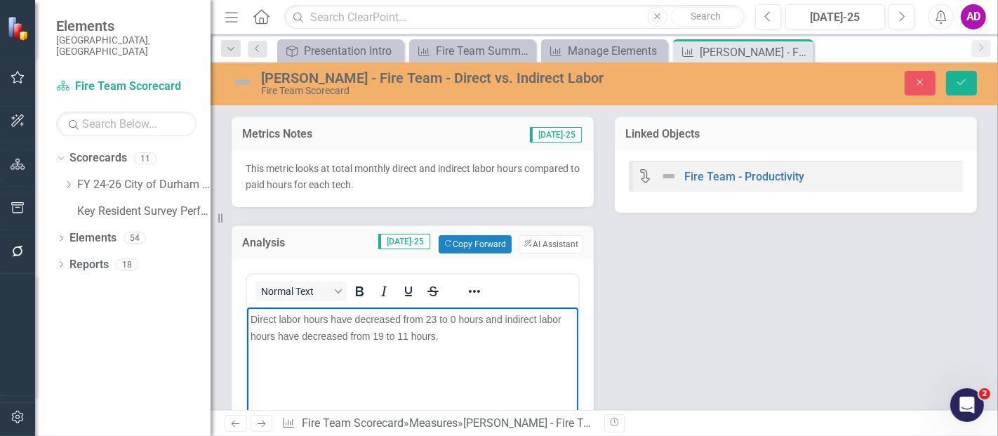
click at [381, 335] on span "Direct labor hours have decreased from 23 to 0 hours and indirect labor hours h…" at bounding box center [405, 327] width 311 height 28
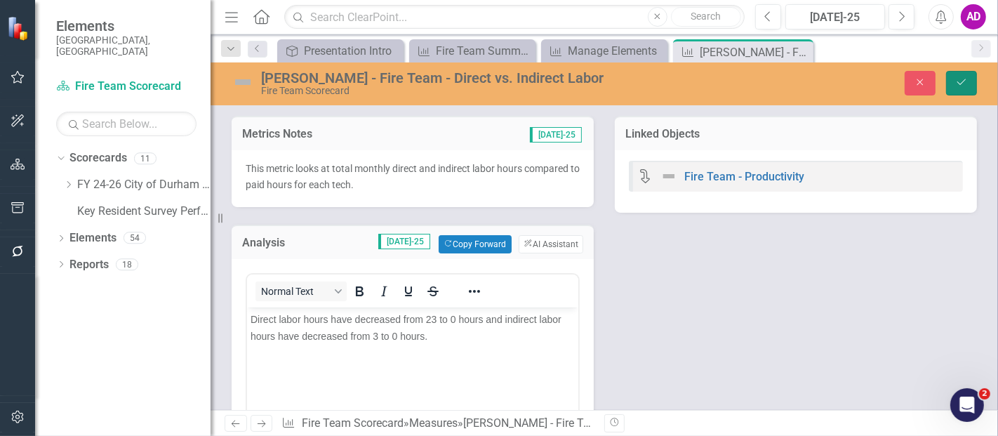
click at [968, 74] on button "Save" at bounding box center [961, 83] width 31 height 25
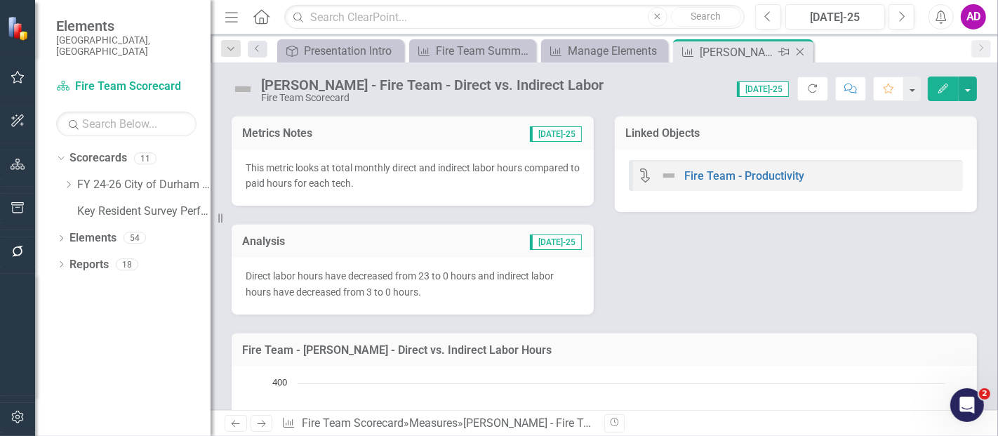
click at [801, 53] on icon "Close" at bounding box center [800, 51] width 14 height 11
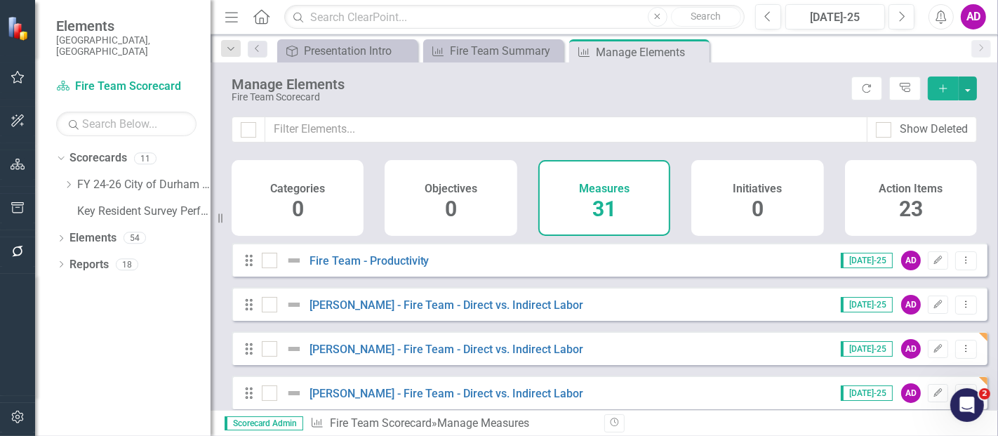
scroll to position [156, 0]
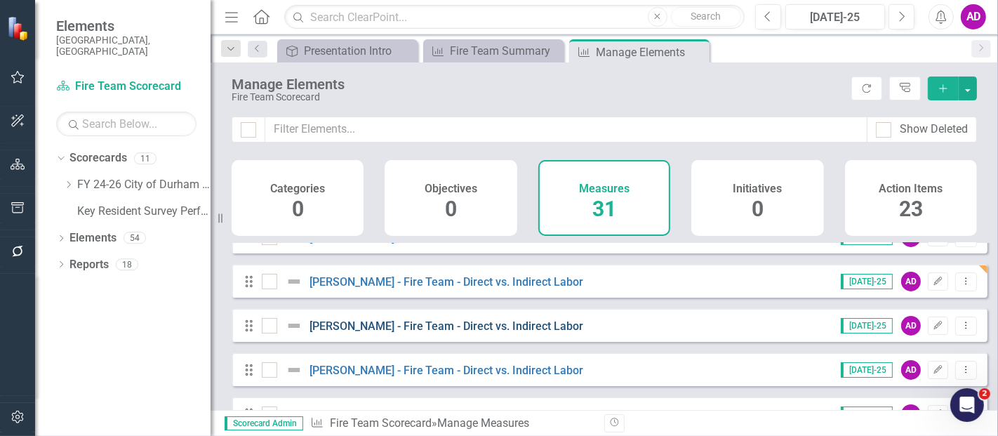
click at [513, 333] on link "[PERSON_NAME] - Fire Team - Direct vs. Indirect Labor" at bounding box center [446, 325] width 274 height 13
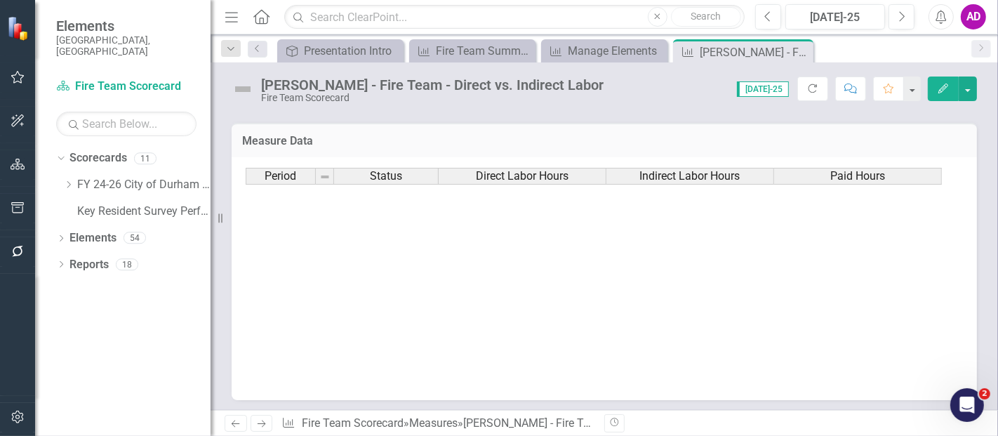
scroll to position [467, 0]
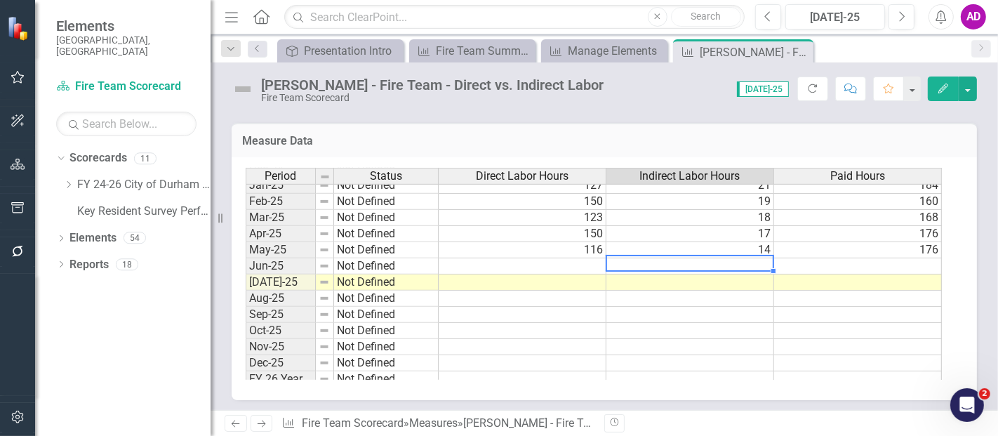
click at [575, 261] on td at bounding box center [523, 266] width 168 height 16
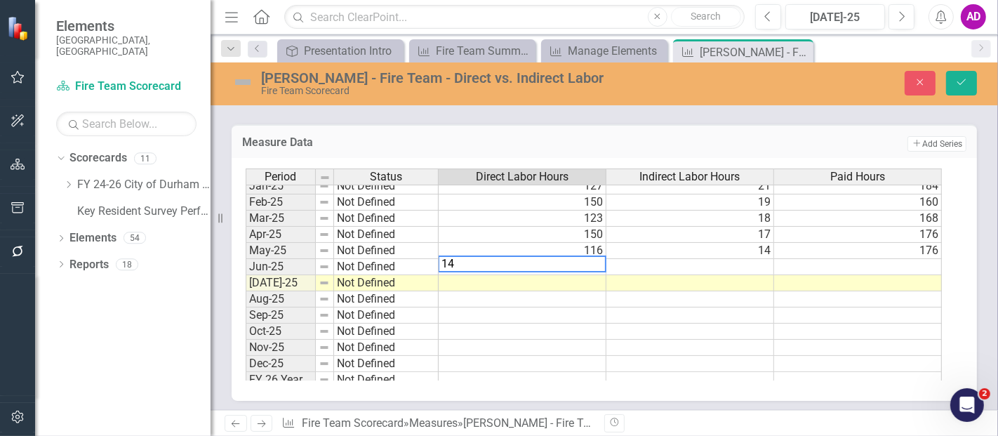
type textarea "144"
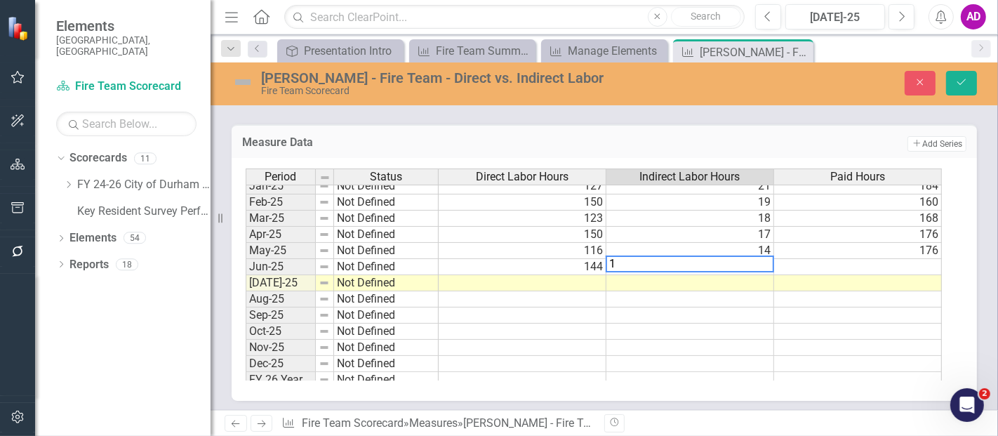
type textarea "18"
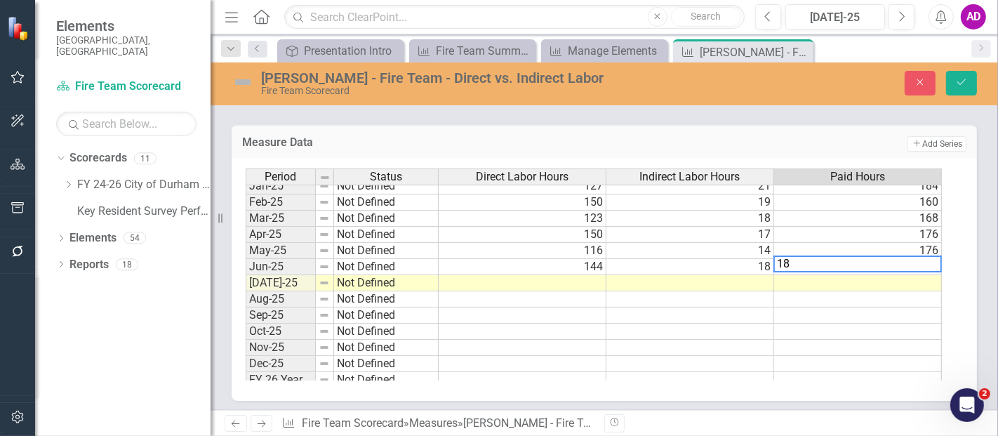
type textarea "184"
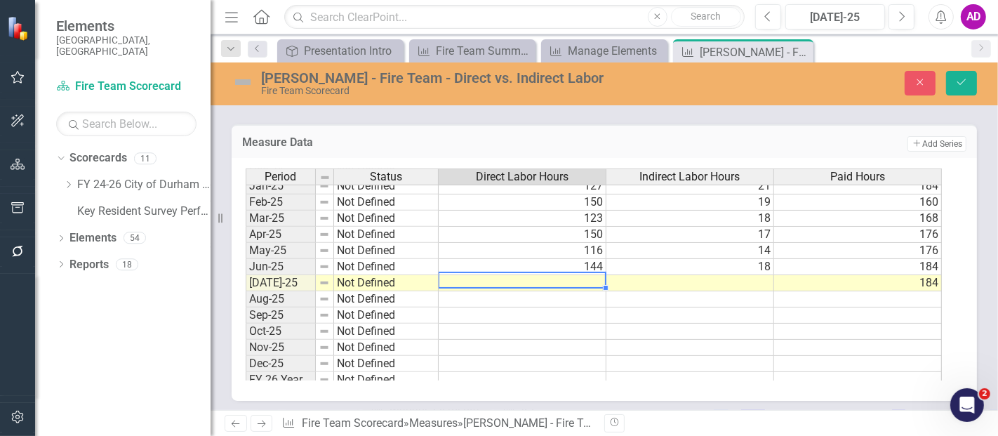
click at [741, 298] on td at bounding box center [690, 299] width 168 height 16
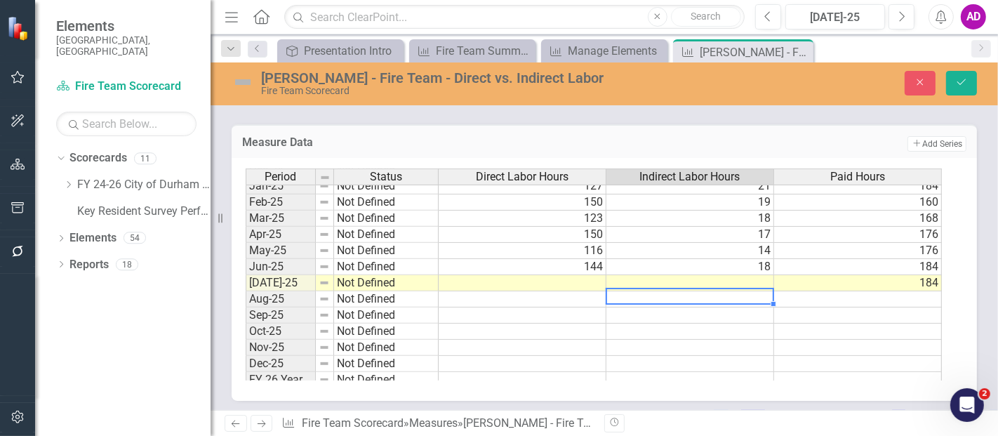
click at [599, 277] on td at bounding box center [523, 283] width 168 height 16
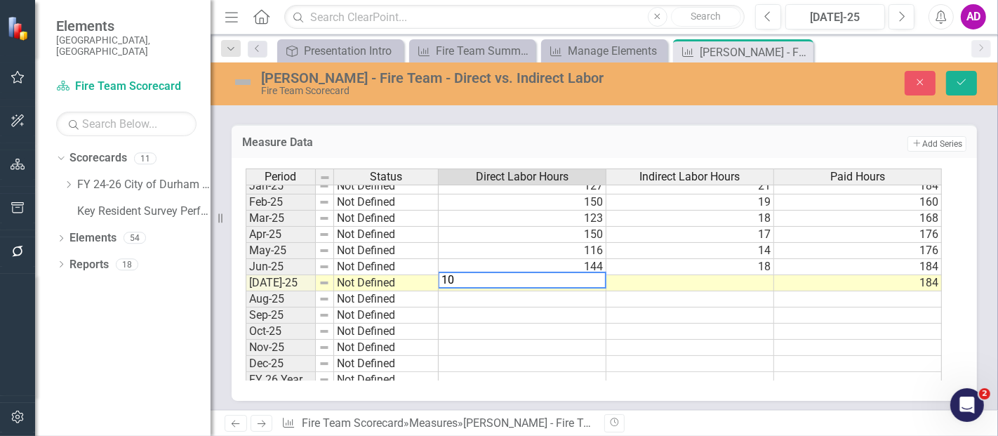
type textarea "101"
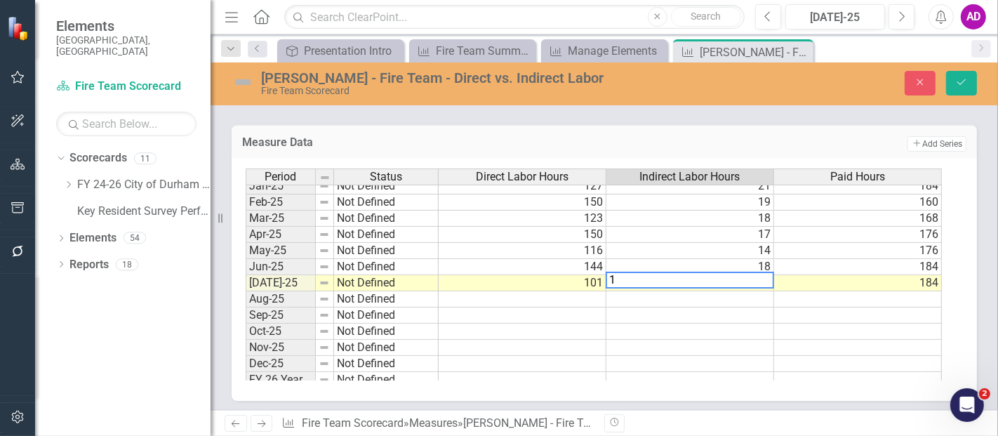
type textarea "18"
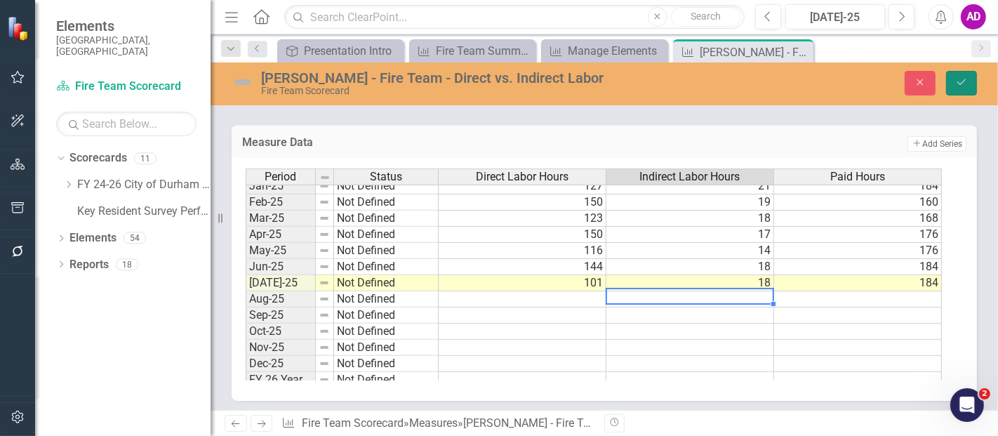
click at [960, 83] on icon "Save" at bounding box center [961, 82] width 13 height 10
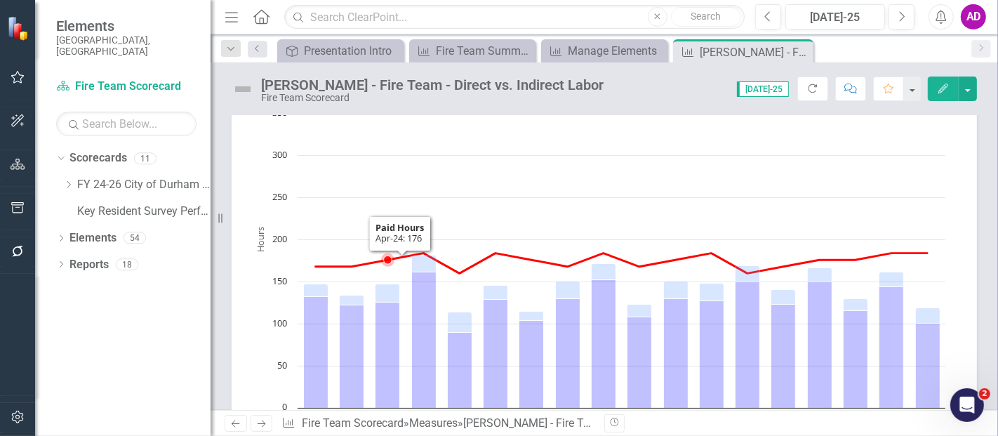
scroll to position [0, 0]
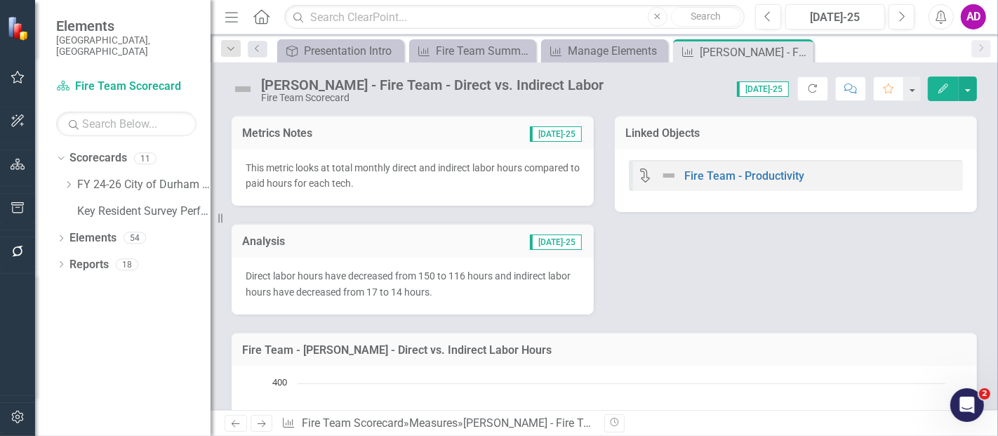
click at [407, 260] on div "Direct labor hours have decreased from 150 to 116 hours and indirect labor hour…" at bounding box center [413, 286] width 362 height 57
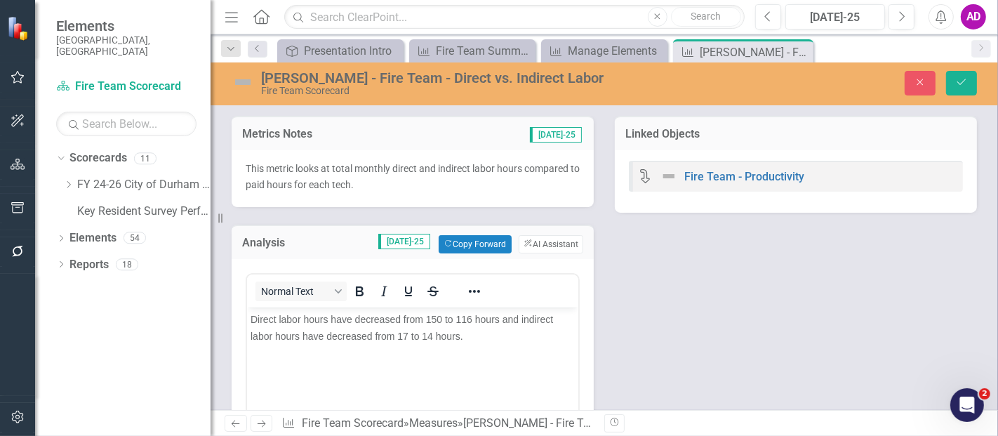
click at [441, 319] on span "Direct labor hours have decreased from 150 to 116 hours and indirect labor hour…" at bounding box center [401, 327] width 302 height 28
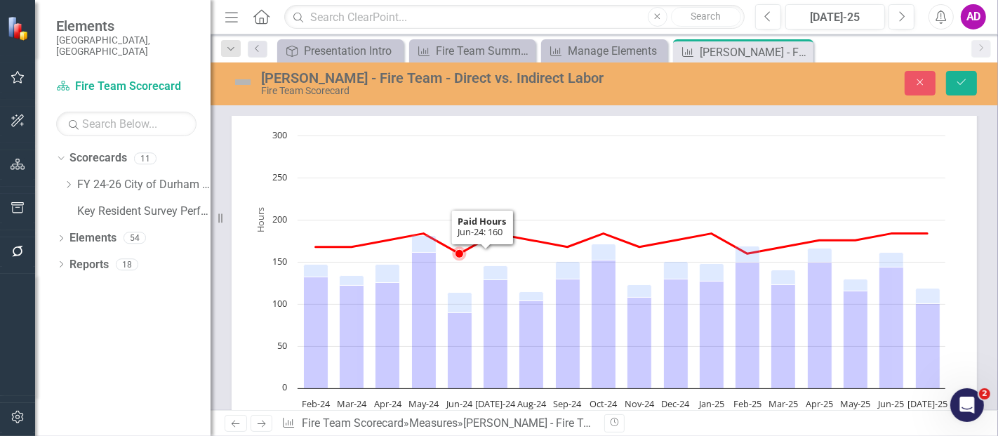
scroll to position [78, 0]
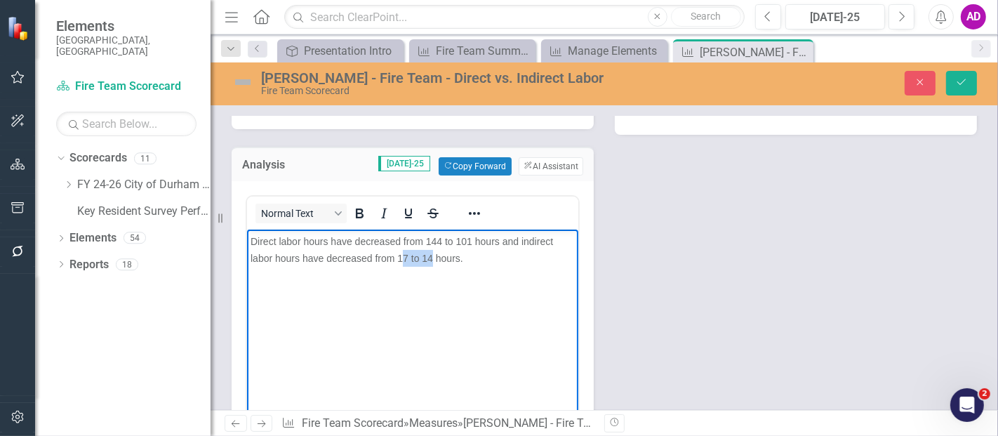
drag, startPoint x: 431, startPoint y: 256, endPoint x: 401, endPoint y: 255, distance: 29.5
click at [401, 255] on span "Direct labor hours have decreased from 144 to 101 hours and indirect labor hour…" at bounding box center [401, 249] width 302 height 28
click at [323, 255] on span "Direct labor hours have decreased from 144 to 101 hours and indirect labor hour…" at bounding box center [401, 249] width 302 height 28
click at [958, 84] on icon "Save" at bounding box center [961, 82] width 13 height 10
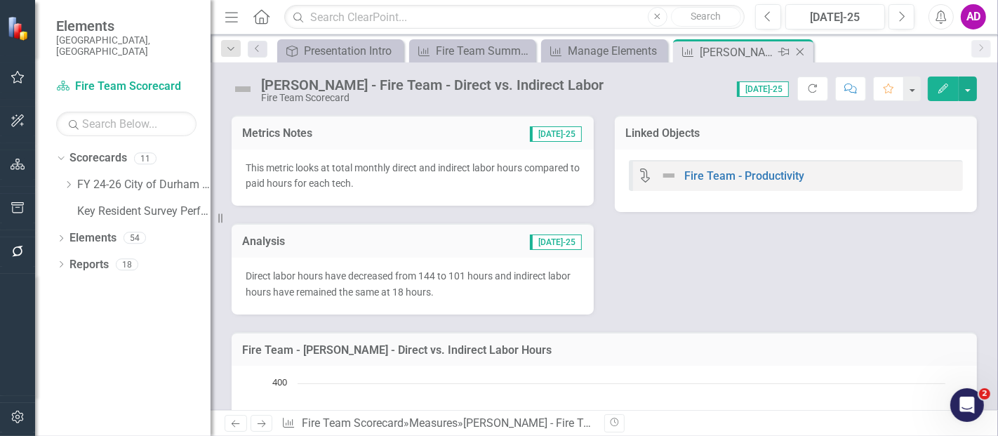
click at [802, 51] on icon "Close" at bounding box center [800, 51] width 14 height 11
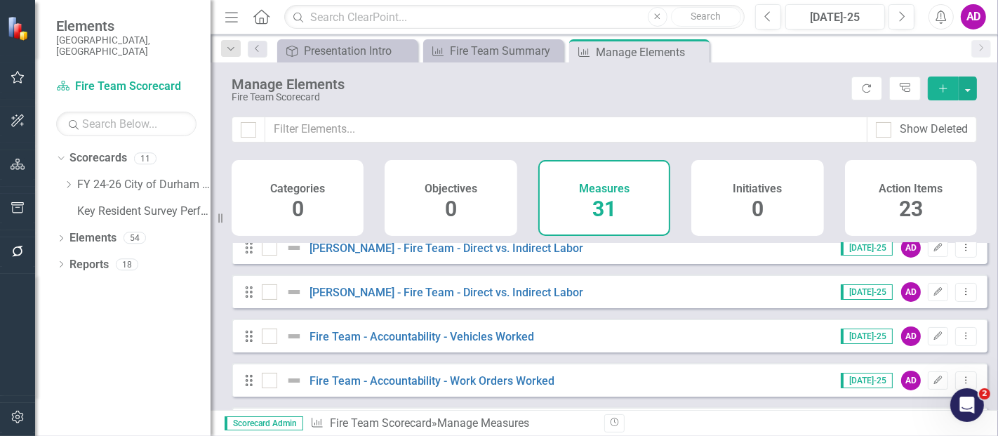
scroll to position [156, 0]
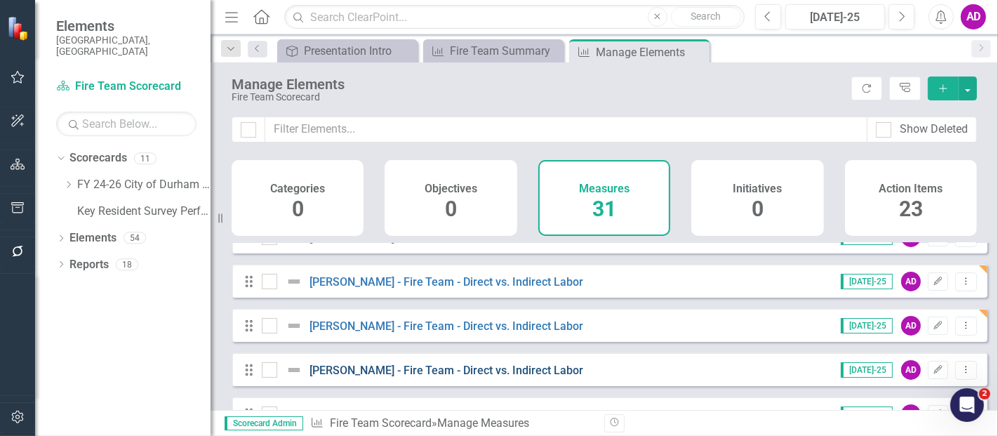
click at [466, 377] on link "[PERSON_NAME] - Fire Team - Direct vs. Indirect Labor" at bounding box center [446, 369] width 274 height 13
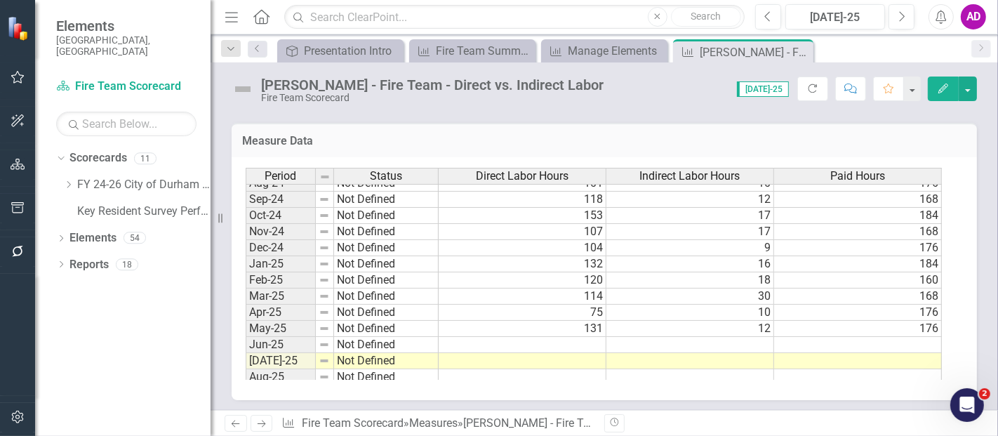
scroll to position [702, 0]
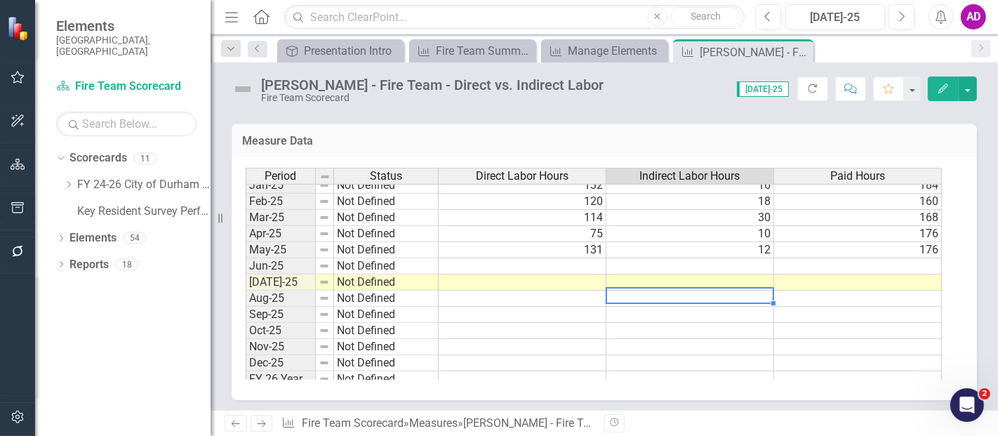
click at [758, 293] on td at bounding box center [690, 298] width 168 height 16
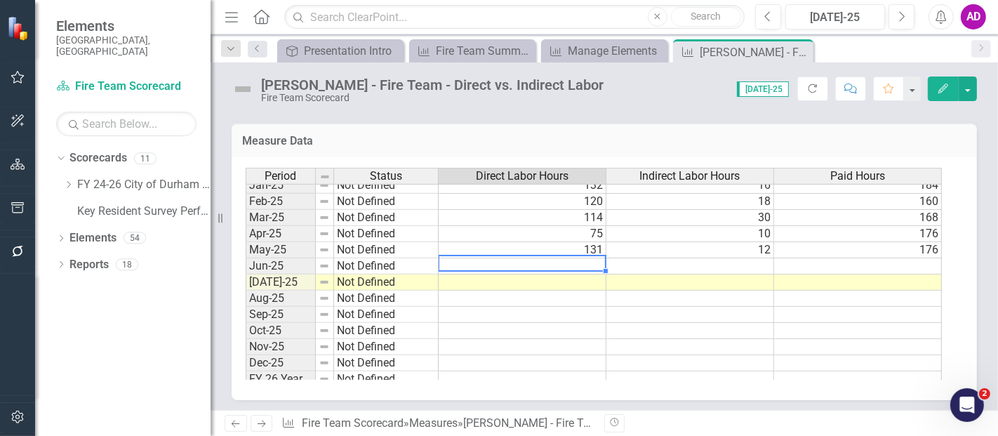
click at [559, 260] on td at bounding box center [523, 266] width 168 height 16
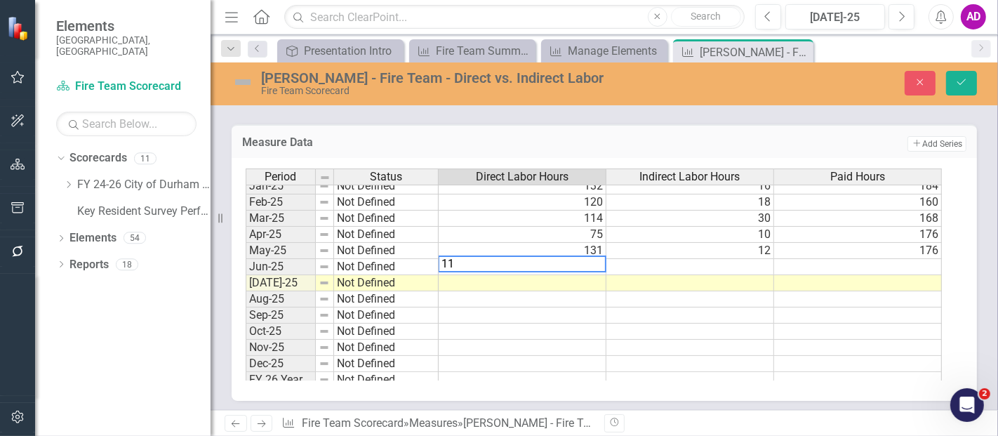
type textarea "118"
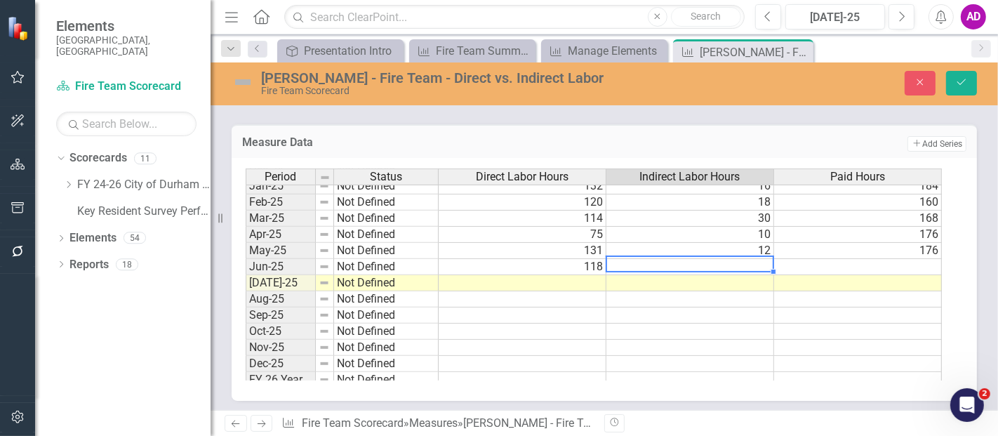
type textarea "23"
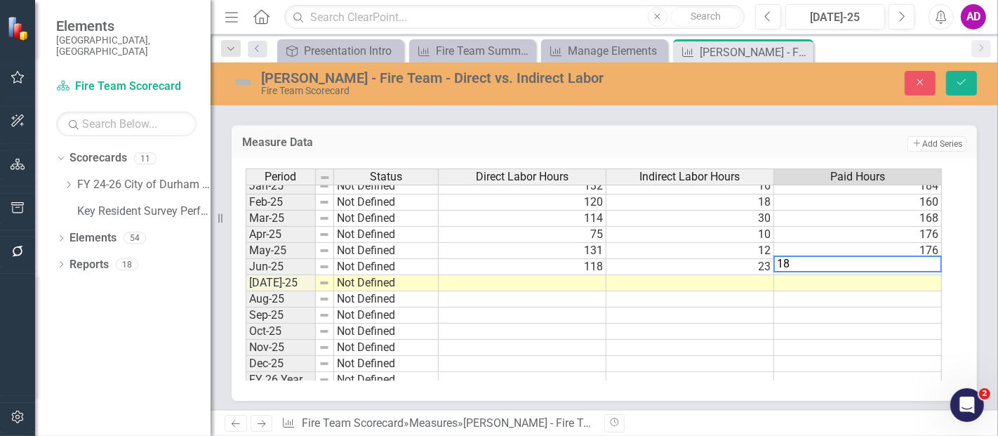
type textarea "184"
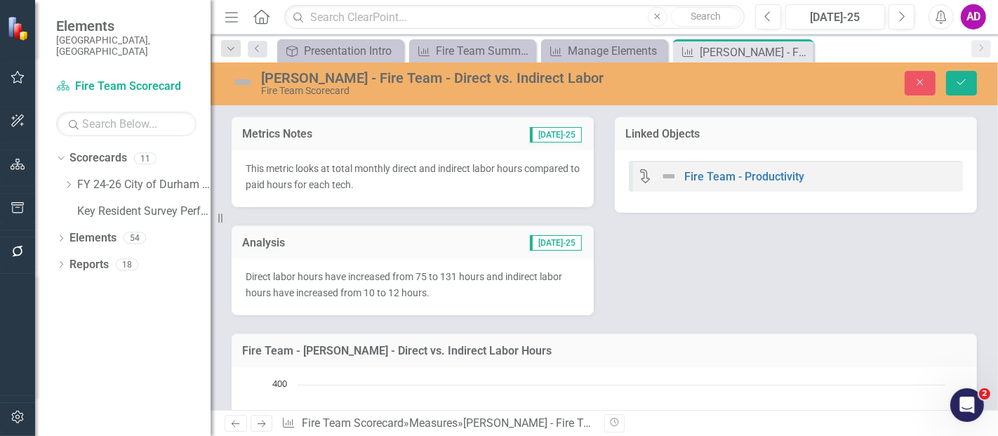
scroll to position [702, 0]
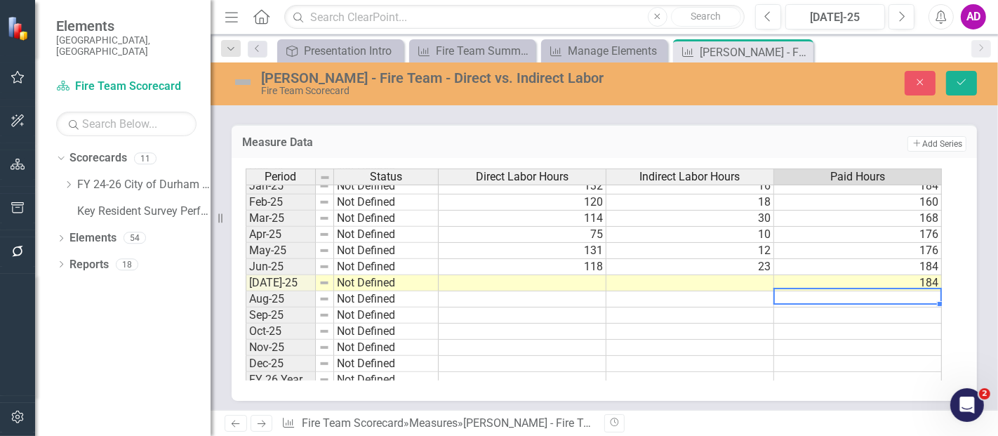
click at [744, 316] on td at bounding box center [690, 315] width 168 height 16
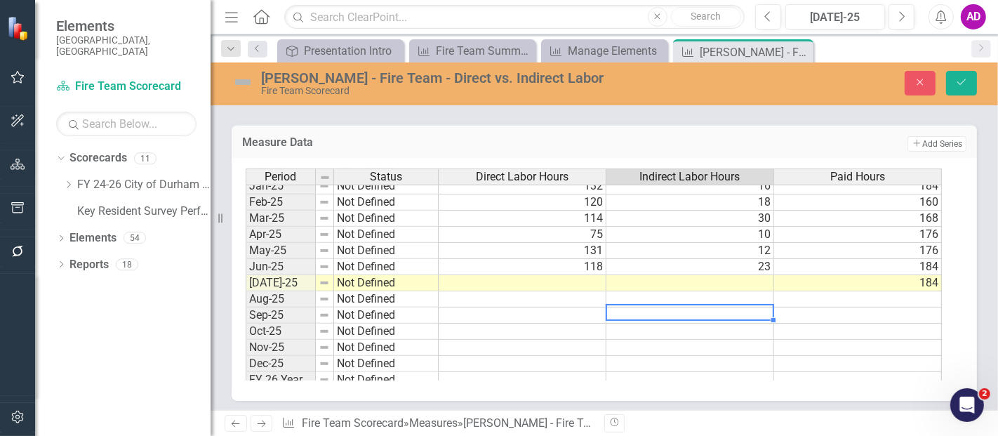
click at [601, 275] on td at bounding box center [523, 283] width 168 height 16
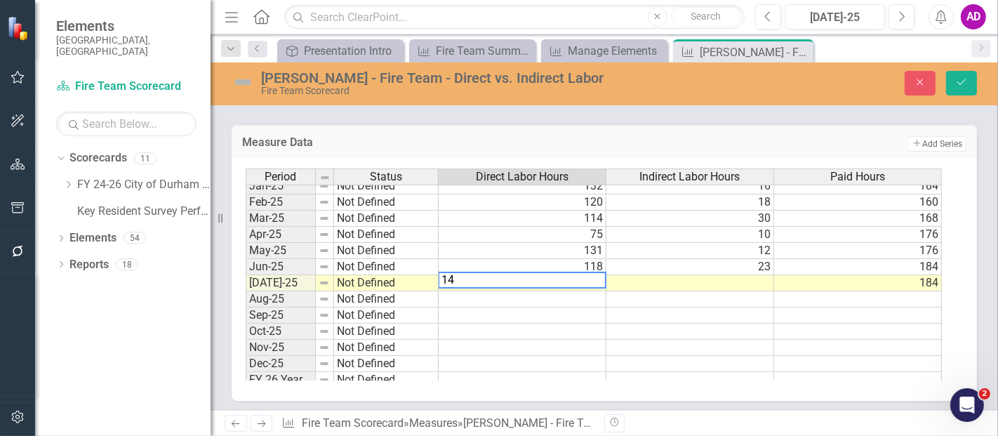
type textarea "146"
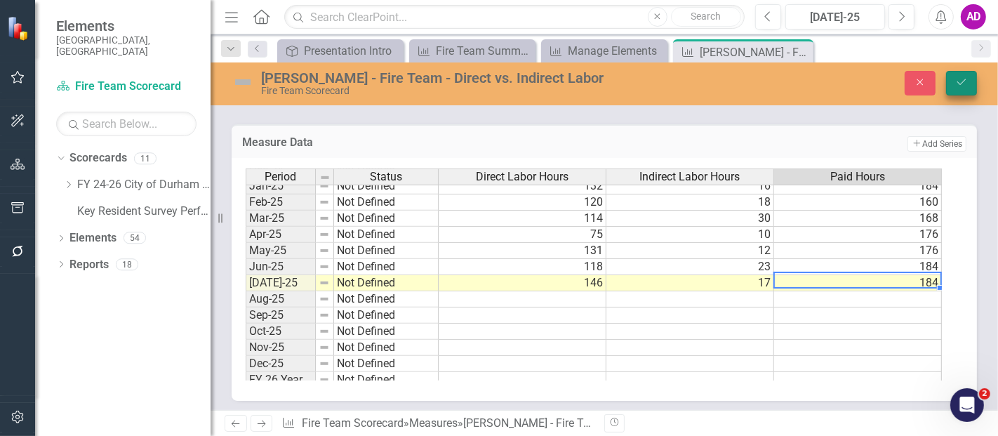
type textarea "184"
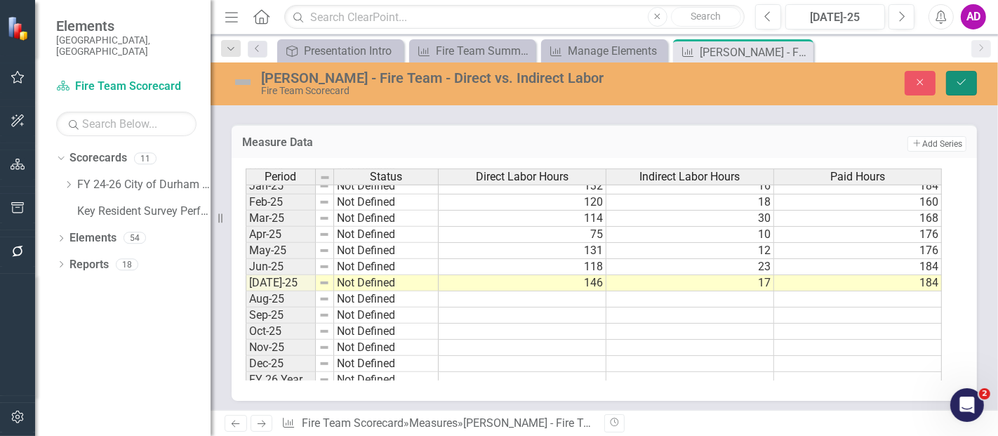
click at [970, 72] on button "Save" at bounding box center [961, 83] width 31 height 25
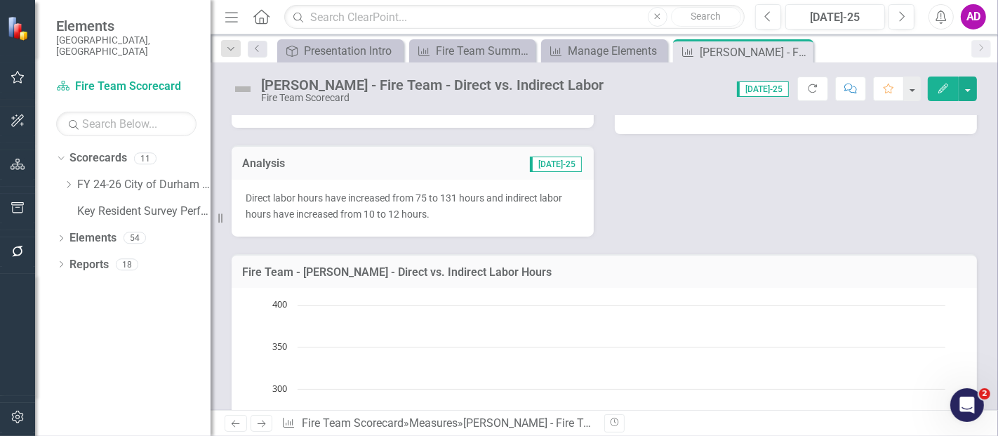
scroll to position [0, 0]
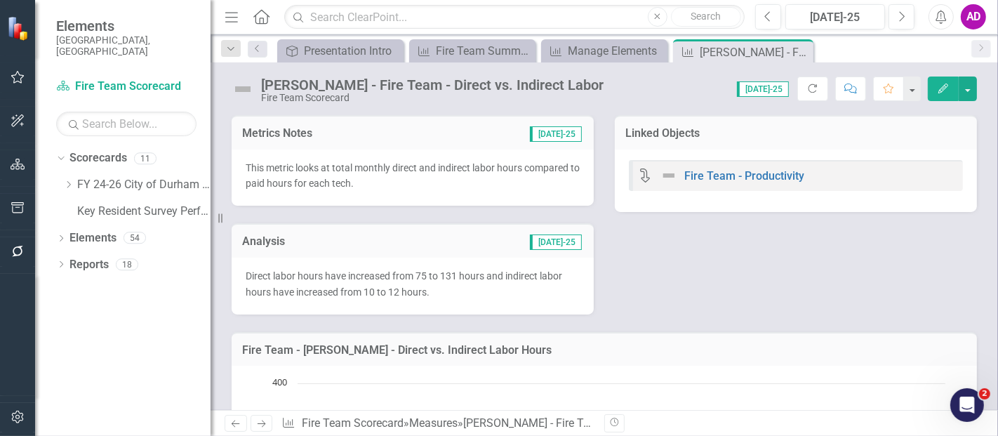
click at [463, 261] on div "Direct labor hours have increased from 75 to 131 hours and indirect labor hours…" at bounding box center [413, 286] width 362 height 57
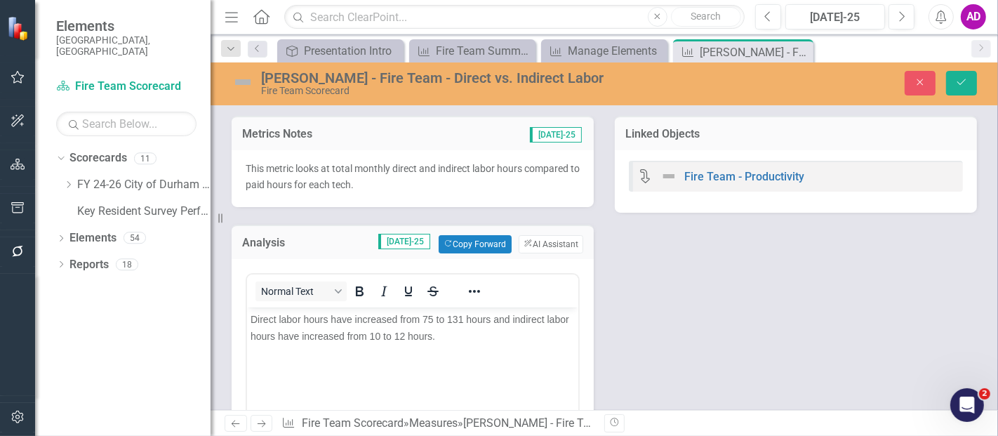
click at [432, 316] on span "Direct labor hours have increased from 75 to 131 hours and indirect labor hours…" at bounding box center [409, 327] width 319 height 28
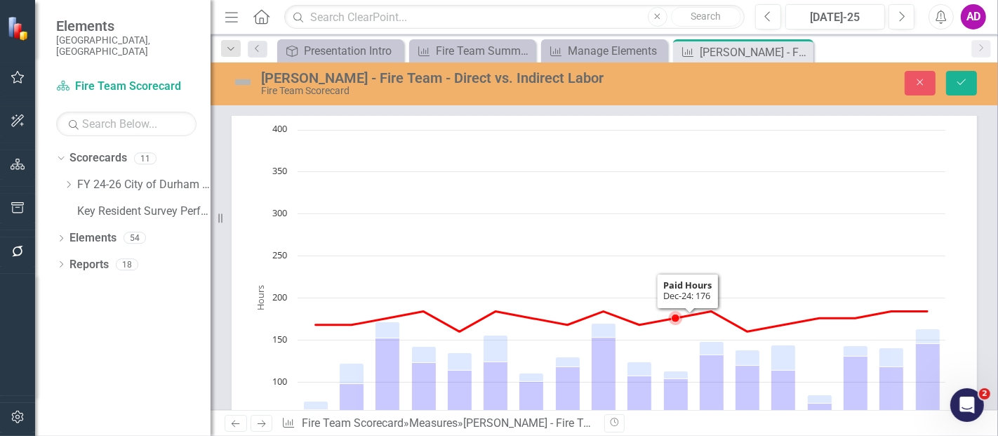
scroll to position [78, 0]
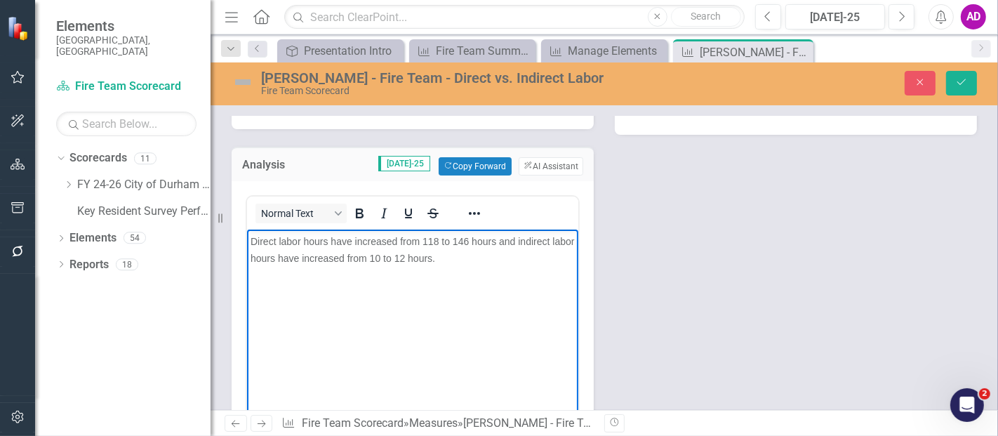
click at [402, 253] on span "Direct labor hours have increased from 118 to 146 hours and indirect labor hour…" at bounding box center [411, 249] width 323 height 28
drag, startPoint x: 331, startPoint y: 261, endPoint x: 342, endPoint y: 262, distance: 11.2
click at [331, 262] on span "Direct labor hours have increased from 118 to 146 hours and indirect labor hour…" at bounding box center [411, 249] width 323 height 28
click at [965, 84] on icon "Save" at bounding box center [961, 82] width 13 height 10
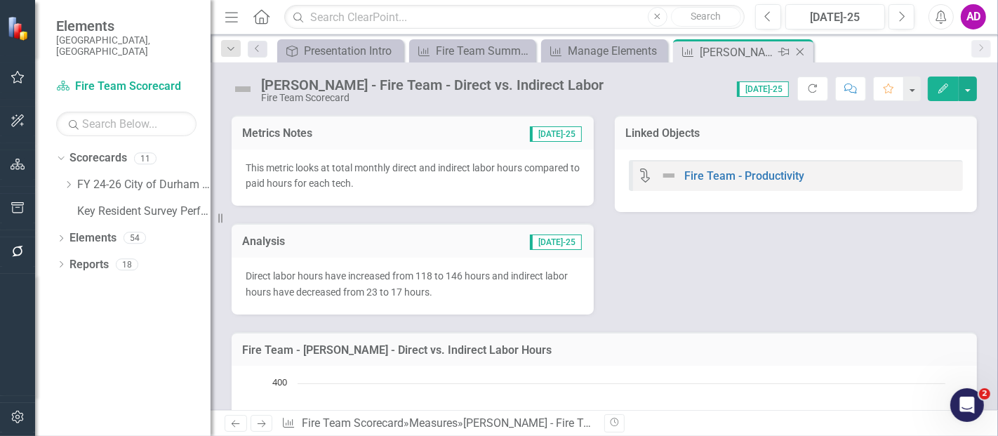
click at [801, 49] on icon at bounding box center [800, 52] width 8 height 8
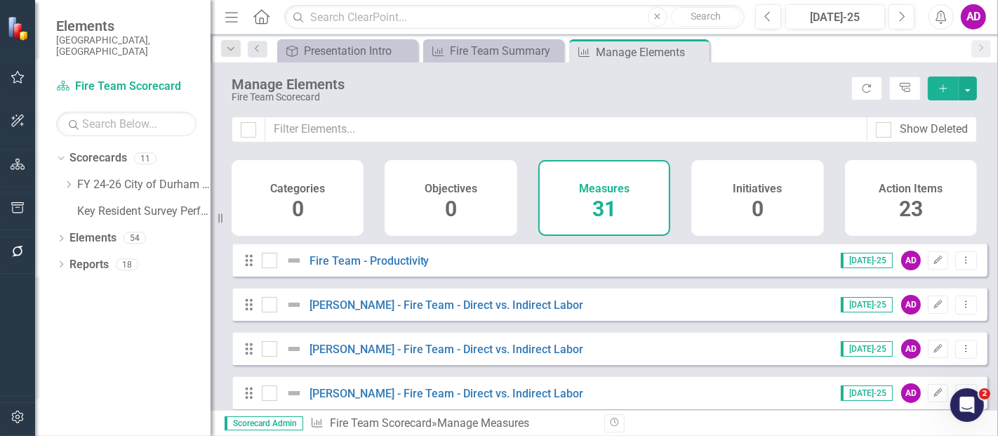
scroll to position [234, 0]
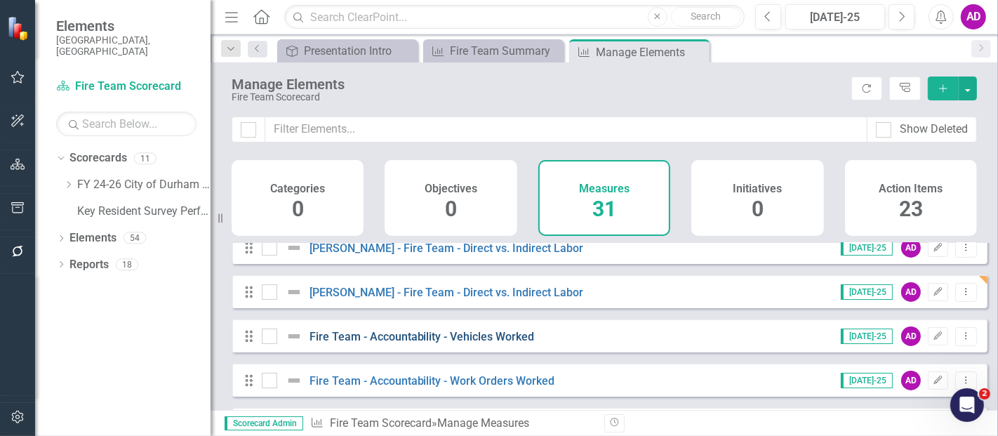
click at [470, 342] on link "Fire Team - Accountability - Vehicles Worked" at bounding box center [421, 336] width 225 height 13
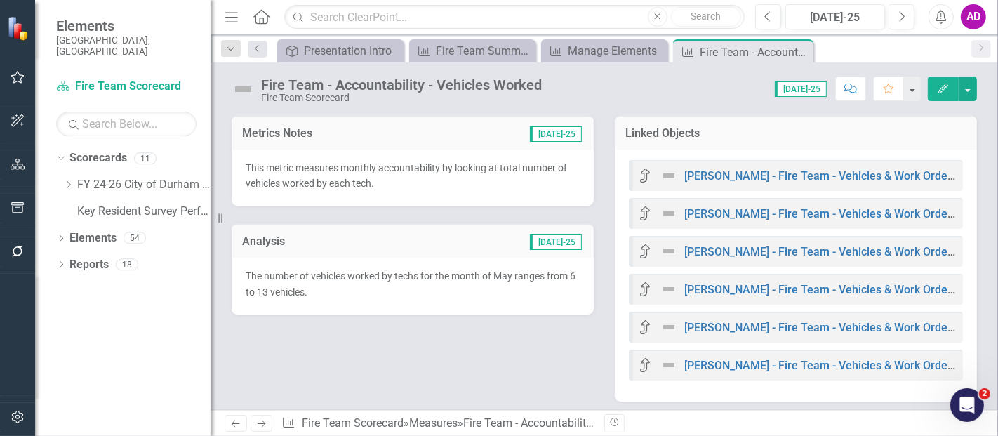
click at [521, 344] on div "Metrics Notes Jul-25 This metric measures monthly accountability by looking at …" at bounding box center [604, 250] width 766 height 304
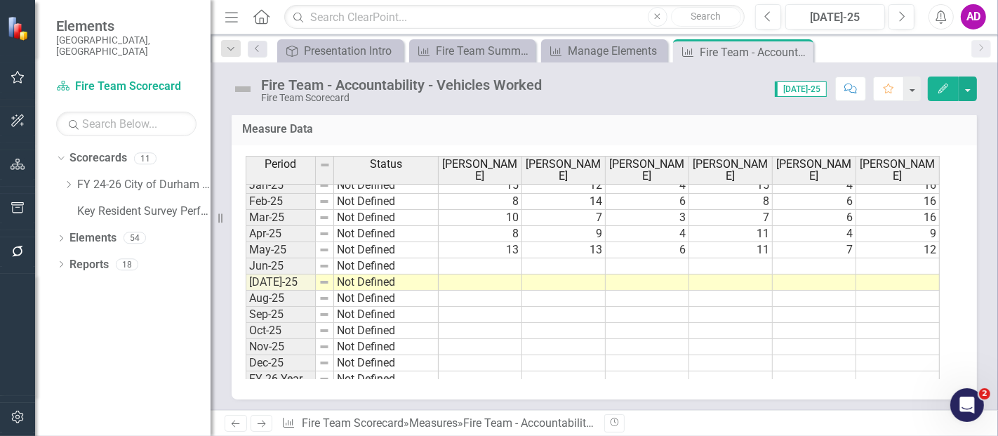
scroll to position [806, 0]
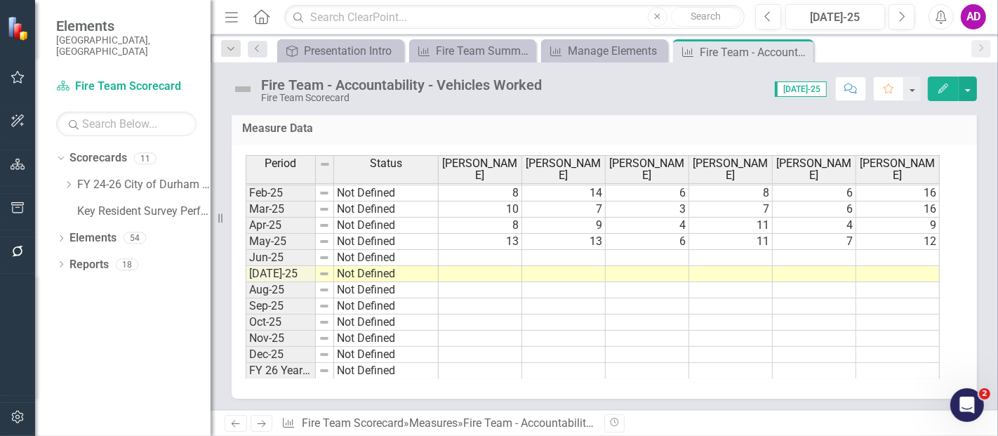
click at [683, 298] on td at bounding box center [647, 306] width 83 height 16
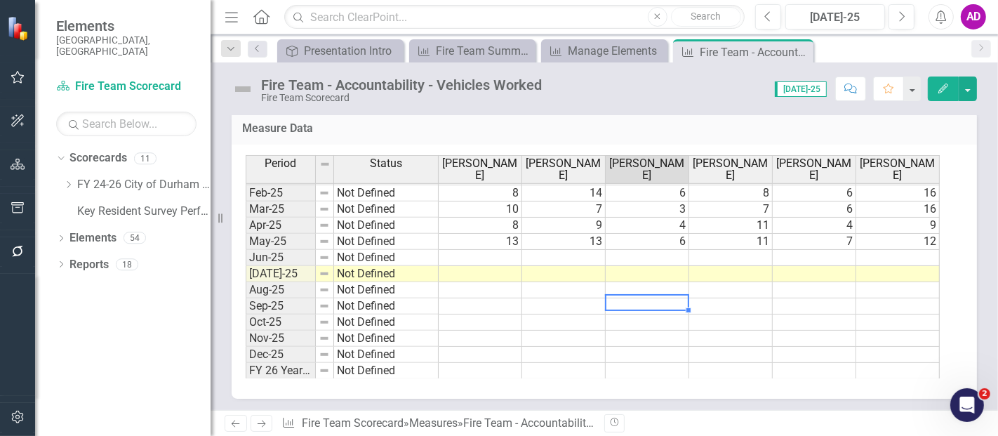
click at [801, 253] on td at bounding box center [814, 258] width 83 height 16
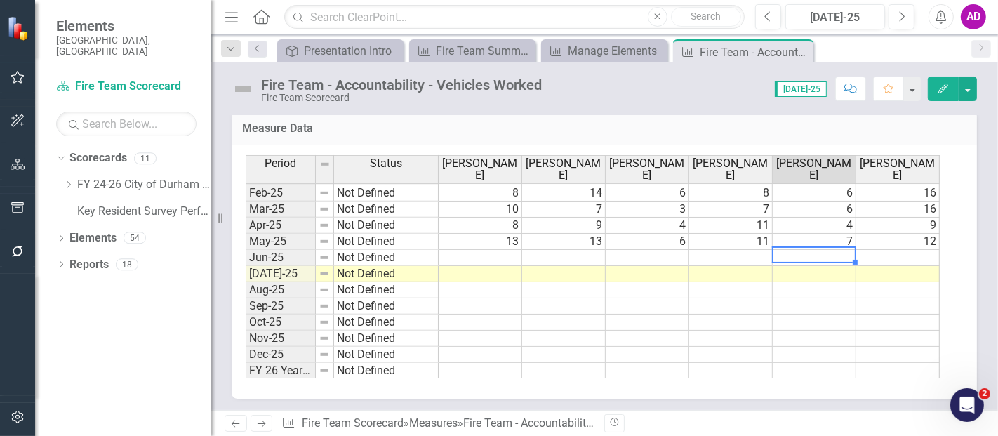
type textarea "7"
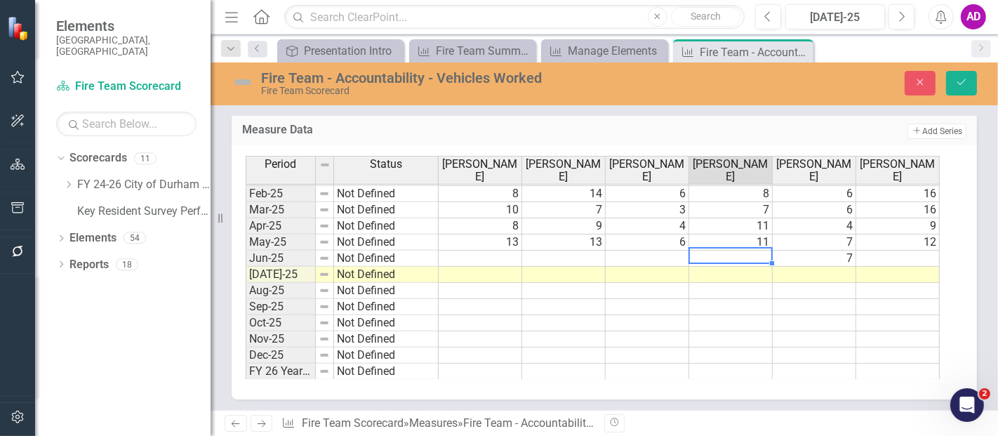
click at [729, 316] on td at bounding box center [730, 323] width 83 height 16
click at [663, 255] on td at bounding box center [647, 258] width 83 height 16
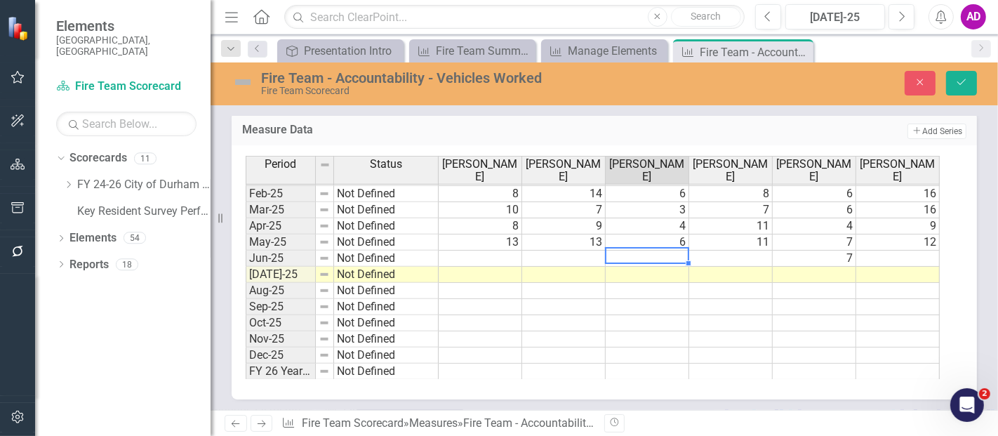
type textarea "7"
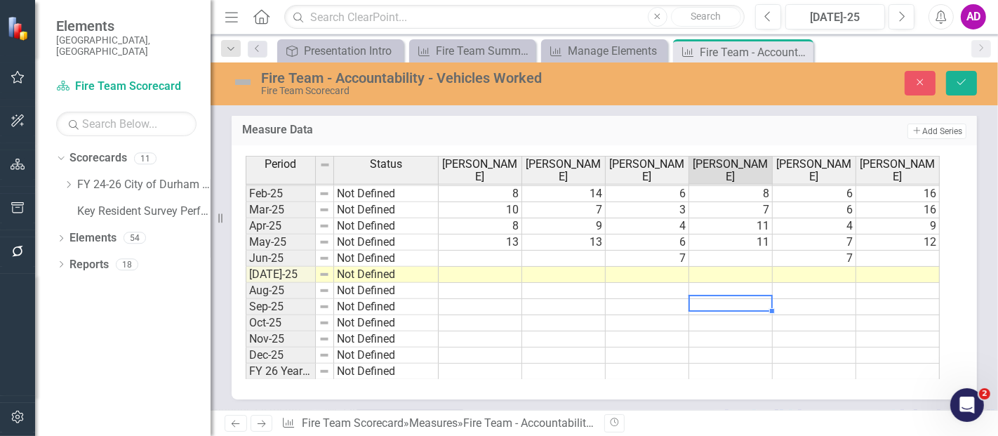
click at [694, 302] on td at bounding box center [730, 307] width 83 height 16
click at [491, 250] on td at bounding box center [480, 258] width 83 height 16
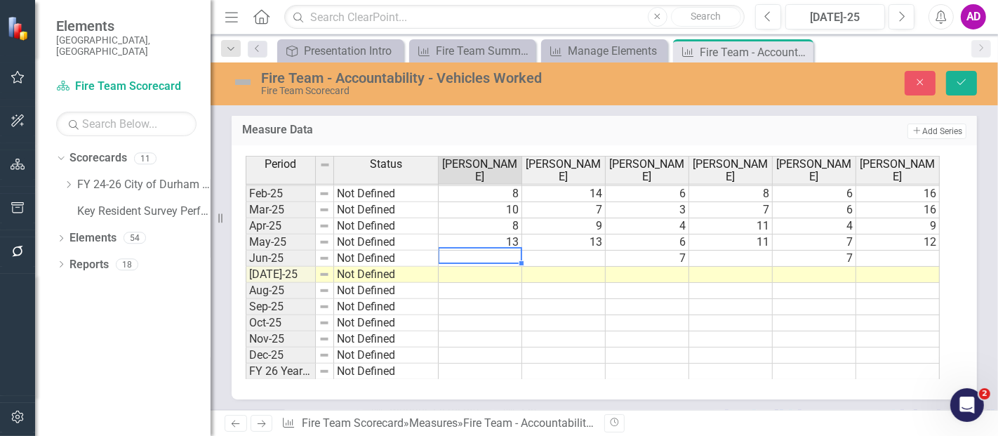
type textarea "9"
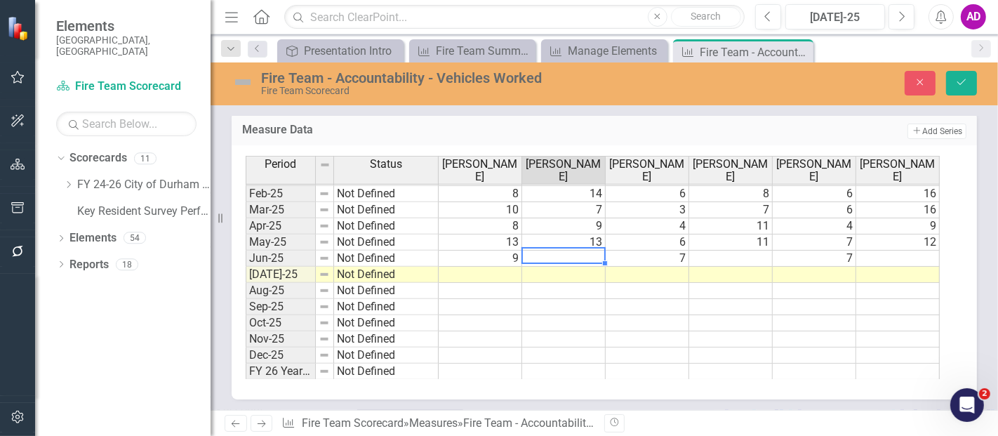
click at [246, 300] on div "Period Status Kelly Summers Leo Heerick Chris Joyner Reggie Broughton Billy Pai…" at bounding box center [246, 163] width 0 height 433
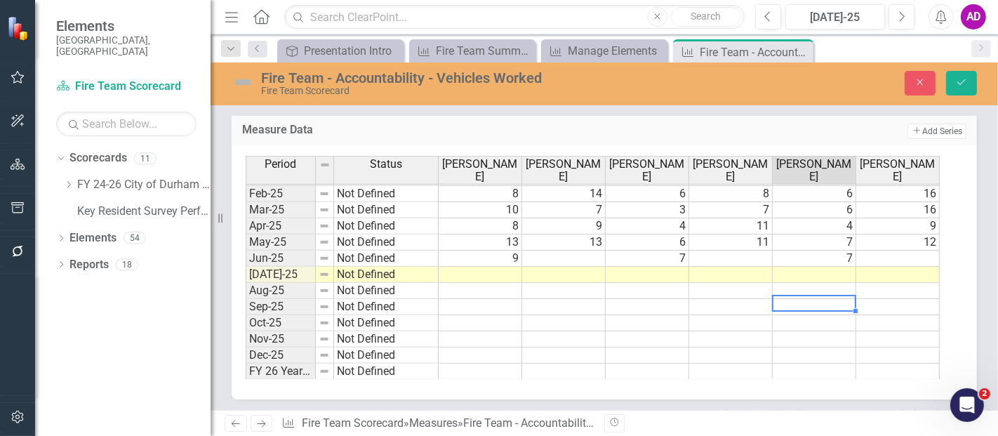
click at [561, 256] on td at bounding box center [563, 258] width 83 height 16
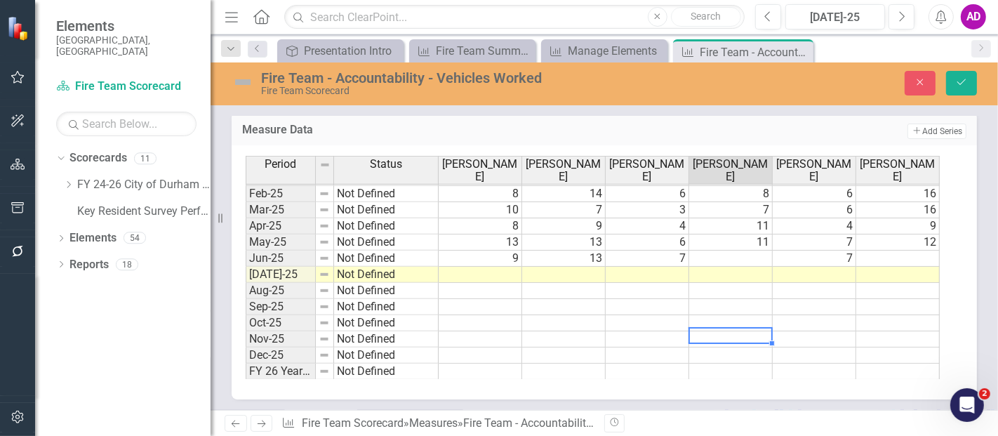
click at [728, 335] on td at bounding box center [730, 339] width 83 height 16
click at [767, 253] on td at bounding box center [730, 258] width 83 height 16
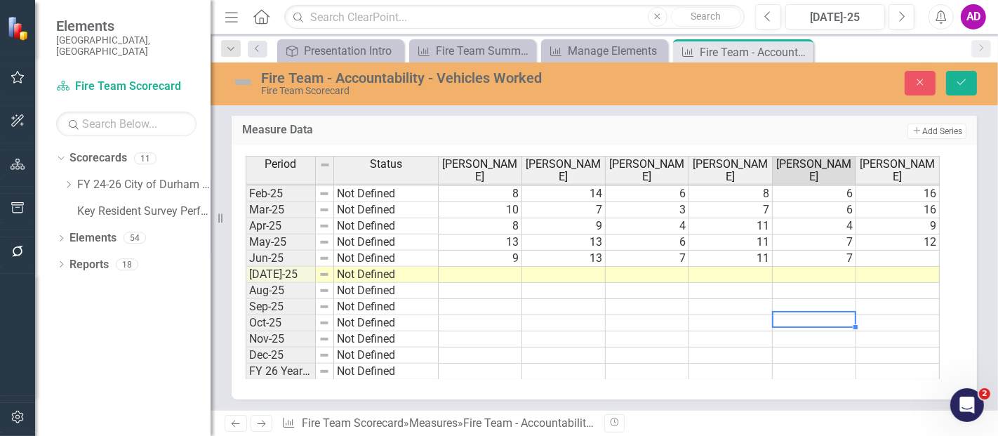
click at [246, 309] on div "Period Status Kelly Summers Leo Heerick Chris Joyner Reggie Broughton Billy Pai…" at bounding box center [246, 163] width 0 height 433
click at [881, 251] on td at bounding box center [897, 258] width 83 height 16
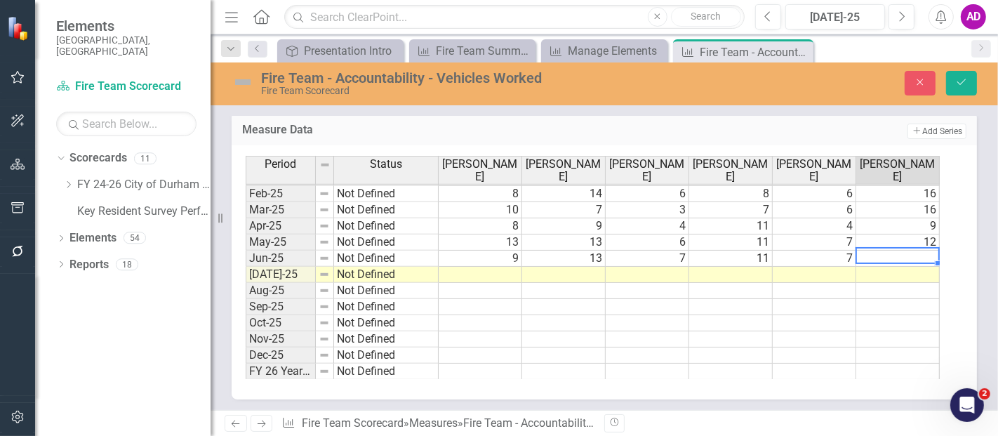
type textarea "1"
click at [796, 270] on td at bounding box center [814, 275] width 83 height 16
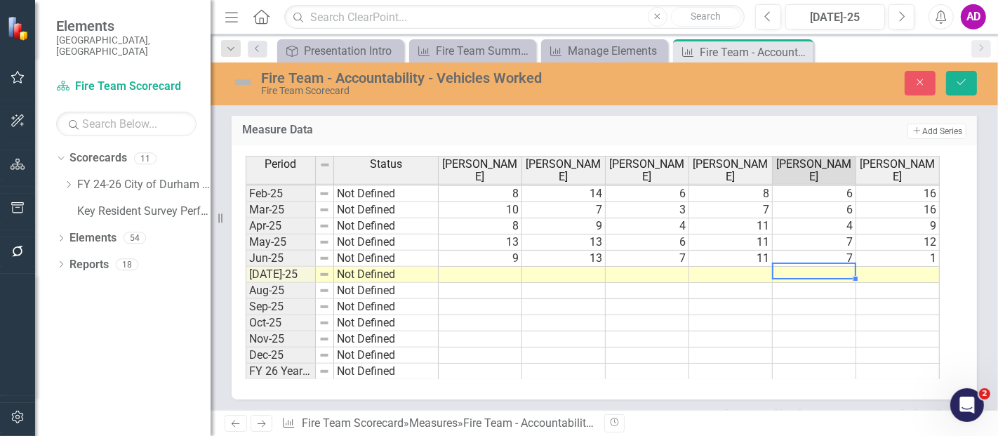
type textarea "7"
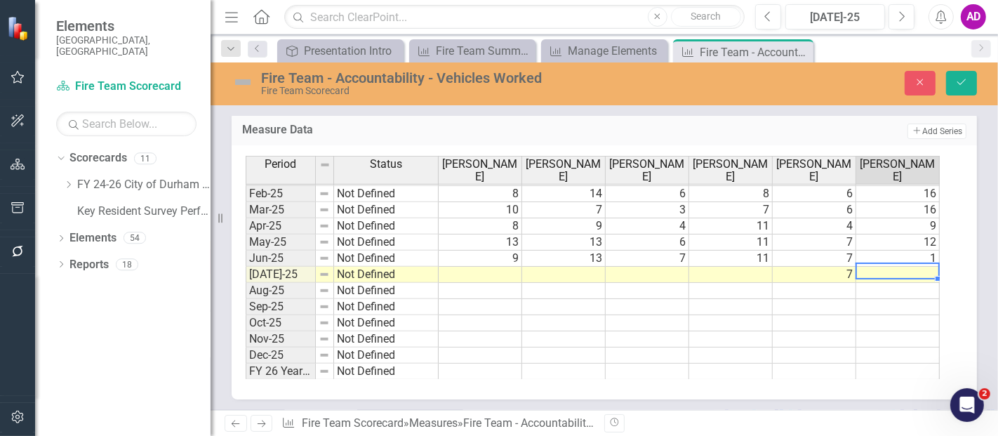
click at [928, 269] on td at bounding box center [897, 275] width 83 height 16
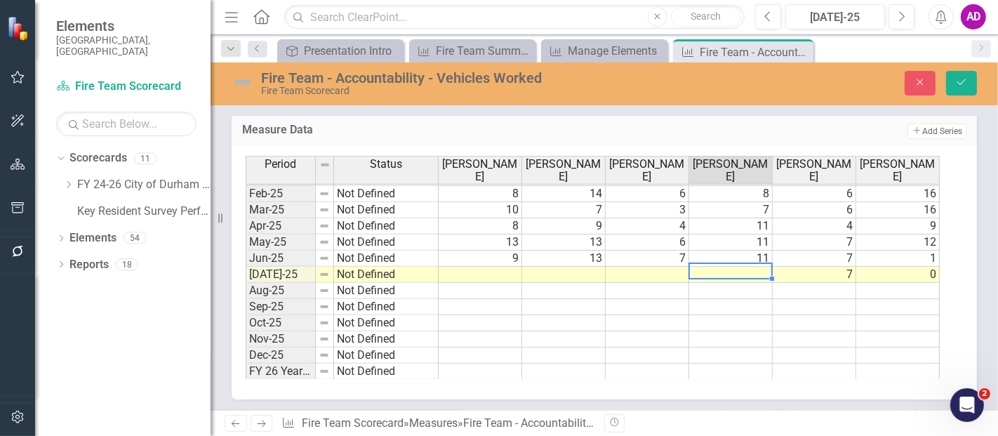
click at [807, 289] on td at bounding box center [814, 291] width 83 height 16
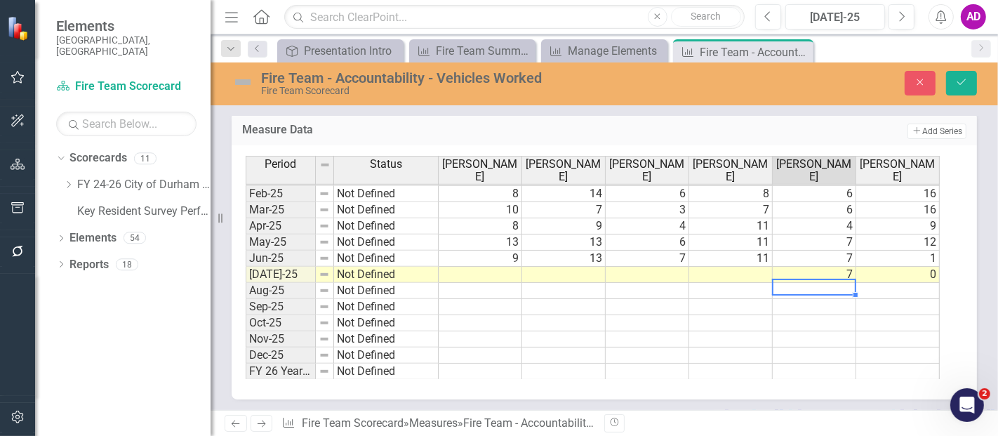
click at [753, 267] on td at bounding box center [730, 275] width 83 height 16
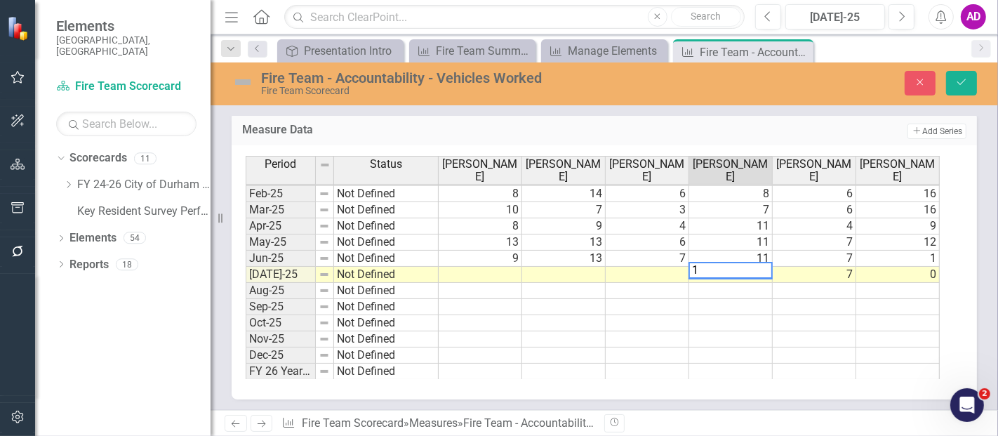
type textarea "10"
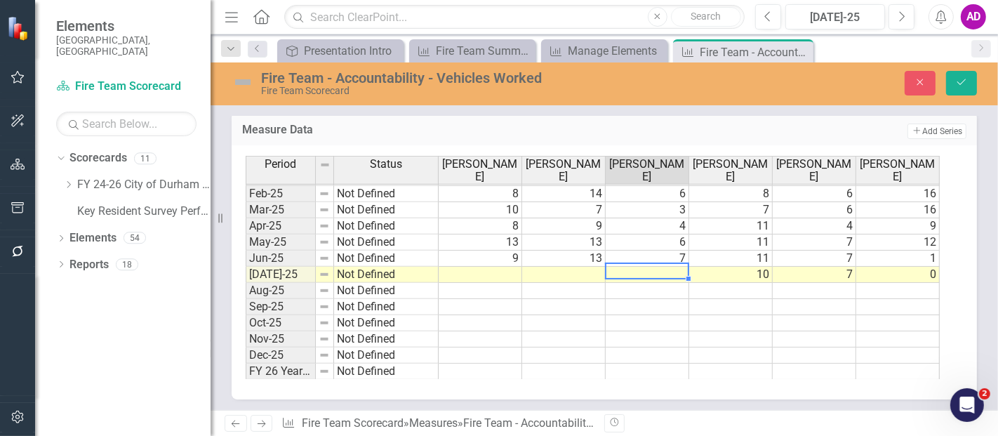
click at [674, 363] on td at bounding box center [647, 371] width 83 height 16
click at [663, 267] on td at bounding box center [647, 275] width 83 height 16
type textarea "7"
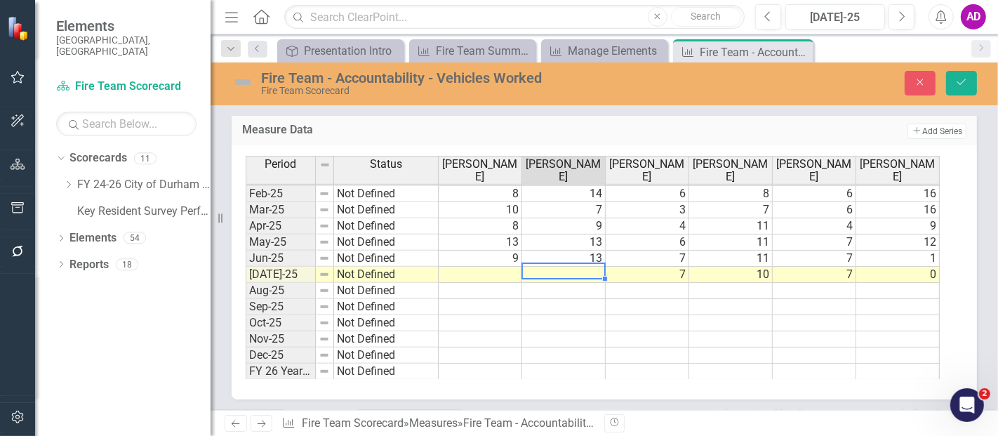
click at [787, 347] on td at bounding box center [814, 355] width 83 height 16
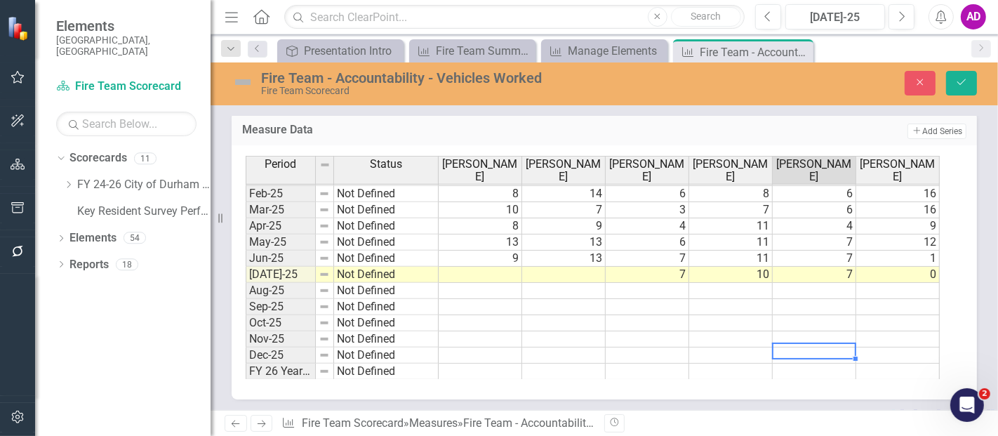
click at [565, 267] on td at bounding box center [563, 275] width 83 height 16
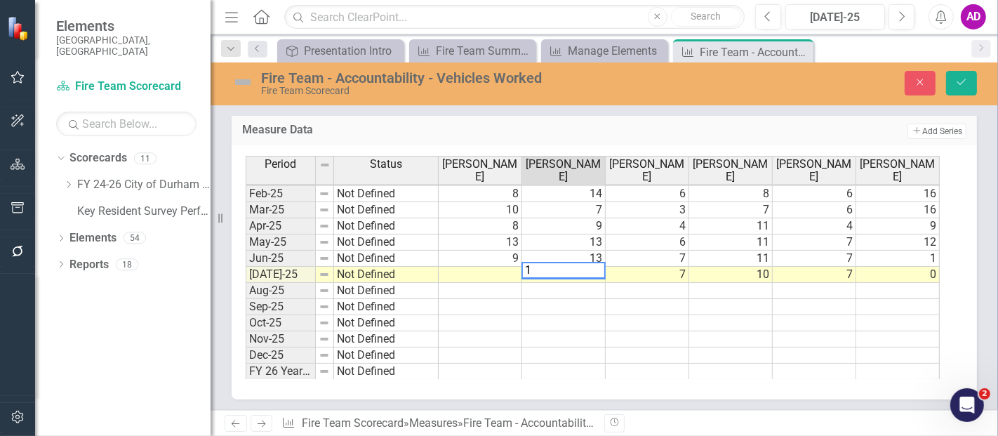
type textarea "13"
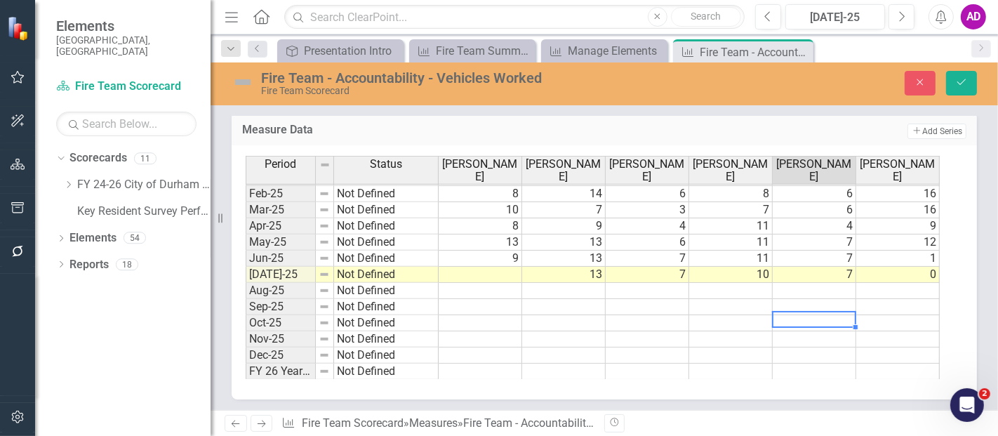
click at [792, 315] on td at bounding box center [814, 323] width 83 height 16
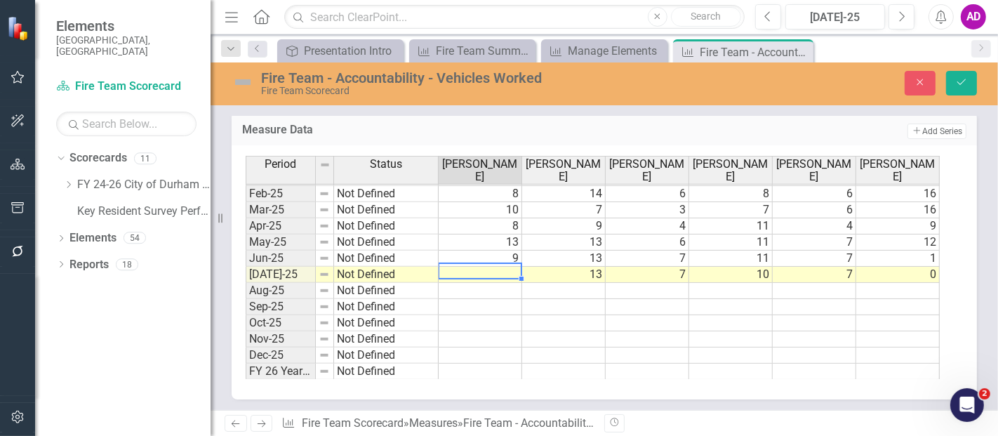
click at [475, 269] on td at bounding box center [480, 275] width 83 height 16
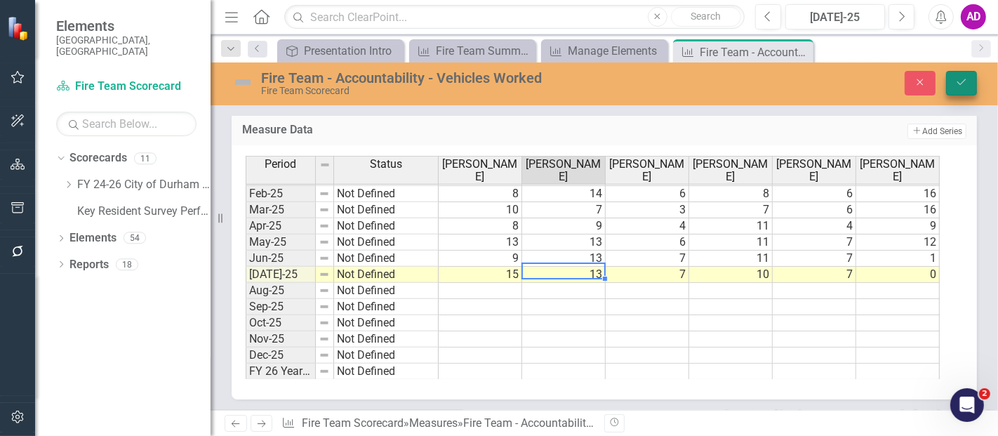
type textarea "13"
click at [968, 79] on button "Save" at bounding box center [961, 83] width 31 height 25
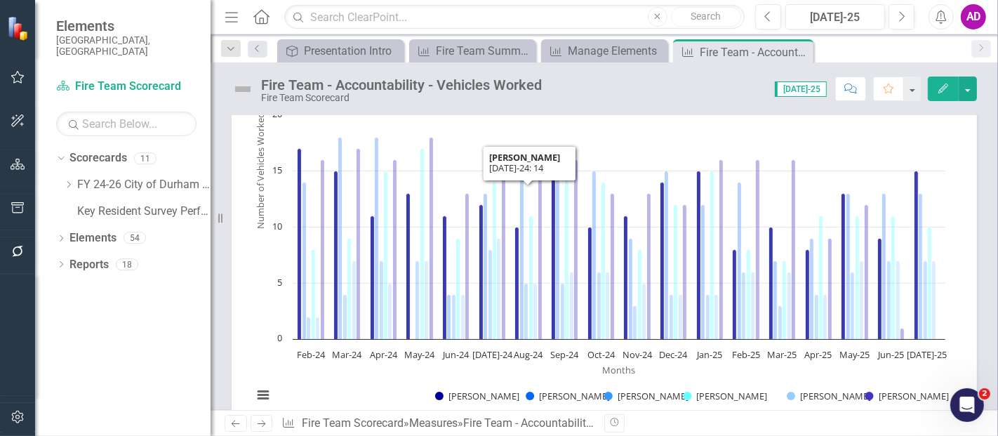
scroll to position [0, 0]
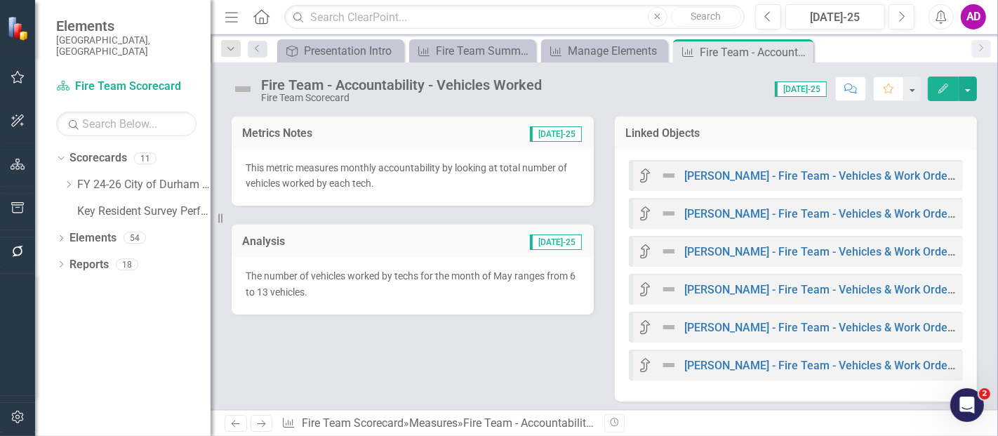
click at [463, 251] on div "Analysis Jul-25" at bounding box center [413, 240] width 362 height 34
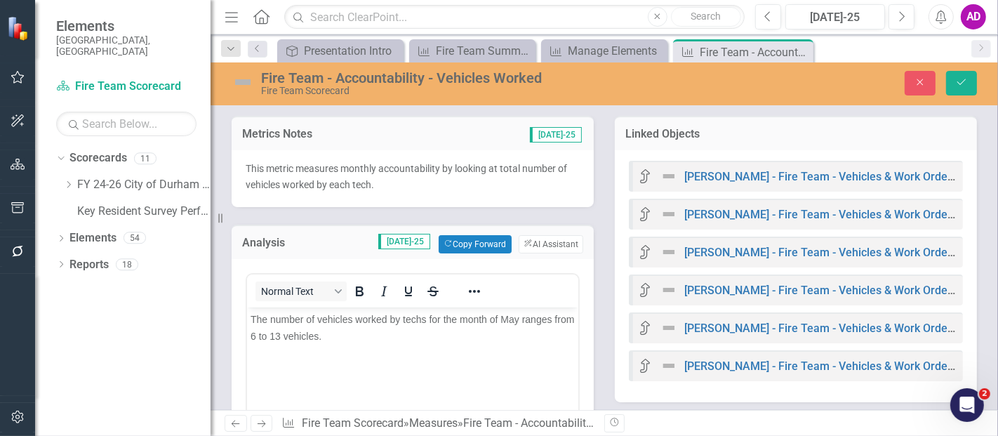
click at [274, 335] on span "The number of vehicles worked by techs for the month of May ranges from 6 to 13…" at bounding box center [411, 327] width 323 height 28
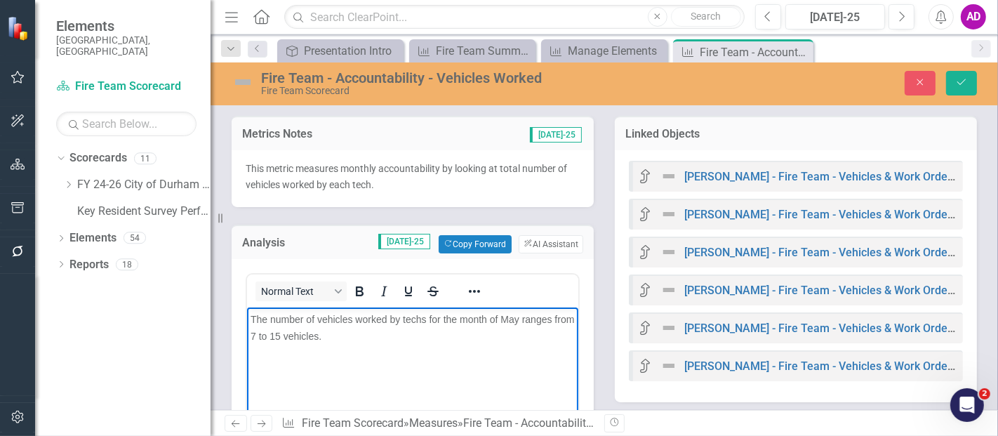
click at [517, 322] on span "The number of vehicles worked by techs for the month of May ranges from 7 to 15…" at bounding box center [411, 327] width 323 height 28
click at [959, 77] on icon "Save" at bounding box center [961, 82] width 13 height 10
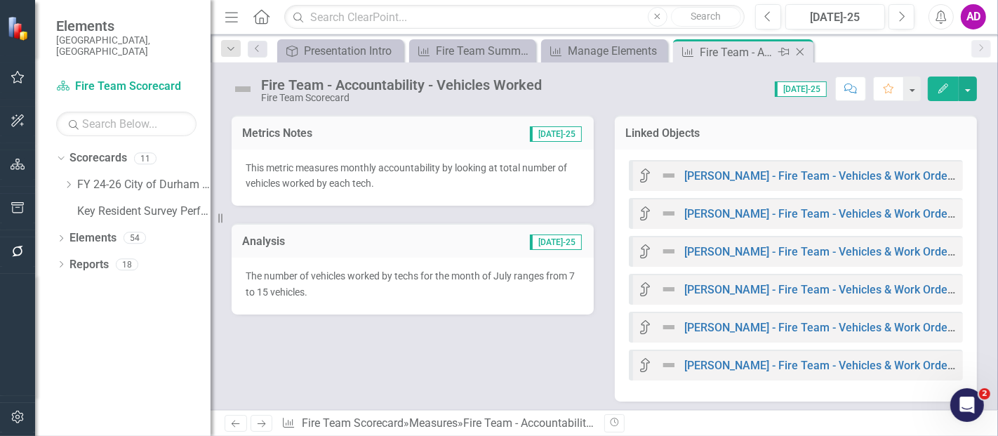
click at [800, 51] on icon at bounding box center [800, 52] width 8 height 8
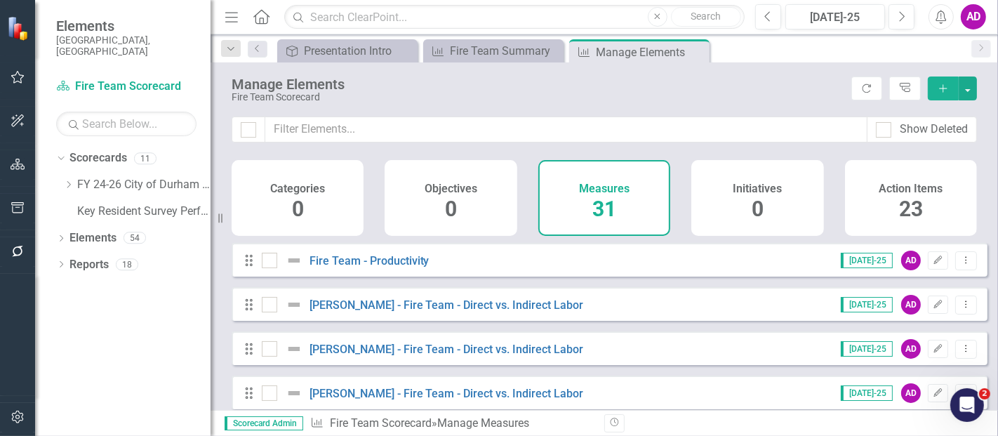
scroll to position [234, 0]
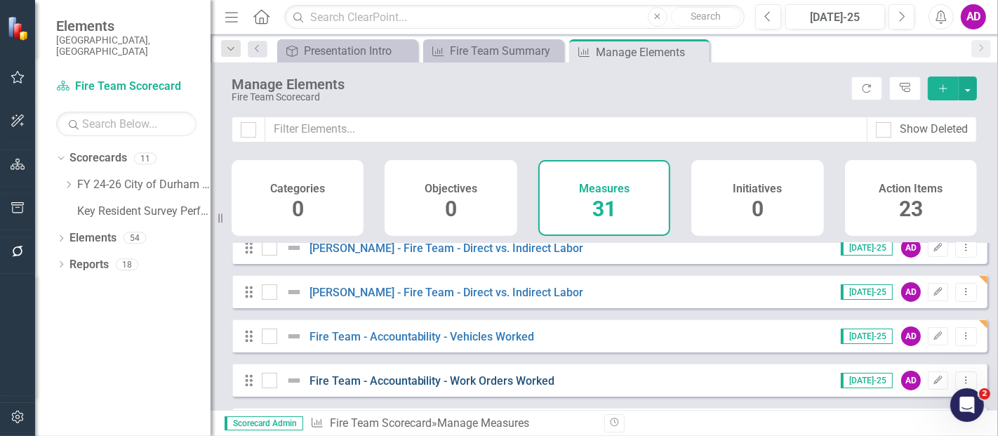
click at [366, 387] on link "Fire Team - Accountability - Work Orders Worked" at bounding box center [432, 380] width 246 height 13
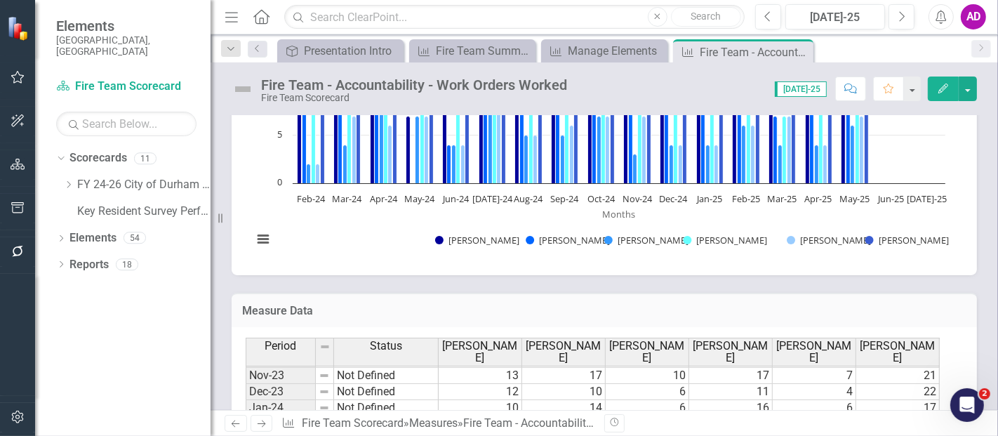
scroll to position [709, 0]
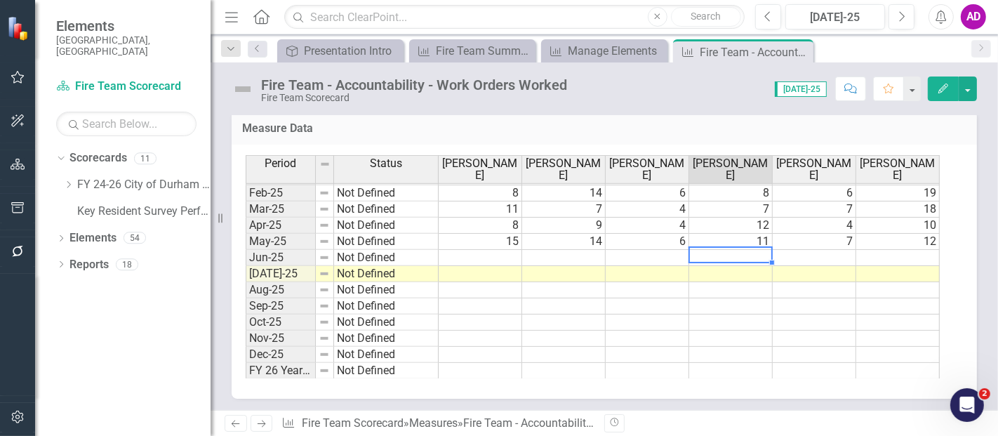
click at [721, 250] on td at bounding box center [730, 258] width 83 height 16
type textarea "12"
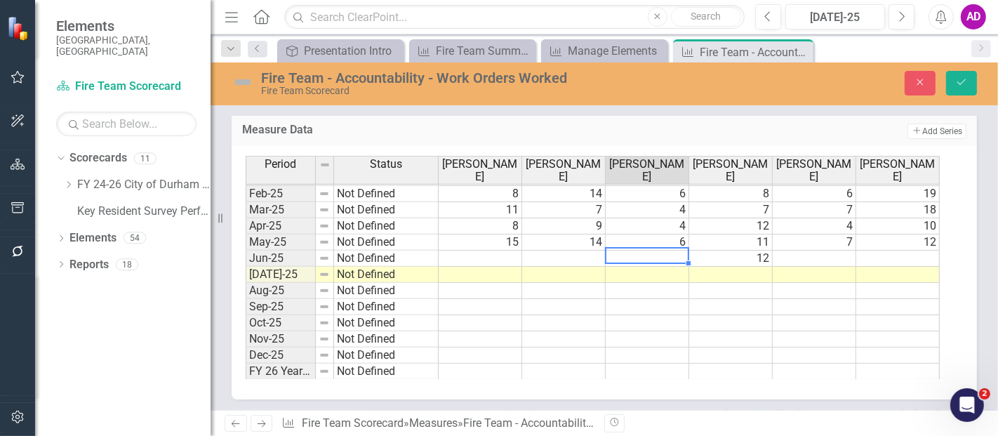
drag, startPoint x: 820, startPoint y: 312, endPoint x: 808, endPoint y: 309, distance: 11.6
click at [820, 315] on td at bounding box center [814, 323] width 83 height 16
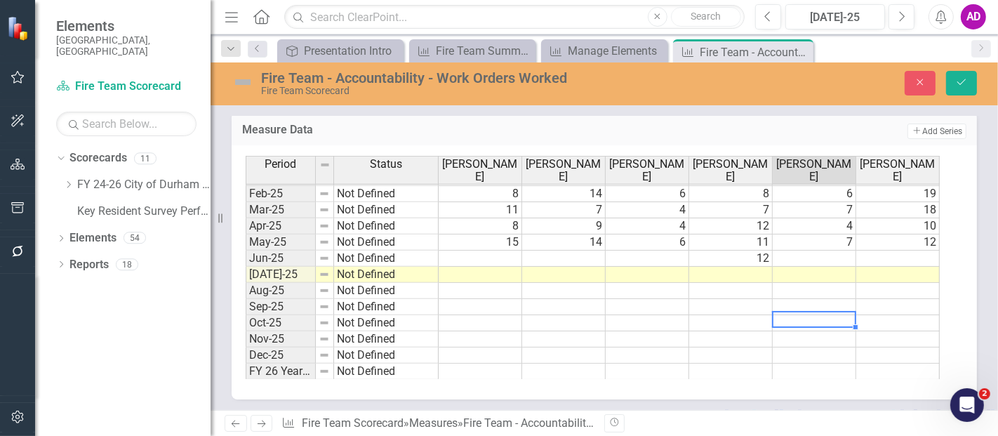
click at [639, 251] on td at bounding box center [647, 258] width 83 height 16
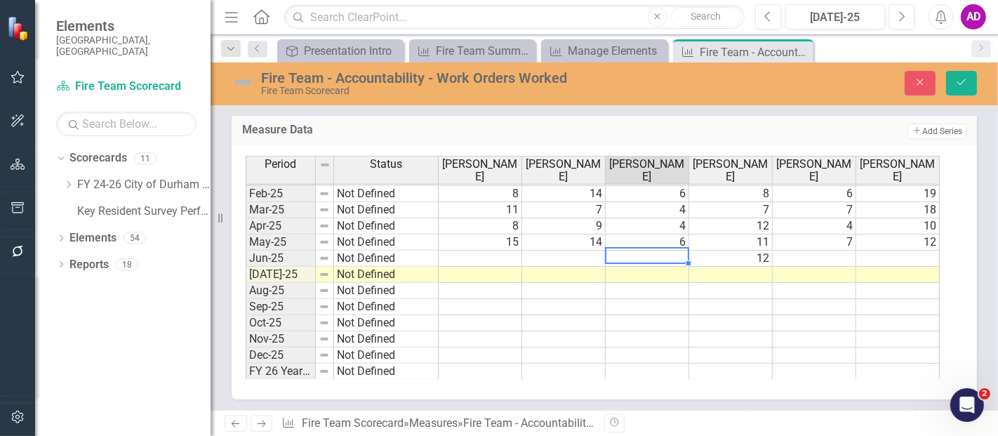
type textarea "8"
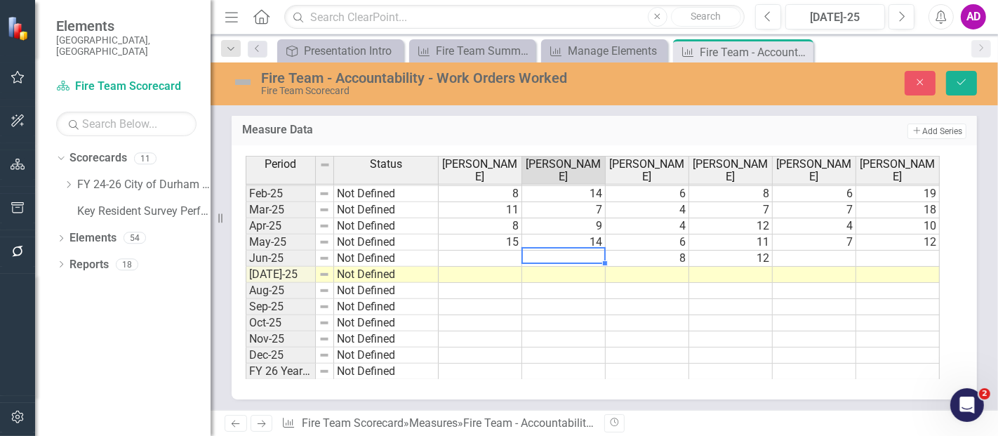
click at [774, 315] on td at bounding box center [814, 323] width 83 height 16
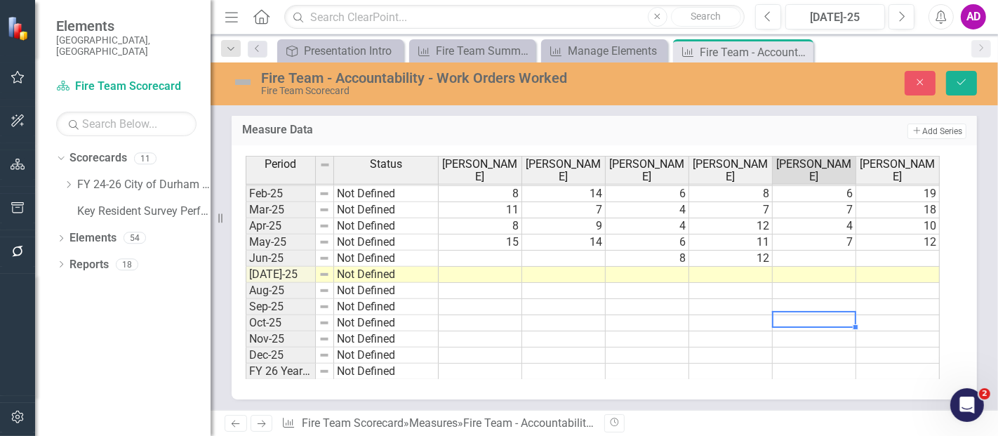
click at [575, 250] on td at bounding box center [563, 258] width 83 height 16
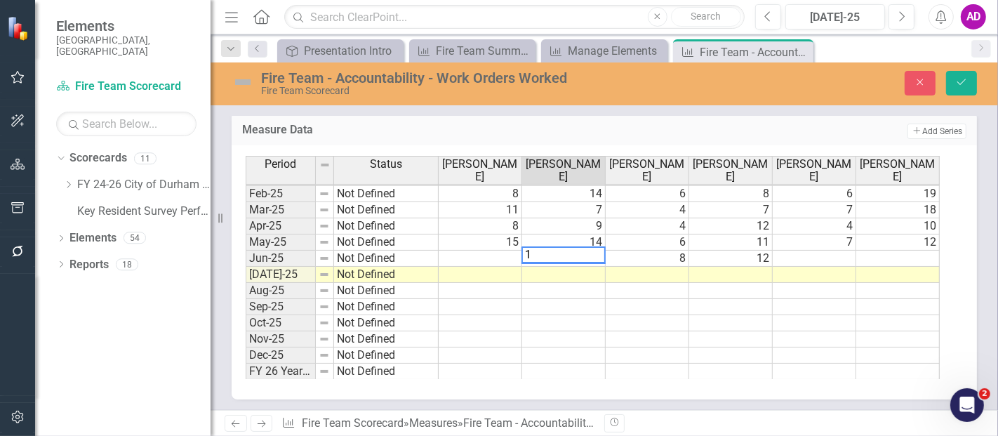
type textarea "13"
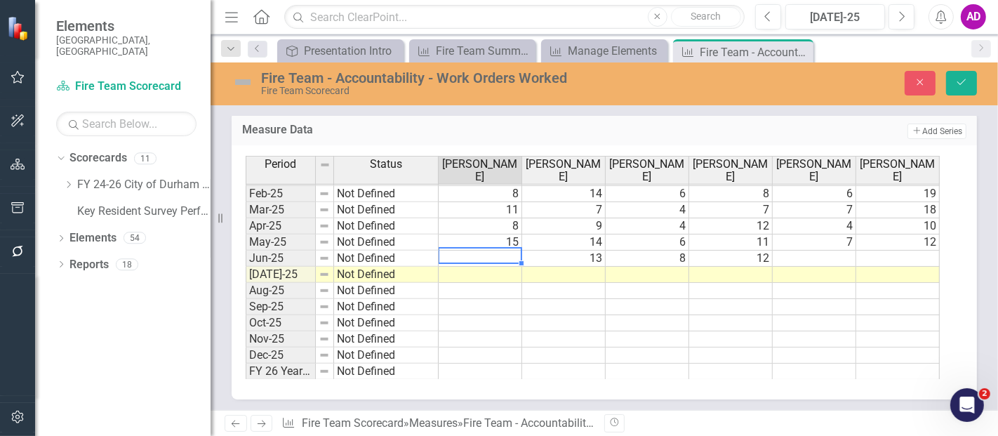
drag, startPoint x: 747, startPoint y: 289, endPoint x: 731, endPoint y: 288, distance: 16.2
click at [748, 289] on td at bounding box center [730, 291] width 83 height 16
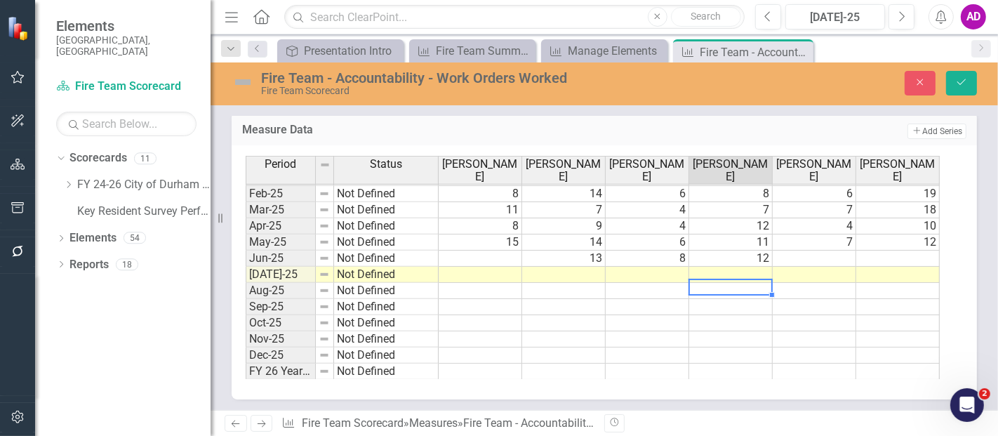
click at [488, 250] on td at bounding box center [480, 258] width 83 height 16
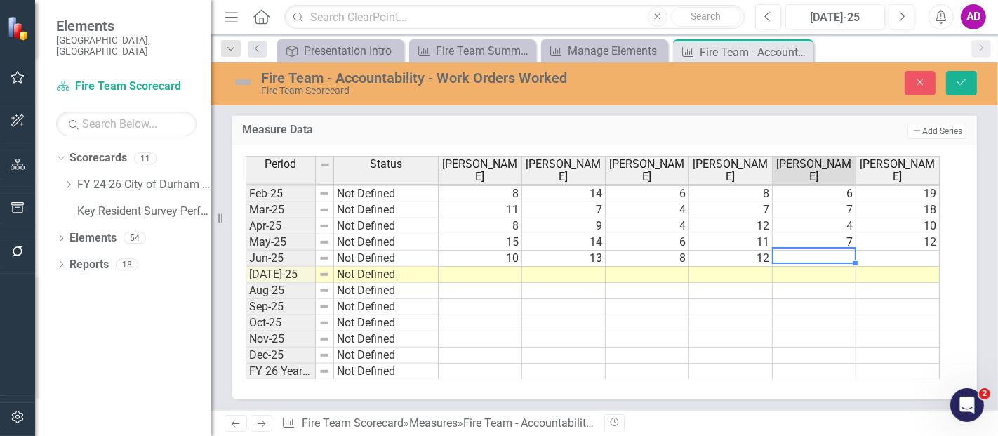
click at [804, 258] on td at bounding box center [814, 258] width 83 height 16
type textarea "8"
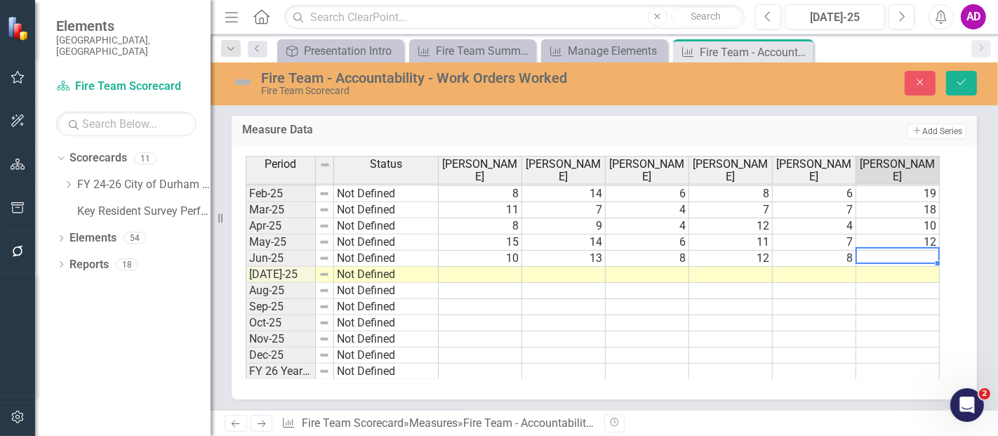
click at [894, 255] on td at bounding box center [897, 258] width 83 height 16
type textarea "1"
click at [875, 267] on td at bounding box center [897, 275] width 83 height 16
type textarea "0"
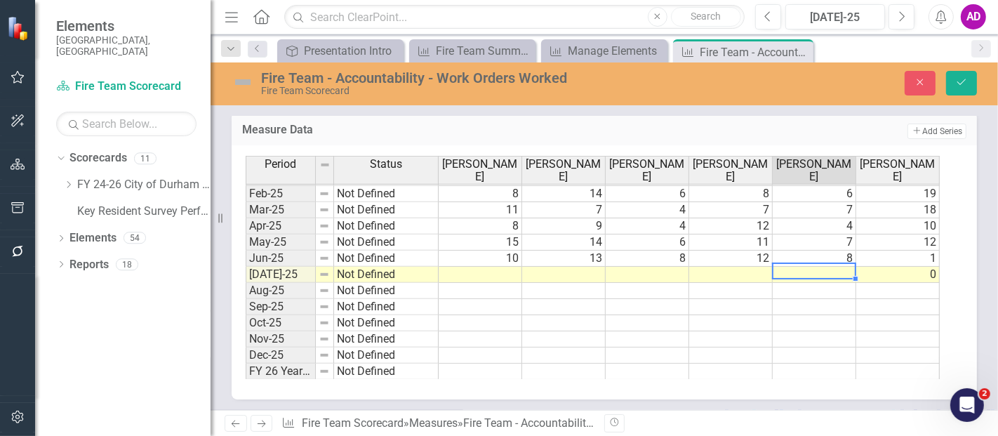
click at [787, 269] on td at bounding box center [814, 275] width 83 height 16
type textarea "7"
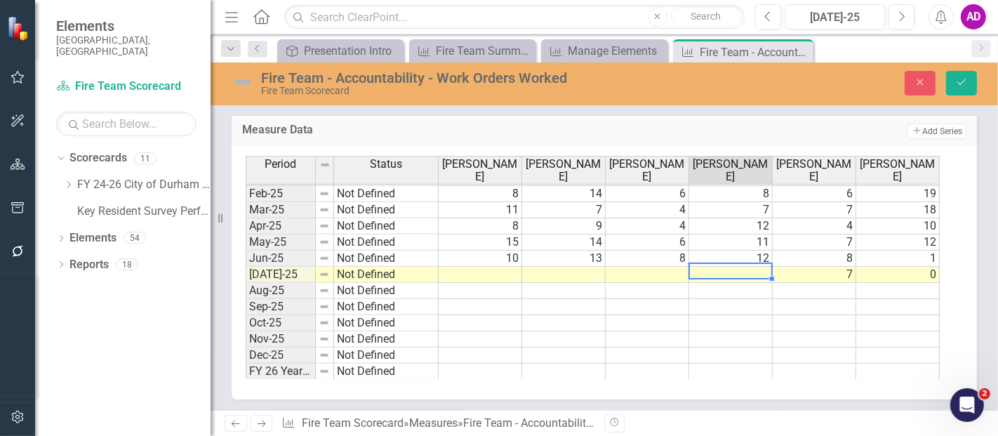
drag, startPoint x: 695, startPoint y: 302, endPoint x: 714, endPoint y: 275, distance: 32.7
click at [695, 302] on td at bounding box center [730, 307] width 83 height 16
click at [718, 267] on td at bounding box center [730, 275] width 83 height 16
type textarea "10"
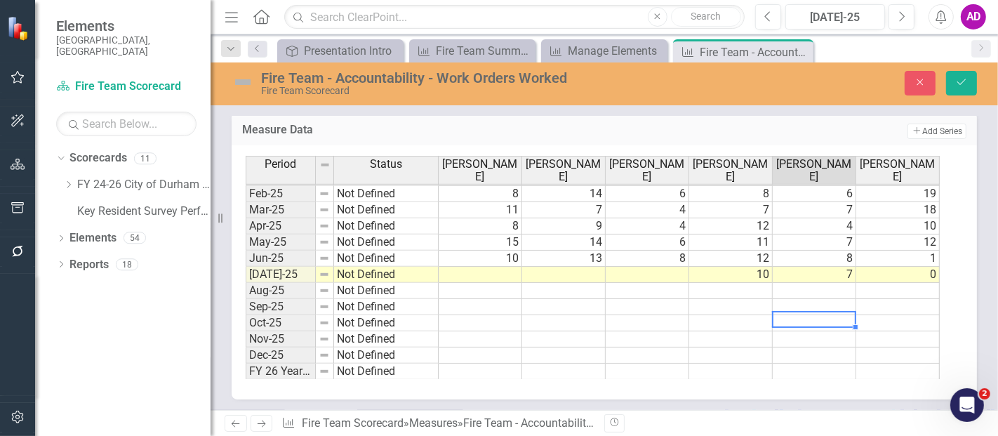
click at [786, 315] on td at bounding box center [814, 323] width 83 height 16
click at [660, 269] on td at bounding box center [647, 275] width 83 height 16
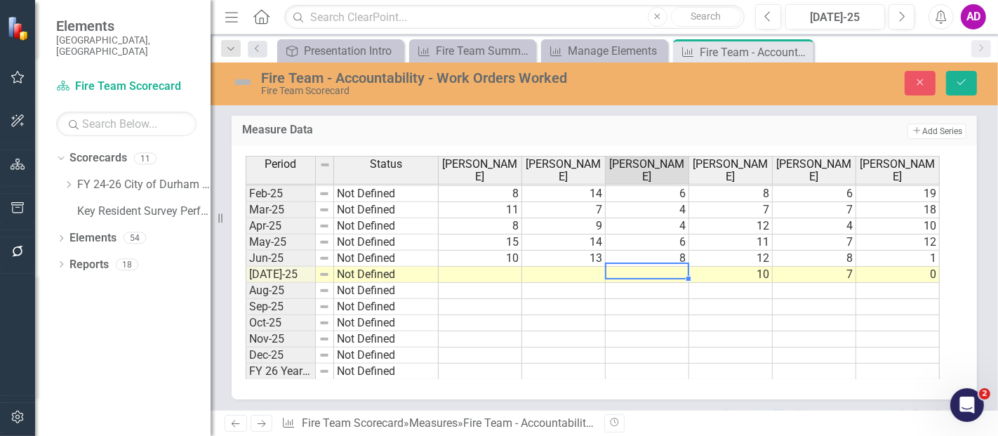
type textarea "7"
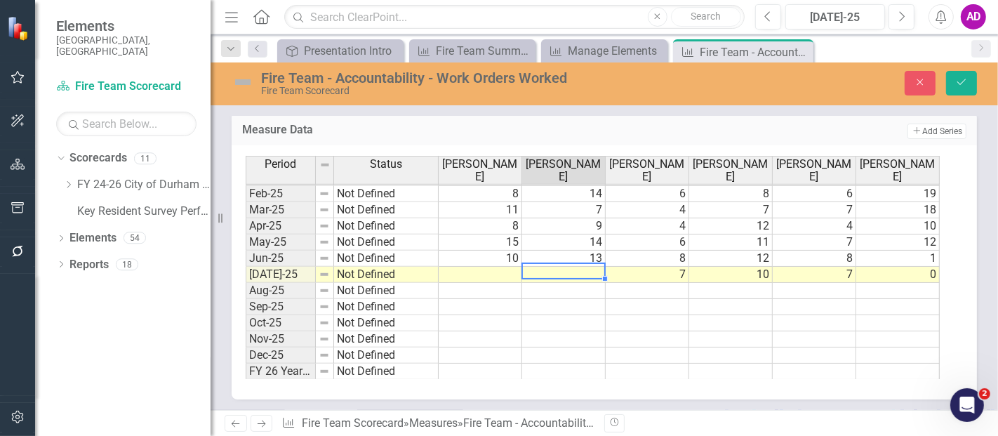
click at [730, 338] on td at bounding box center [730, 339] width 83 height 16
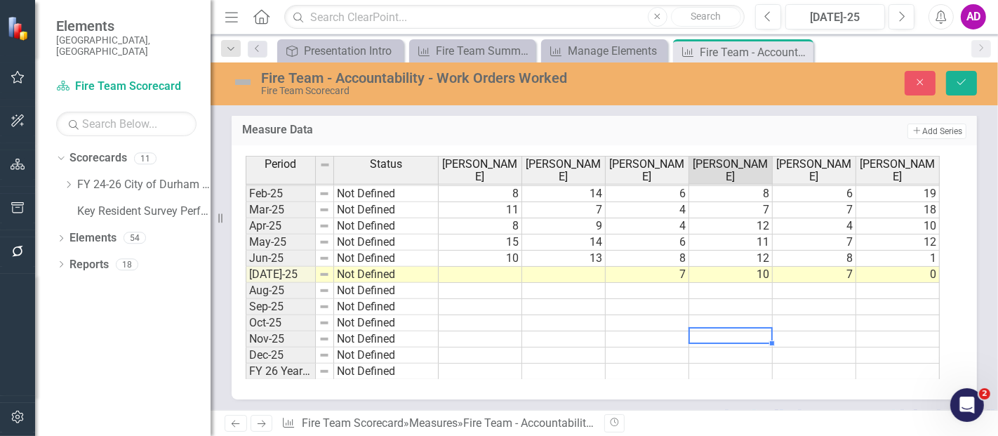
click at [589, 269] on td at bounding box center [563, 275] width 83 height 16
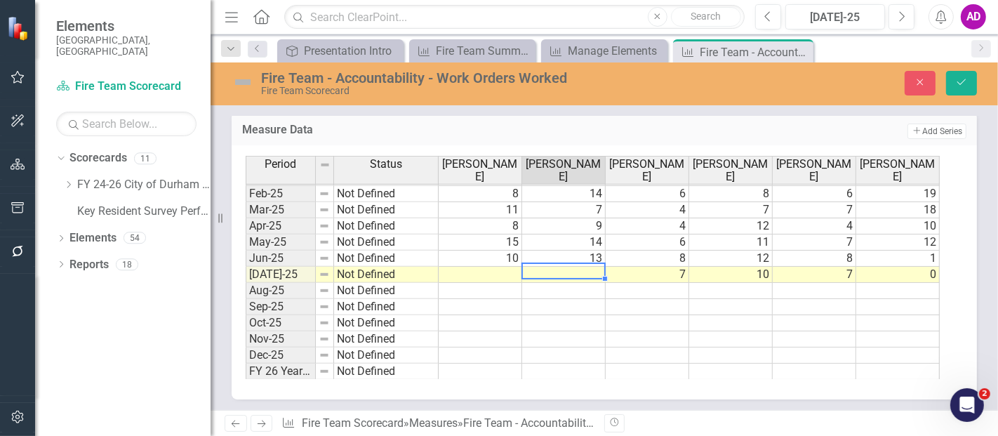
drag, startPoint x: 721, startPoint y: 345, endPoint x: 716, endPoint y: 340, distance: 7.5
click at [723, 347] on td at bounding box center [730, 355] width 83 height 16
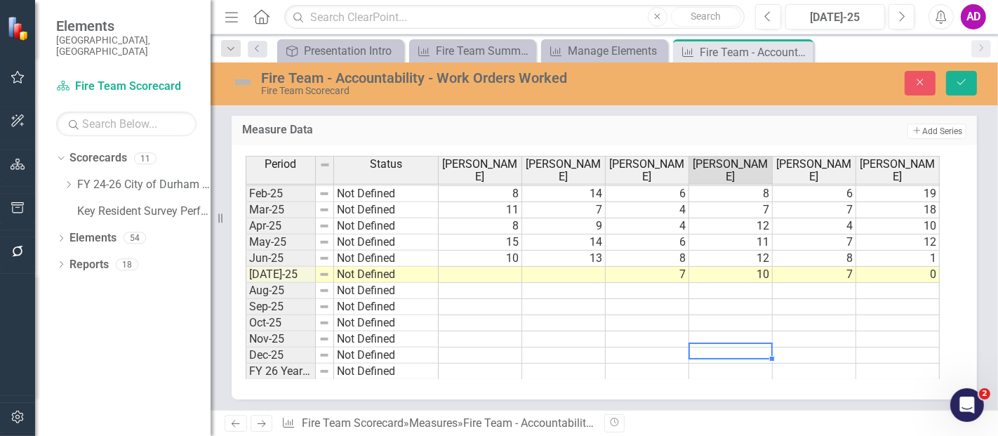
click at [552, 267] on td at bounding box center [563, 275] width 83 height 16
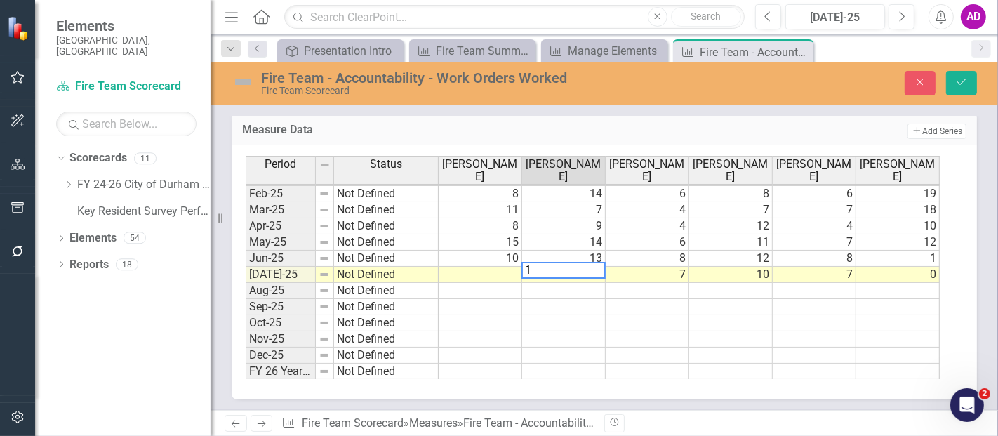
type textarea "17"
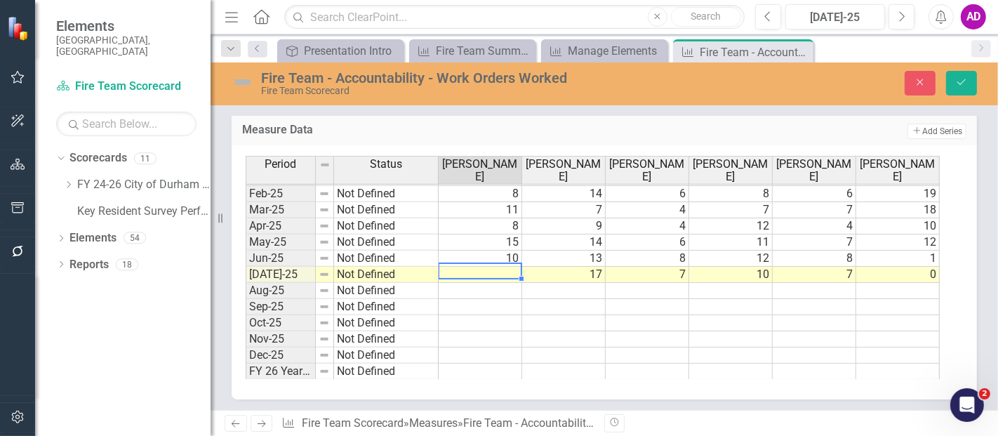
click at [246, 326] on div "Period Status Kelly Summers Leo Heerick Chris Joyner Reggie Broughton Billy Pai…" at bounding box center [246, 163] width 0 height 433
click at [490, 259] on td "10" at bounding box center [480, 258] width 83 height 16
click at [490, 268] on td at bounding box center [480, 275] width 83 height 16
type textarea "18"
click at [962, 81] on icon "Save" at bounding box center [961, 82] width 13 height 10
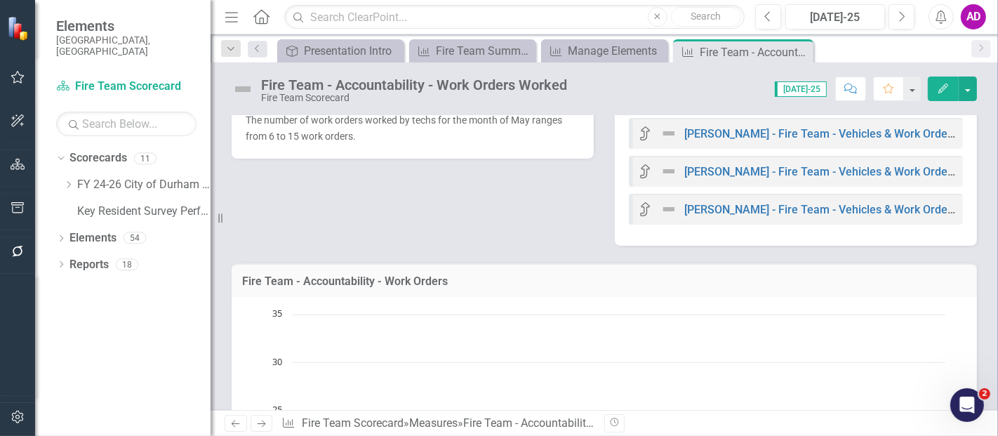
scroll to position [0, 0]
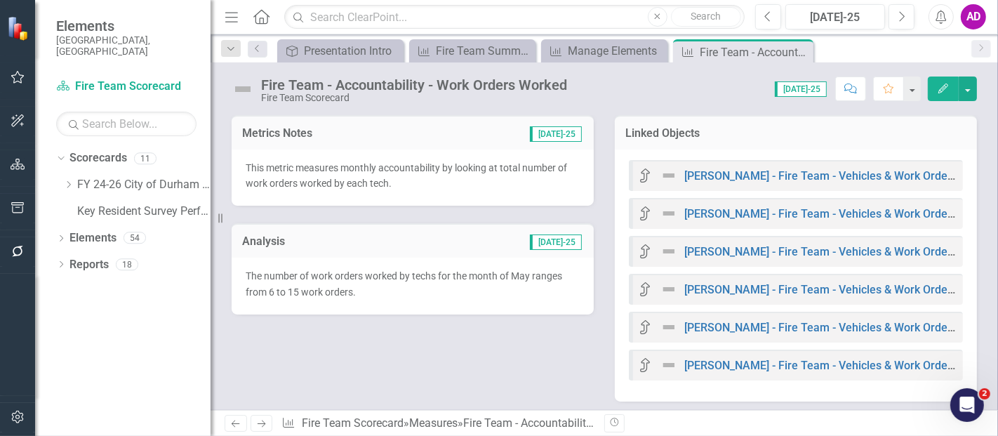
click at [470, 286] on p "The number of work orders worked by techs for the month of May ranges from 6 to…" at bounding box center [413, 284] width 334 height 32
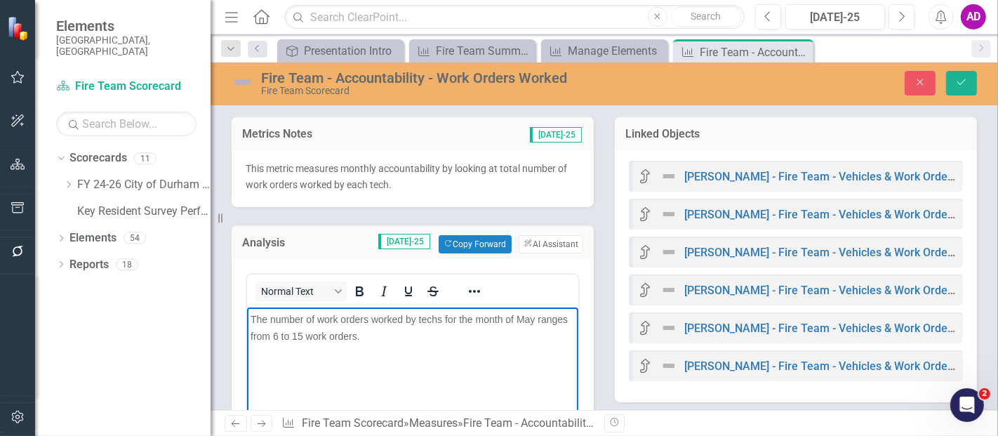
click at [276, 335] on span "The number of work orders worked by techs for the month of May ranges from 6 to…" at bounding box center [408, 327] width 317 height 28
click at [533, 319] on span "The number of work orders worked by techs for the month of May ranges from 7 to…" at bounding box center [408, 327] width 317 height 28
click at [958, 81] on icon "Save" at bounding box center [961, 82] width 13 height 10
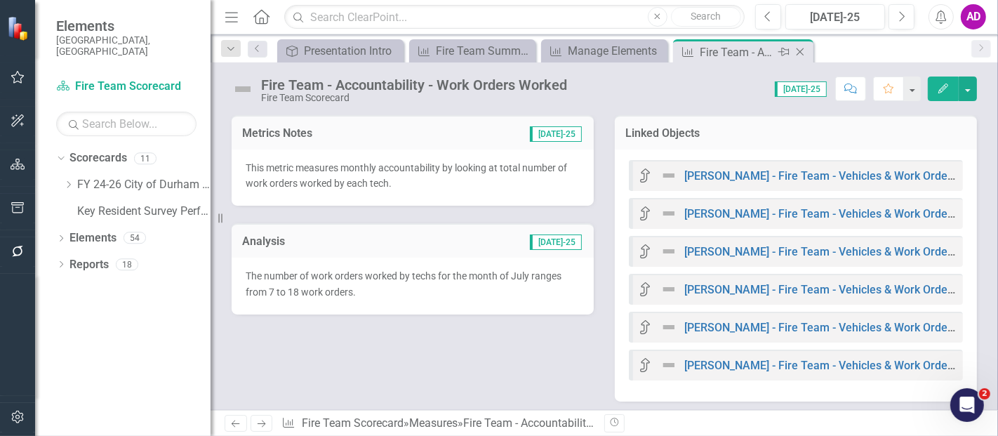
click at [800, 46] on icon "Close" at bounding box center [800, 51] width 14 height 11
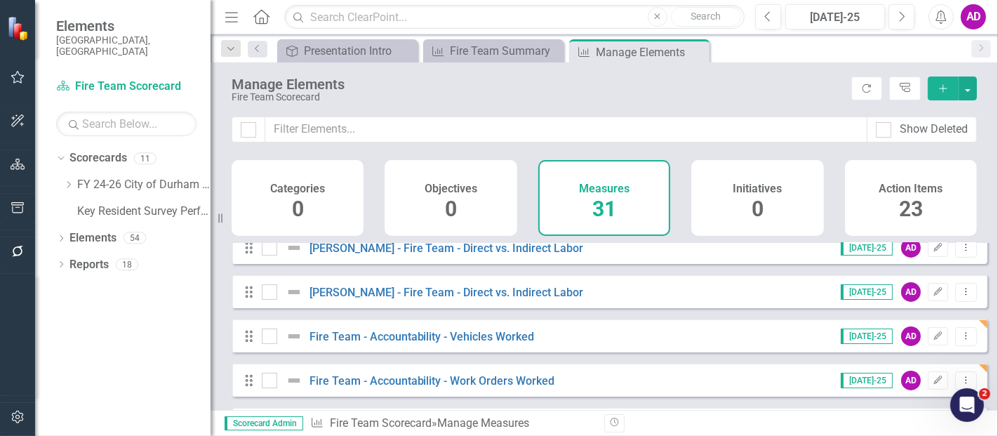
scroll to position [312, 0]
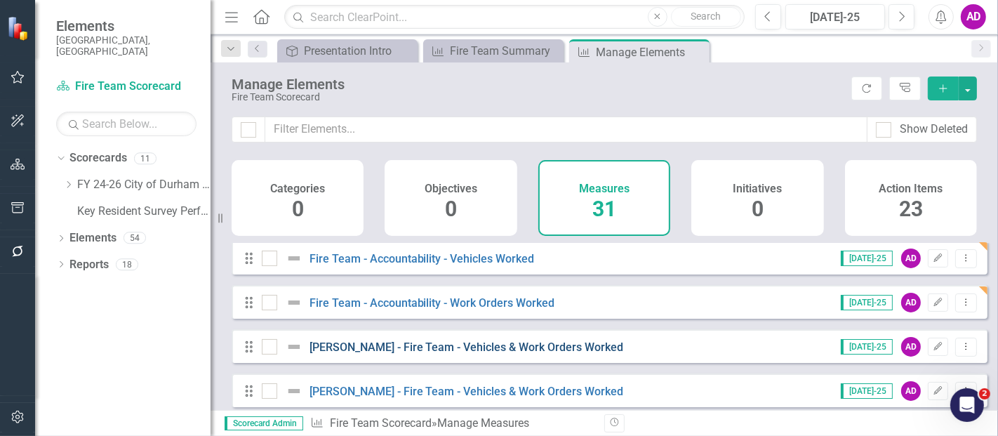
click at [525, 354] on link "[PERSON_NAME] - Fire Team - Vehicles & Work Orders Worked" at bounding box center [466, 346] width 314 height 13
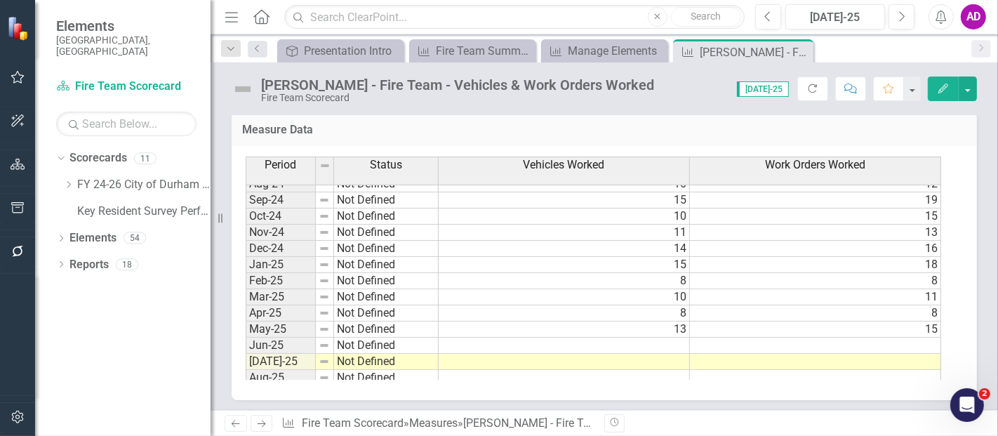
scroll to position [702, 0]
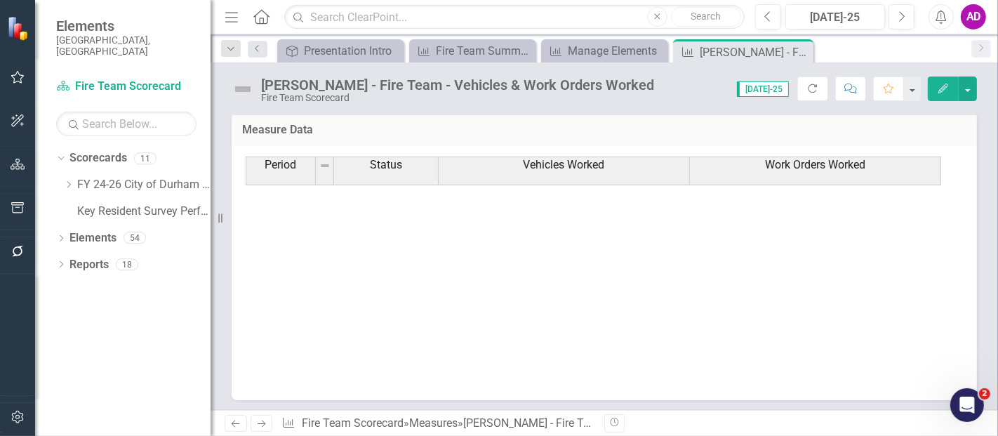
scroll to position [702, 0]
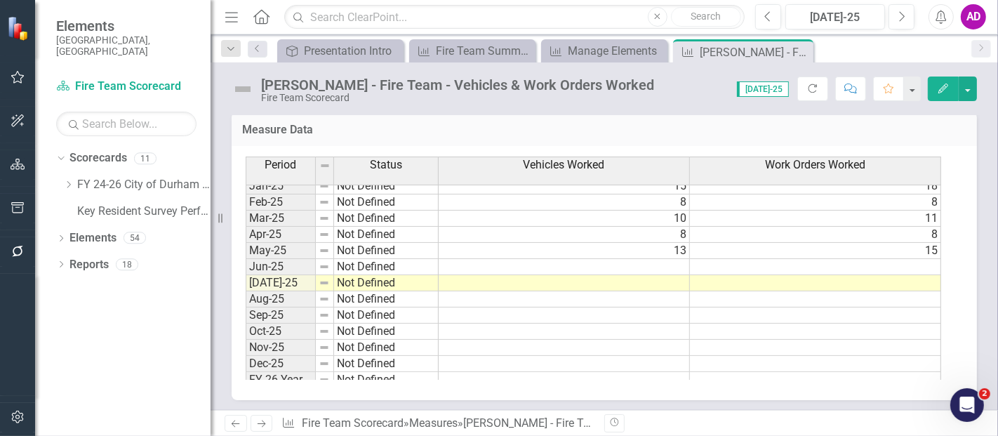
drag, startPoint x: 772, startPoint y: 291, endPoint x: 753, endPoint y: 283, distance: 20.5
click at [772, 291] on td at bounding box center [815, 299] width 251 height 16
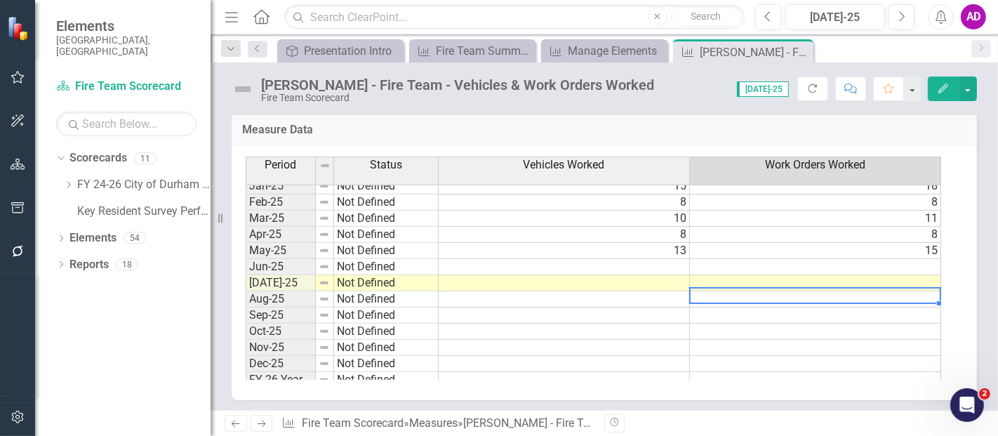
click at [651, 263] on td at bounding box center [564, 267] width 251 height 16
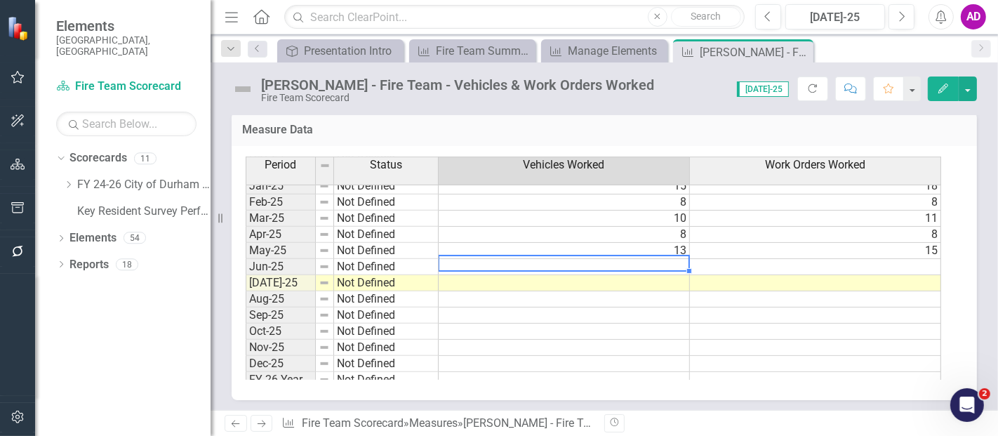
type textarea "9"
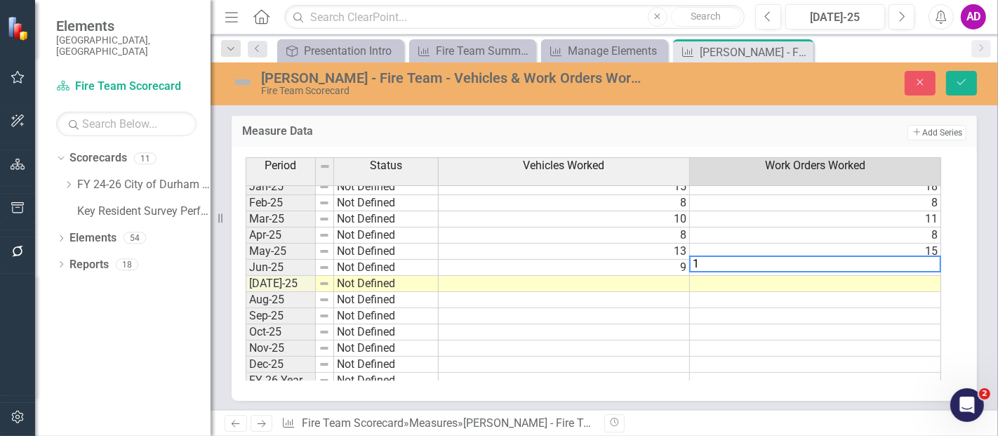
type textarea "10"
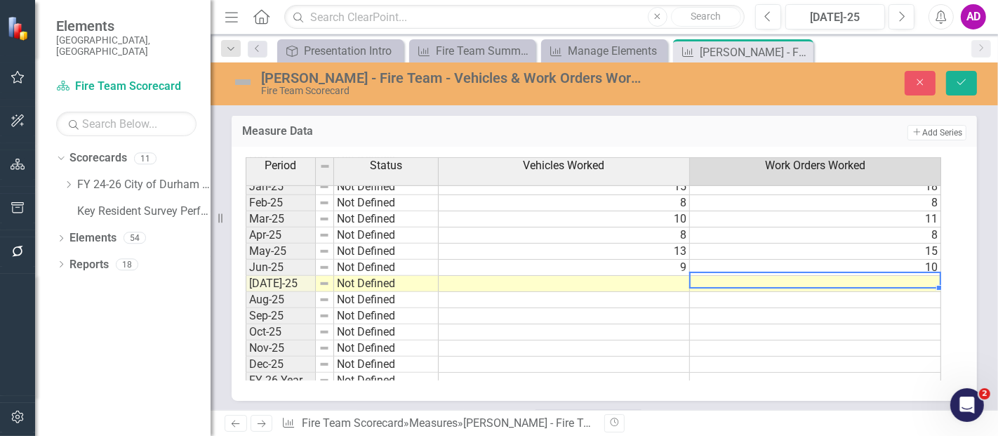
click at [807, 326] on td at bounding box center [815, 332] width 251 height 16
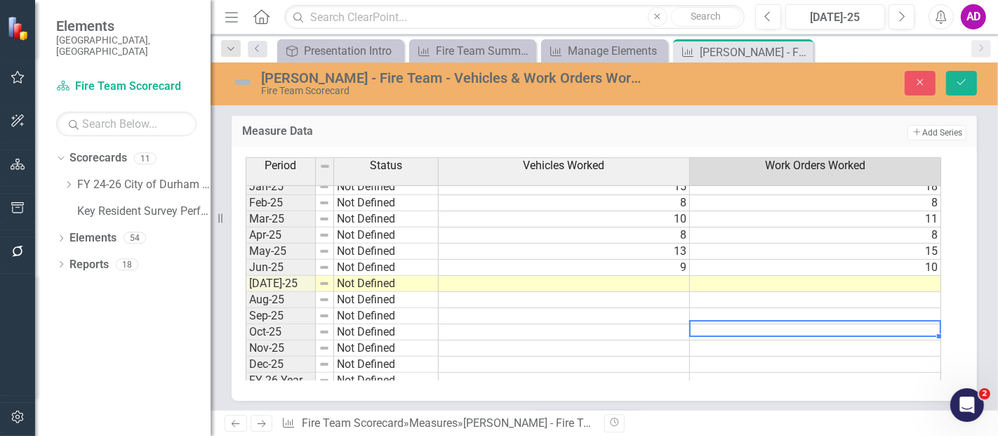
click at [664, 279] on td at bounding box center [564, 284] width 251 height 16
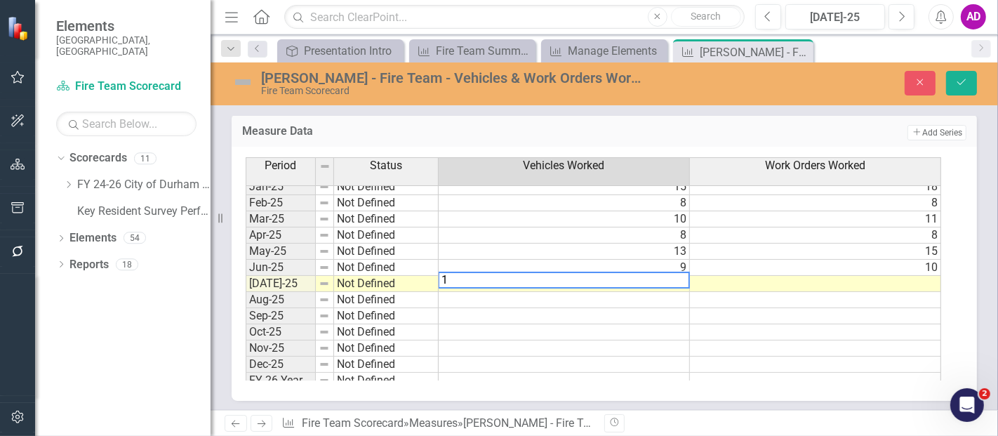
type textarea "15"
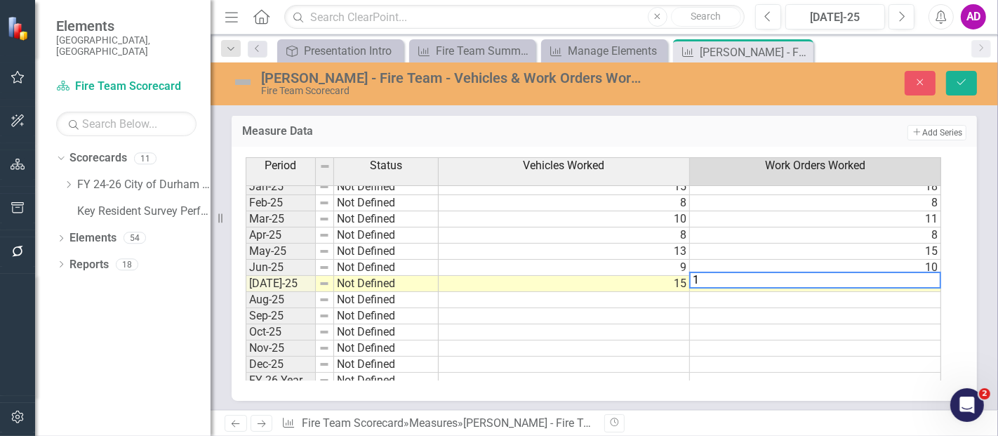
type textarea "18"
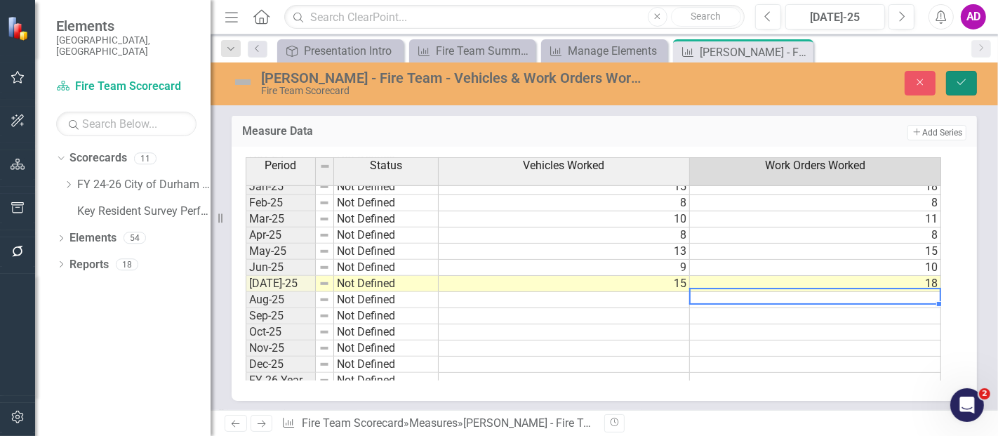
click at [964, 86] on icon "Save" at bounding box center [961, 82] width 13 height 10
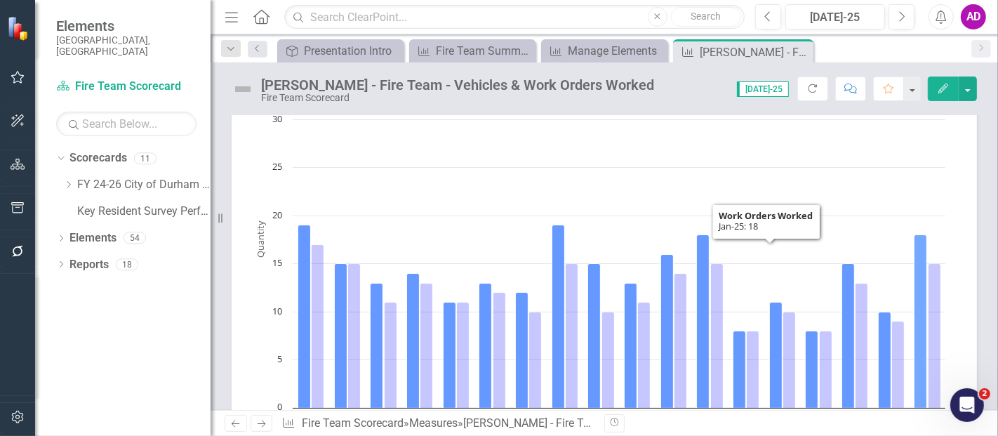
scroll to position [0, 0]
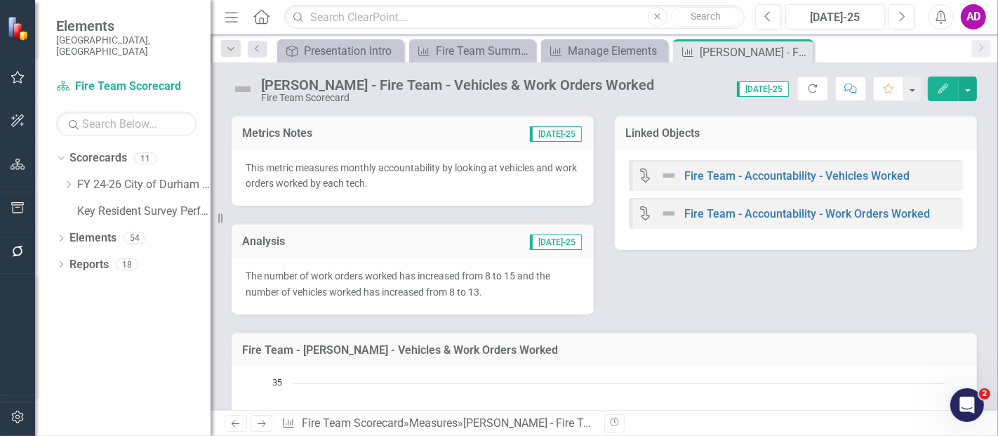
click at [465, 265] on div "The number of work orders worked has increased from 8 to 15 and the number of v…" at bounding box center [413, 286] width 362 height 57
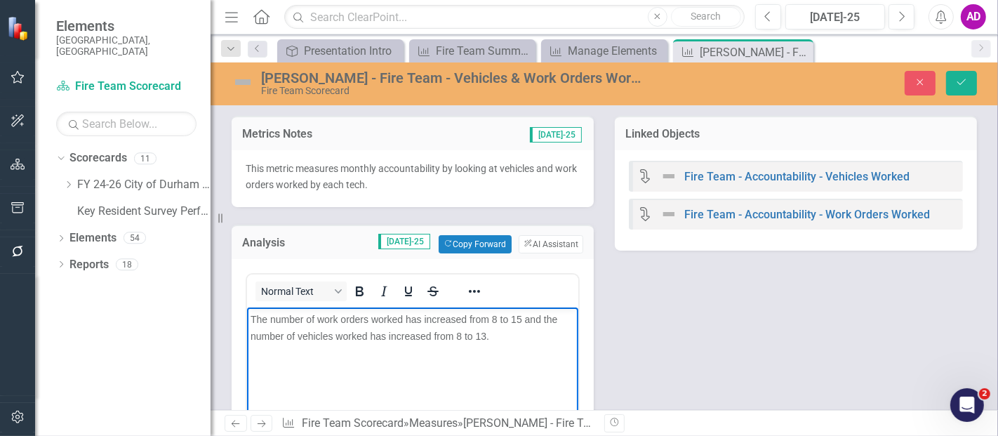
click at [495, 319] on span "The number of work orders worked has increased from 8 to 15 and the number of v…" at bounding box center [403, 327] width 307 height 28
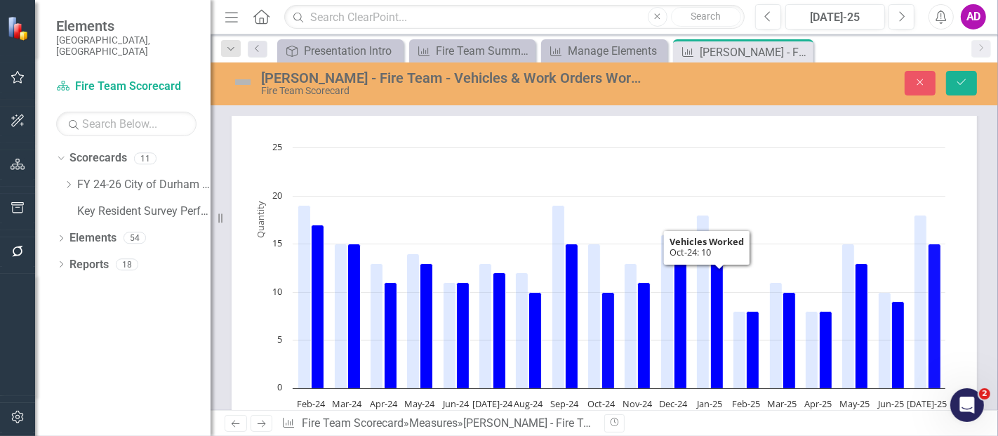
scroll to position [78, 0]
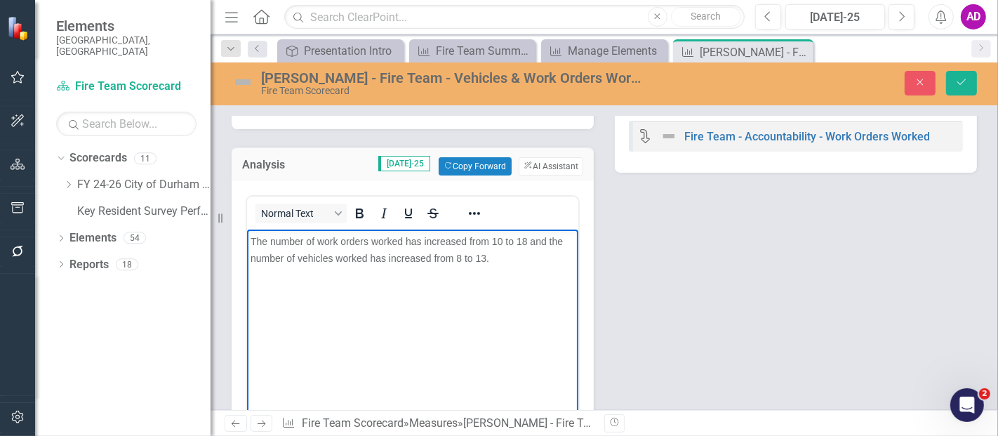
click at [459, 258] on span "The number of work orders worked has increased from 10 to 18 and the number of …" at bounding box center [406, 249] width 312 height 28
click at [960, 77] on icon "Save" at bounding box center [961, 82] width 13 height 10
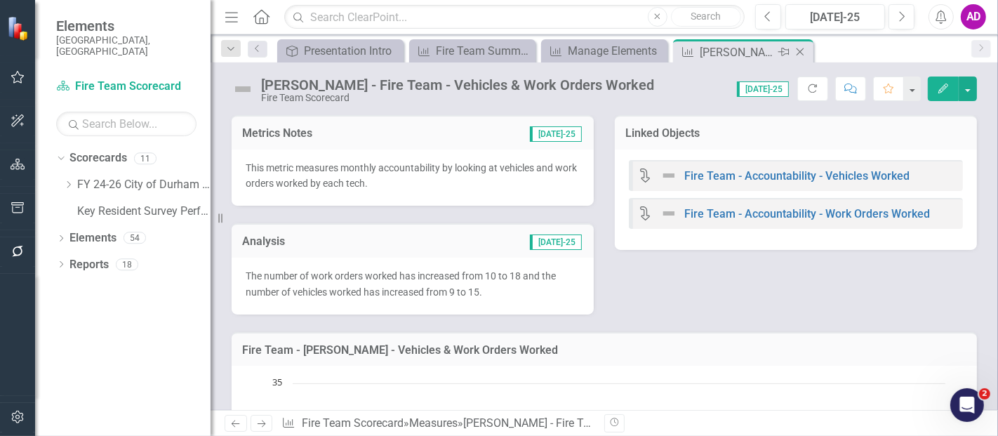
click at [800, 51] on icon at bounding box center [800, 52] width 8 height 8
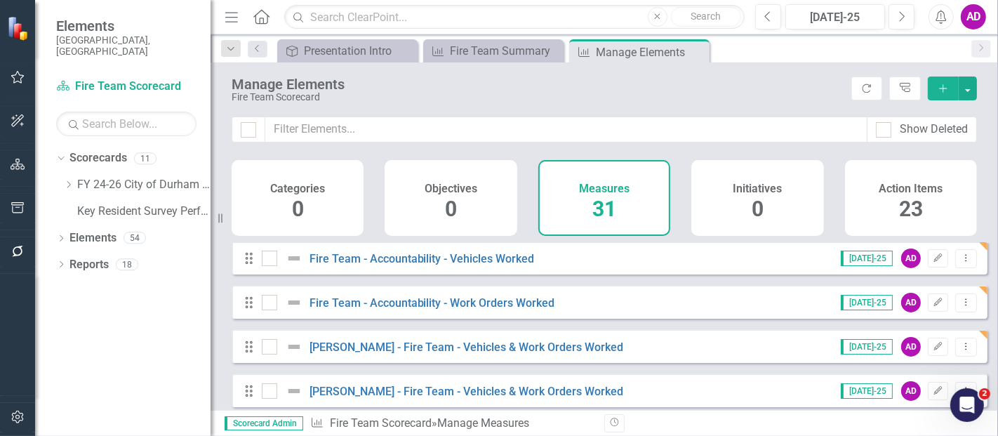
scroll to position [389, 0]
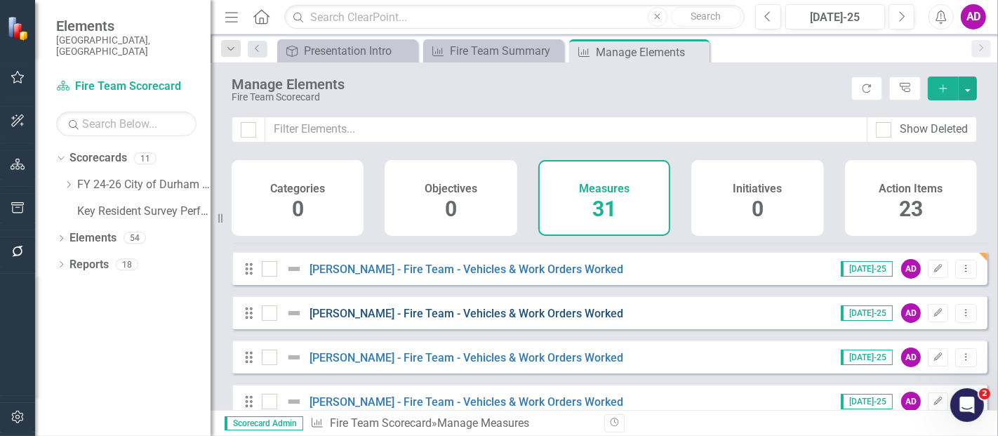
click at [521, 320] on link "[PERSON_NAME] - Fire Team - Vehicles & Work Orders Worked" at bounding box center [466, 313] width 314 height 13
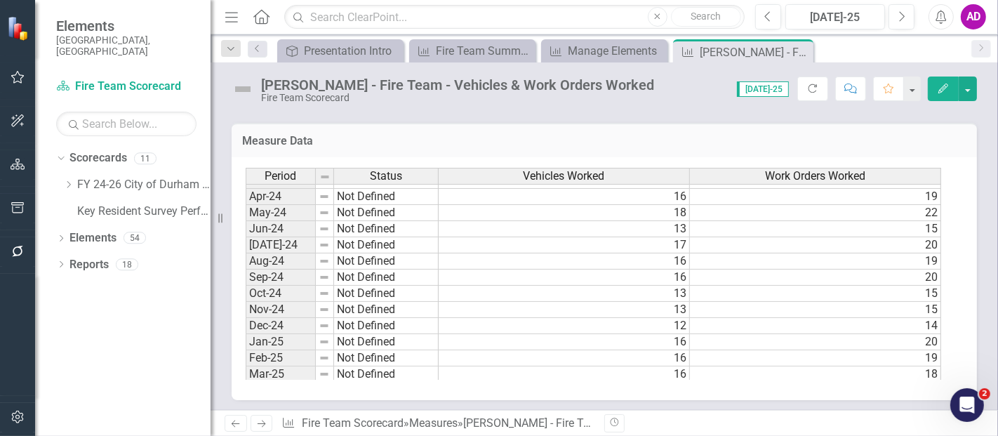
scroll to position [709, 0]
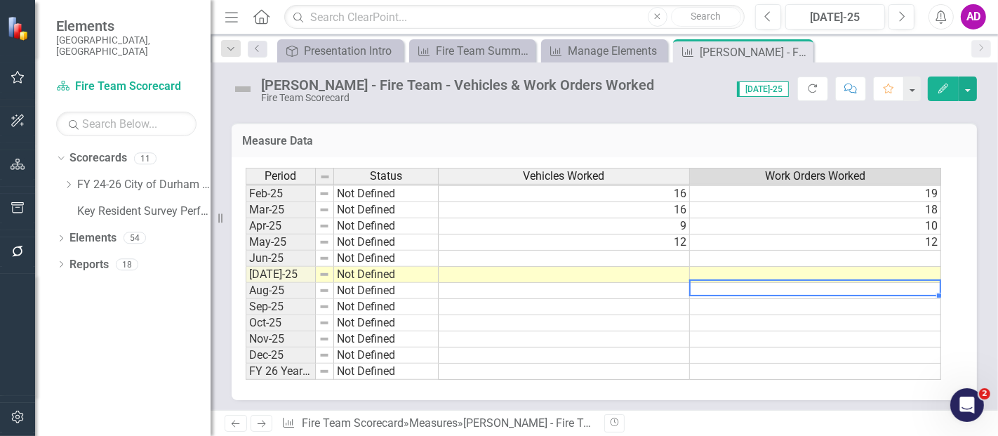
click at [665, 255] on td at bounding box center [564, 258] width 251 height 16
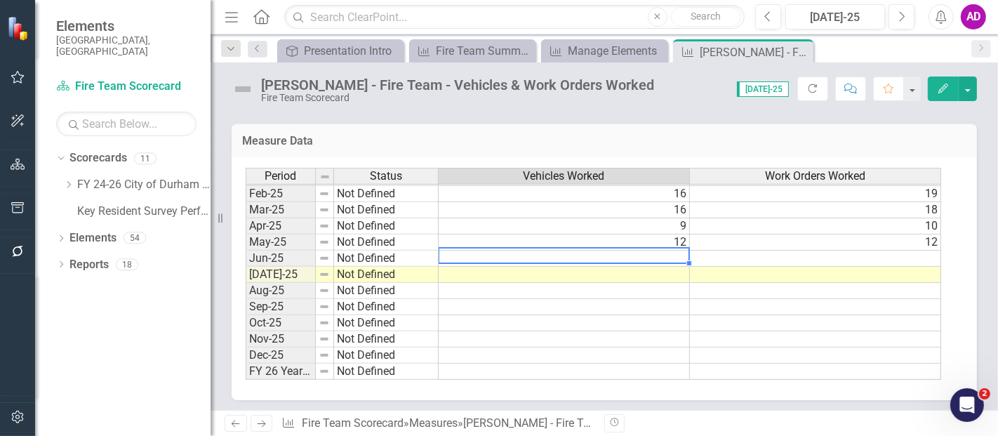
type textarea "1"
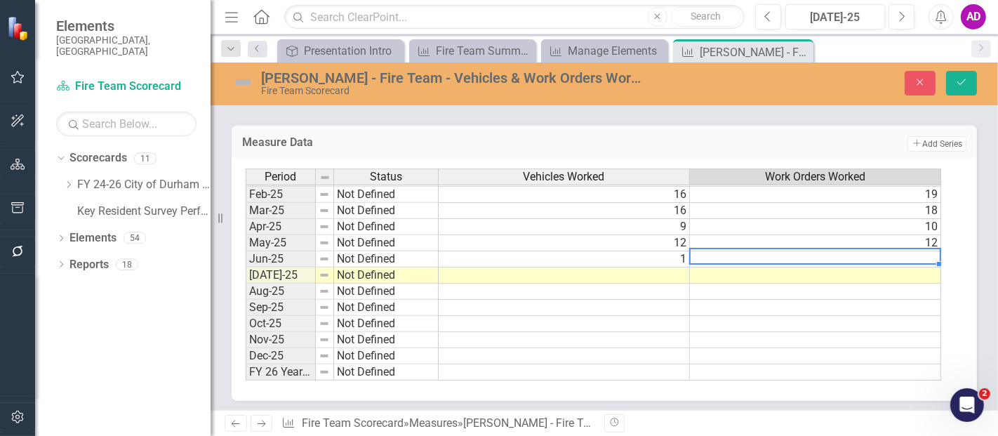
type textarea "1"
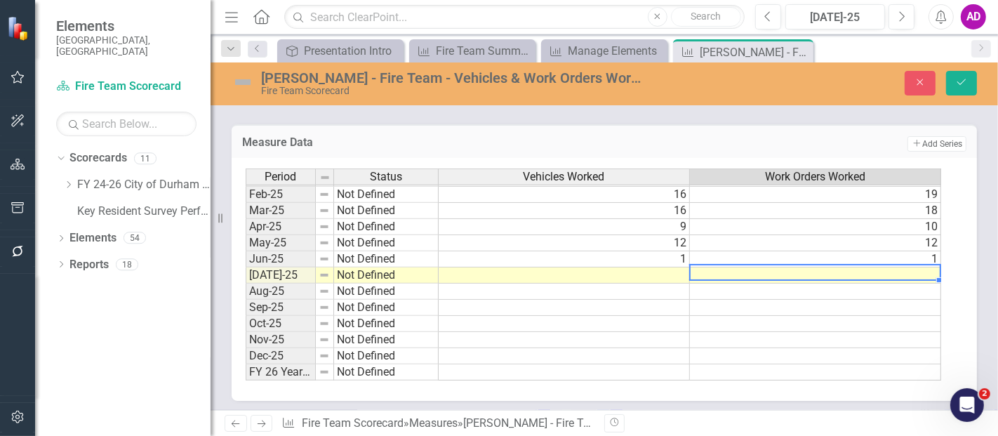
click at [748, 301] on td at bounding box center [815, 308] width 251 height 16
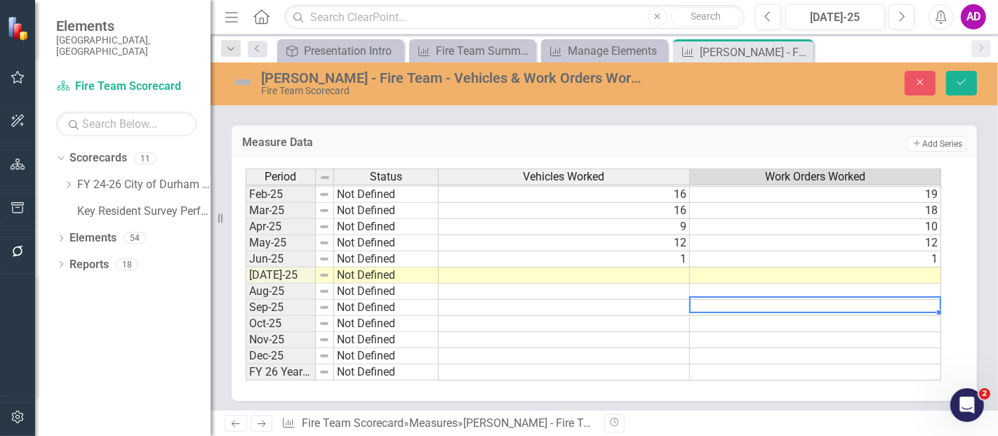
click at [664, 267] on td at bounding box center [564, 275] width 251 height 16
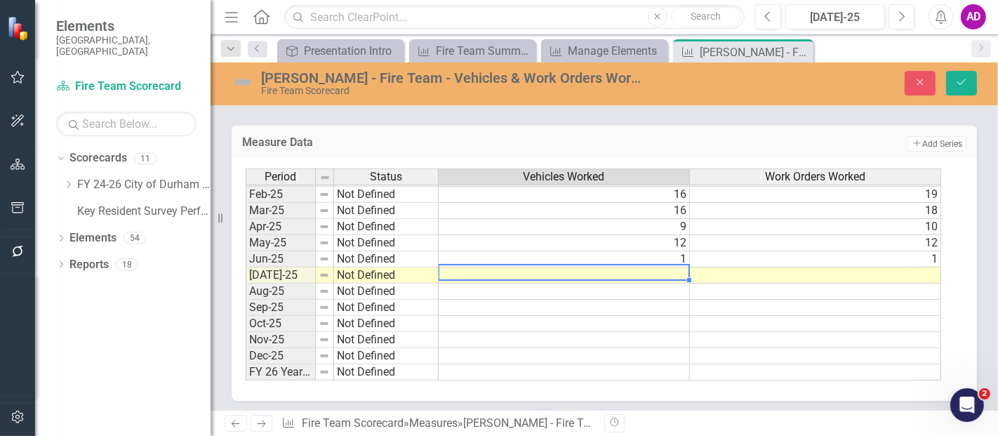
type textarea "0"
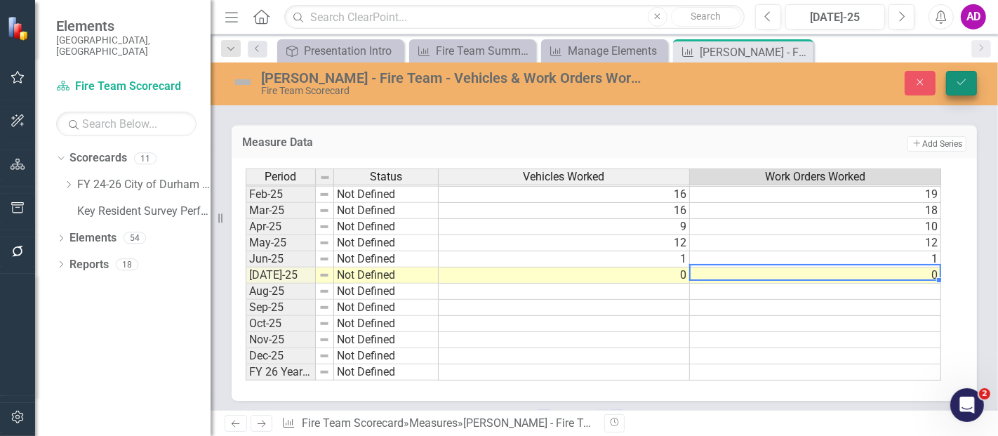
type textarea "0"
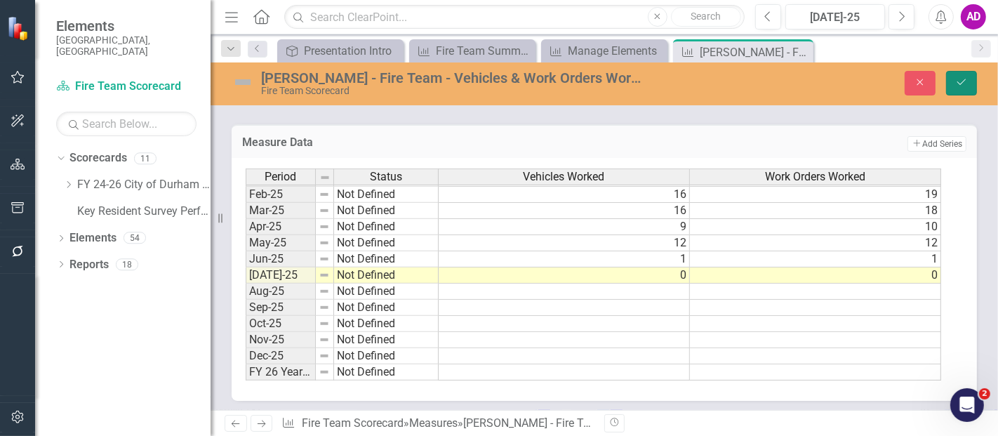
click at [964, 84] on icon "Save" at bounding box center [961, 82] width 13 height 10
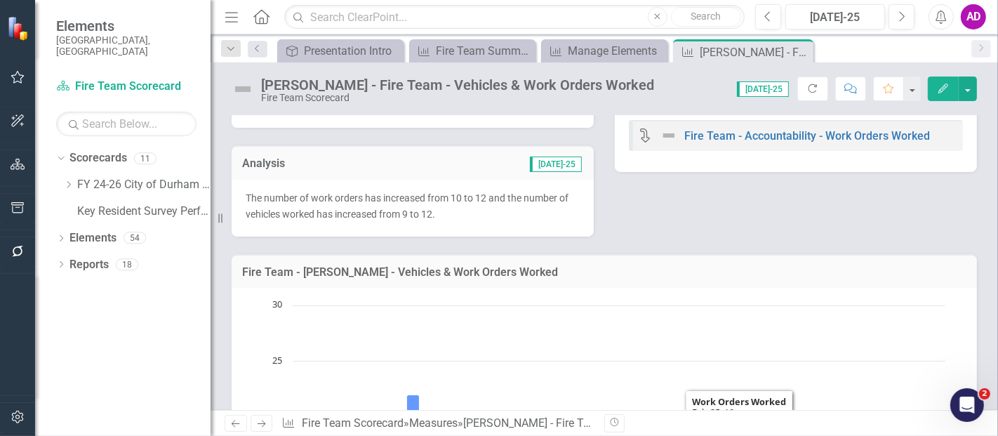
scroll to position [0, 0]
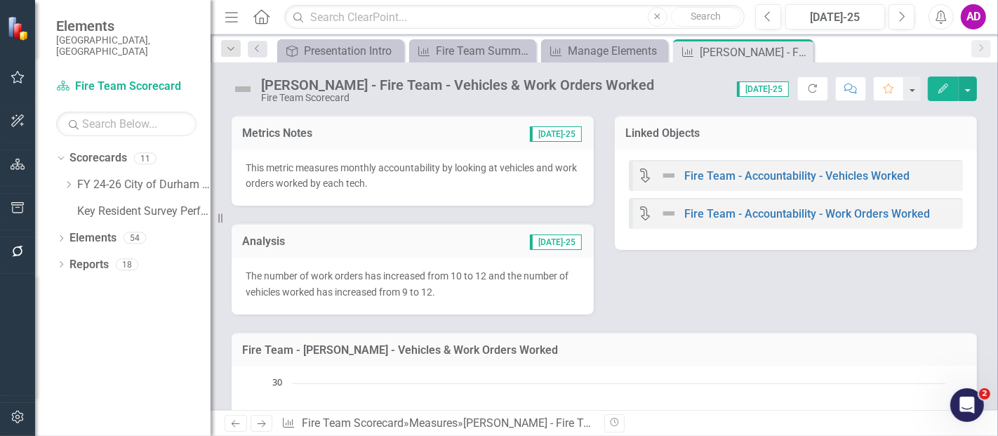
click at [495, 291] on p "The number of work orders has increased from 10 to 12 and the number of vehicle…" at bounding box center [413, 284] width 334 height 32
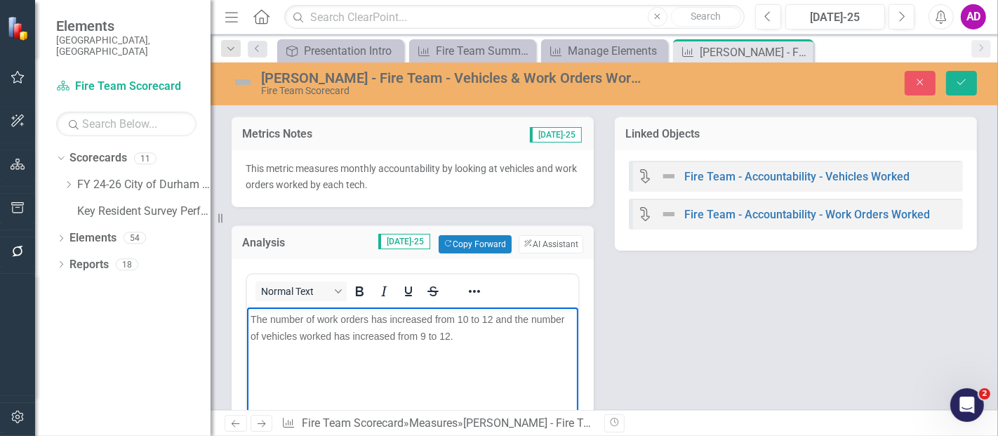
click at [467, 323] on span "The number of work orders has increased from 10 to 12 and the number of vehicle…" at bounding box center [407, 327] width 314 height 28
click at [413, 333] on span "The number of work orders has increased from 1 to 0 and the number of vehicles …" at bounding box center [407, 327] width 314 height 28
click at [395, 317] on span "The number of work orders has increased from 1 to 0 and the number of vehicles …" at bounding box center [407, 327] width 314 height 28
click at [347, 336] on span "The number of work orders has decreased from 1 to 0 and the number of vehicles …" at bounding box center [408, 327] width 317 height 28
click at [957, 83] on icon "Save" at bounding box center [961, 82] width 13 height 10
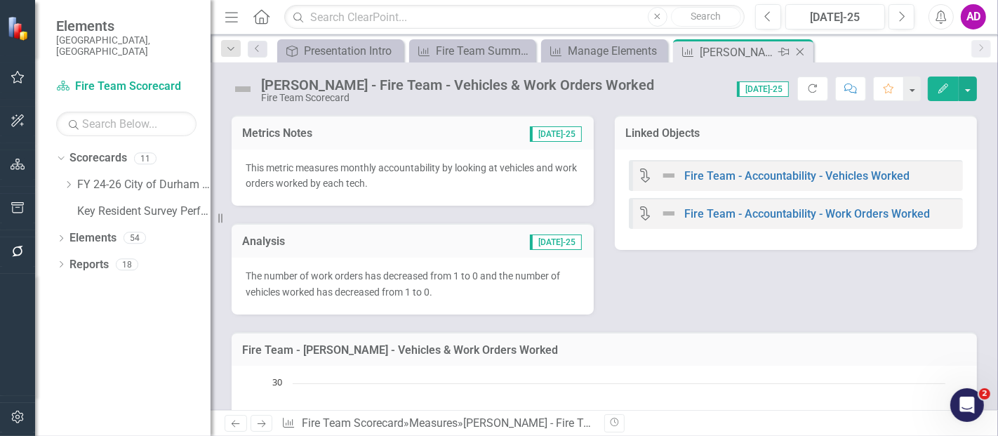
click at [803, 47] on icon "Close" at bounding box center [800, 51] width 14 height 11
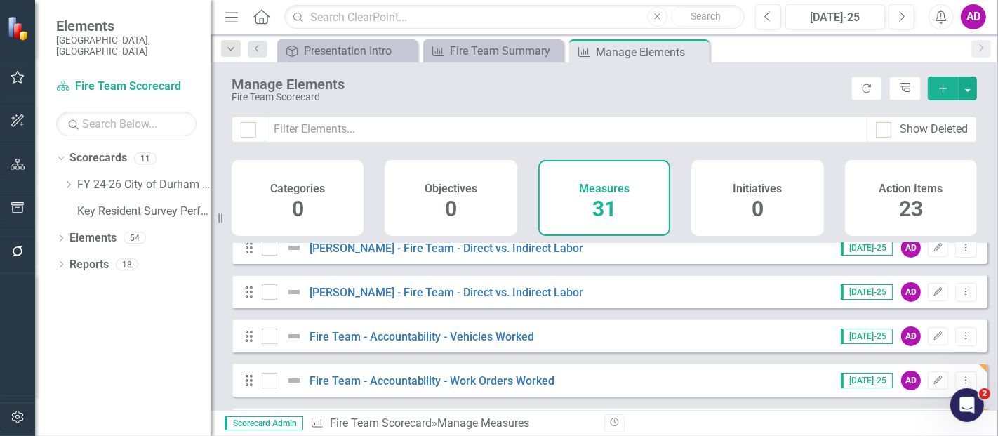
scroll to position [389, 0]
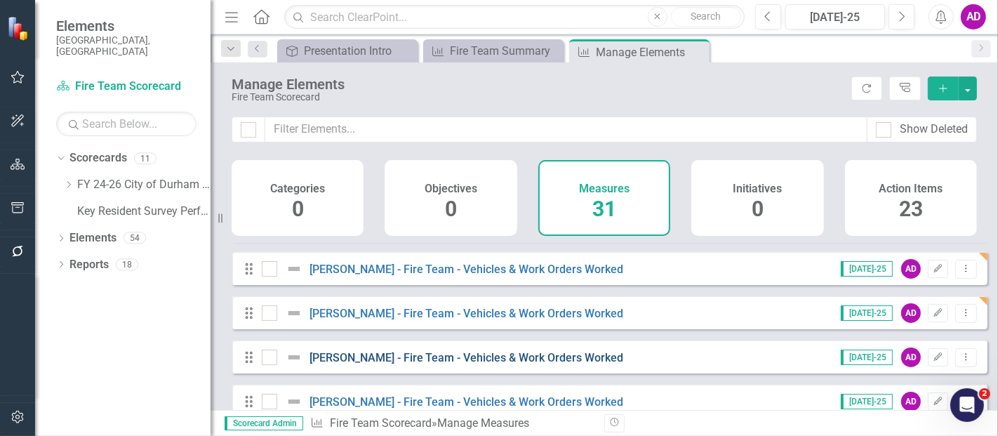
click at [523, 364] on link "[PERSON_NAME] - Fire Team - Vehicles & Work Orders Worked" at bounding box center [466, 357] width 314 height 13
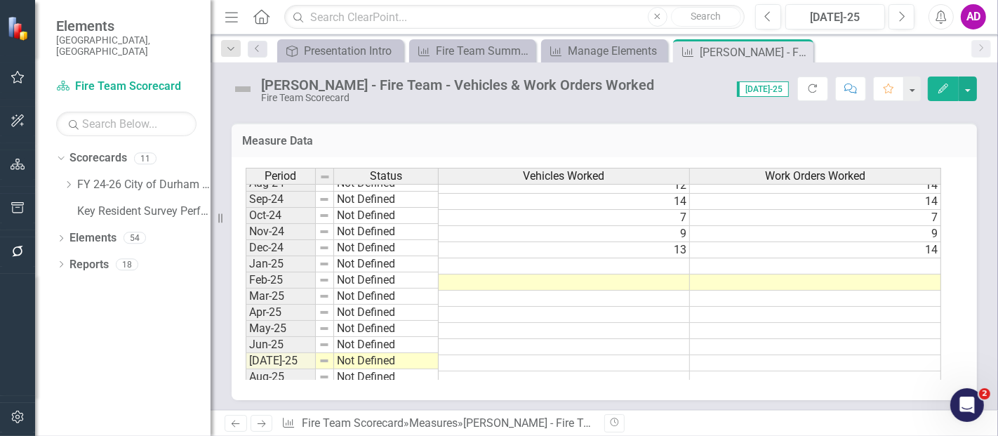
scroll to position [702, 0]
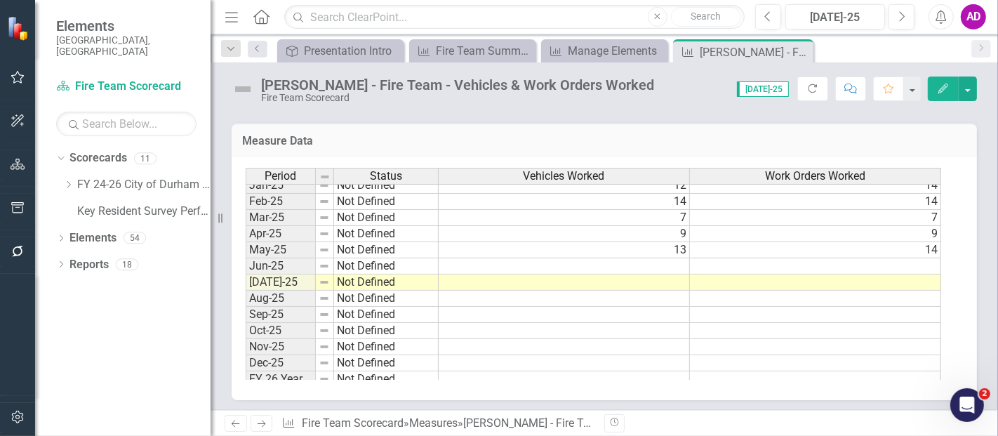
click at [697, 326] on td at bounding box center [815, 331] width 251 height 16
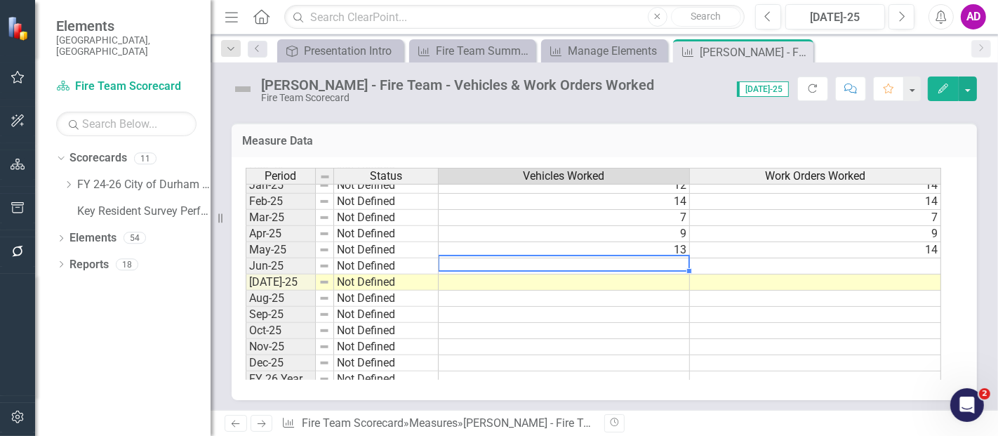
click at [608, 265] on td at bounding box center [564, 266] width 251 height 16
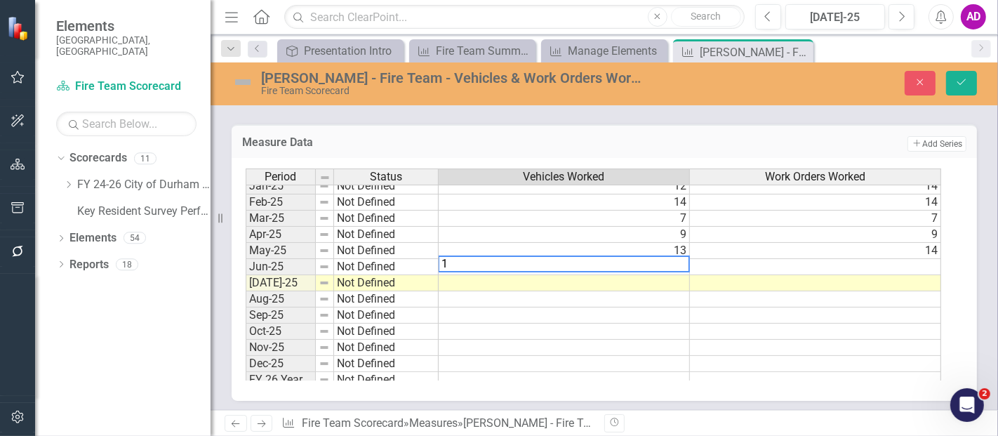
type textarea "13"
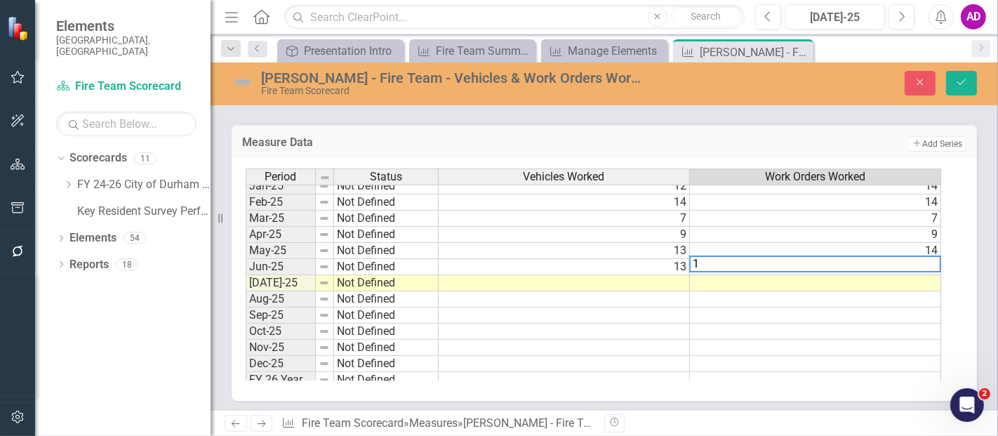
type textarea "13"
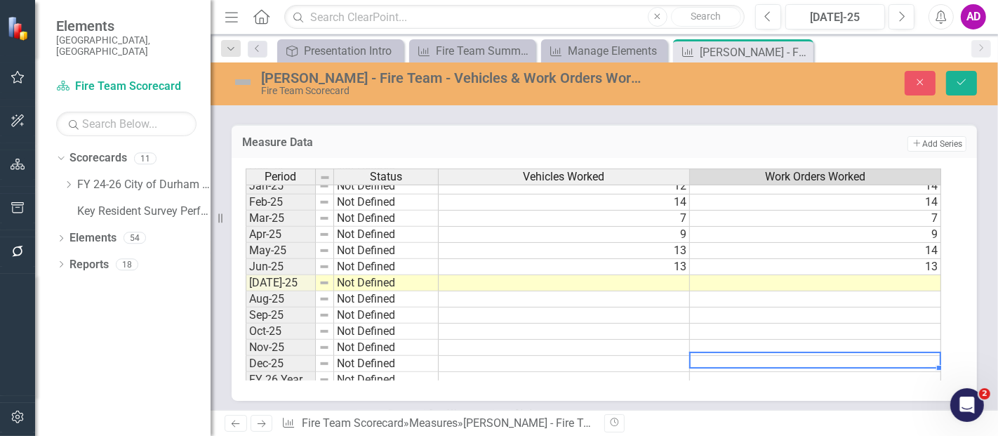
click at [738, 356] on td at bounding box center [815, 364] width 251 height 16
click at [651, 275] on td at bounding box center [564, 283] width 251 height 16
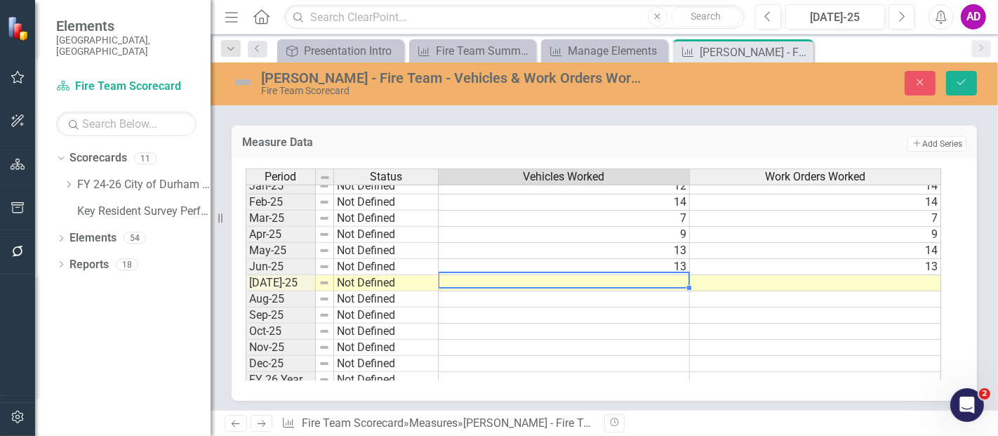
type textarea "13"
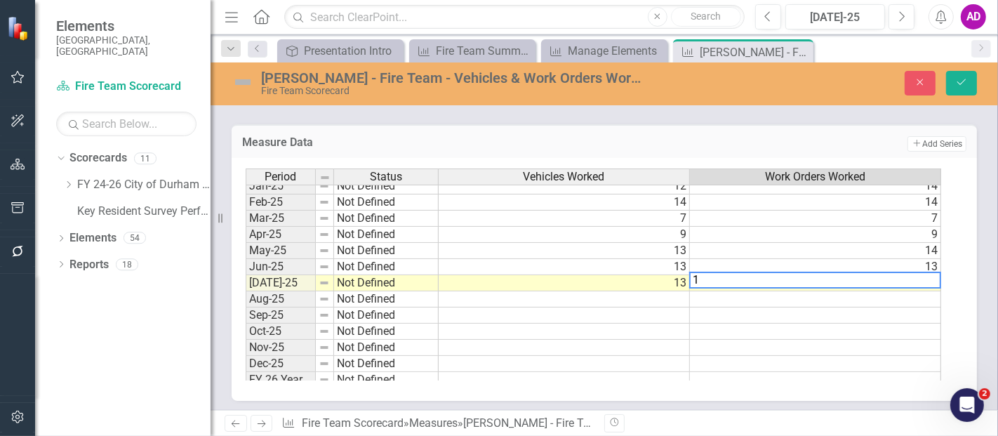
type textarea "17"
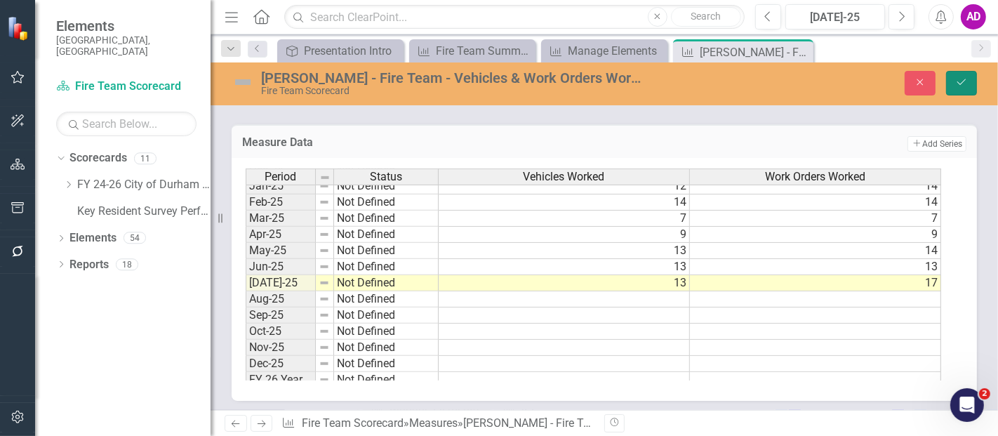
click at [963, 77] on icon "Save" at bounding box center [961, 82] width 13 height 10
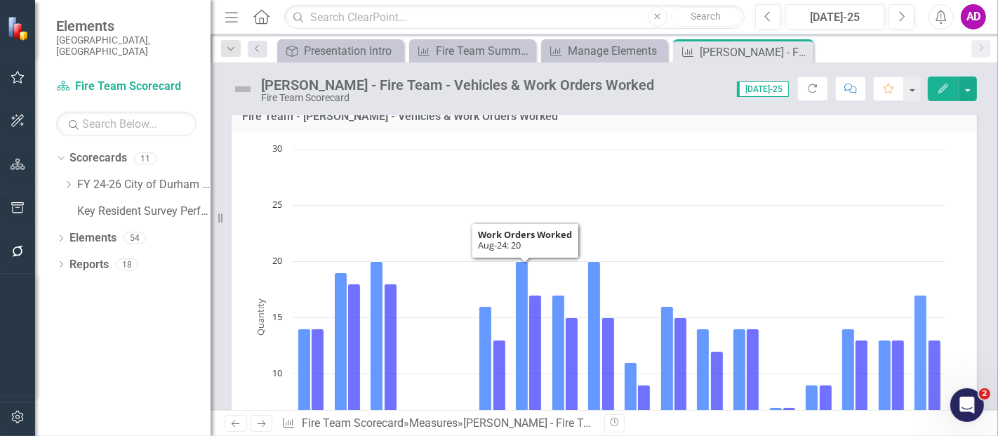
scroll to position [0, 0]
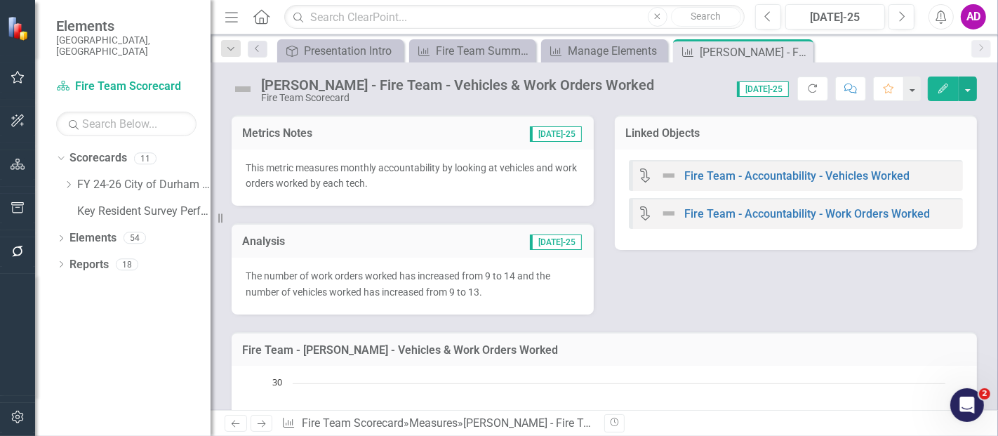
click at [422, 253] on div "Analysis Jul-25" at bounding box center [413, 240] width 362 height 34
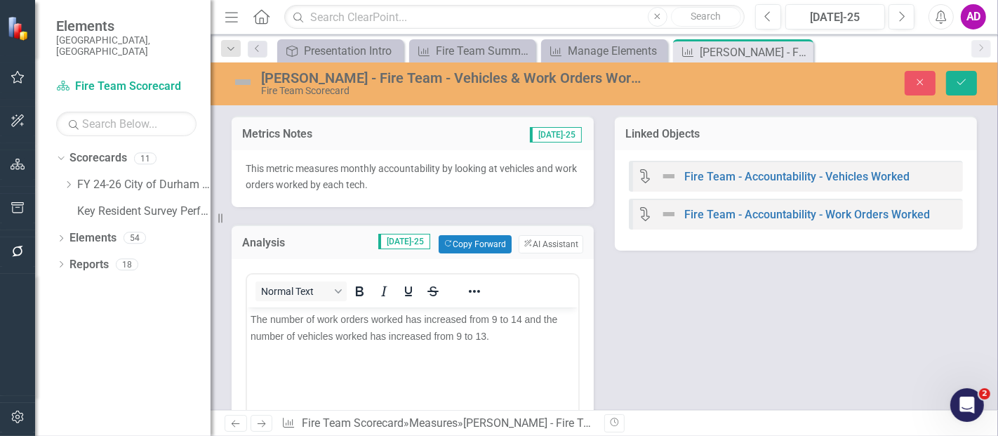
click at [495, 316] on span "The number of work orders worked has increased from 9 to 14 and the number of v…" at bounding box center [403, 327] width 307 height 28
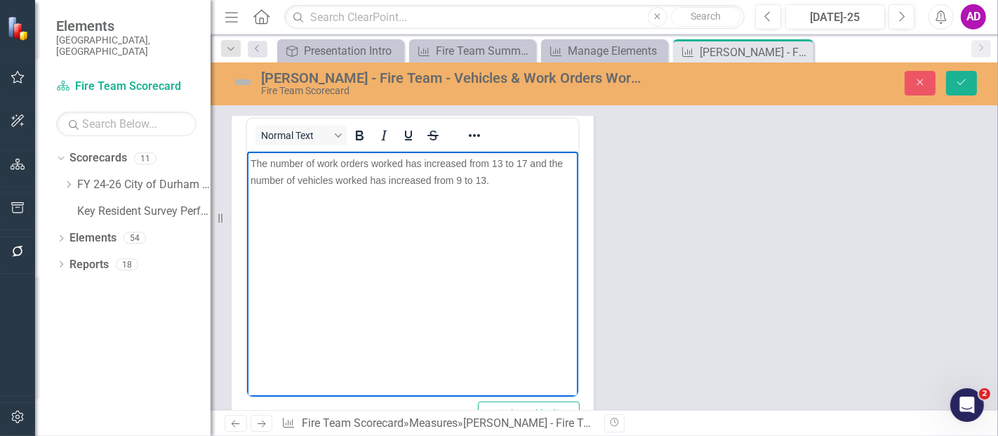
scroll to position [78, 0]
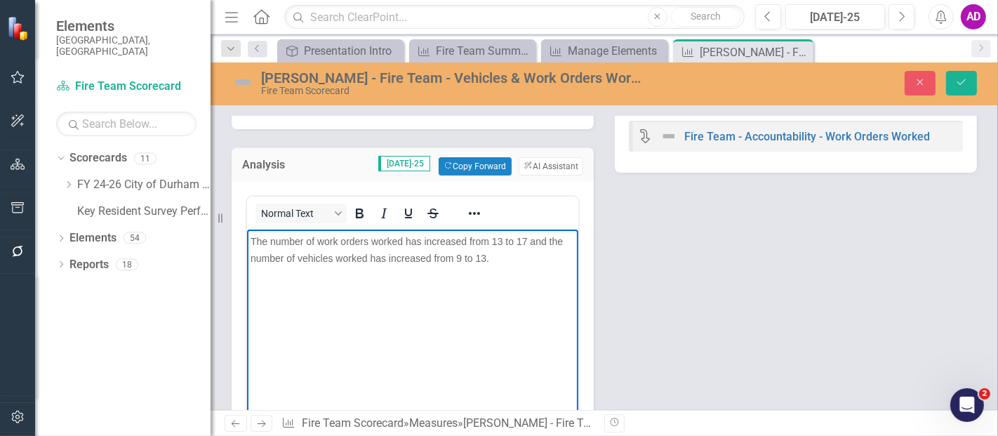
click at [474, 258] on span "The number of work orders worked has increased from 13 to 17 and the number of …" at bounding box center [406, 249] width 312 height 28
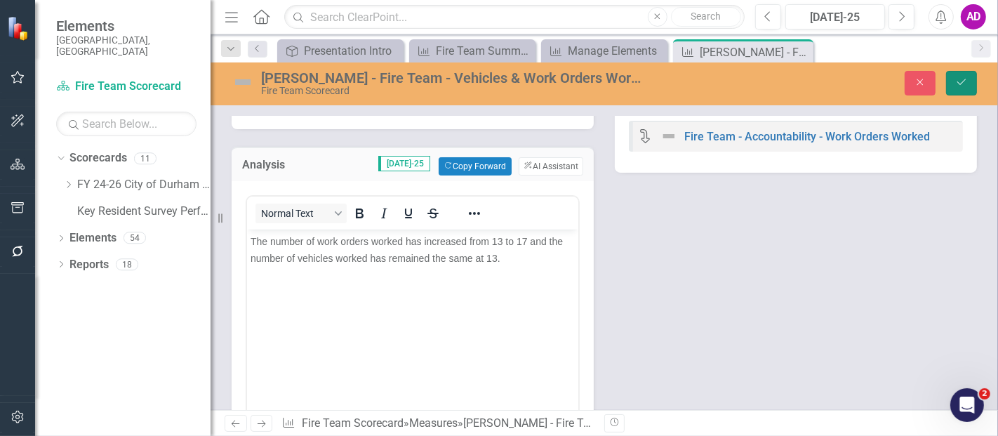
click at [966, 79] on icon "Save" at bounding box center [961, 82] width 13 height 10
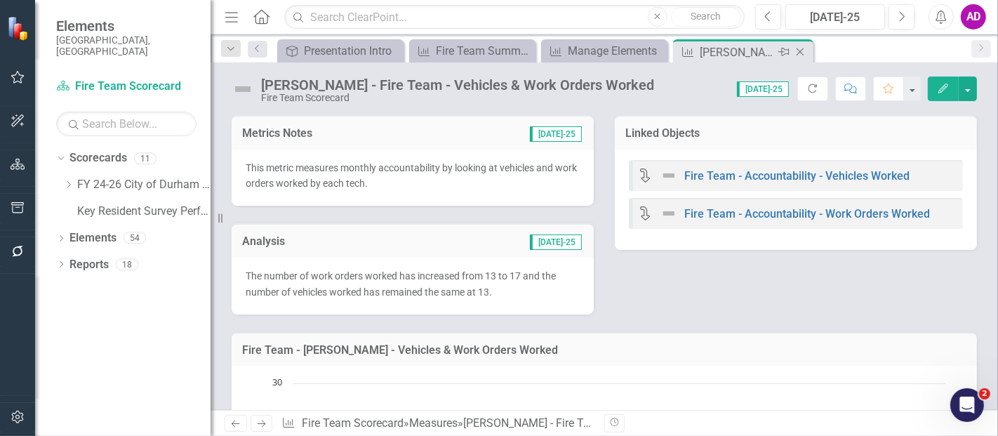
click at [798, 50] on icon at bounding box center [800, 52] width 8 height 8
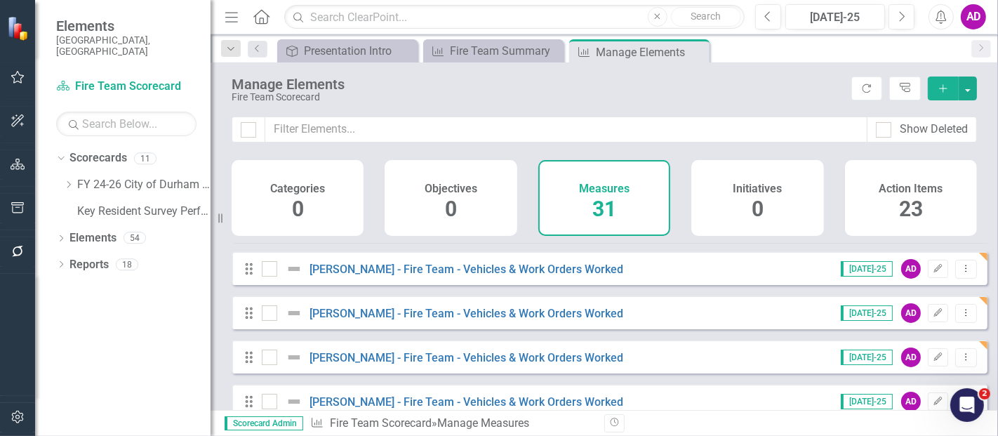
scroll to position [467, 0]
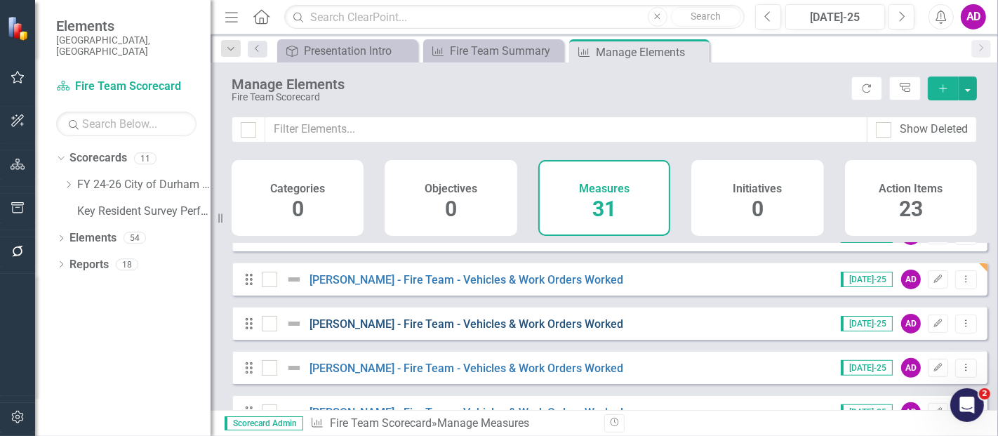
click at [539, 330] on link "[PERSON_NAME] - Fire Team - Vehicles & Work Orders Worked" at bounding box center [466, 323] width 314 height 13
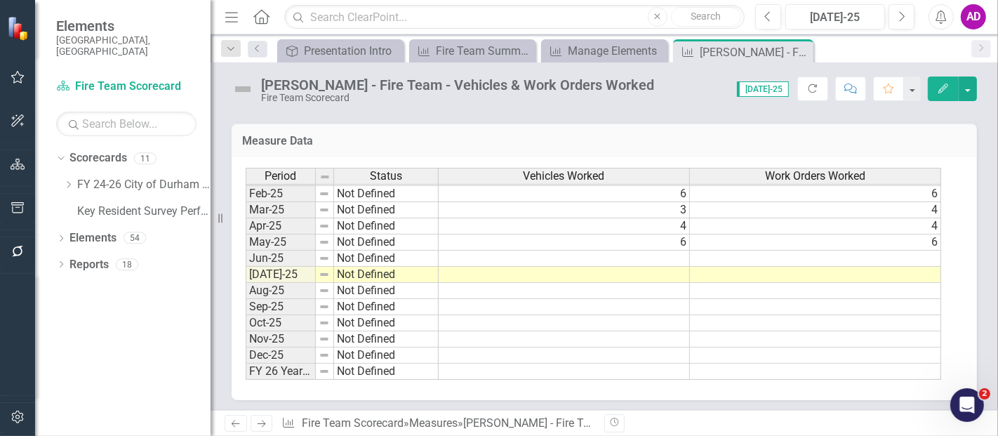
scroll to position [709, 0]
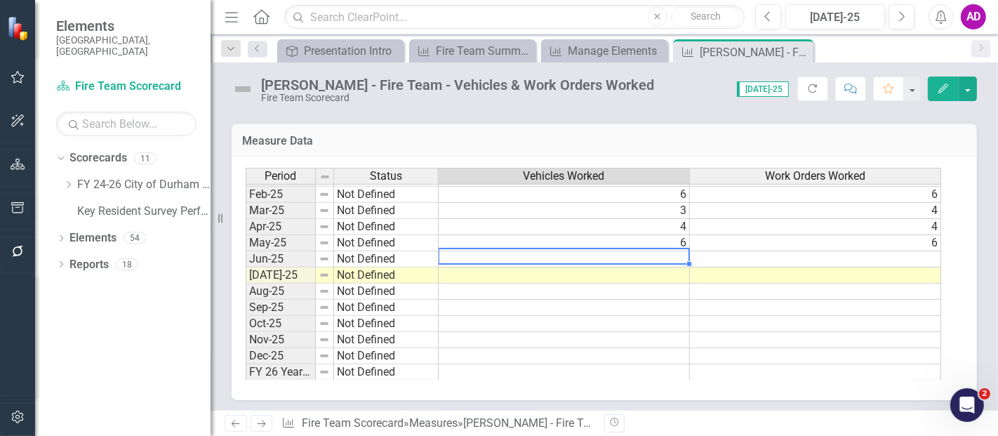
click at [661, 253] on td at bounding box center [564, 259] width 251 height 16
type textarea "7"
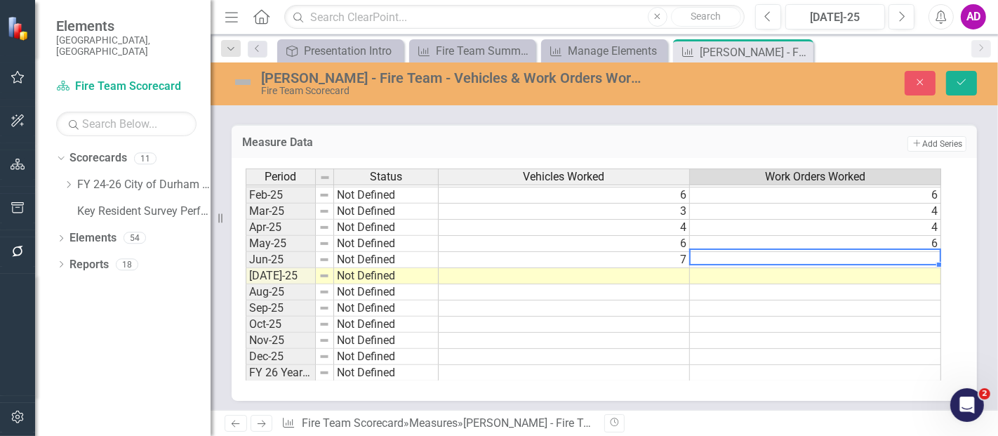
type textarea "8"
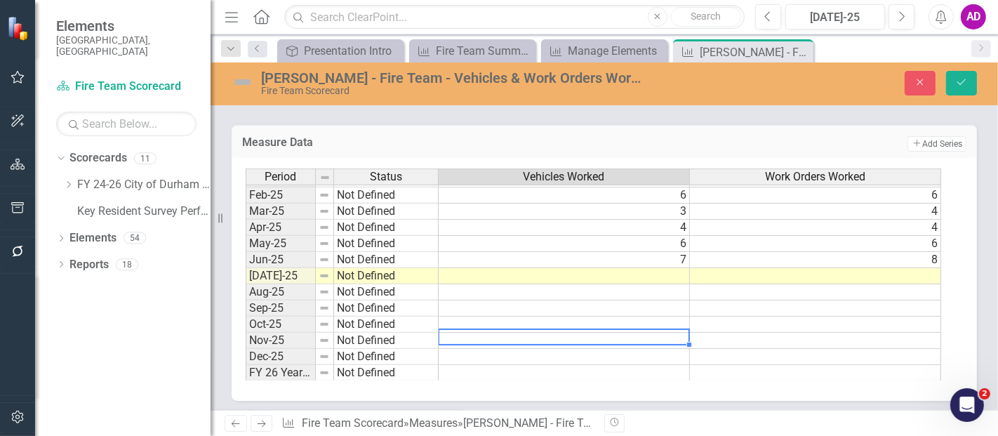
drag, startPoint x: 672, startPoint y: 331, endPoint x: 675, endPoint y: 324, distance: 7.6
click at [672, 333] on td at bounding box center [564, 341] width 251 height 16
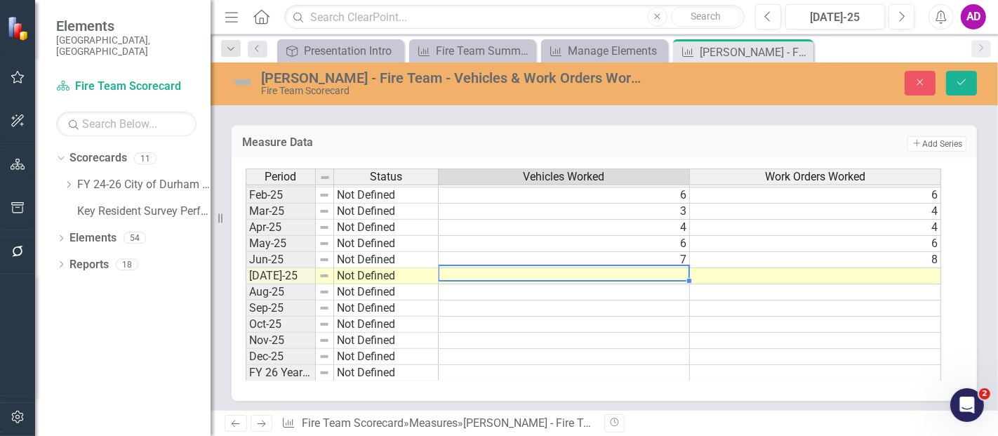
click at [672, 271] on td at bounding box center [564, 276] width 251 height 16
type textarea "7"
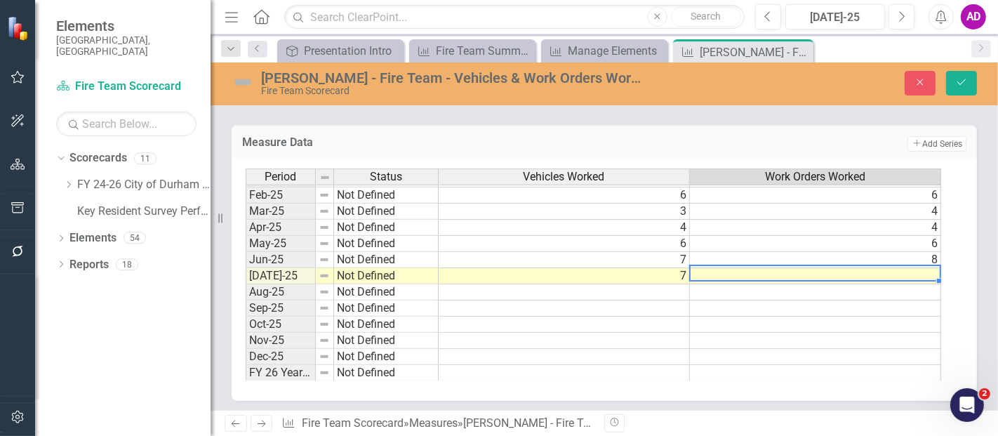
type textarea "7"
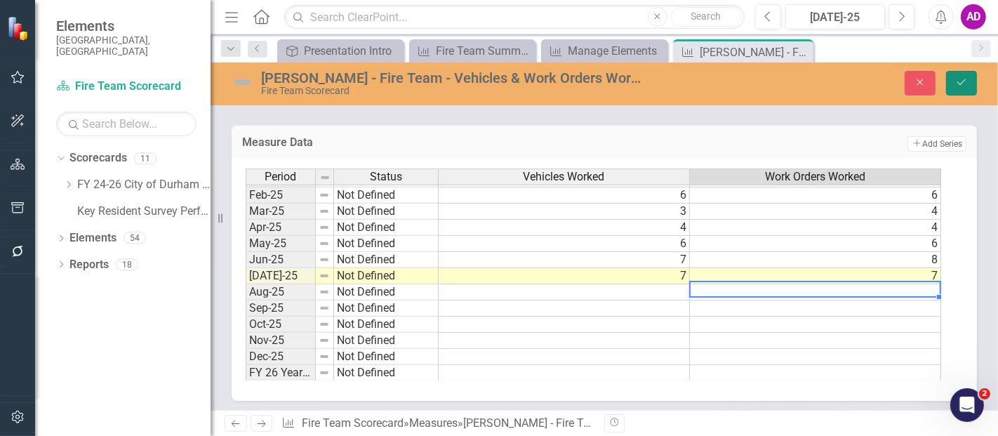
click at [968, 79] on button "Save" at bounding box center [961, 83] width 31 height 25
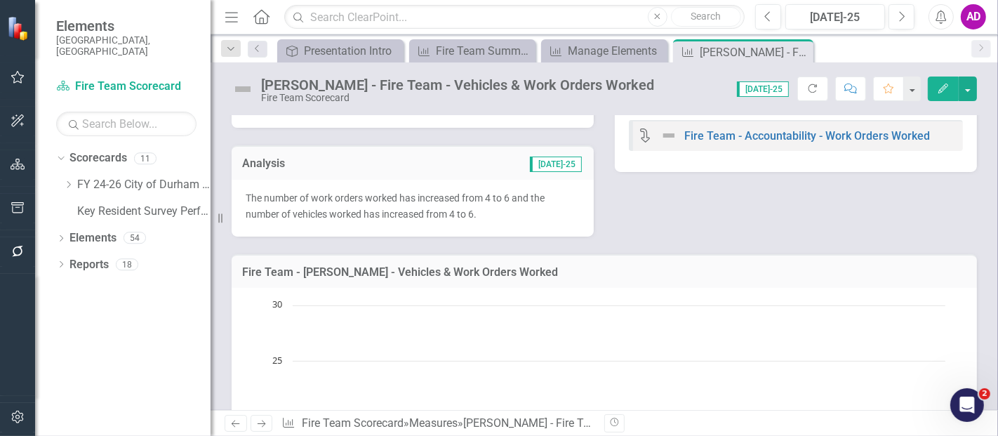
scroll to position [0, 0]
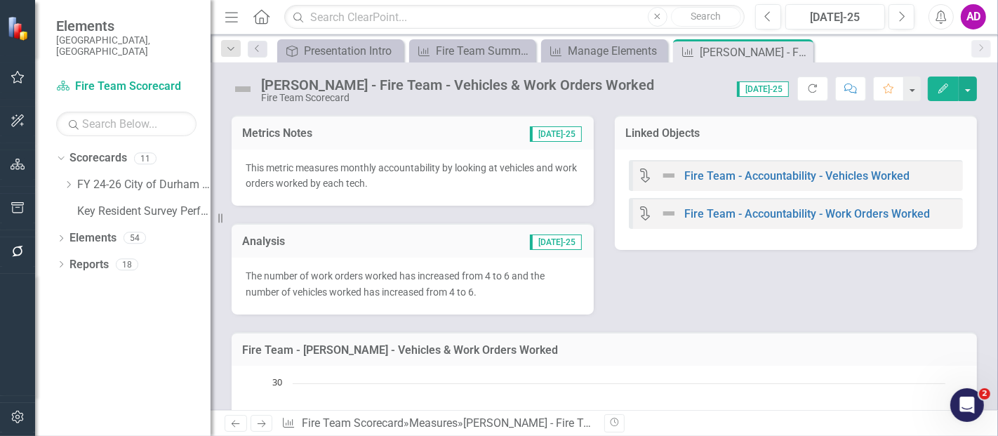
click at [505, 300] on div "The number of work orders worked has increased from 4 to 6 and the number of ve…" at bounding box center [413, 286] width 362 height 57
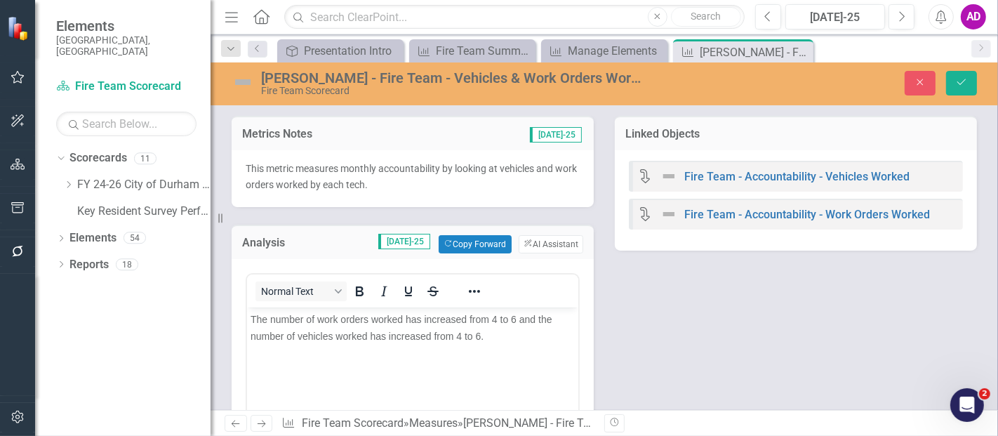
click at [495, 318] on span "The number of work orders worked has increased from 4 to 6 and the number of ve…" at bounding box center [401, 327] width 302 height 28
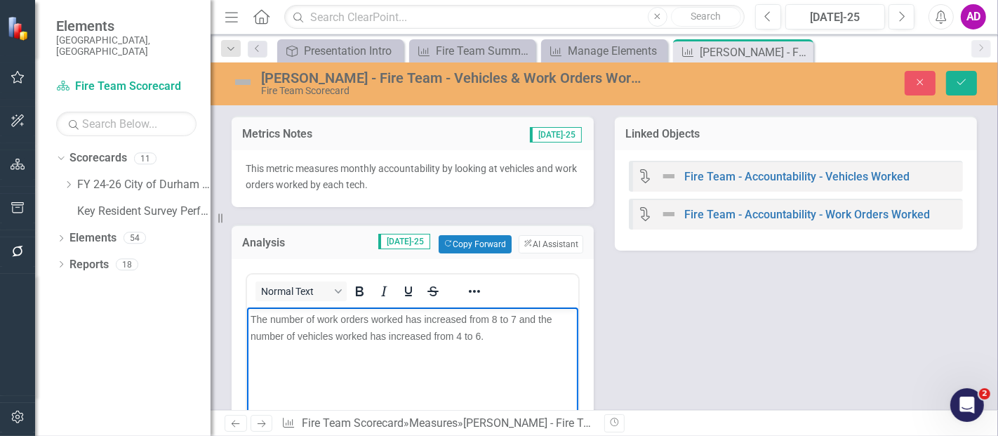
click at [429, 320] on span "The number of work orders worked has increased from 8 to 7 and the number of ve…" at bounding box center [401, 327] width 302 height 28
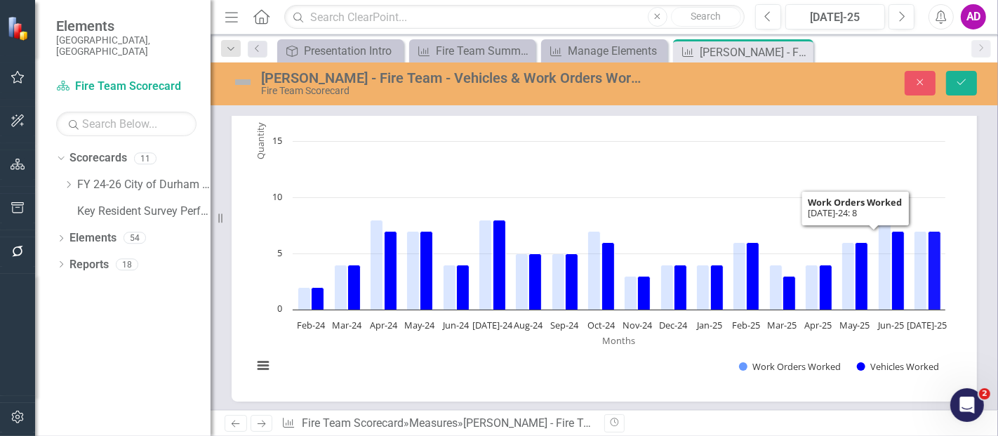
scroll to position [156, 0]
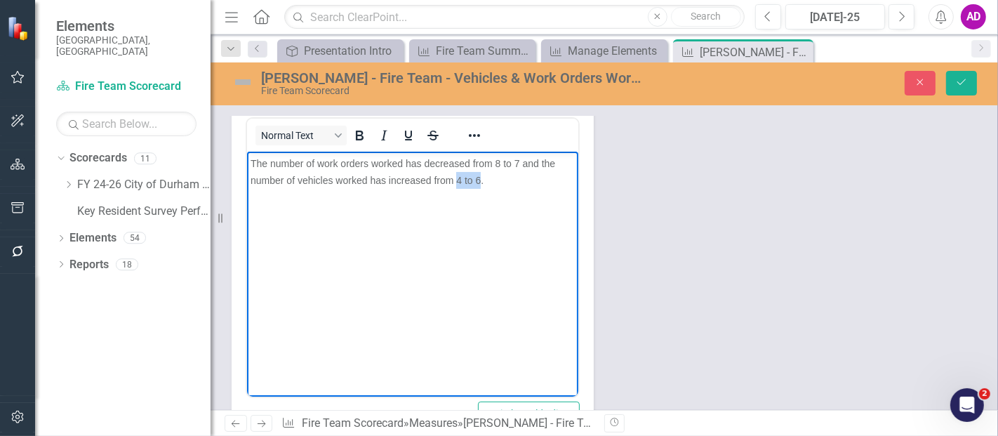
drag, startPoint x: 478, startPoint y: 180, endPoint x: 457, endPoint y: 178, distance: 21.2
click at [457, 178] on span "The number of work orders worked has decreased from 8 to 7 and the number of ve…" at bounding box center [402, 171] width 305 height 28
click at [387, 179] on span "The number of work orders worked has decreased from 8 to 7 and the number of ve…" at bounding box center [402, 171] width 305 height 28
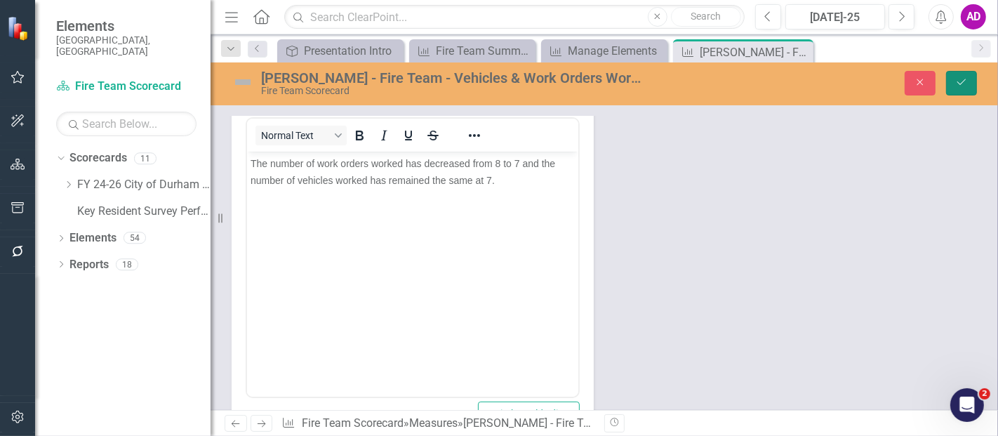
click at [962, 86] on icon "Save" at bounding box center [961, 82] width 13 height 10
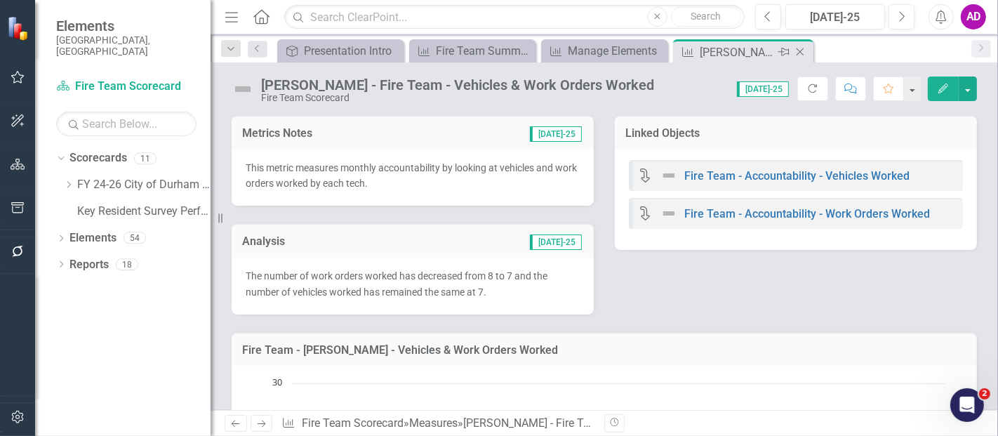
click at [798, 50] on icon at bounding box center [800, 52] width 8 height 8
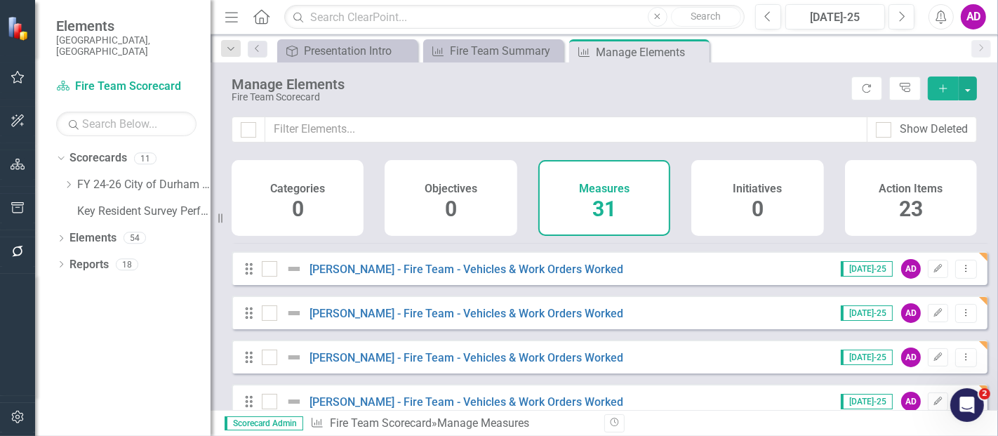
scroll to position [467, 0]
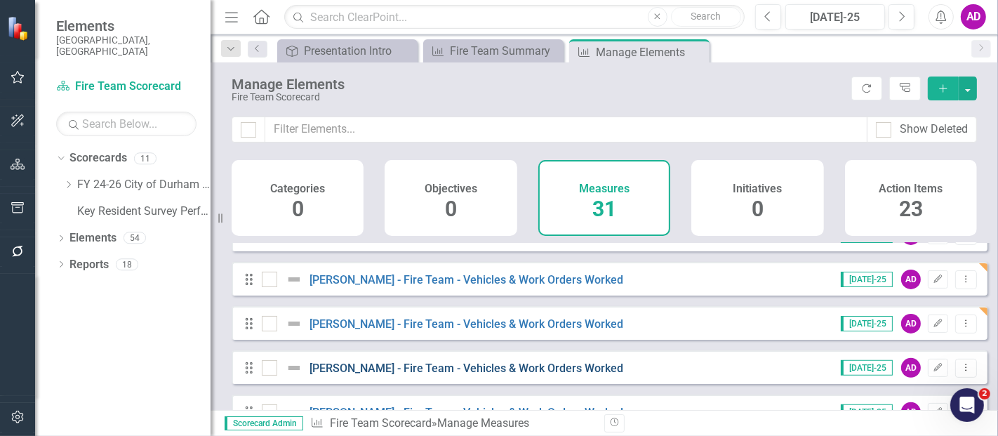
click at [589, 375] on link "[PERSON_NAME] - Fire Team - Vehicles & Work Orders Worked" at bounding box center [466, 367] width 314 height 13
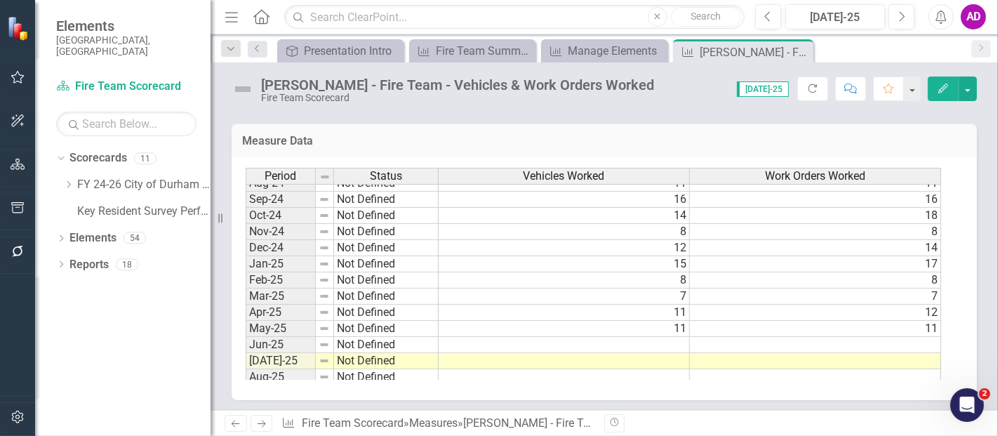
scroll to position [709, 0]
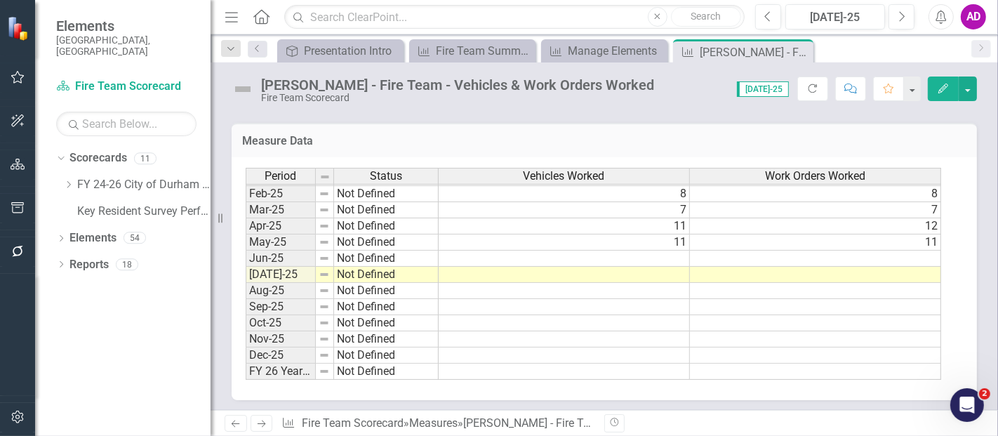
click at [246, 260] on div "Period Status Vehicles Worked Work Orders Worked Jan-24 Not Defined 14 16 Feb-2…" at bounding box center [246, 169] width 0 height 421
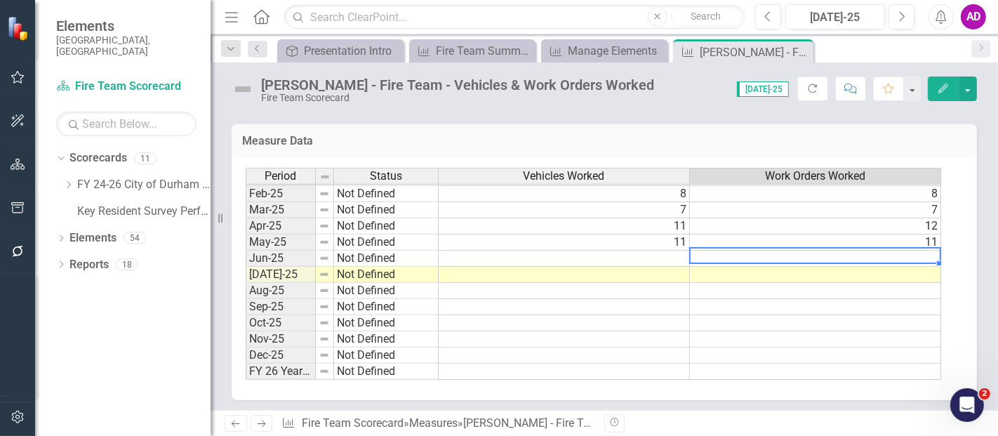
click at [638, 250] on td at bounding box center [564, 258] width 251 height 16
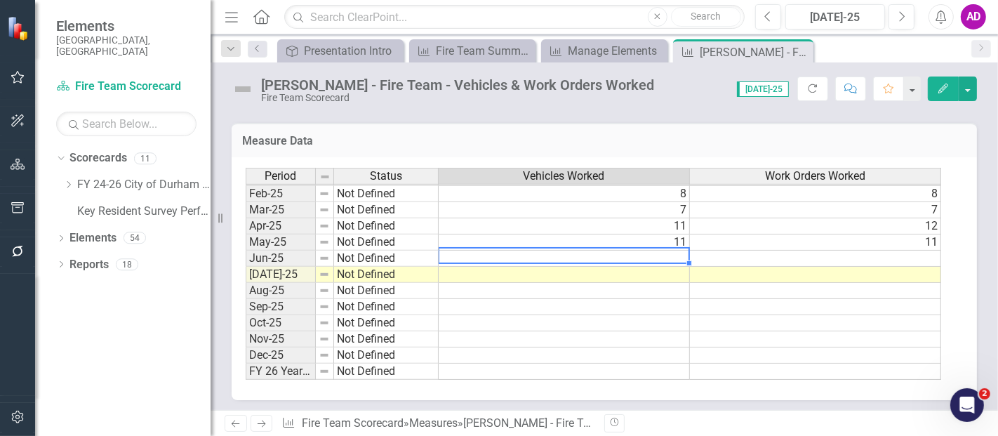
type textarea "11"
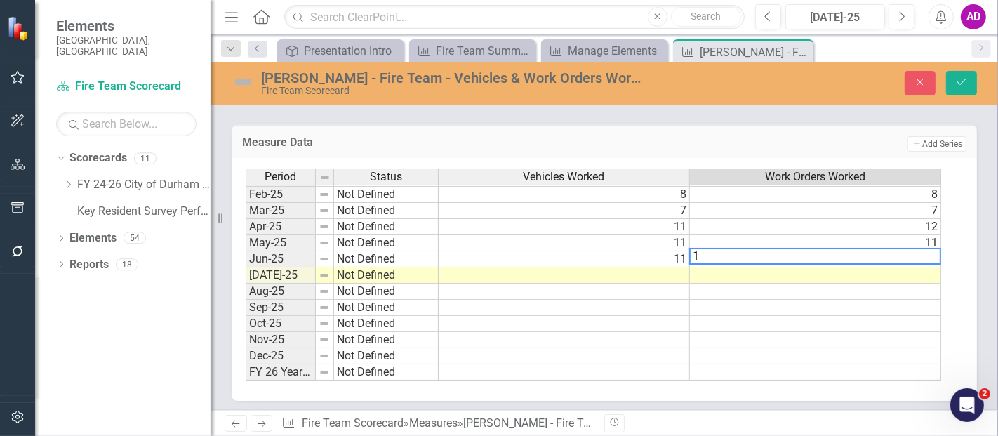
type textarea "12"
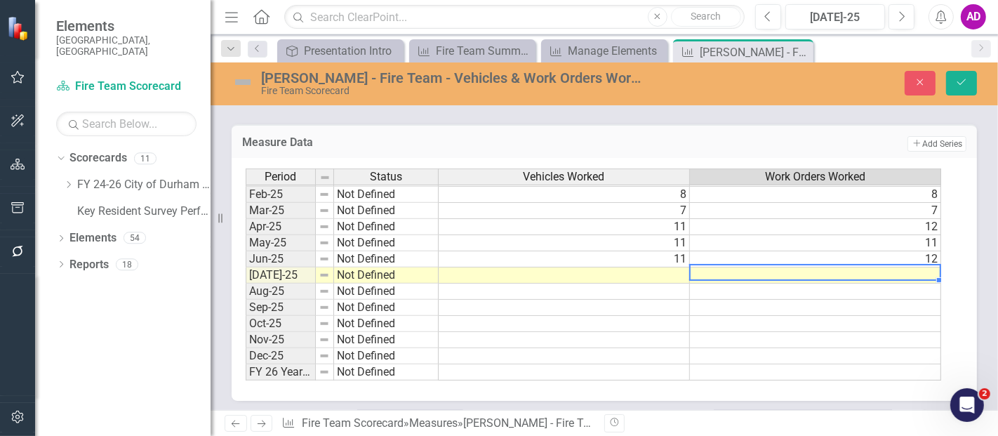
click at [751, 300] on td at bounding box center [815, 308] width 251 height 16
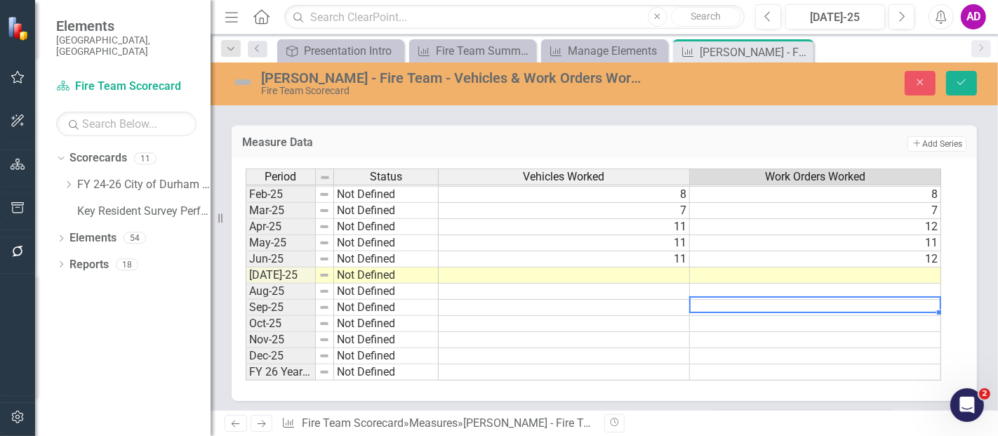
click at [673, 271] on td at bounding box center [564, 275] width 251 height 16
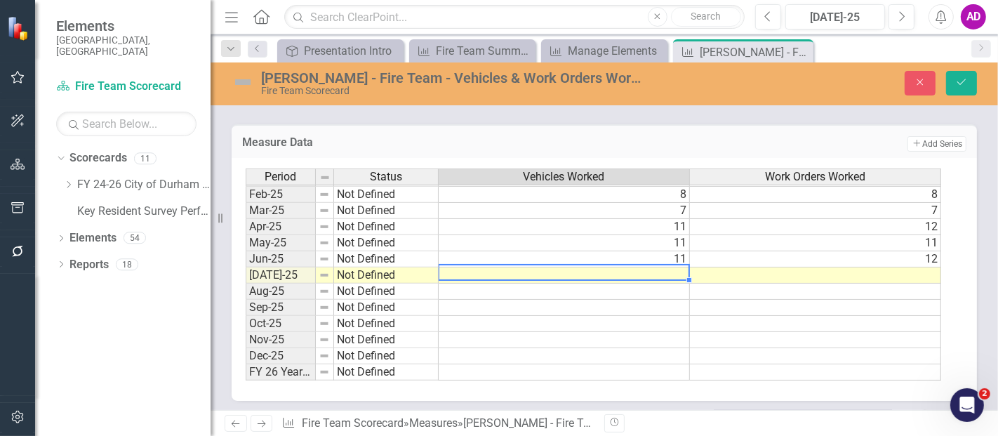
type textarea "10"
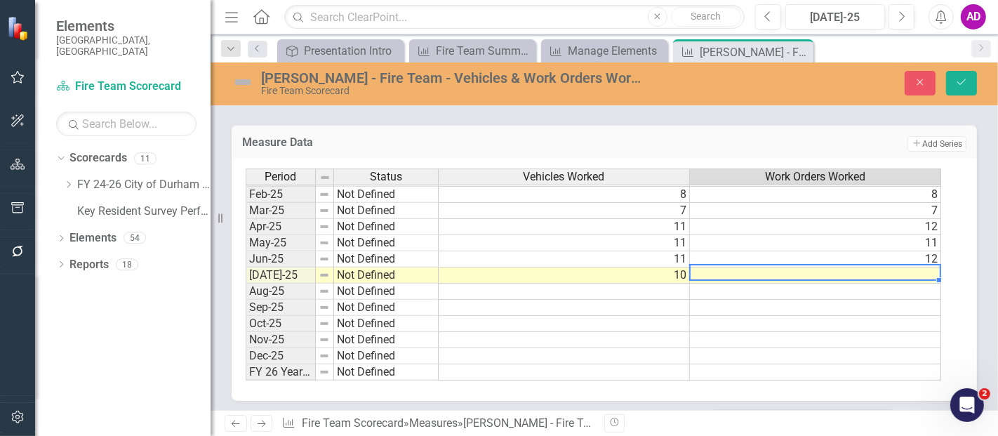
type textarea "10"
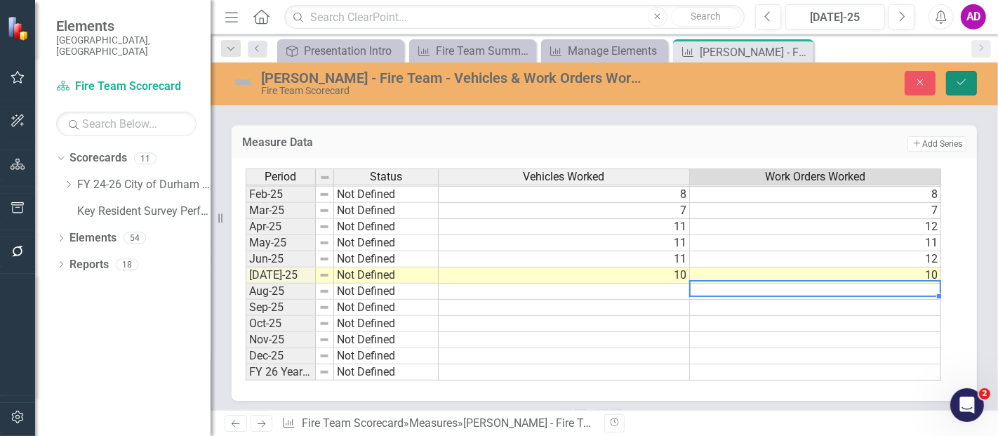
click at [966, 87] on button "Save" at bounding box center [961, 83] width 31 height 25
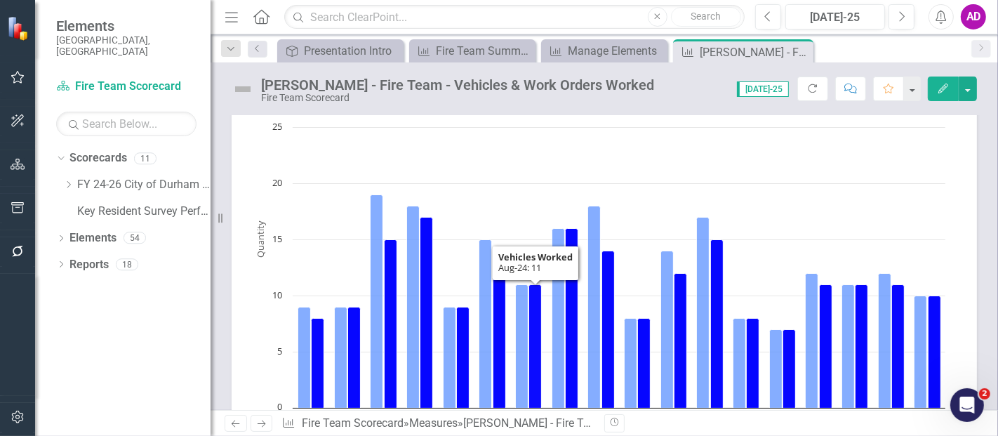
scroll to position [0, 0]
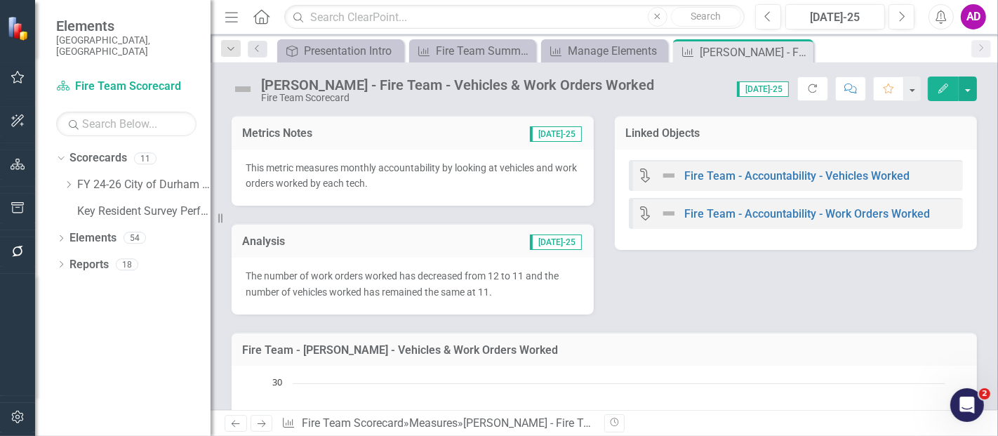
click at [466, 253] on div "Analysis Jul-25" at bounding box center [413, 240] width 362 height 34
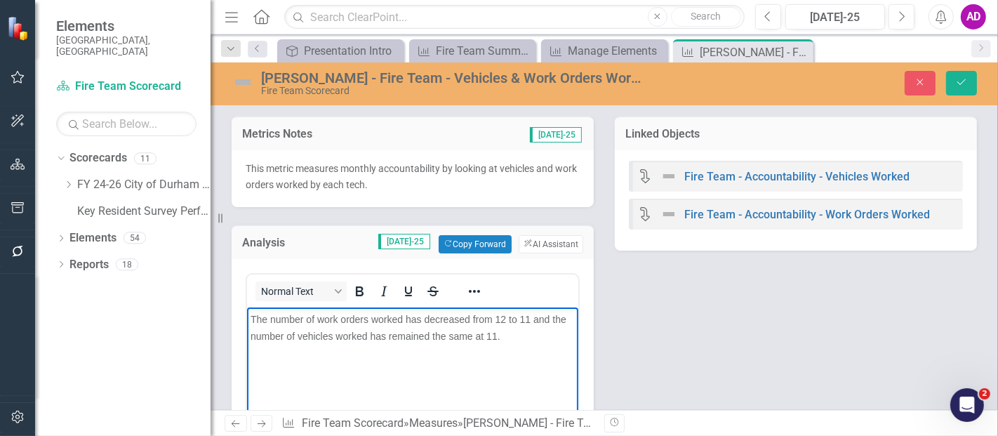
click at [528, 314] on span "The number of work orders worked has decreased from 12 to 11 and the number of …" at bounding box center [408, 327] width 316 height 28
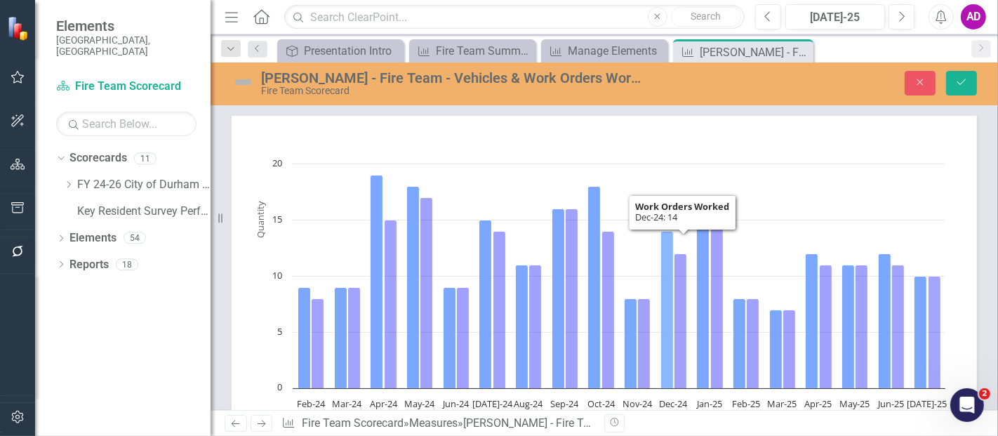
scroll to position [156, 0]
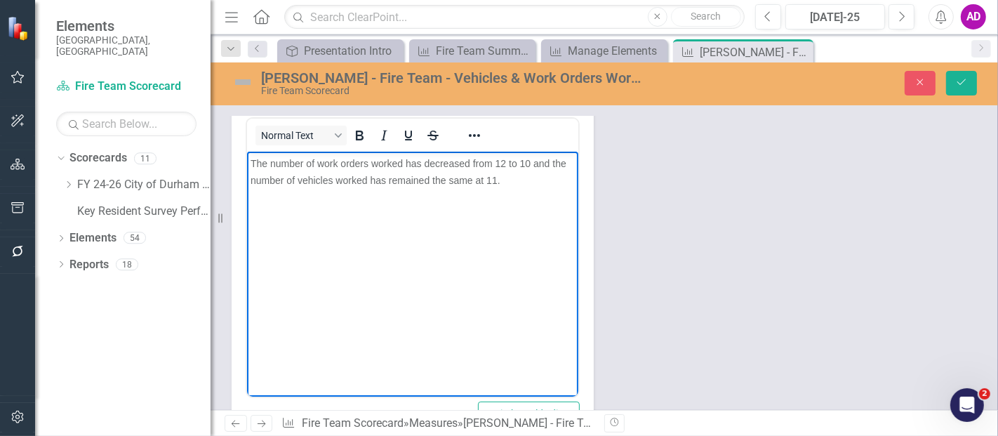
click at [494, 182] on span "The number of work orders worked has decreased from 12 to 10 and the number of …" at bounding box center [408, 171] width 316 height 28
click at [387, 177] on span "The number of work orders worked has decreased from 12 to 10 and the number of …" at bounding box center [408, 171] width 316 height 28
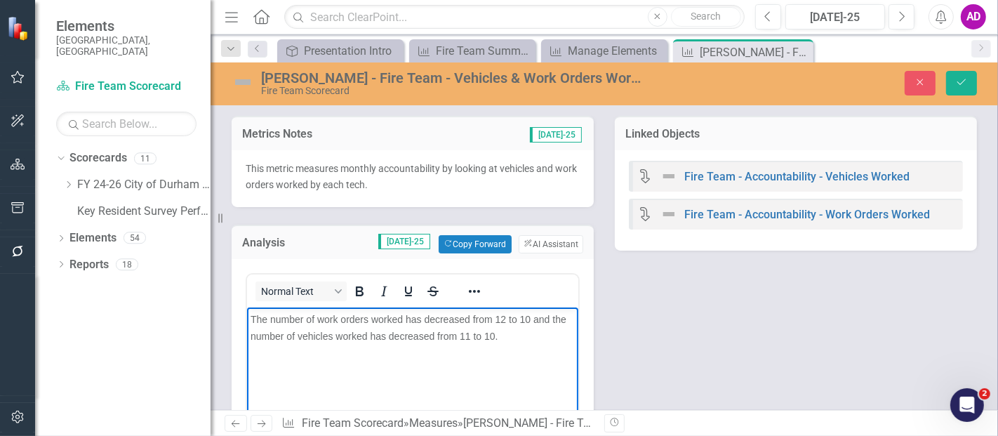
scroll to position [156, 0]
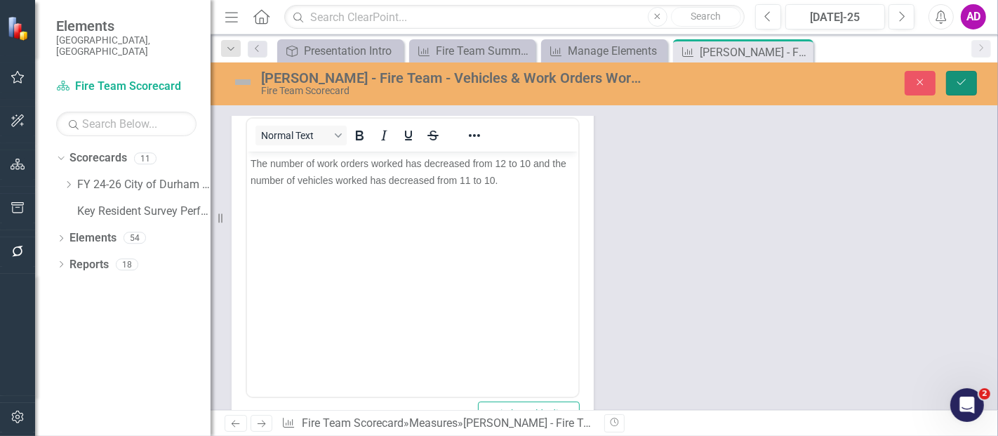
click at [968, 74] on button "Save" at bounding box center [961, 83] width 31 height 25
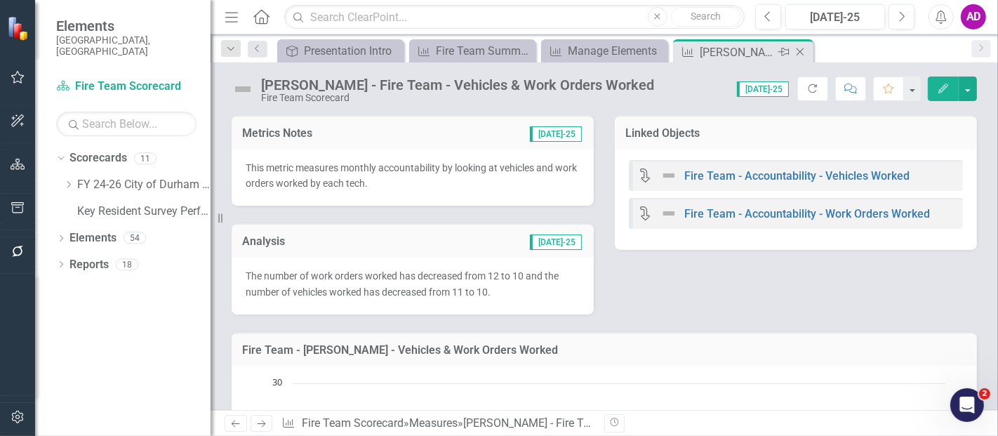
click at [798, 50] on icon at bounding box center [800, 52] width 8 height 8
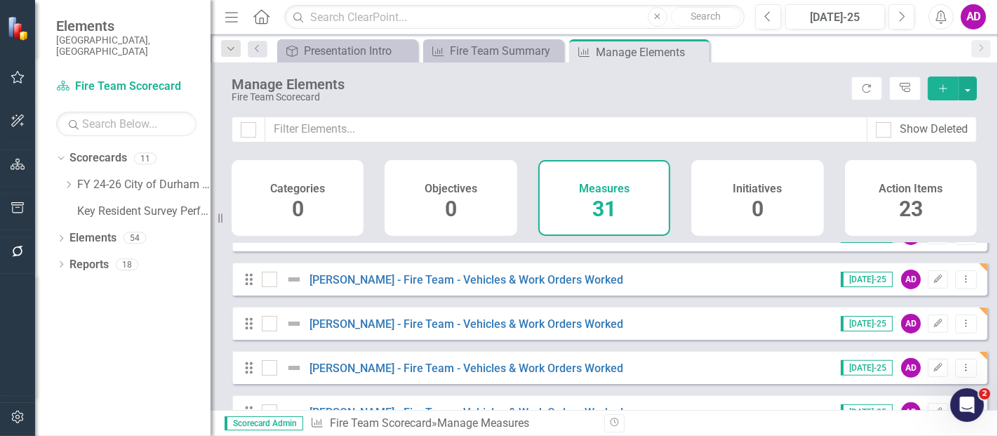
scroll to position [545, 0]
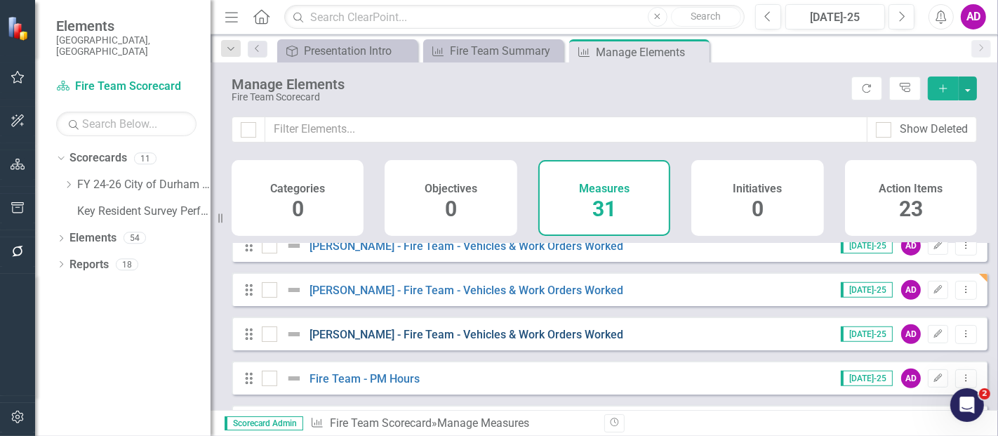
click at [541, 341] on link "[PERSON_NAME] - Fire Team - Vehicles & Work Orders Worked" at bounding box center [466, 334] width 314 height 13
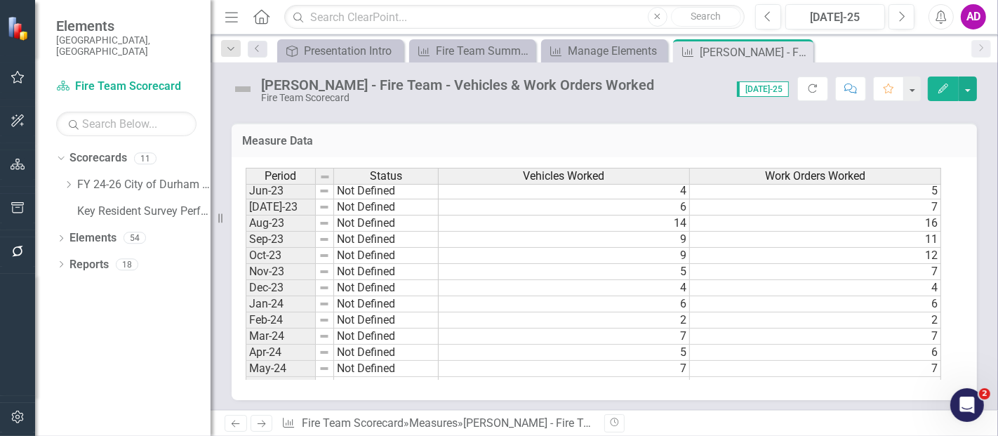
scroll to position [702, 0]
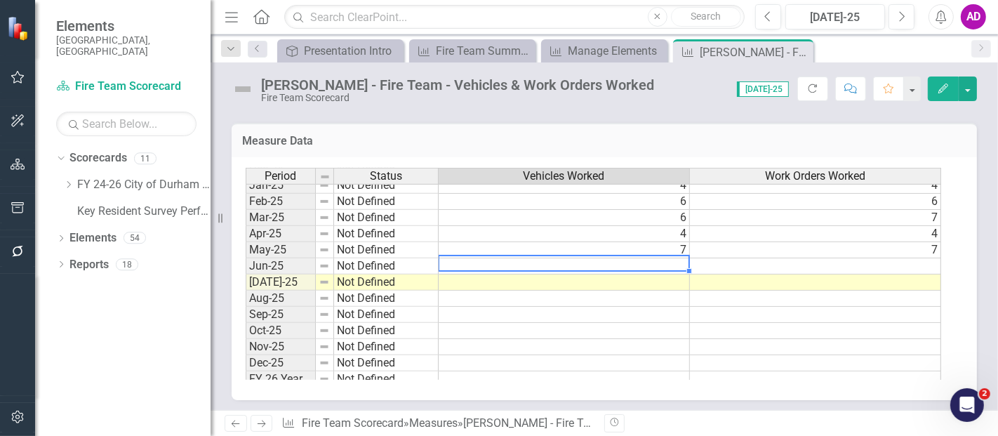
click at [669, 266] on td at bounding box center [564, 266] width 251 height 16
type textarea "7"
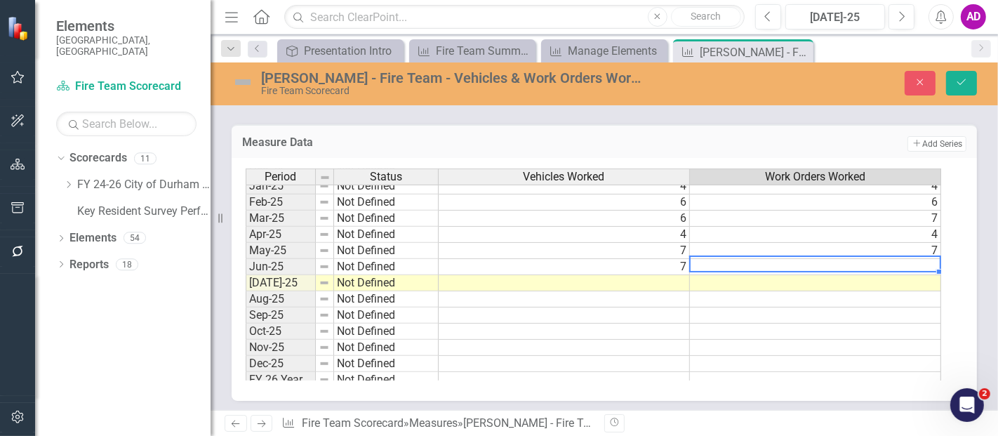
type textarea "8"
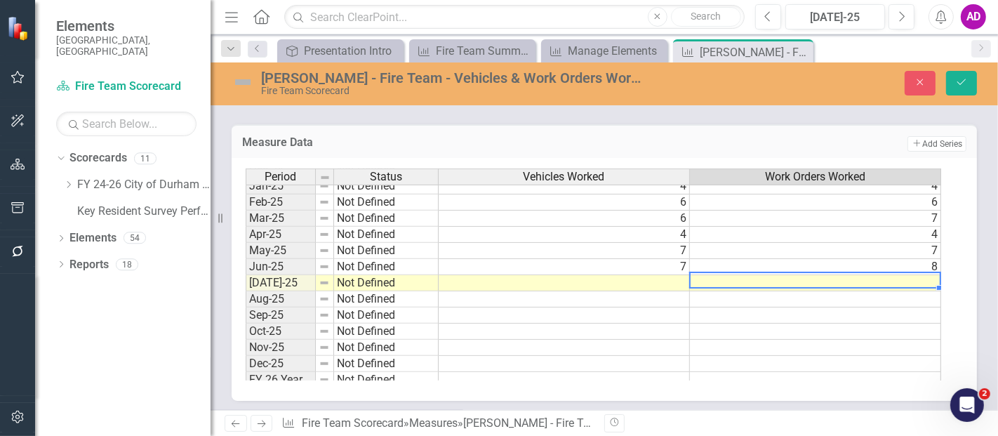
click at [665, 277] on td at bounding box center [564, 283] width 251 height 16
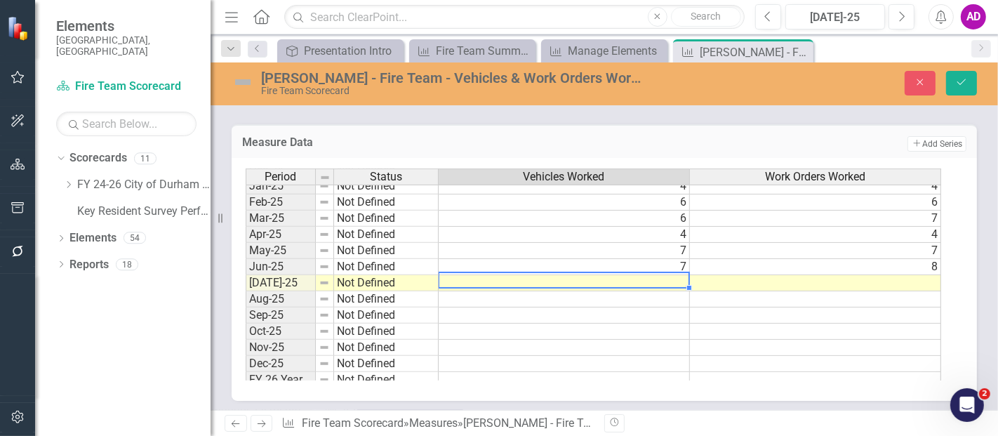
type textarea "7"
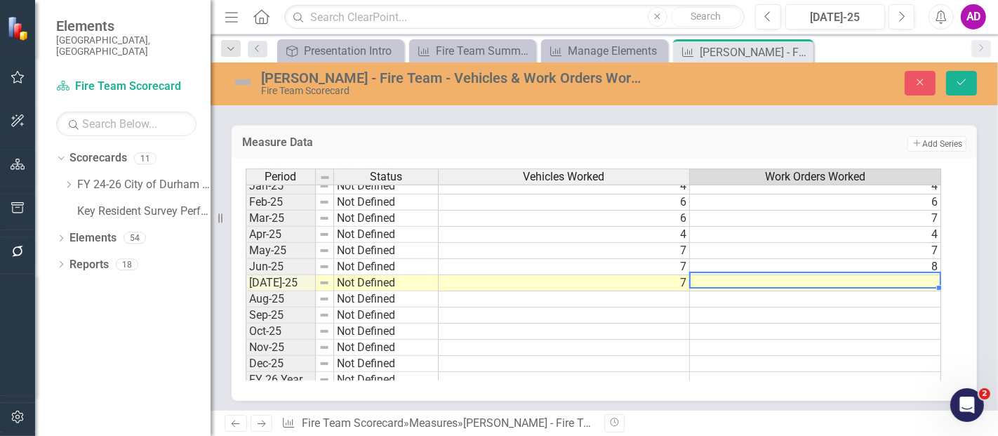
type textarea "7"
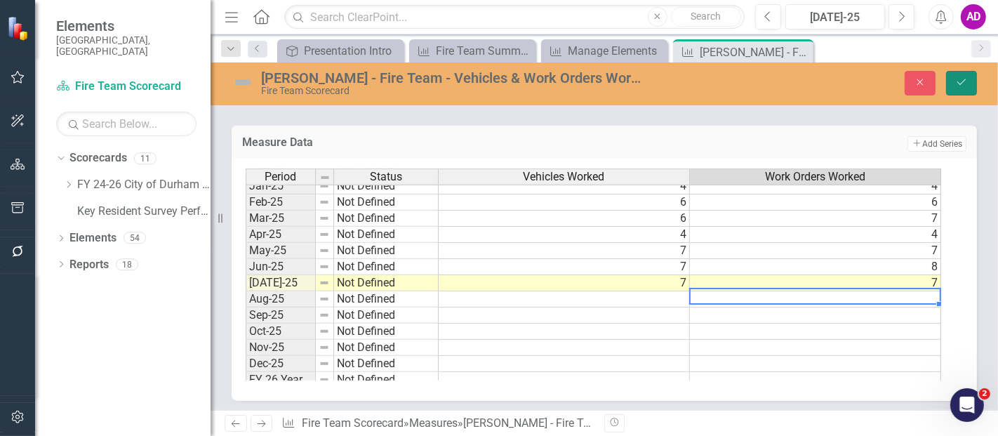
click at [960, 75] on button "Save" at bounding box center [961, 83] width 31 height 25
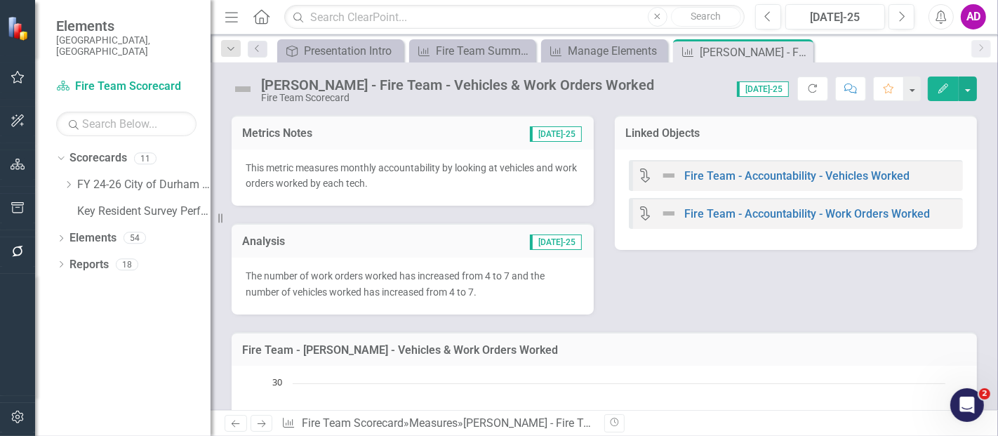
click at [788, 272] on div "Metrics Notes [DATE]-25 This metric measures monthly accountability by looking …" at bounding box center [604, 206] width 766 height 217
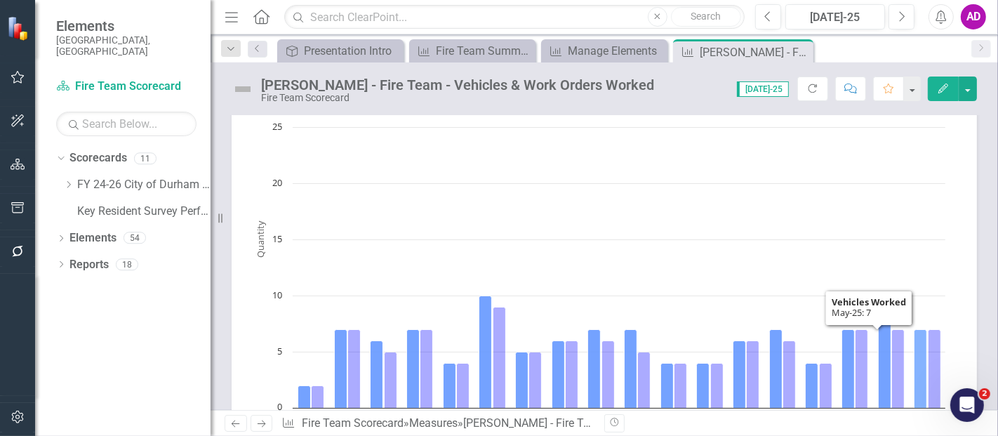
scroll to position [0, 0]
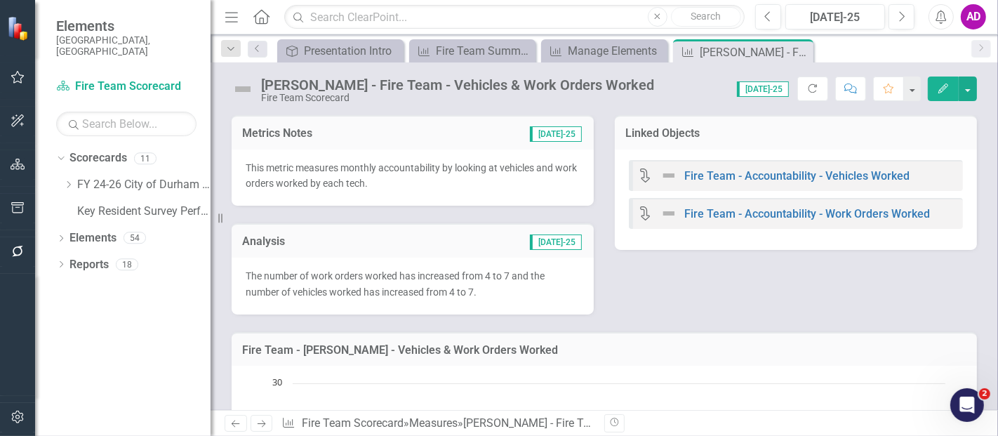
click at [490, 258] on div "The number of work orders worked has increased from 4 to 7 and the number of ve…" at bounding box center [413, 286] width 362 height 57
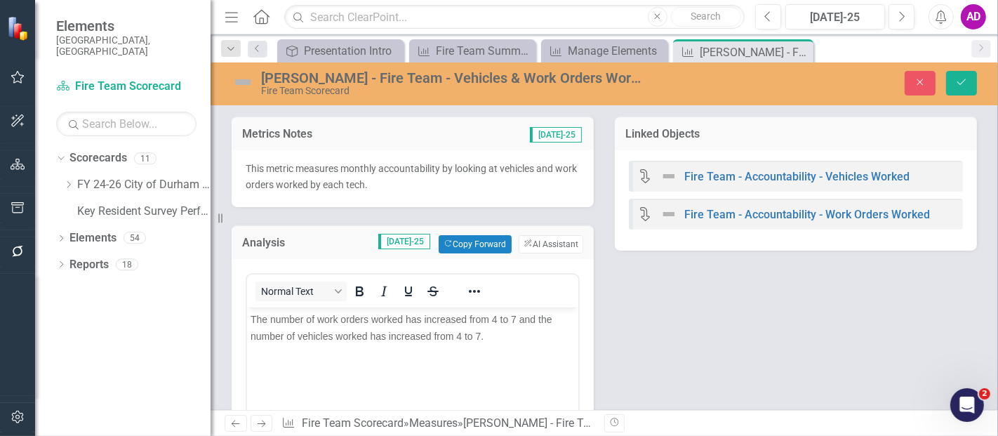
click at [497, 317] on span "The number of work orders worked has increased from 4 to 7 and the number of ve…" at bounding box center [401, 327] width 302 height 28
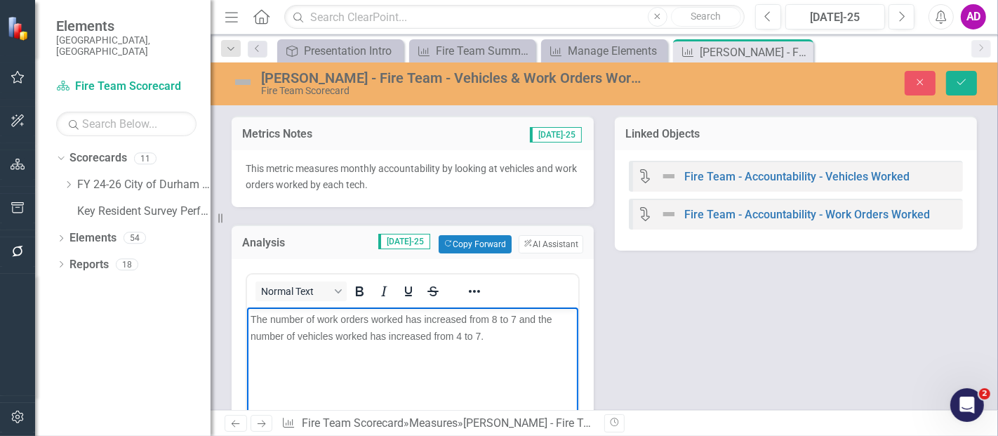
click at [429, 318] on span "The number of work orders worked has increased from 8 to 7 and the number of ve…" at bounding box center [401, 327] width 302 height 28
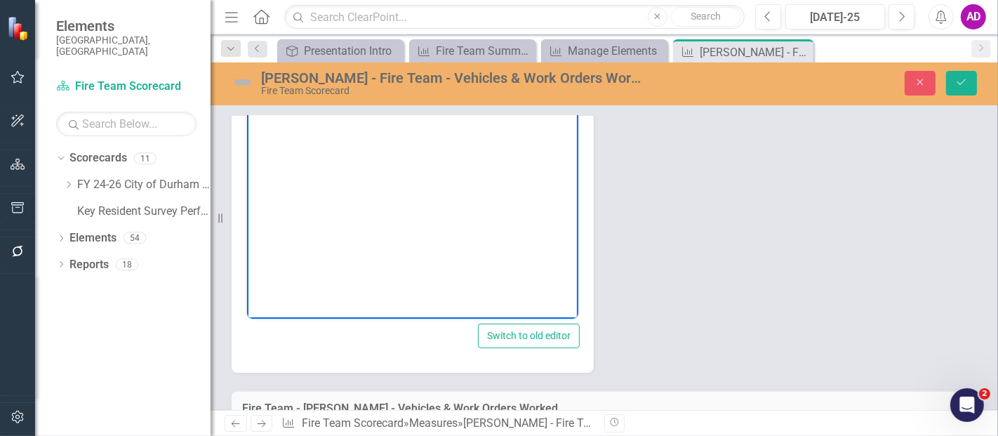
scroll to position [78, 0]
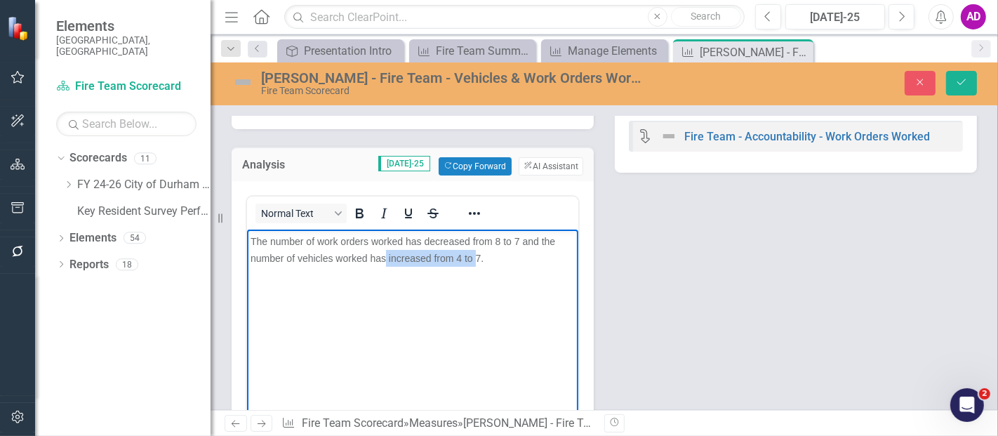
drag, startPoint x: 474, startPoint y: 257, endPoint x: 479, endPoint y: 312, distance: 55.0
click at [385, 260] on span "The number of work orders worked has decreased from 8 to 7 and the number of ve…" at bounding box center [402, 249] width 305 height 28
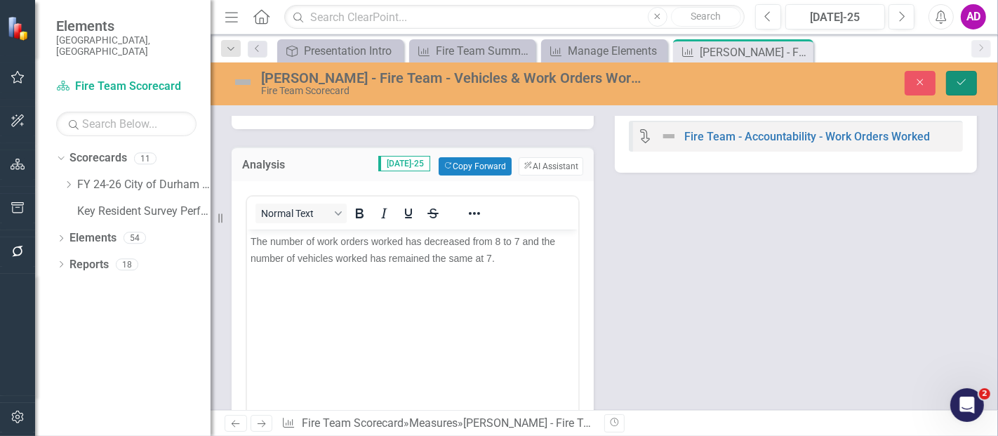
click at [961, 82] on icon "Save" at bounding box center [961, 82] width 13 height 10
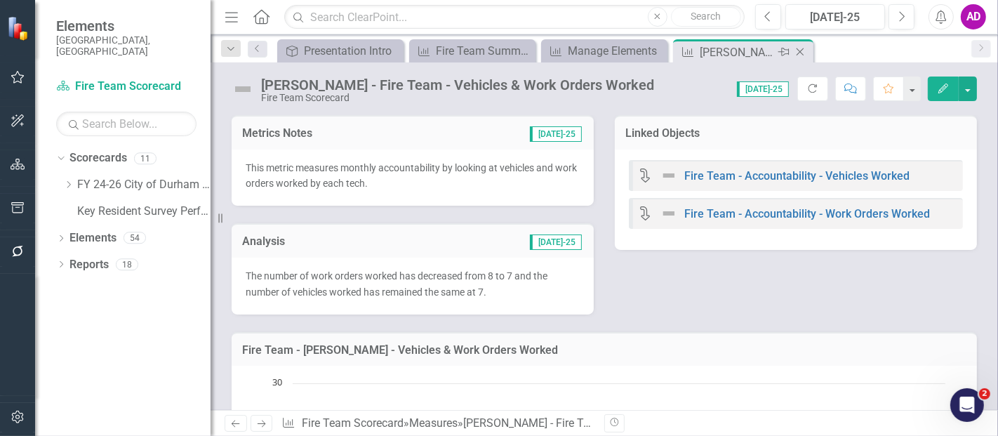
click at [802, 47] on icon "Close" at bounding box center [800, 51] width 14 height 11
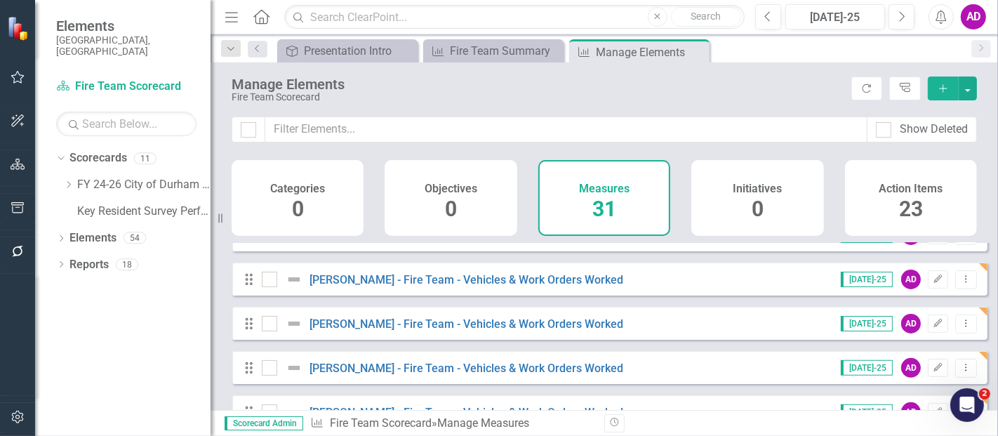
scroll to position [623, 0]
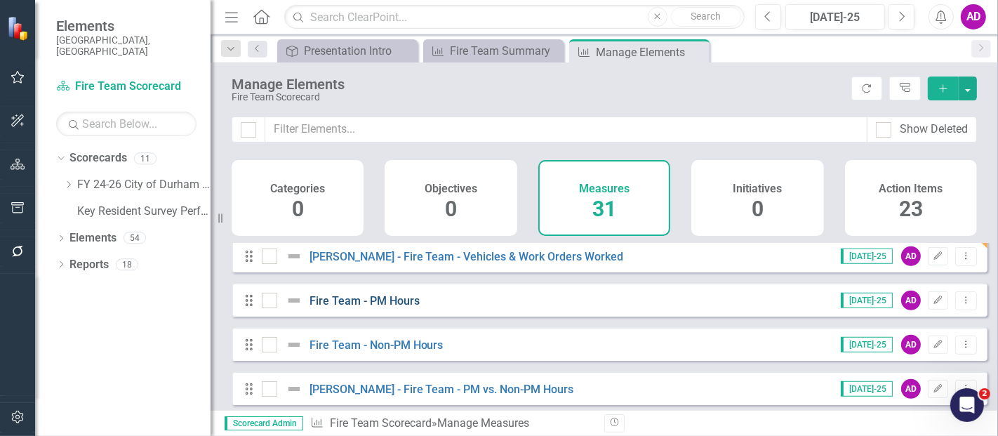
click at [400, 307] on link "Fire Team - PM Hours" at bounding box center [364, 300] width 110 height 13
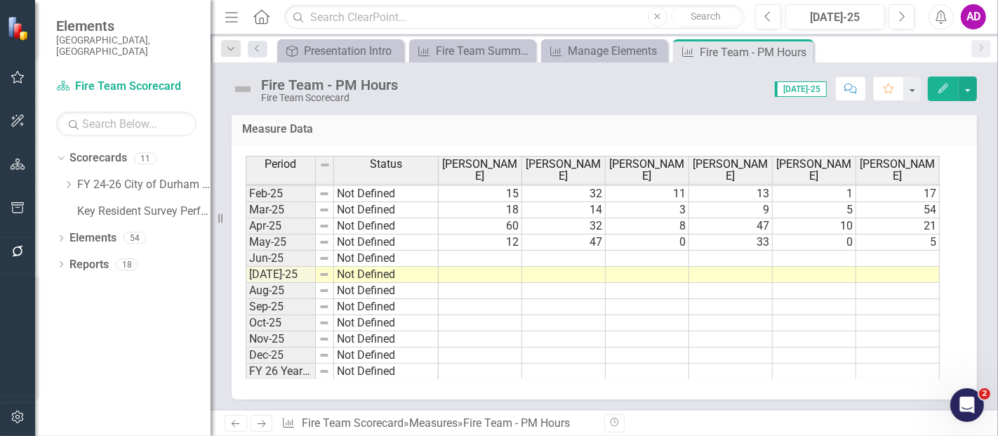
scroll to position [806, 0]
drag, startPoint x: 836, startPoint y: 293, endPoint x: 731, endPoint y: 279, distance: 105.6
click at [836, 298] on td at bounding box center [814, 306] width 83 height 16
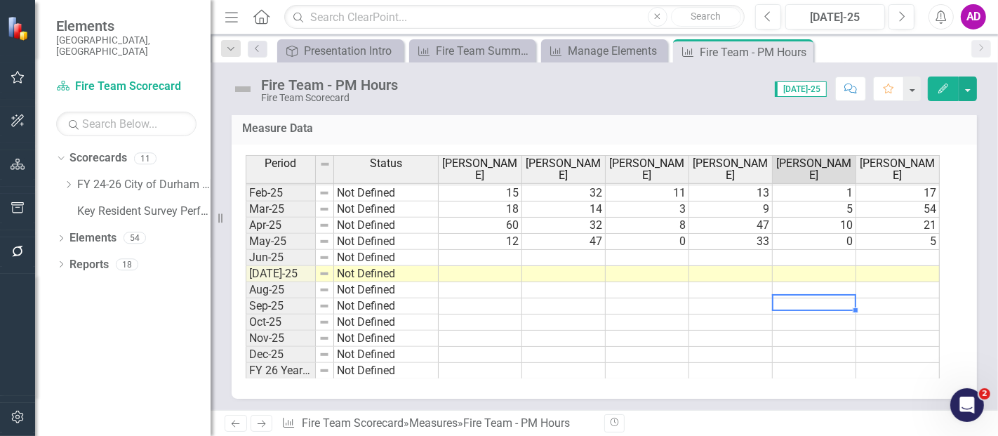
click at [809, 250] on td at bounding box center [814, 258] width 83 height 16
type textarea "3"
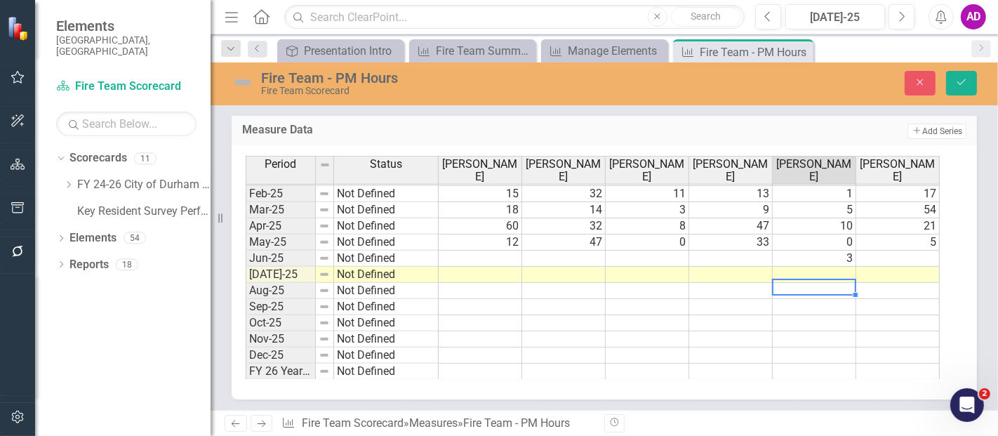
click at [801, 286] on td at bounding box center [814, 291] width 83 height 16
click at [645, 253] on td at bounding box center [647, 258] width 83 height 16
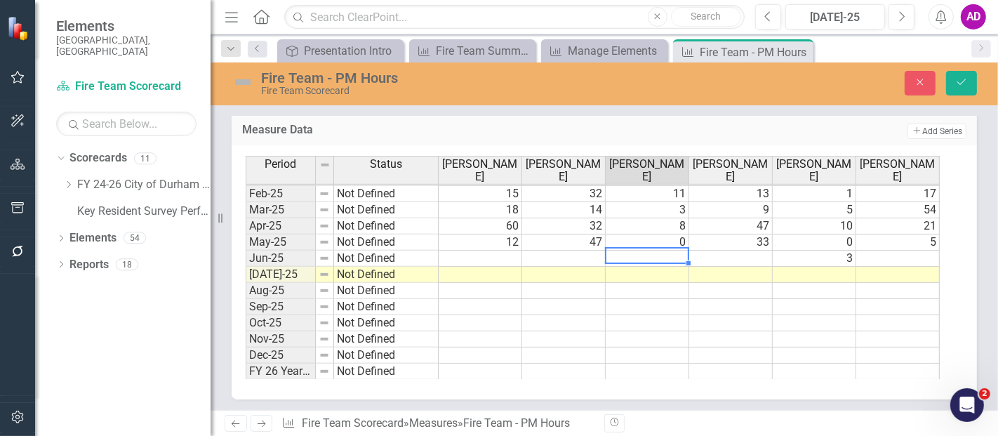
type textarea "7"
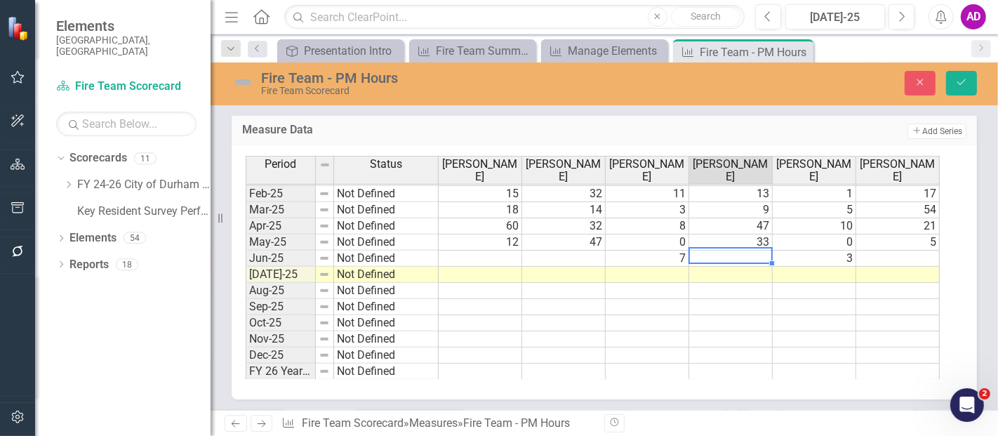
drag, startPoint x: 700, startPoint y: 342, endPoint x: 711, endPoint y: 296, distance: 47.1
click at [700, 347] on td at bounding box center [730, 355] width 83 height 16
click at [737, 250] on td at bounding box center [730, 258] width 83 height 16
type textarea "20"
click at [896, 251] on td at bounding box center [897, 258] width 83 height 16
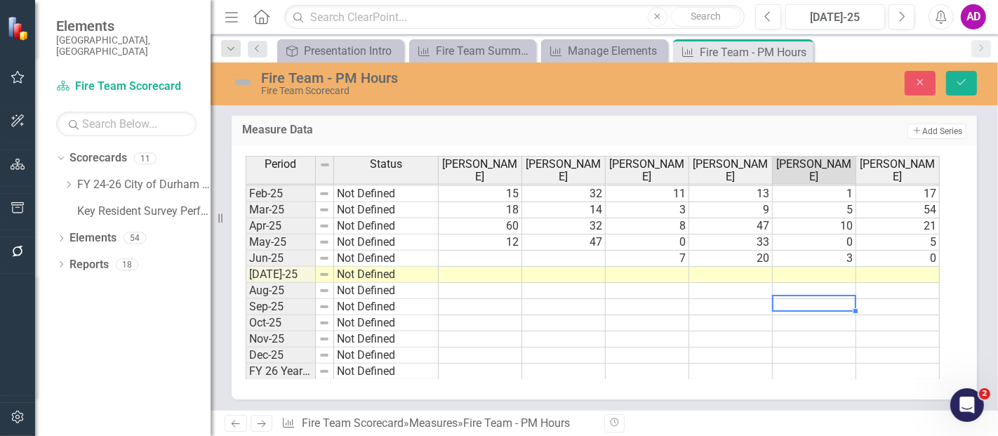
click at [246, 293] on div "Period Status Kelly Summers Leo Heerick Chris Joyner Reggie Broughton Billy Pai…" at bounding box center [246, 163] width 0 height 433
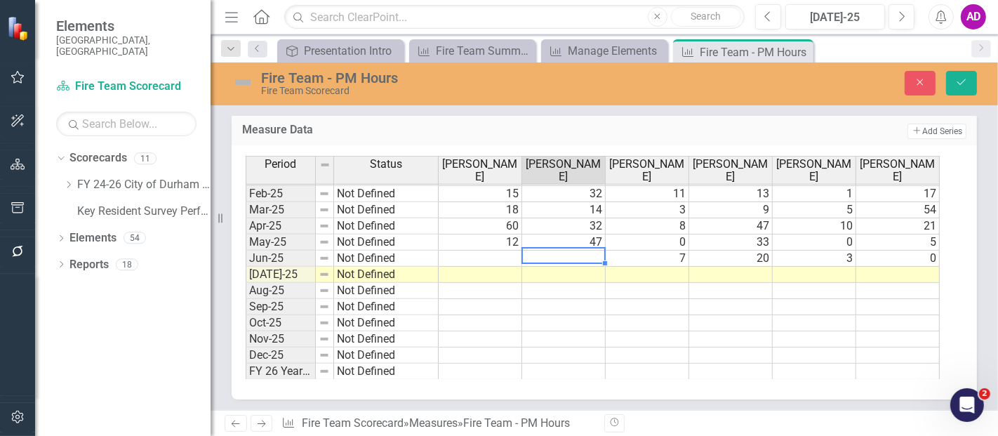
click at [589, 252] on td at bounding box center [563, 258] width 83 height 16
type textarea "31"
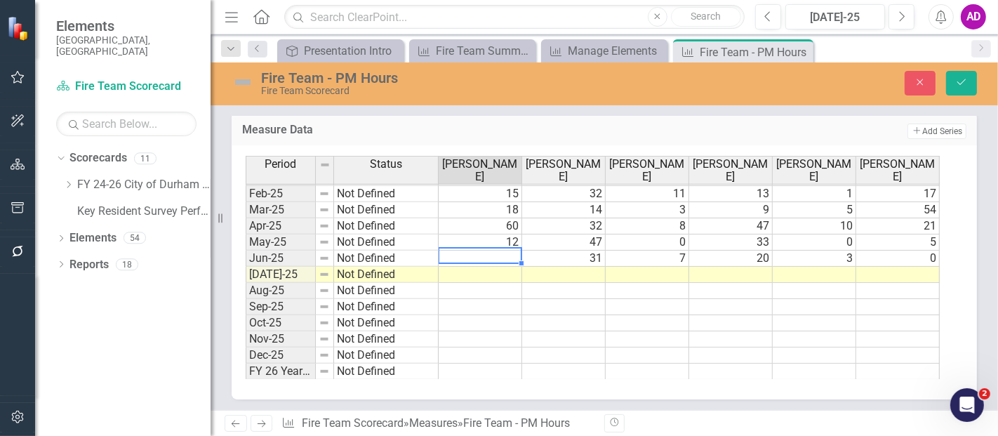
click at [747, 347] on td at bounding box center [730, 355] width 83 height 16
click at [482, 250] on td at bounding box center [480, 258] width 83 height 16
type textarea "12"
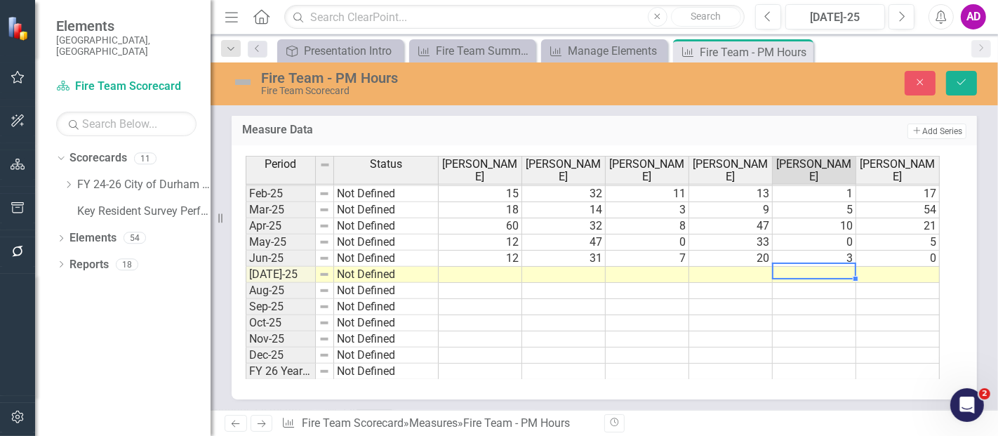
click at [779, 272] on td at bounding box center [814, 275] width 83 height 16
type textarea "25"
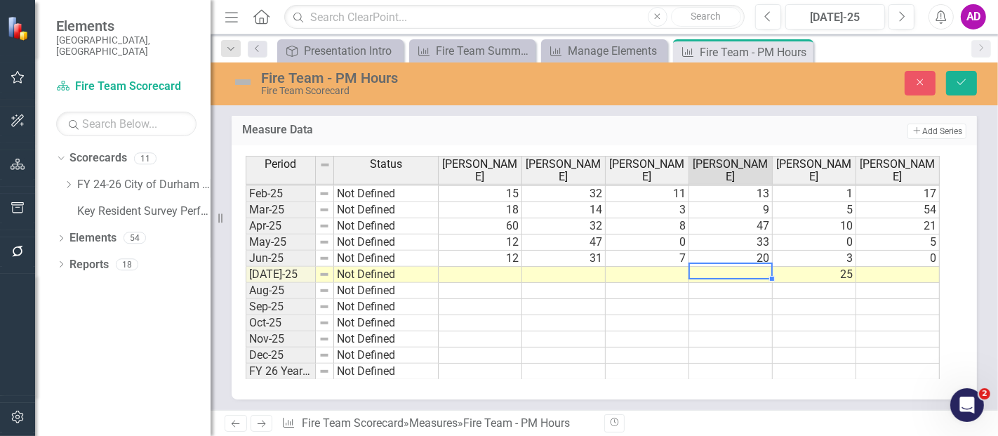
click at [813, 275] on td "25" at bounding box center [814, 275] width 83 height 16
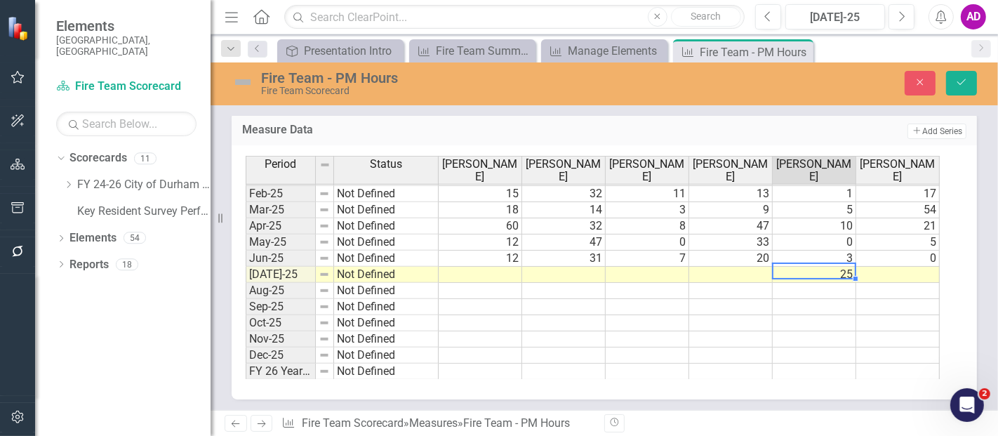
click at [748, 269] on td at bounding box center [730, 275] width 83 height 16
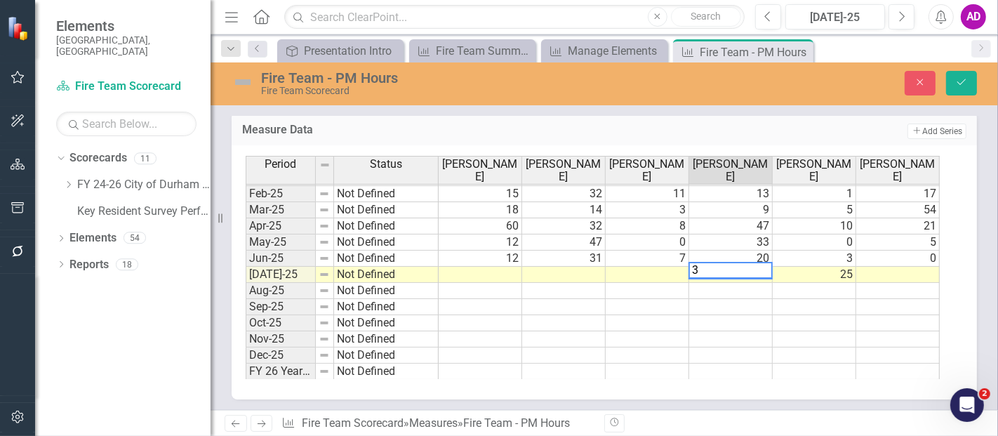
type textarea "38"
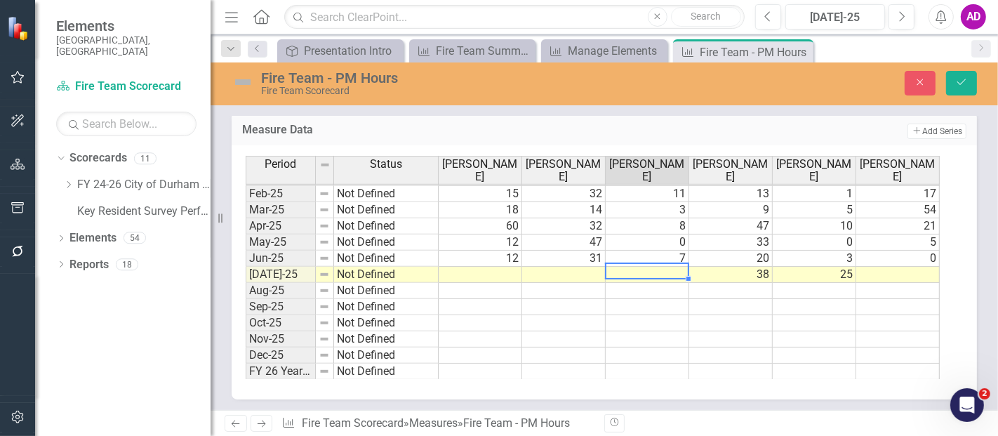
drag, startPoint x: 782, startPoint y: 317, endPoint x: 735, endPoint y: 295, distance: 51.5
click at [782, 317] on td at bounding box center [814, 323] width 83 height 16
click at [664, 267] on td at bounding box center [647, 275] width 83 height 16
type textarea "17"
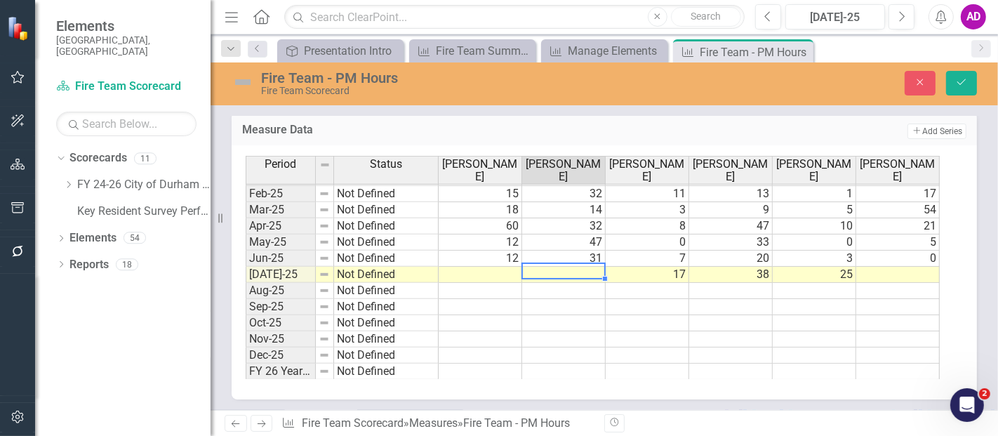
drag, startPoint x: 747, startPoint y: 305, endPoint x: 702, endPoint y: 286, distance: 49.1
click at [747, 305] on td at bounding box center [730, 307] width 83 height 16
click at [589, 268] on td at bounding box center [563, 275] width 83 height 16
type textarea "21"
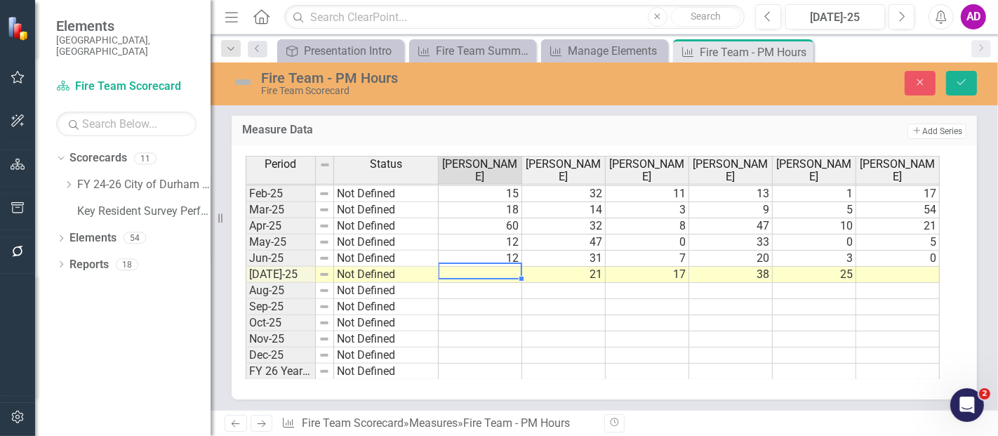
drag, startPoint x: 749, startPoint y: 355, endPoint x: 655, endPoint y: 305, distance: 106.4
click at [246, 355] on div "Period Status Kelly Summers Leo Heerick Chris Joyner Reggie Broughton Billy Pai…" at bounding box center [246, 163] width 0 height 433
click at [493, 267] on td at bounding box center [480, 275] width 83 height 16
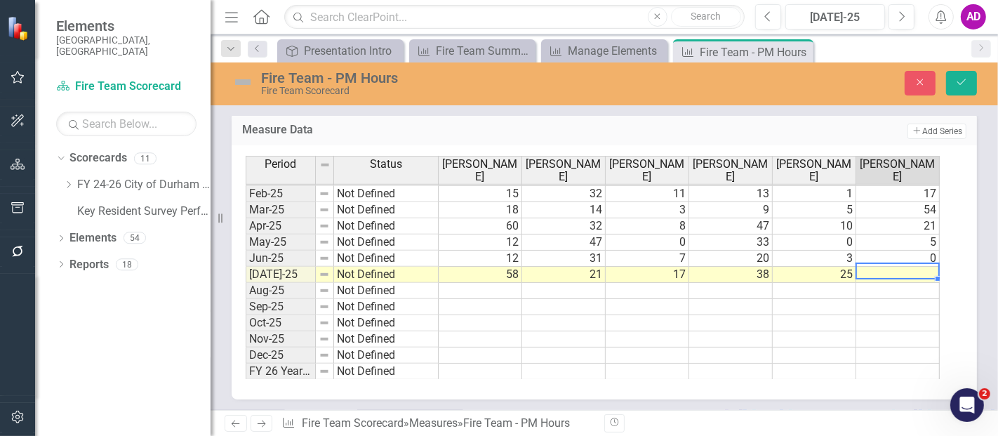
click at [825, 302] on td at bounding box center [814, 307] width 83 height 16
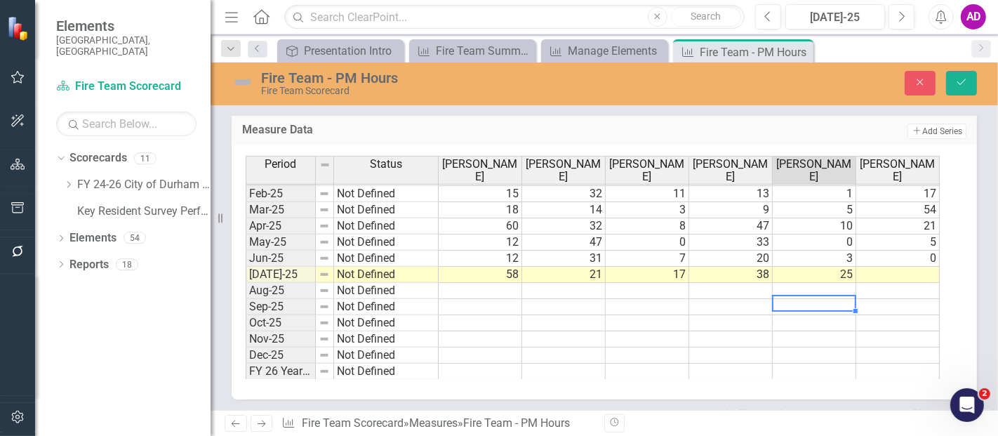
click at [916, 274] on td at bounding box center [897, 275] width 83 height 16
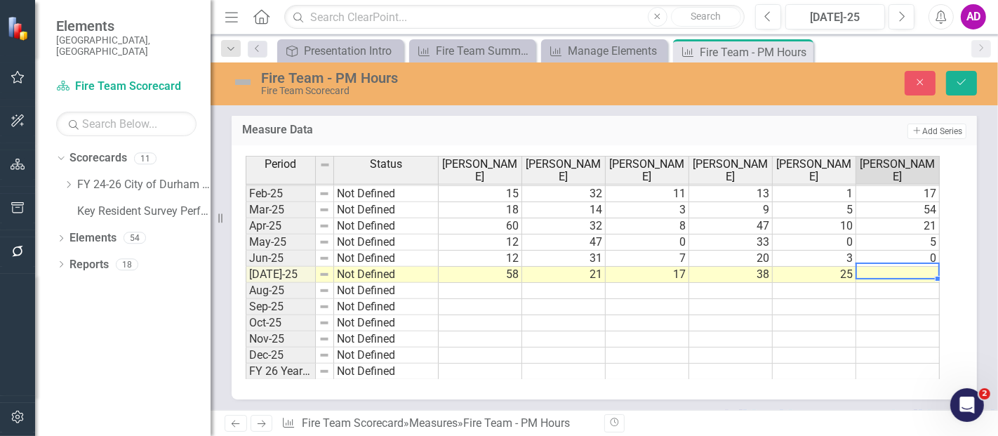
type textarea "0"
click at [963, 79] on icon "Save" at bounding box center [961, 82] width 13 height 10
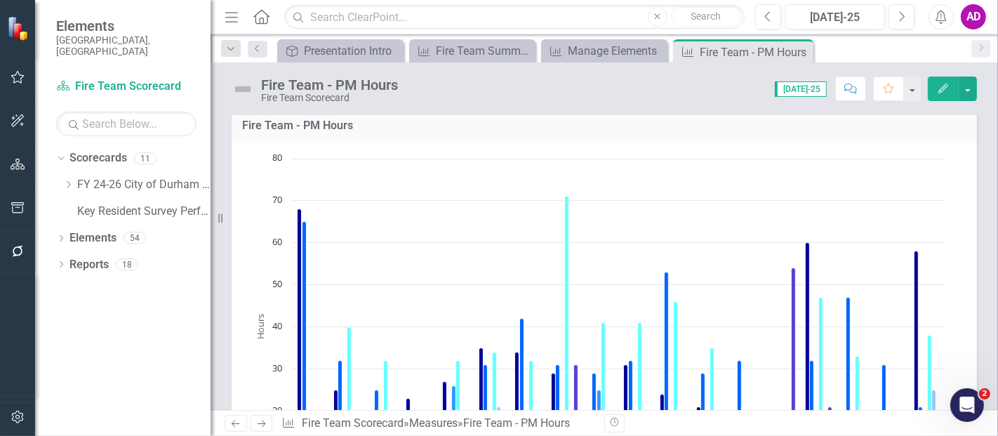
scroll to position [0, 0]
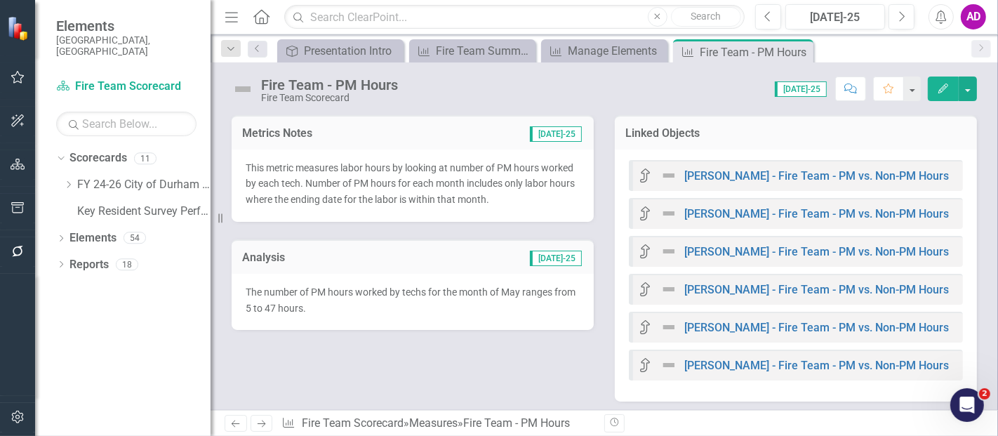
click at [385, 323] on div "The number of PM hours worked by techs for the month of May ranges from 5 to 47…" at bounding box center [413, 302] width 362 height 57
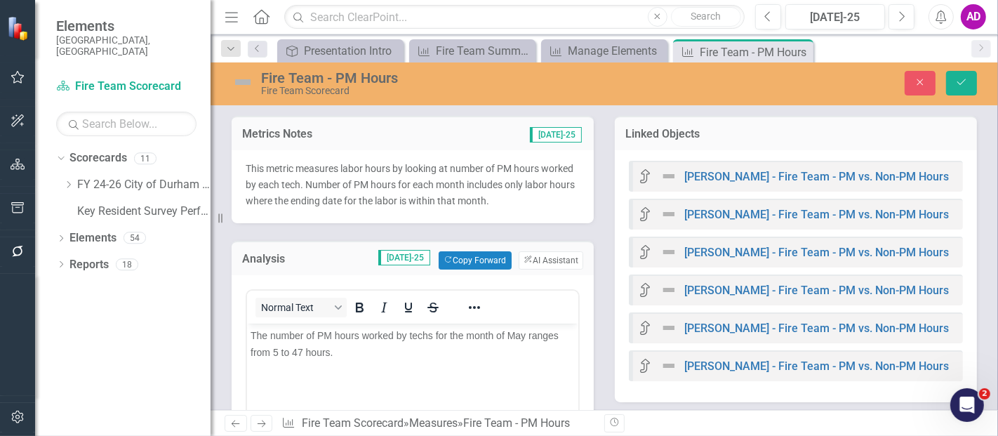
click at [276, 348] on span "The number of PM hours worked by techs for the month of May ranges from 5 to 47…" at bounding box center [404, 343] width 308 height 28
click at [523, 329] on span "The number of PM hours worked by techs for the month of May ranges from 17 to 5…" at bounding box center [404, 343] width 308 height 28
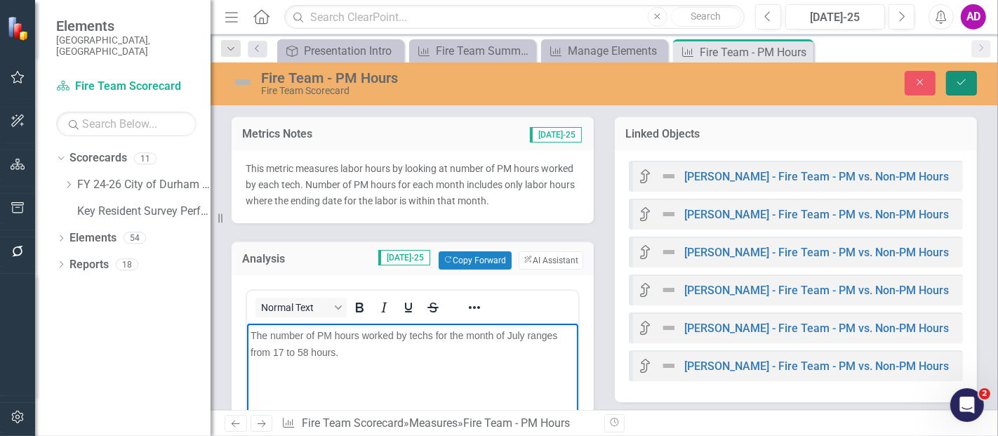
click at [956, 73] on button "Save" at bounding box center [961, 83] width 31 height 25
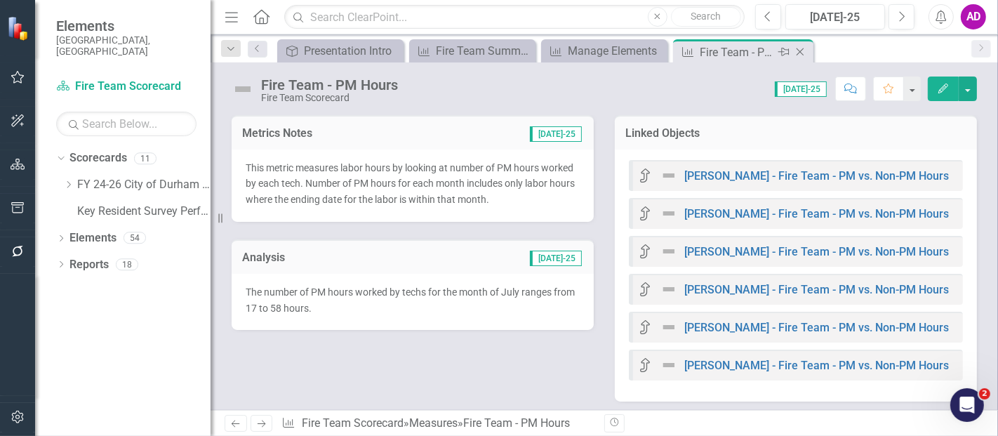
click at [801, 48] on icon "Close" at bounding box center [800, 51] width 14 height 11
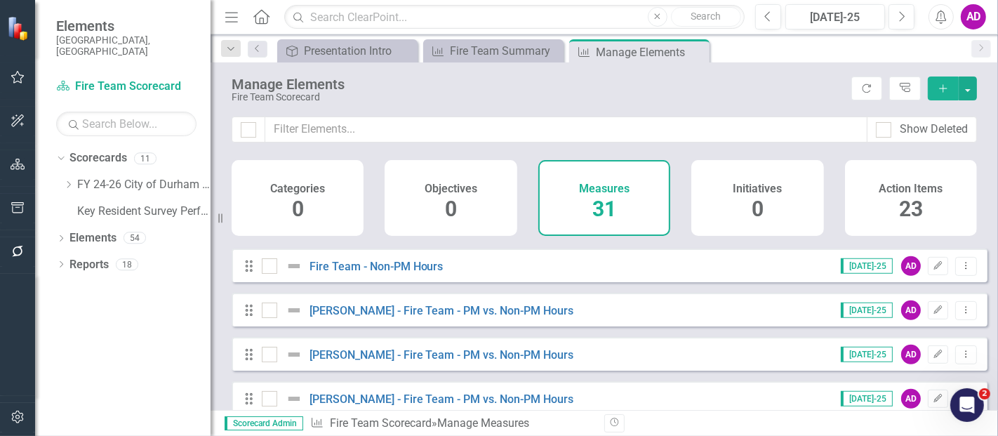
scroll to position [623, 0]
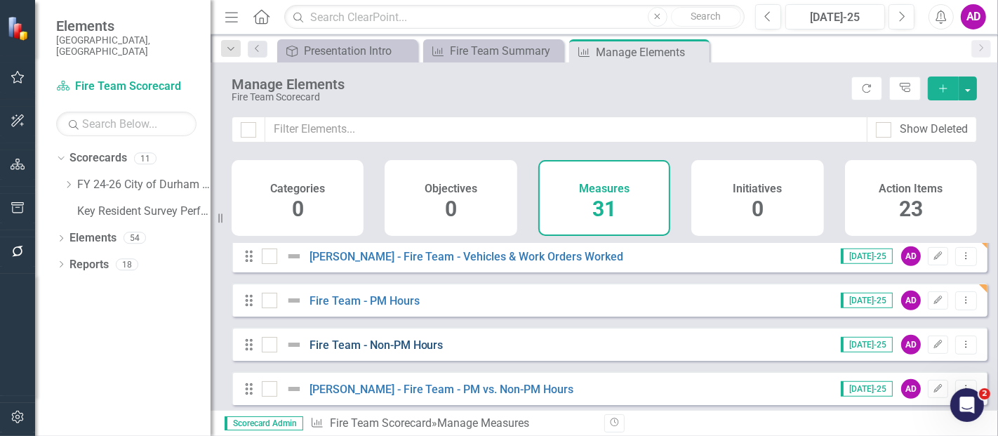
click at [373, 352] on link "Fire Team - Non-PM Hours" at bounding box center [376, 344] width 134 height 13
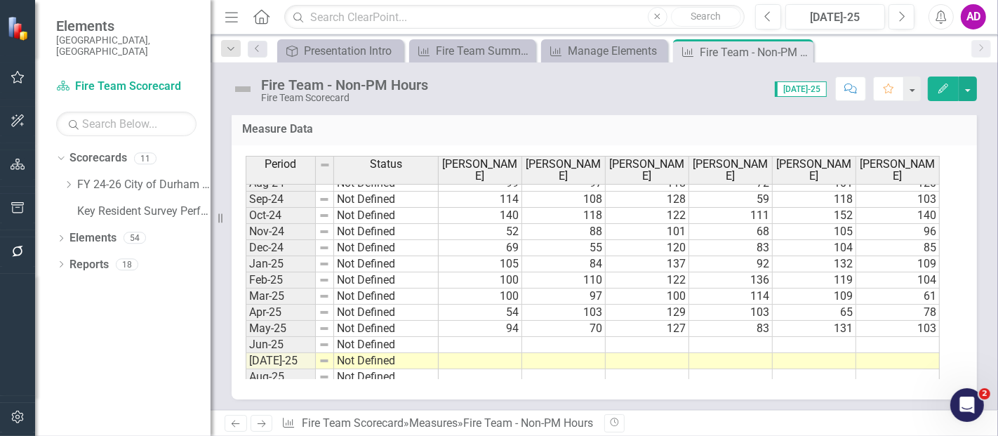
scroll to position [702, 0]
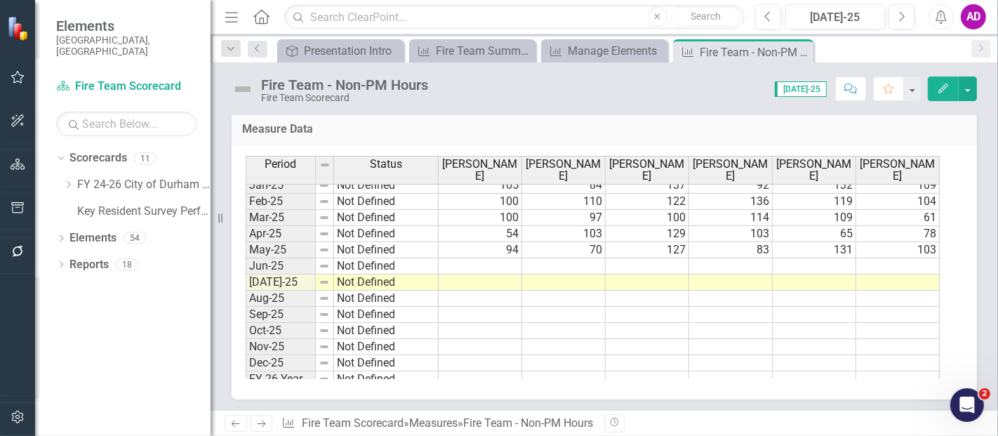
click at [713, 294] on td at bounding box center [730, 298] width 83 height 16
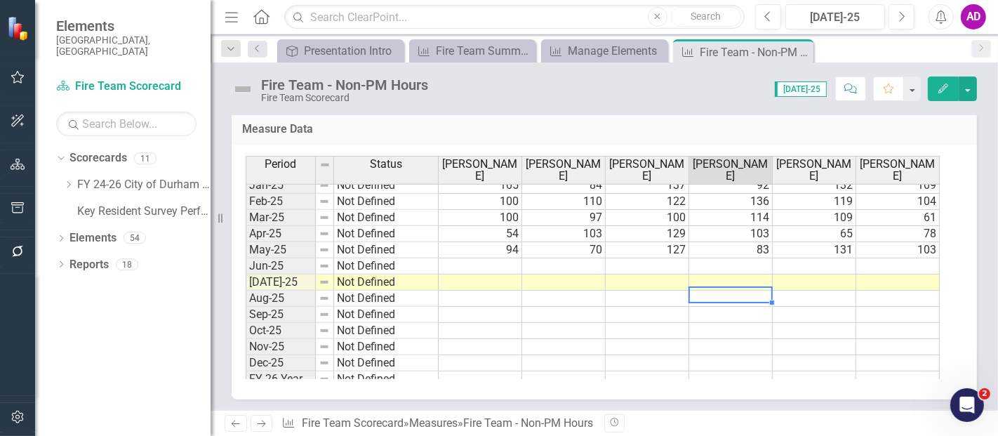
click at [787, 264] on td at bounding box center [814, 266] width 83 height 16
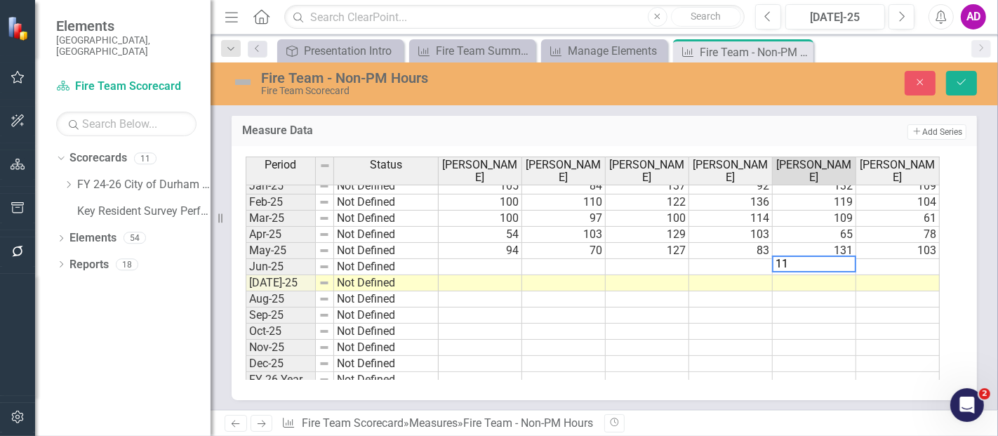
type textarea "115"
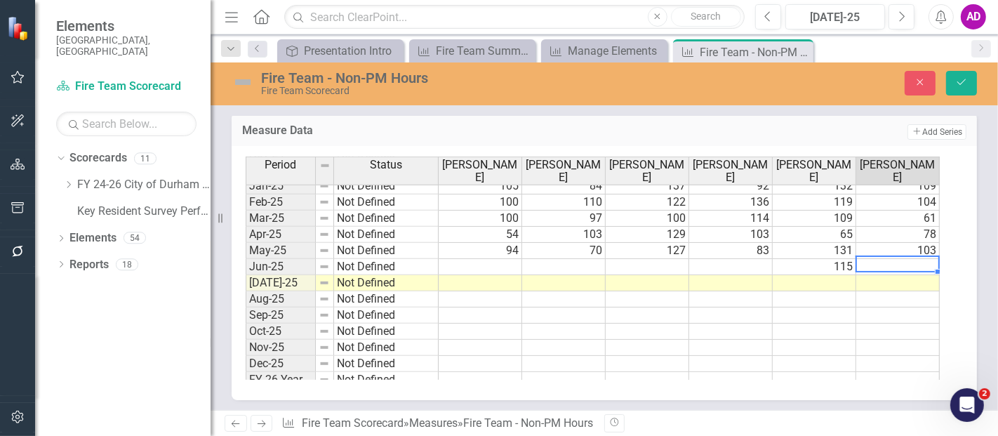
click at [898, 271] on div at bounding box center [896, 271] width 83 height 1
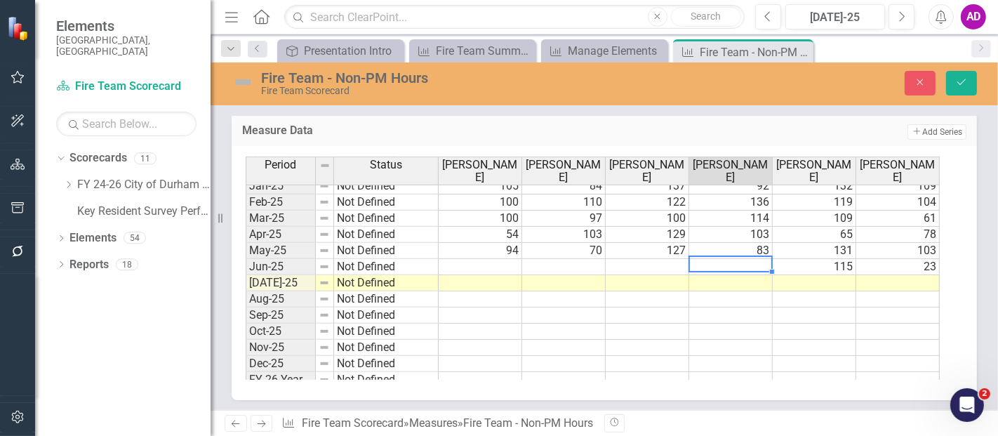
click at [728, 261] on td at bounding box center [730, 267] width 83 height 16
type textarea "124"
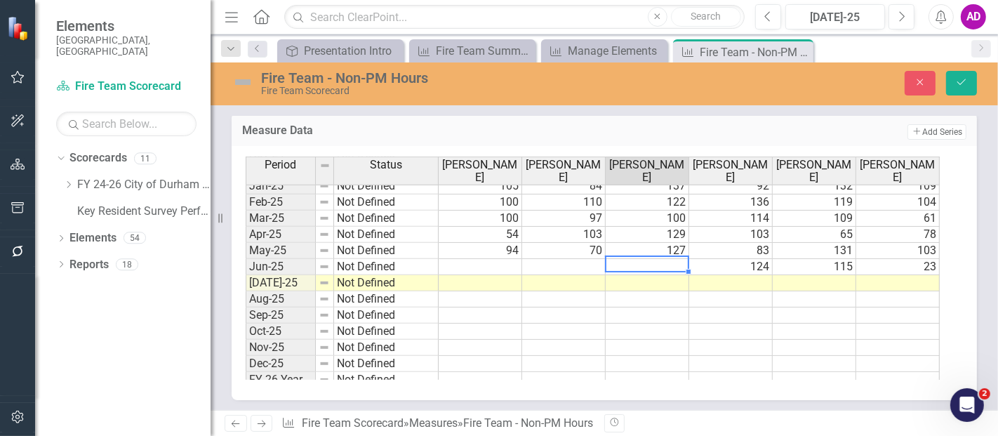
click at [742, 323] on td at bounding box center [730, 331] width 83 height 16
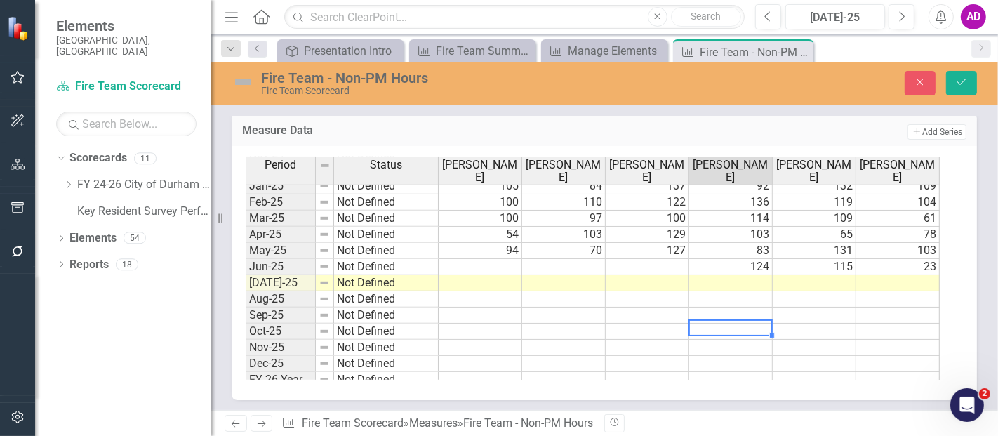
click at [668, 260] on td at bounding box center [647, 267] width 83 height 16
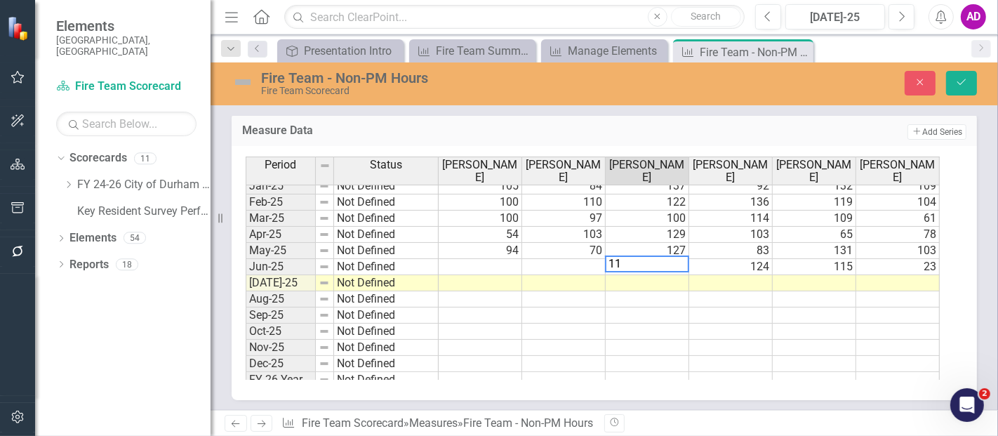
type textarea "113"
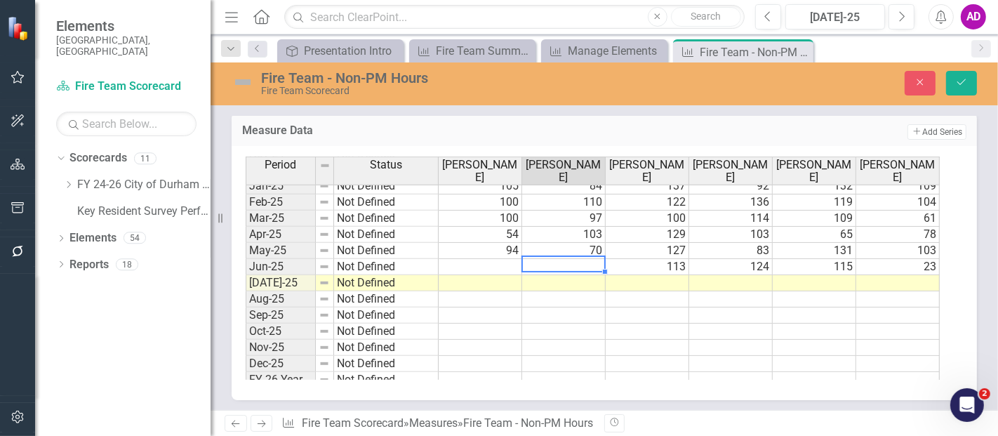
click at [748, 309] on td at bounding box center [730, 315] width 83 height 16
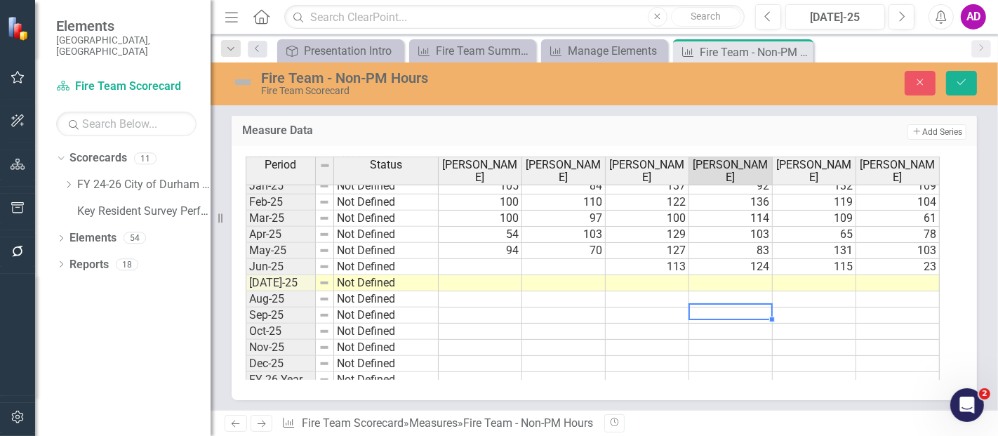
click at [586, 260] on td at bounding box center [563, 267] width 83 height 16
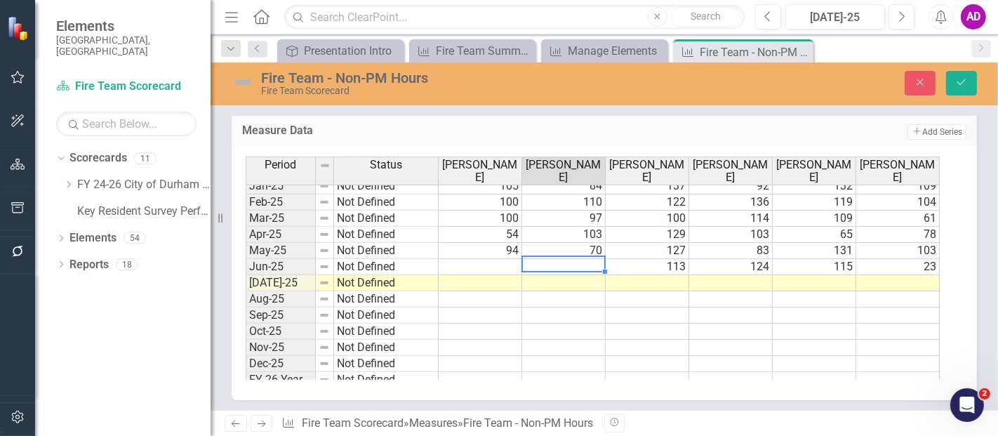
type textarea "83"
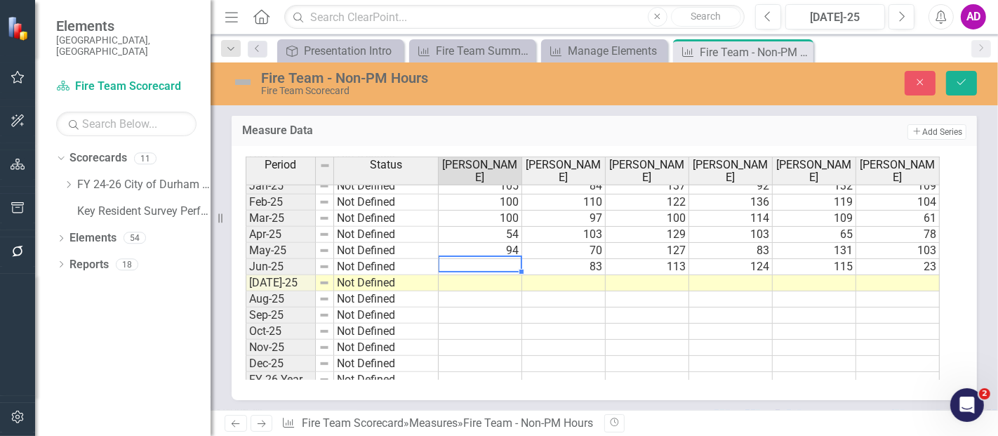
click at [839, 316] on td at bounding box center [814, 315] width 83 height 16
click at [514, 260] on td at bounding box center [480, 267] width 83 height 16
type textarea "65"
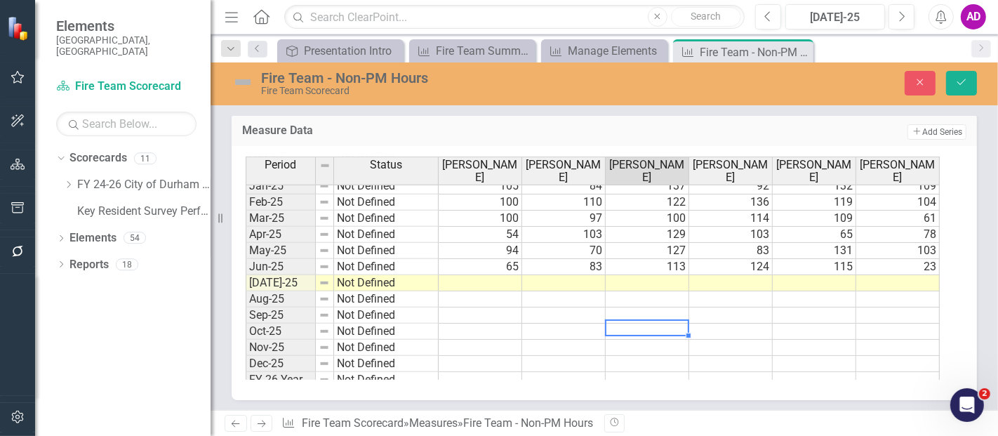
click at [680, 330] on td at bounding box center [647, 331] width 83 height 16
click at [495, 275] on td at bounding box center [480, 283] width 83 height 16
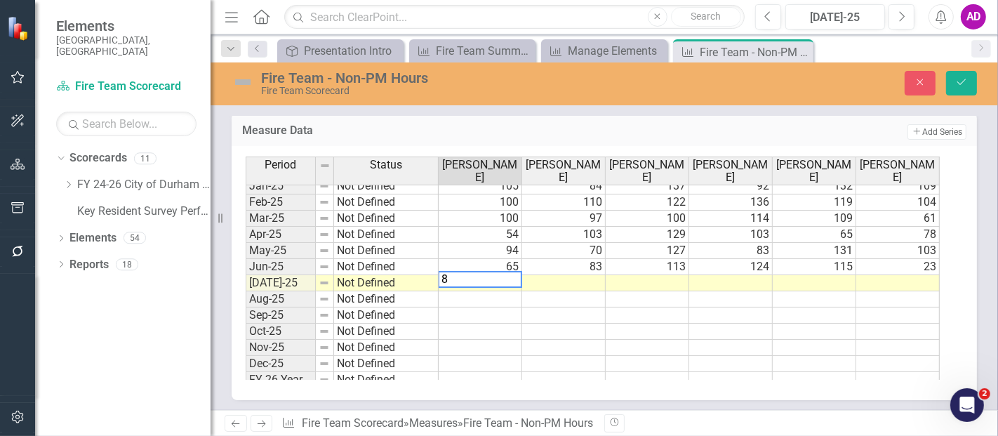
type textarea "84"
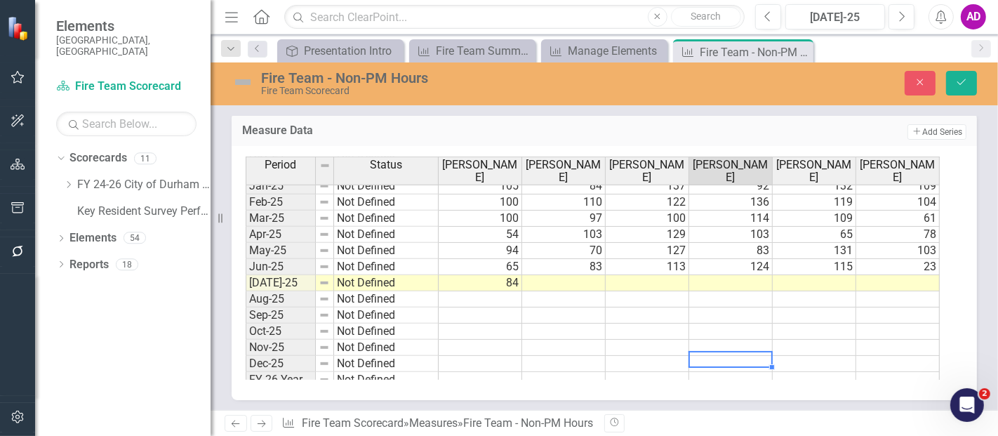
click at [738, 356] on td at bounding box center [730, 364] width 83 height 16
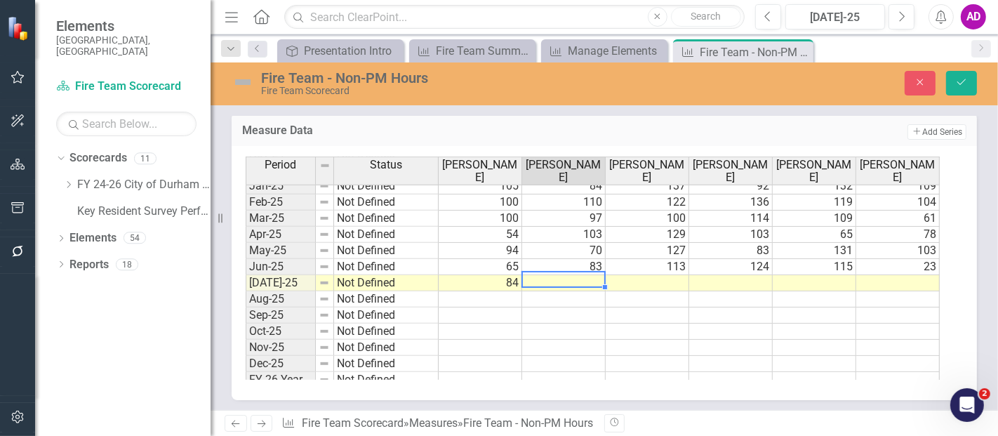
click at [551, 279] on td at bounding box center [563, 283] width 83 height 16
type textarea "114"
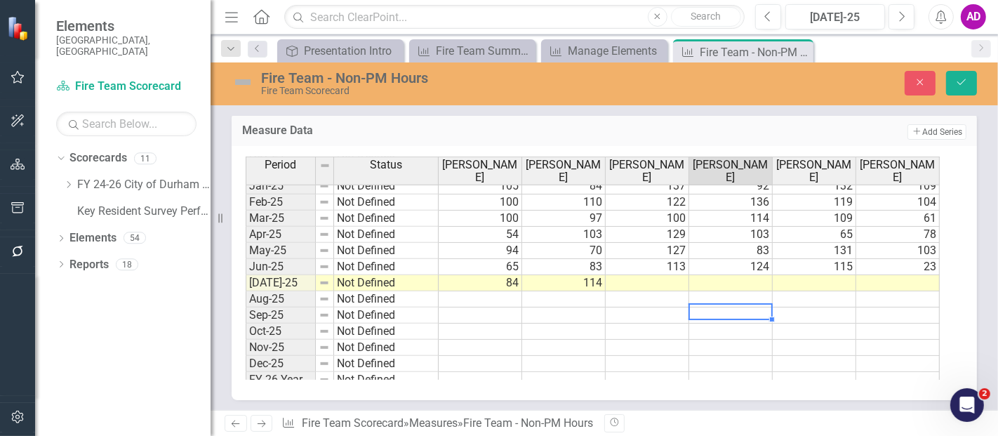
click at [733, 314] on td at bounding box center [730, 315] width 83 height 16
click at [662, 279] on td at bounding box center [647, 283] width 83 height 16
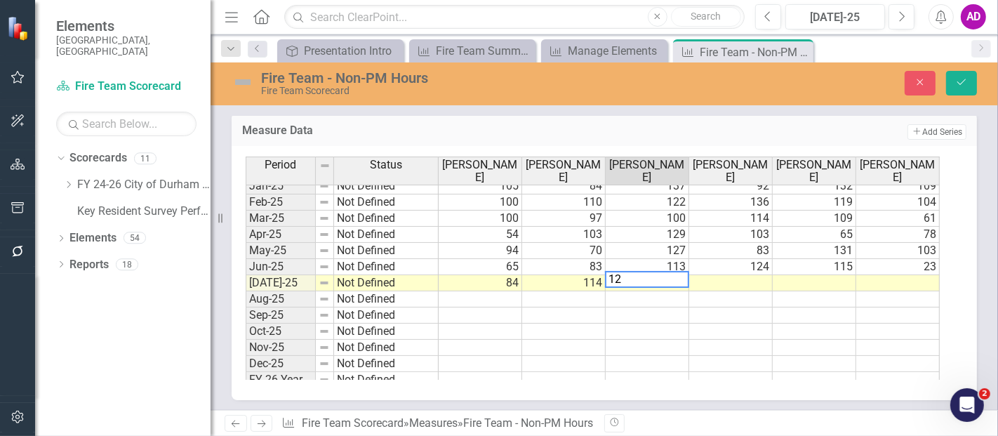
type textarea "120"
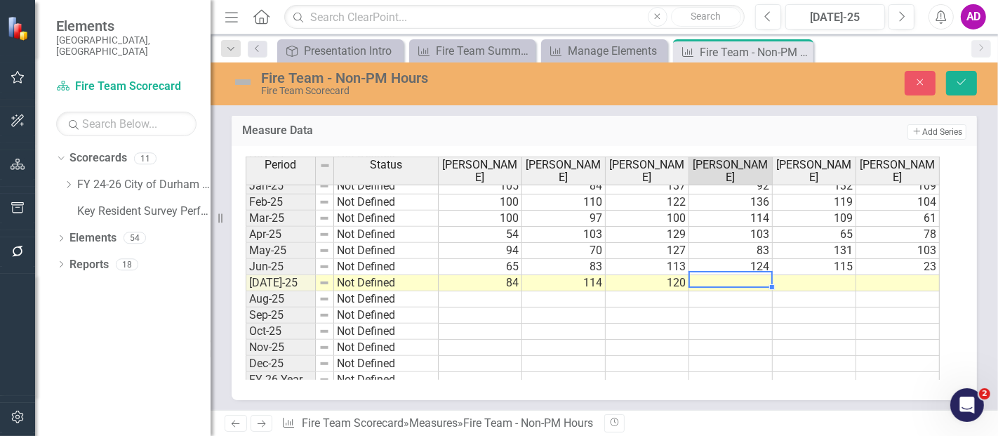
click at [804, 323] on td at bounding box center [814, 331] width 83 height 16
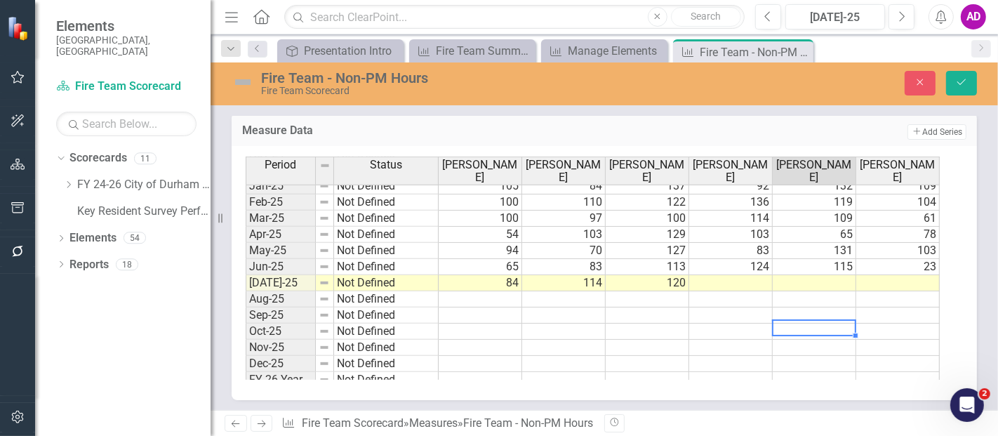
click at [748, 275] on td at bounding box center [730, 283] width 83 height 16
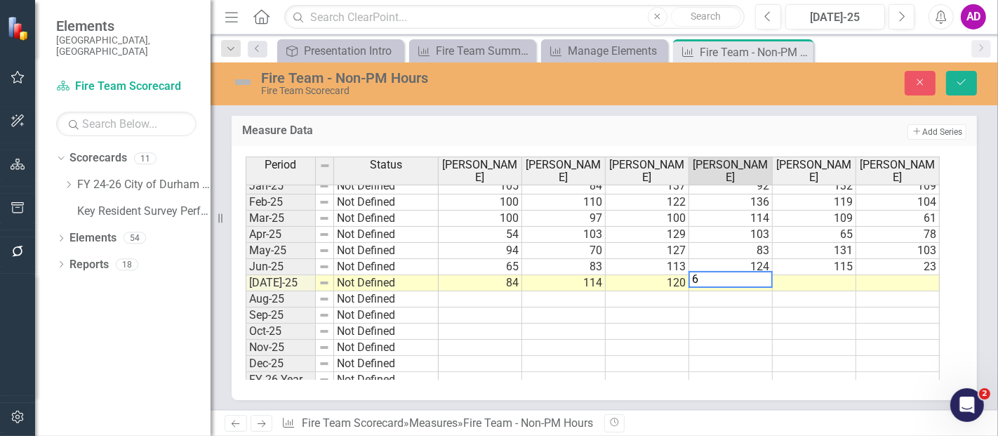
type textarea "63"
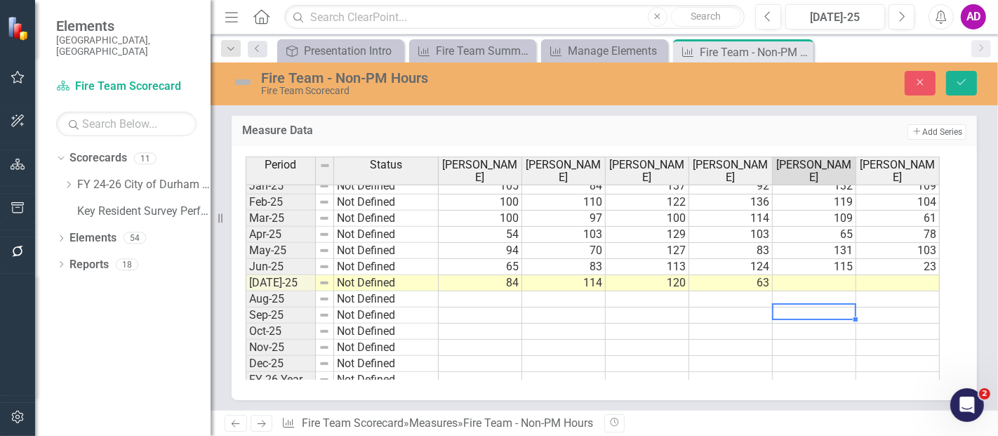
click at [820, 307] on td at bounding box center [814, 315] width 83 height 16
click at [812, 277] on td at bounding box center [814, 283] width 83 height 16
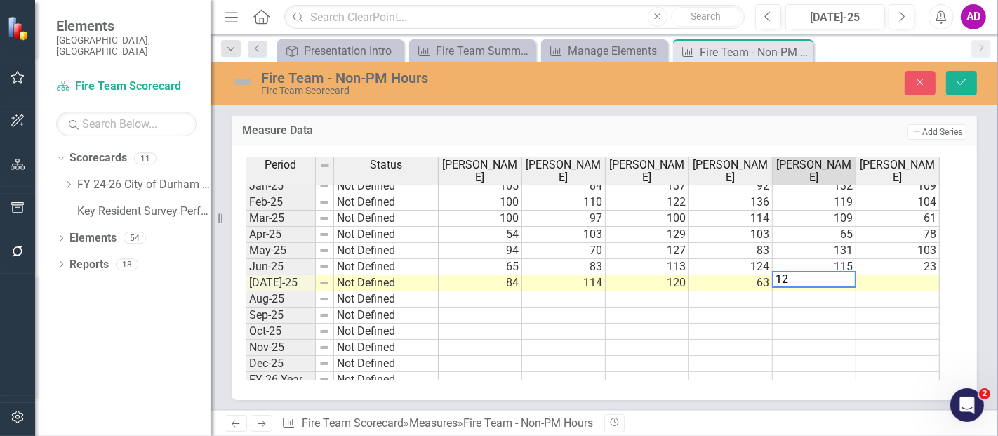
type textarea "121"
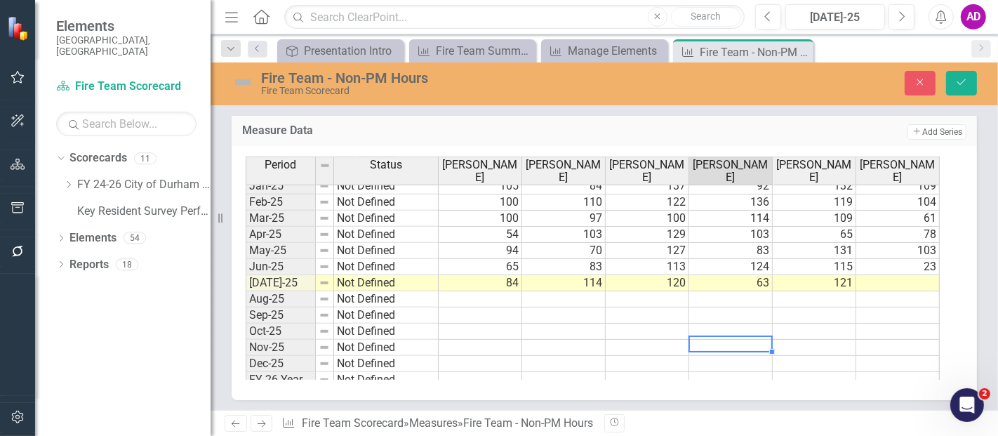
drag, startPoint x: 768, startPoint y: 343, endPoint x: 778, endPoint y: 333, distance: 14.9
click at [768, 343] on td at bounding box center [730, 348] width 83 height 16
click at [878, 279] on td at bounding box center [897, 283] width 83 height 16
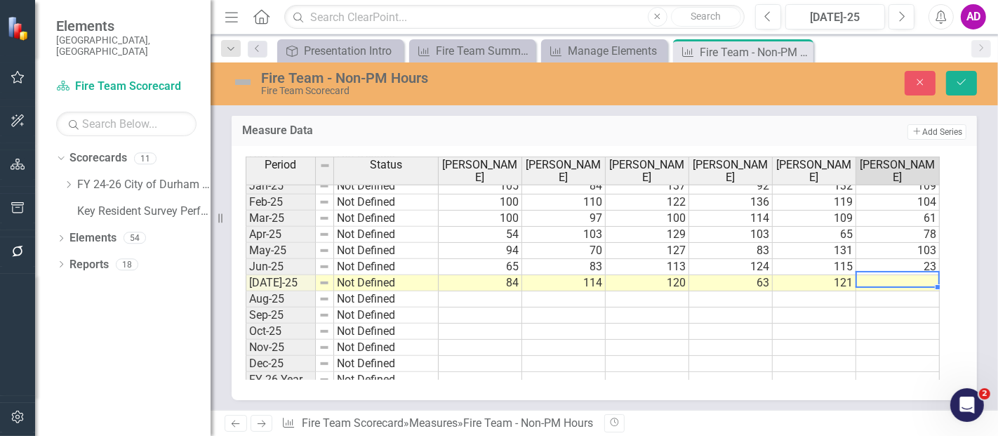
type textarea "0"
click at [964, 81] on icon "Save" at bounding box center [961, 82] width 13 height 10
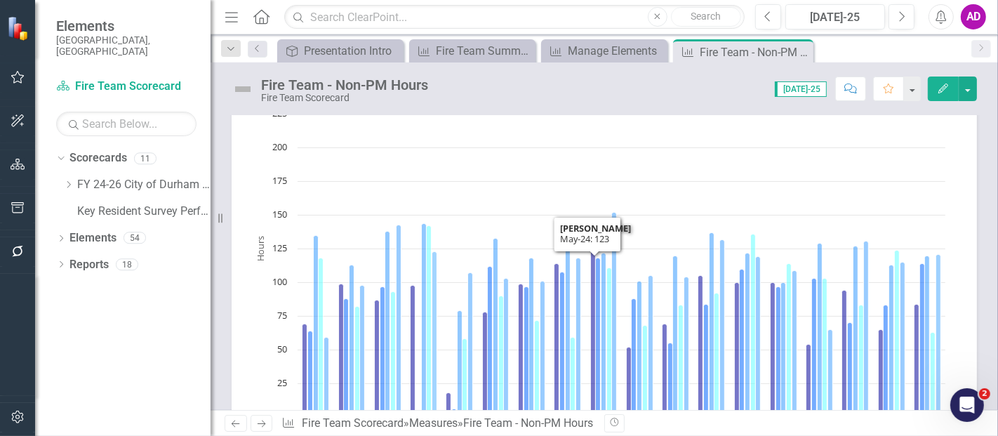
scroll to position [0, 0]
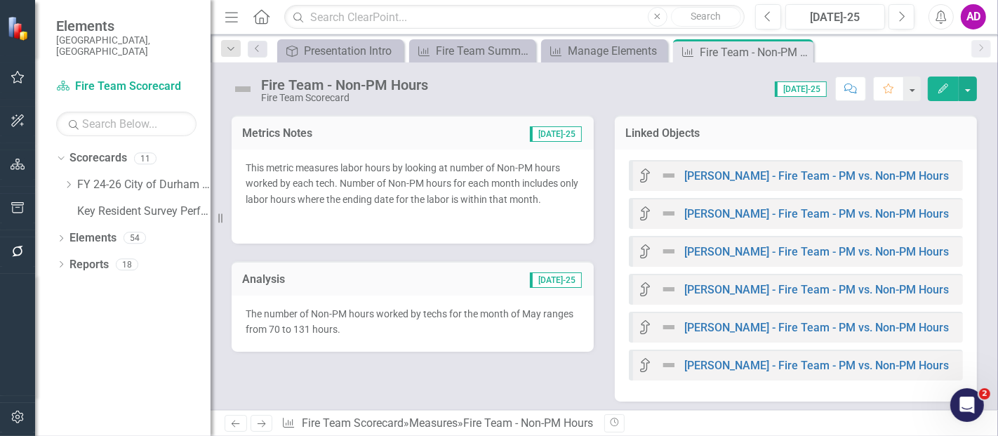
click at [380, 326] on p "The number of Non-PM hours worked by techs for the month of May ranges from 70 …" at bounding box center [413, 322] width 334 height 32
click at [380, 327] on p "The number of Non-PM hours worked by techs for the month of May ranges from 70 …" at bounding box center [413, 322] width 334 height 32
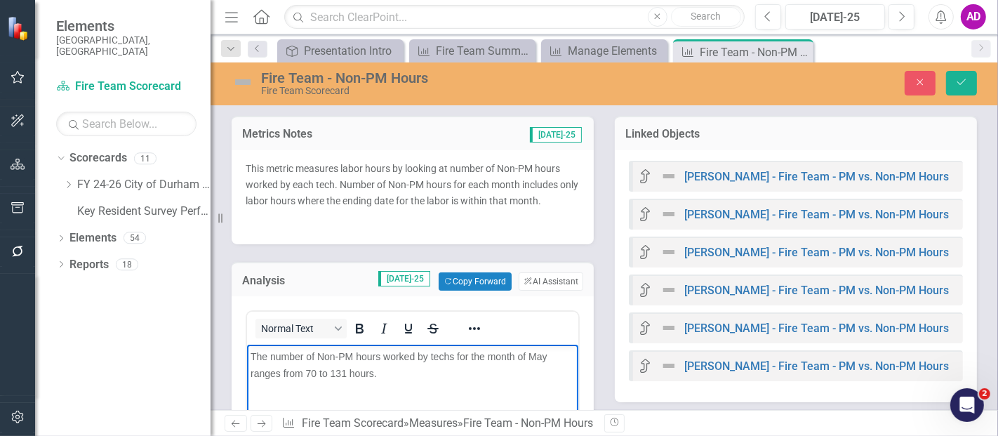
click at [313, 373] on span "The number of Non-PM hours worked by techs for the month of May ranges from 70 …" at bounding box center [398, 365] width 297 height 28
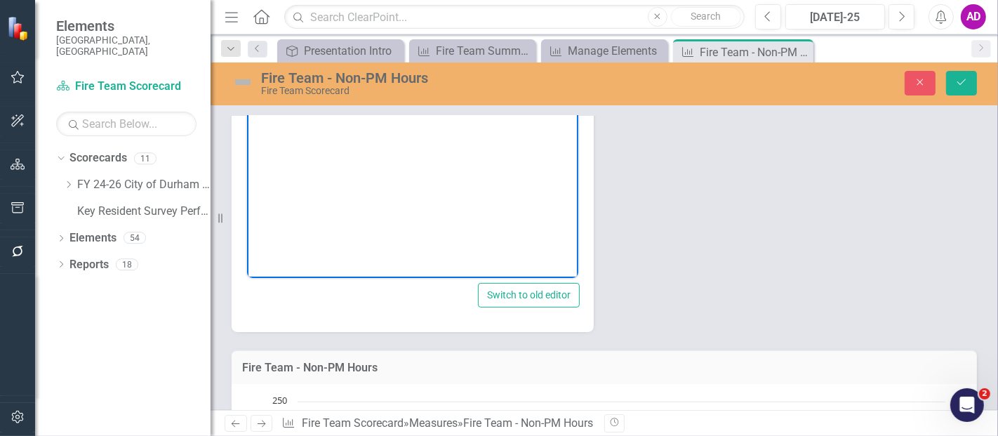
scroll to position [545, 0]
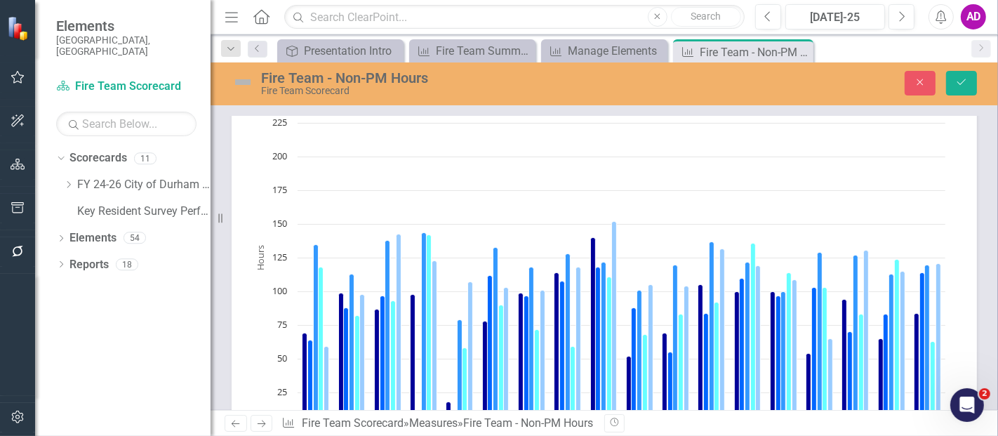
scroll to position [78, 0]
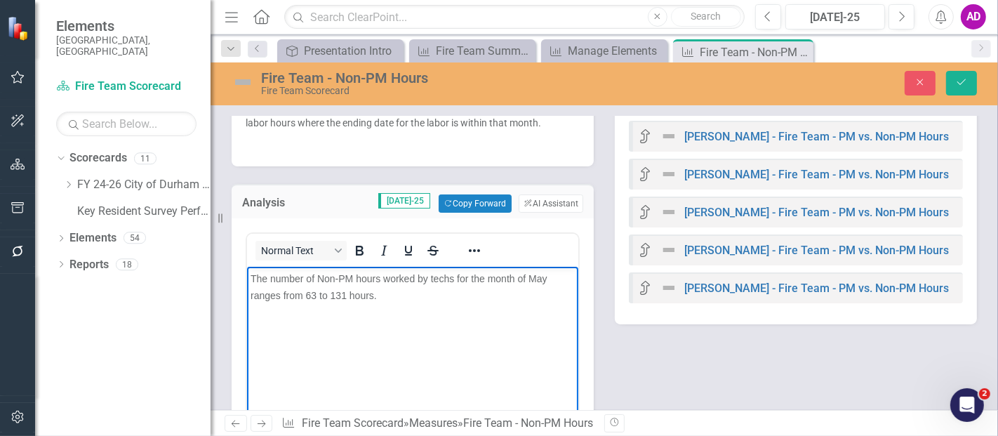
drag, startPoint x: 341, startPoint y: 295, endPoint x: 354, endPoint y: 295, distance: 12.6
click at [341, 295] on span "The number of Non-PM hours worked by techs for the month of May ranges from 63 …" at bounding box center [398, 287] width 297 height 28
click at [544, 277] on span "The number of Non-PM hours worked by techs for the month of May ranges from 63 …" at bounding box center [398, 287] width 297 height 28
click at [956, 81] on icon "Save" at bounding box center [961, 82] width 13 height 10
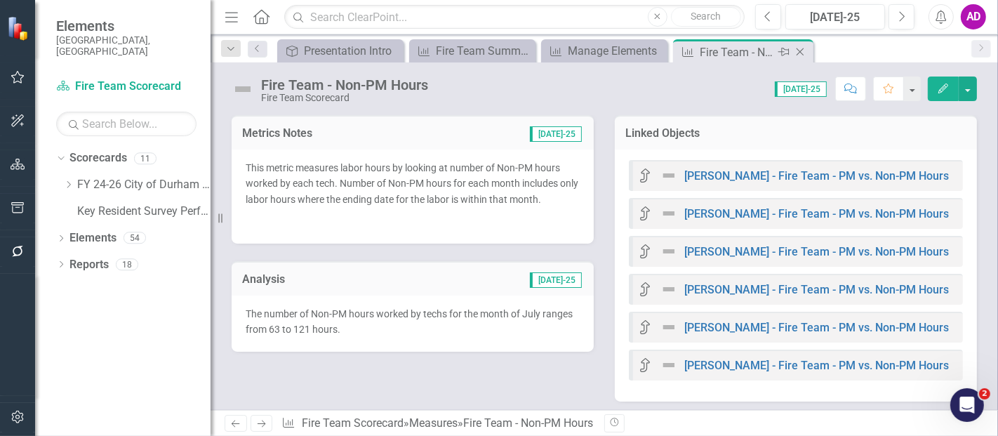
click at [799, 51] on icon "Close" at bounding box center [800, 51] width 14 height 11
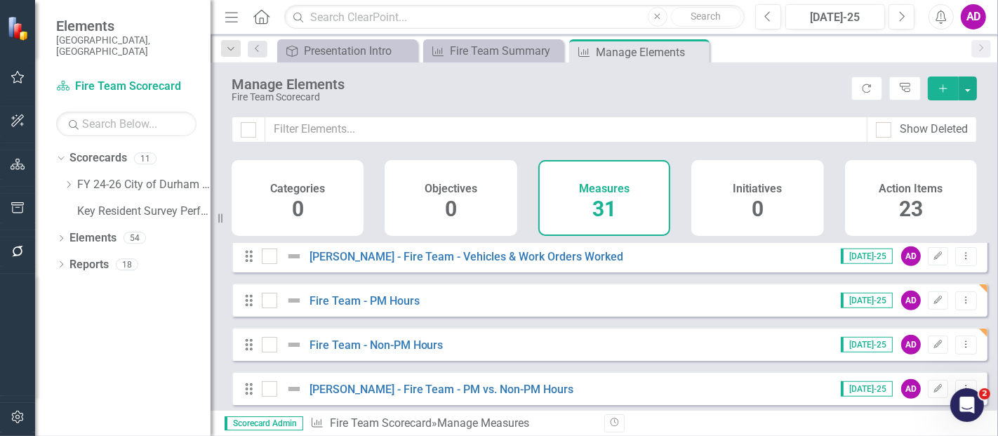
scroll to position [702, 0]
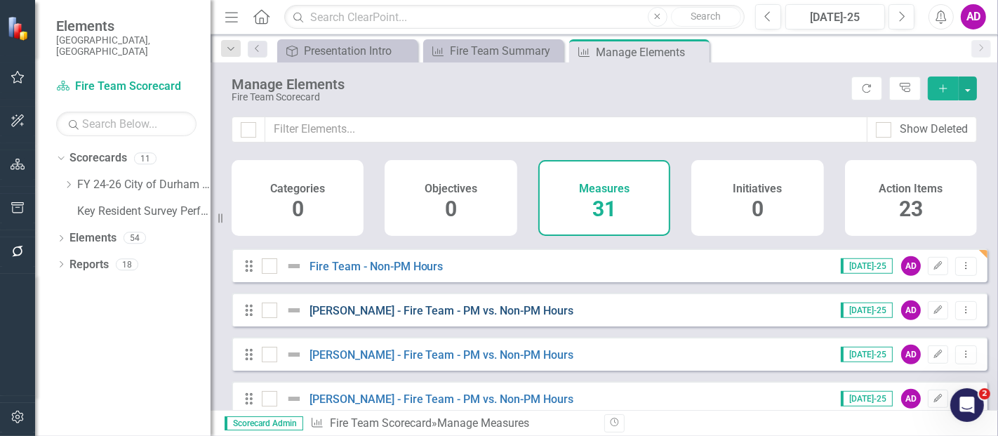
click at [477, 317] on link "[PERSON_NAME] - Fire Team - PM vs. Non-PM Hours" at bounding box center [441, 310] width 265 height 13
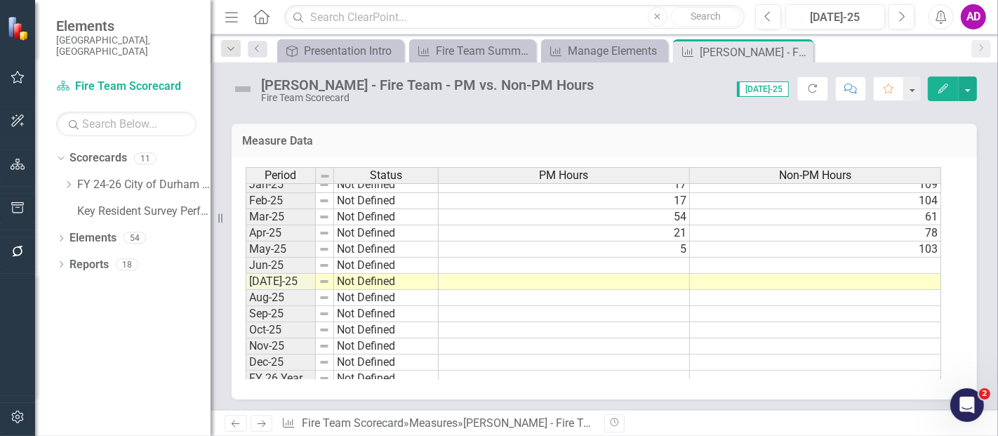
scroll to position [709, 0]
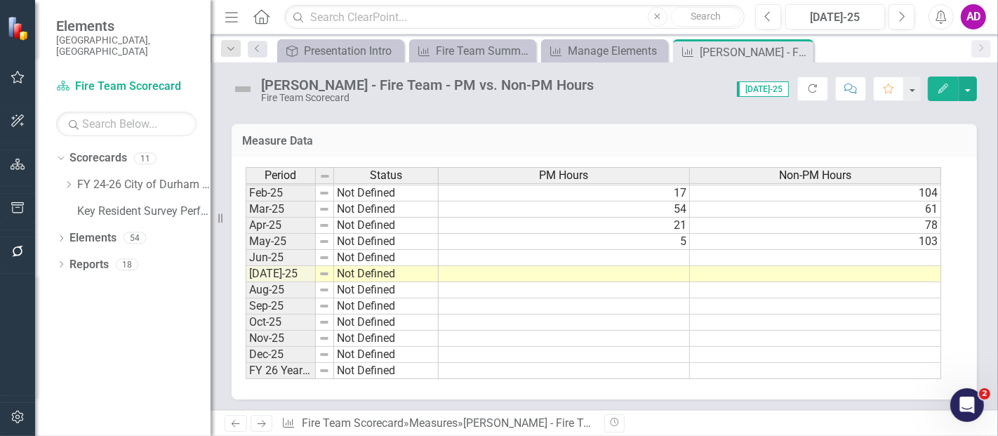
click at [772, 286] on td at bounding box center [815, 290] width 251 height 16
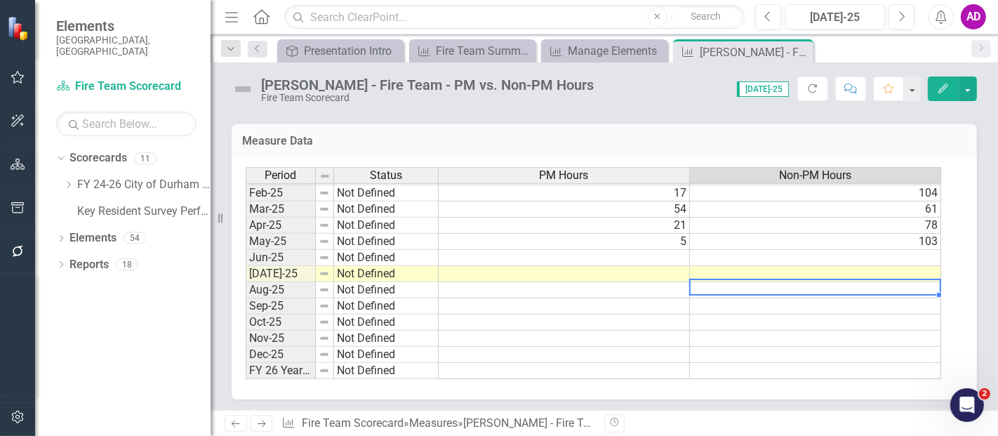
click at [661, 254] on td at bounding box center [564, 258] width 251 height 16
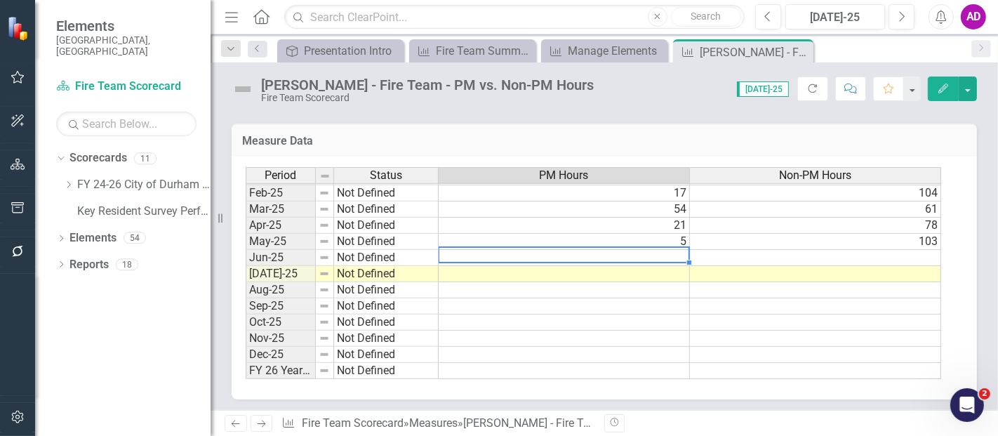
type textarea "0"
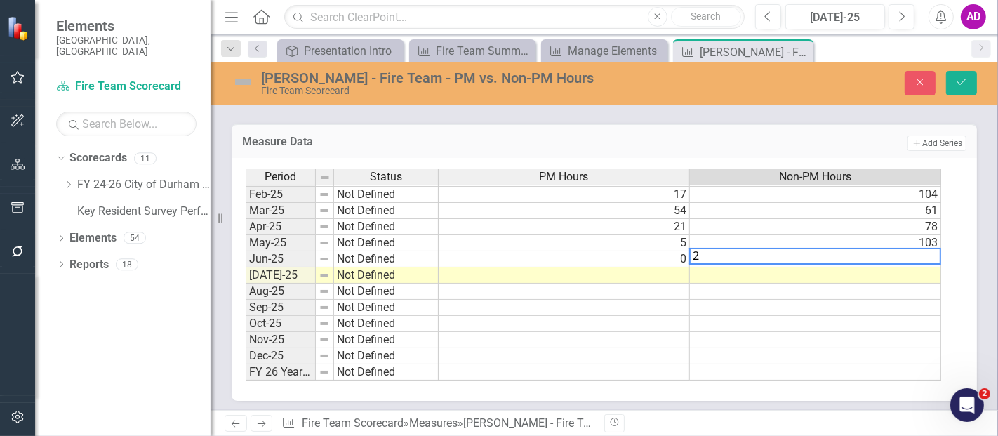
type textarea "23"
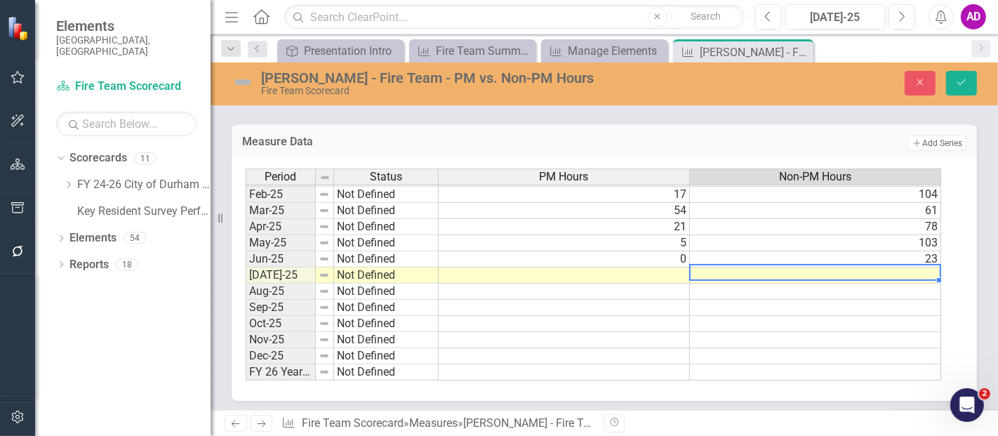
click at [753, 300] on td at bounding box center [815, 308] width 251 height 16
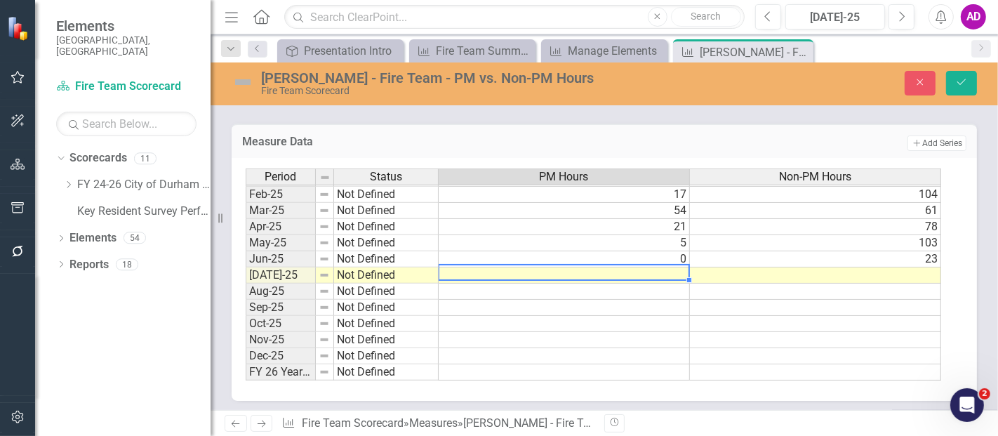
click at [672, 267] on td at bounding box center [564, 275] width 251 height 16
type textarea "0"
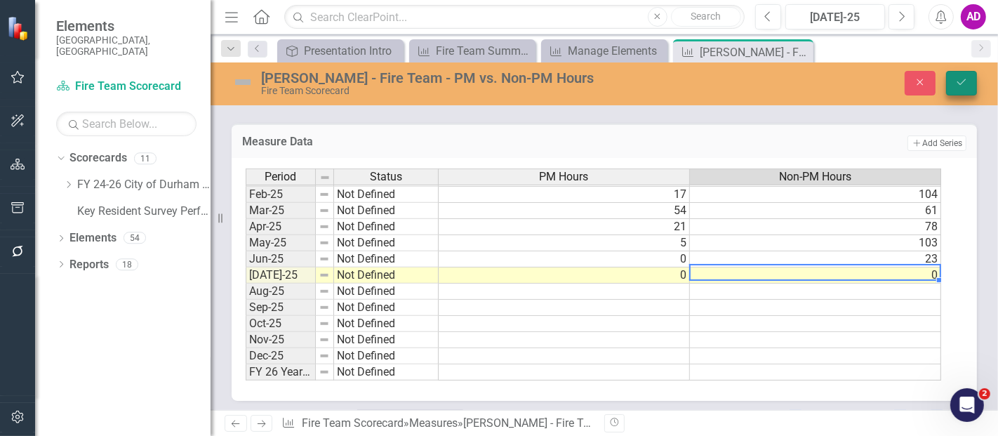
type textarea "0"
click at [960, 85] on icon "Save" at bounding box center [961, 82] width 13 height 10
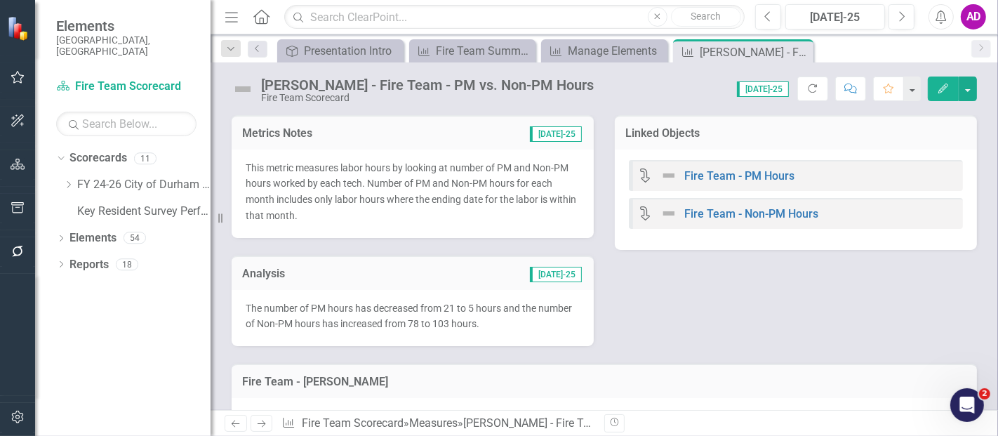
click at [707, 278] on div "Metrics Notes [DATE]-25 This metric measures labor hours by looking at number o…" at bounding box center [604, 222] width 766 height 248
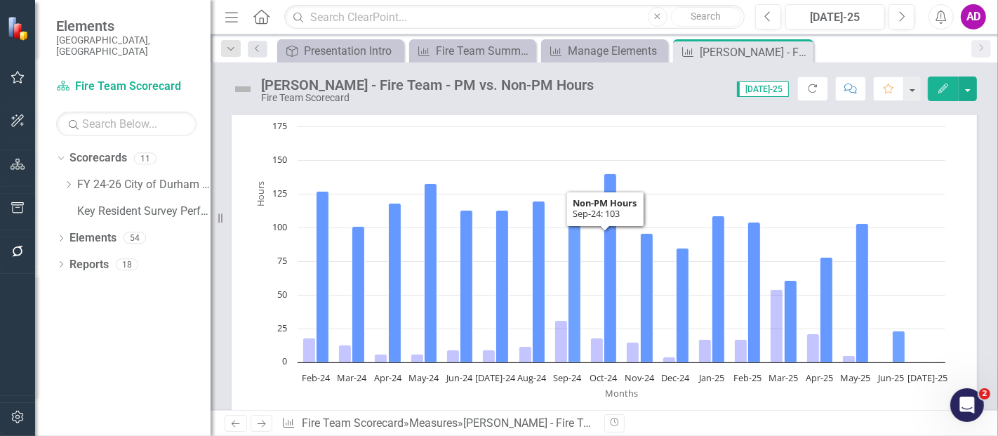
scroll to position [0, 0]
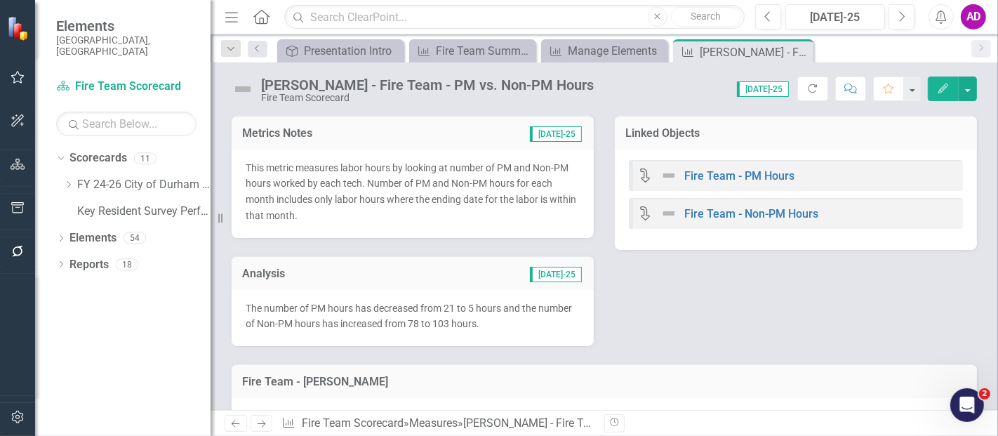
click at [465, 298] on div "The number of PM hours has decreased from 21 to 5 hours and the number of Non-P…" at bounding box center [413, 318] width 362 height 57
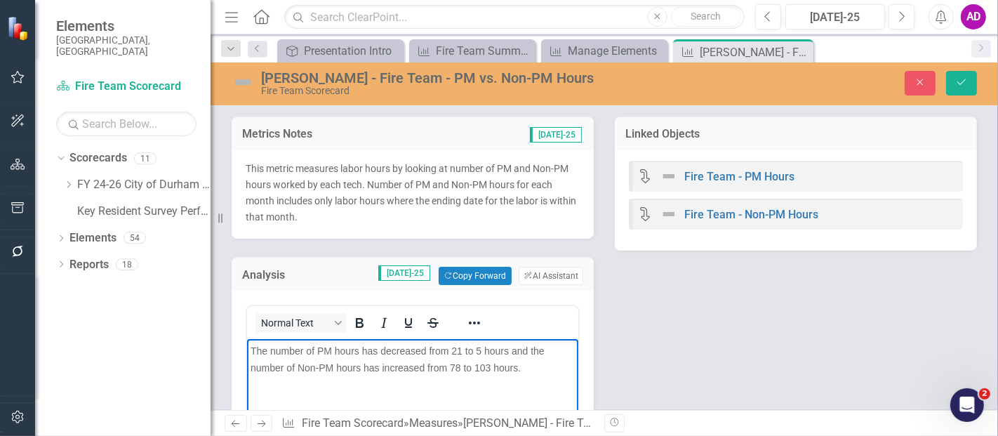
click at [462, 354] on span "The number of PM hours has decreased from 21 to 5 hours and the number of Non-P…" at bounding box center [397, 359] width 294 height 28
click at [461, 370] on span "The number of PM hours has decreased from 23 to 0 hours and the number of Non-P…" at bounding box center [397, 359] width 294 height 28
drag, startPoint x: 488, startPoint y: 361, endPoint x: 377, endPoint y: 373, distance: 111.5
click at [377, 373] on p "The number of PM hours has decreased from 23 to 0 hours and the number of Non-P…" at bounding box center [412, 359] width 324 height 34
click at [966, 79] on icon "Save" at bounding box center [961, 82] width 13 height 10
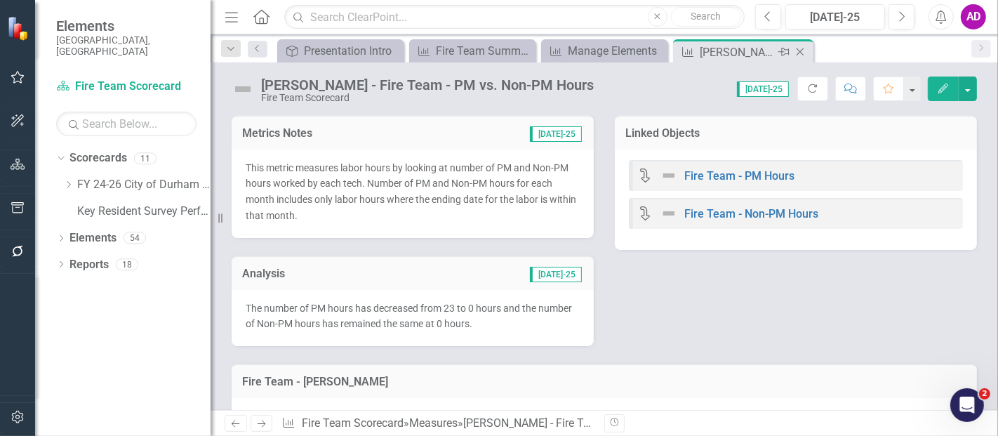
click at [799, 53] on icon "Close" at bounding box center [800, 51] width 14 height 11
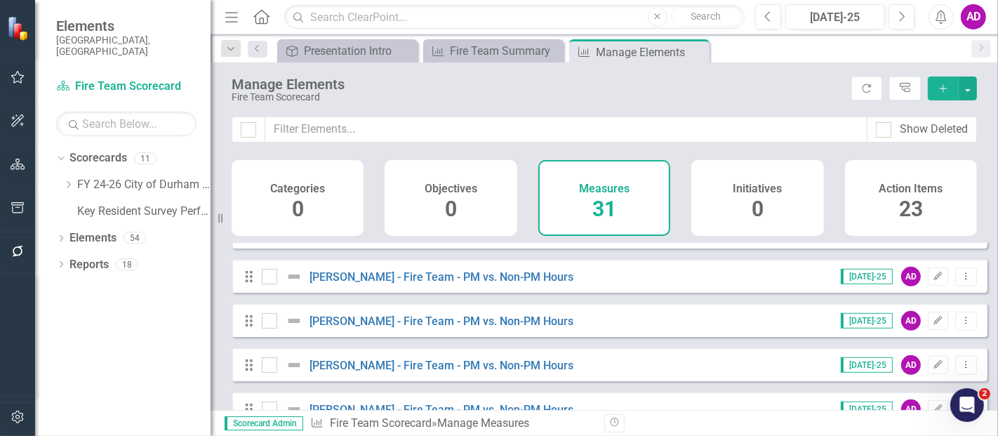
scroll to position [702, 0]
